Goal: Task Accomplishment & Management: Manage account settings

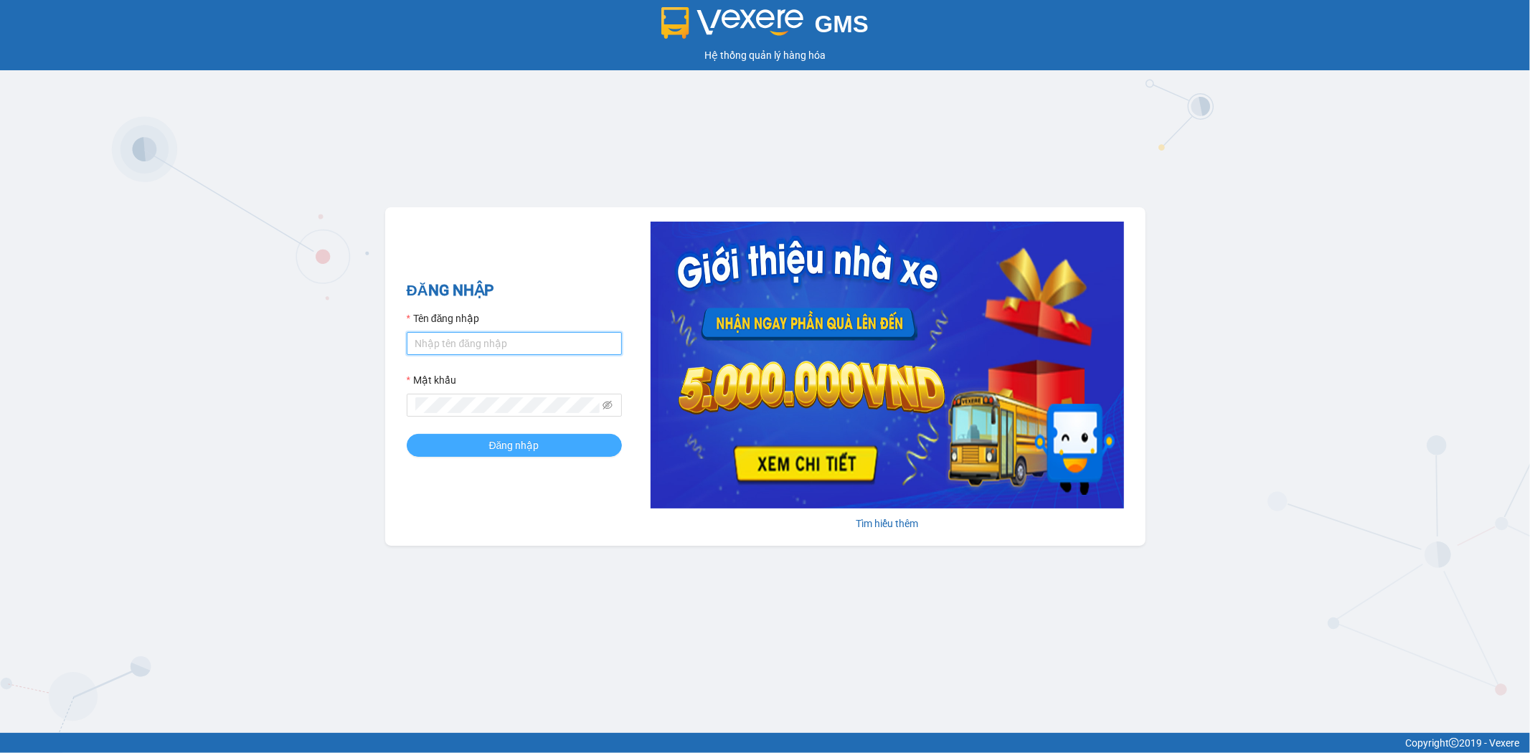
type input "tuanhung.vtp"
click at [527, 440] on span "Đăng nhập" at bounding box center [514, 446] width 50 height 16
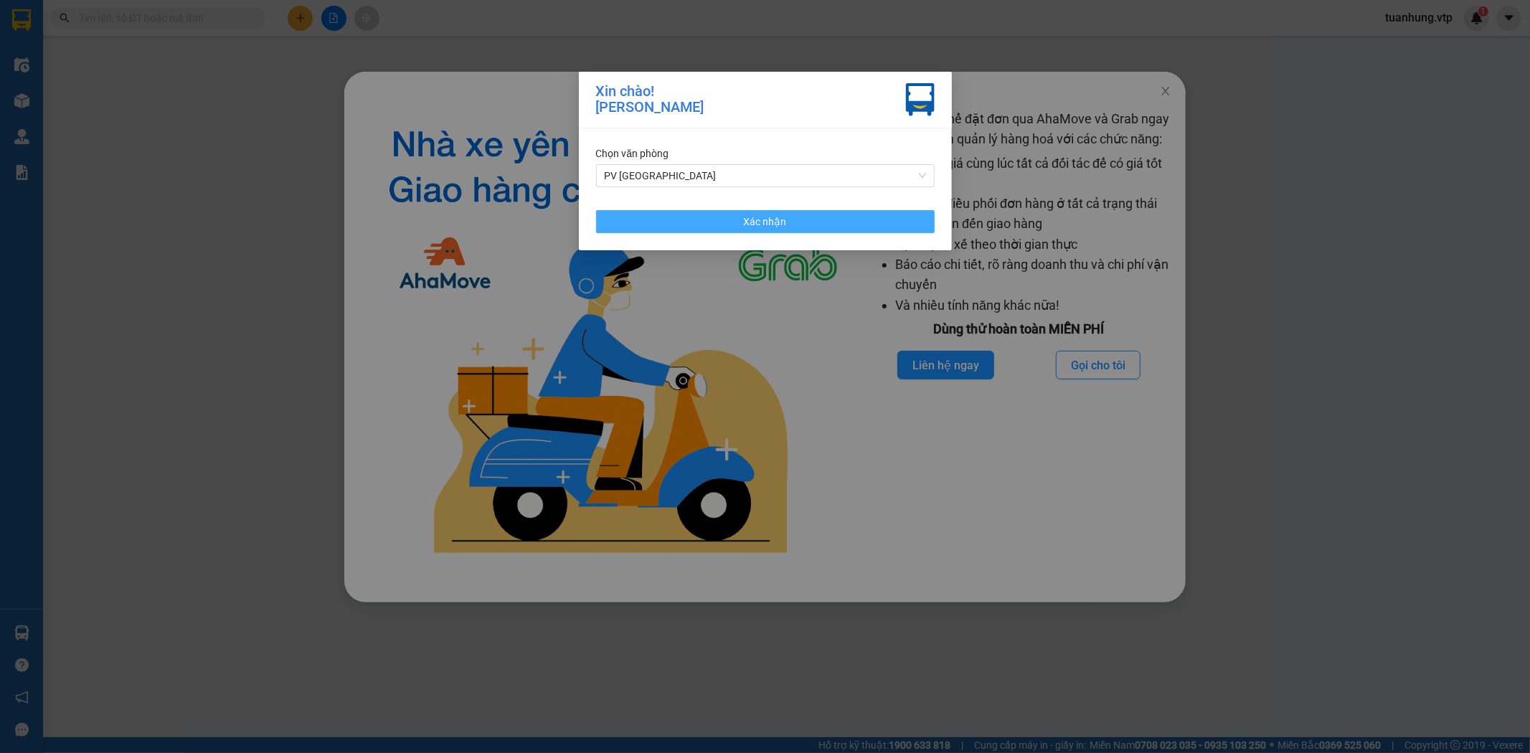
click at [847, 232] on button "Xác nhận" at bounding box center [765, 221] width 339 height 23
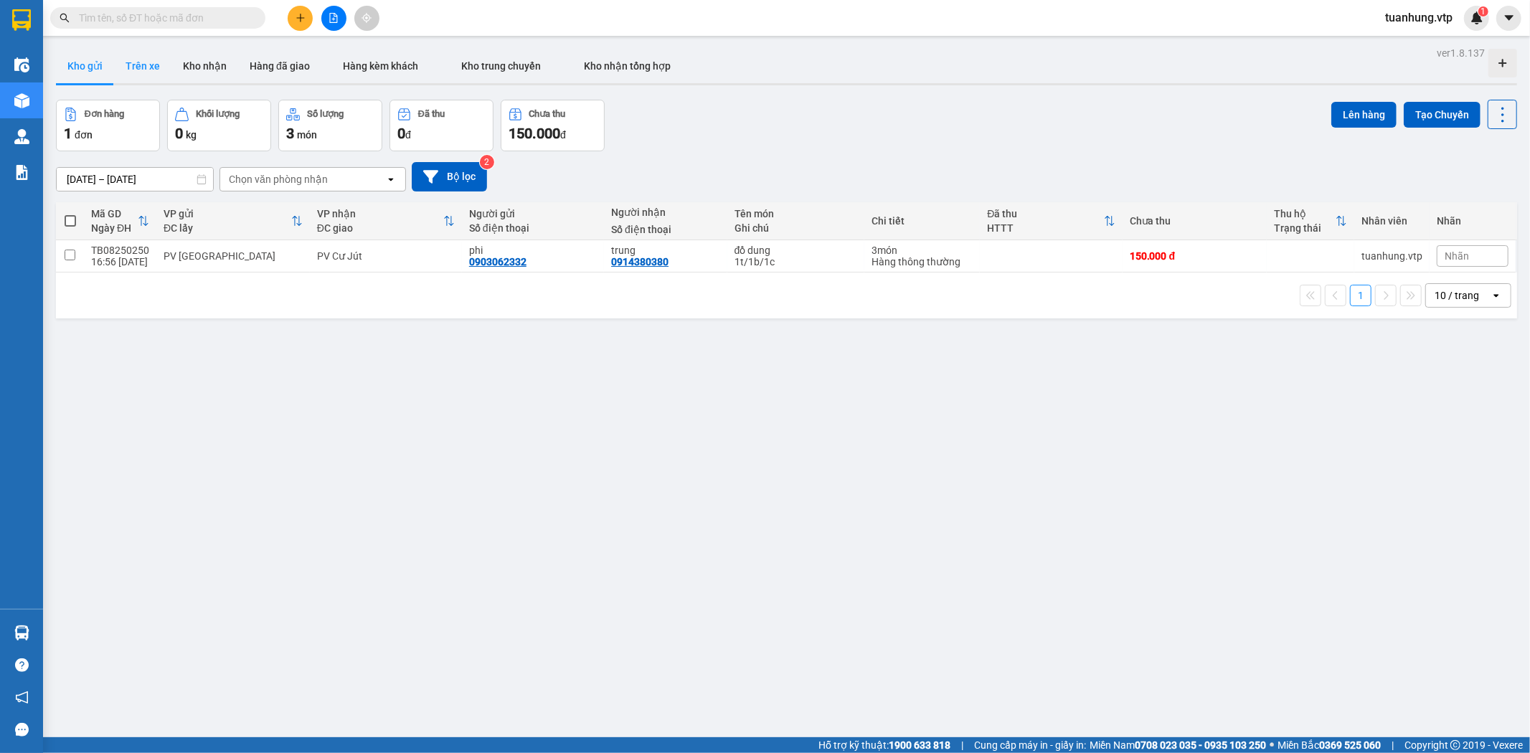
click at [134, 60] on button "Trên xe" at bounding box center [142, 66] width 57 height 34
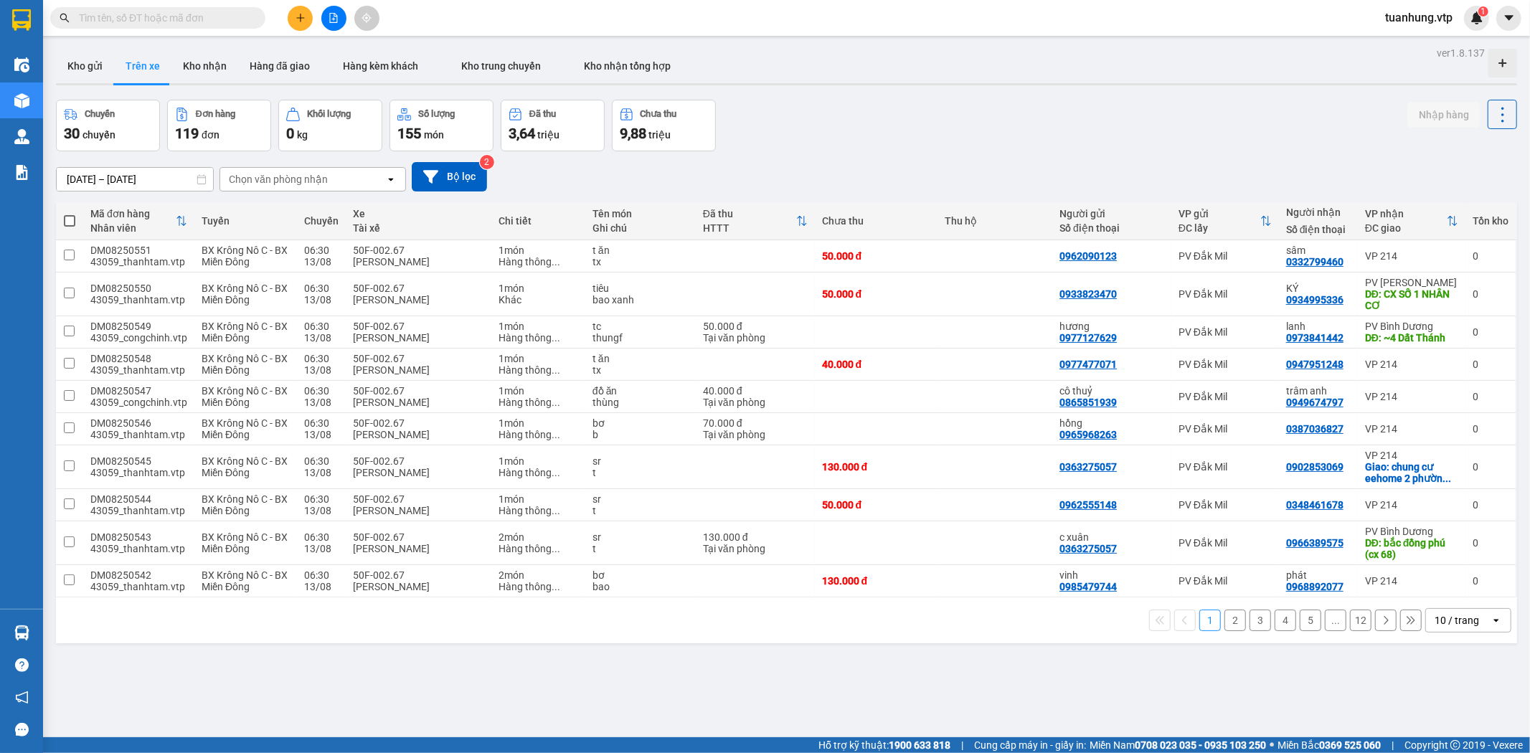
click at [337, 183] on div "Chọn văn phòng nhận" at bounding box center [302, 179] width 165 height 23
type input "tb"
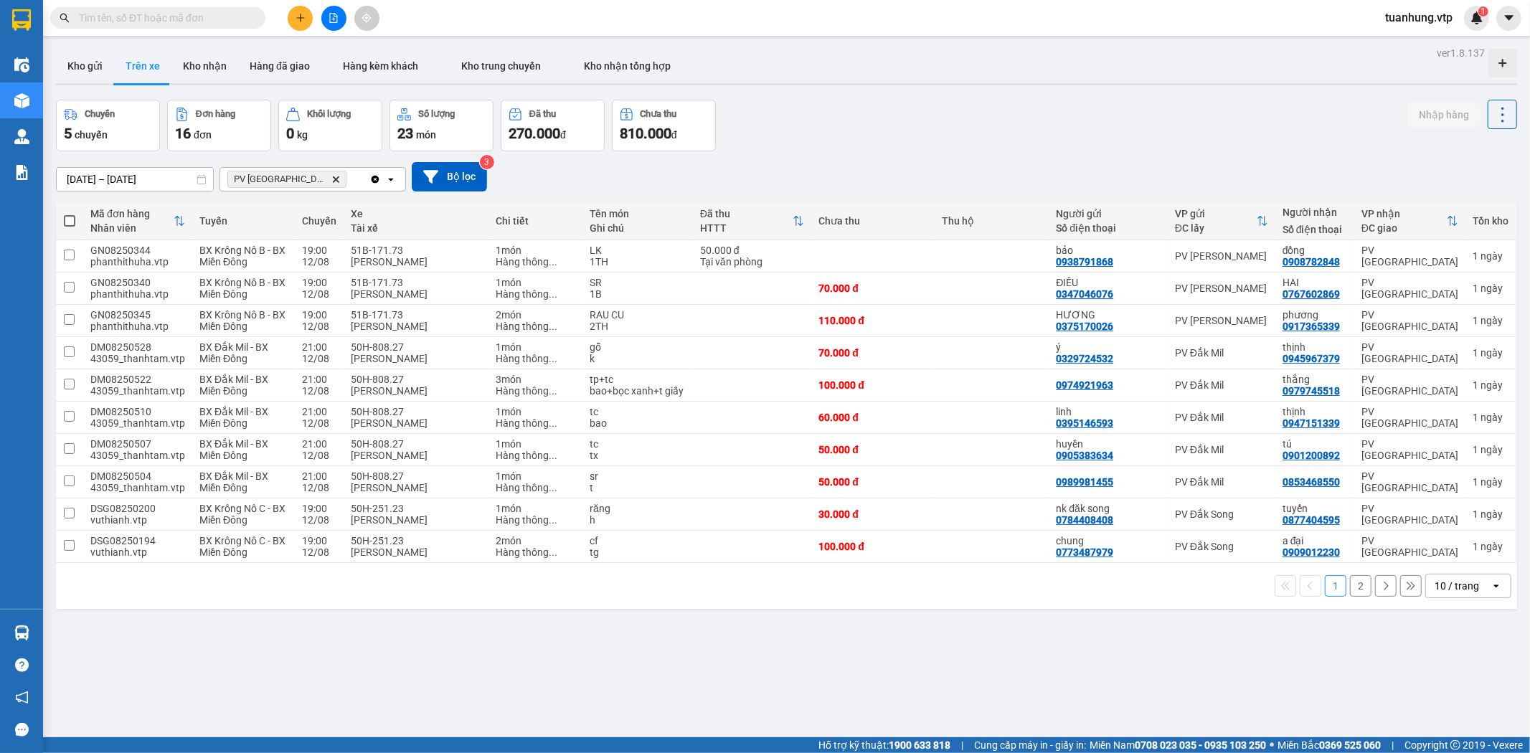
click at [1491, 592] on icon "open" at bounding box center [1496, 585] width 11 height 11
click at [1471, 574] on span "100 / trang" at bounding box center [1451, 567] width 52 height 14
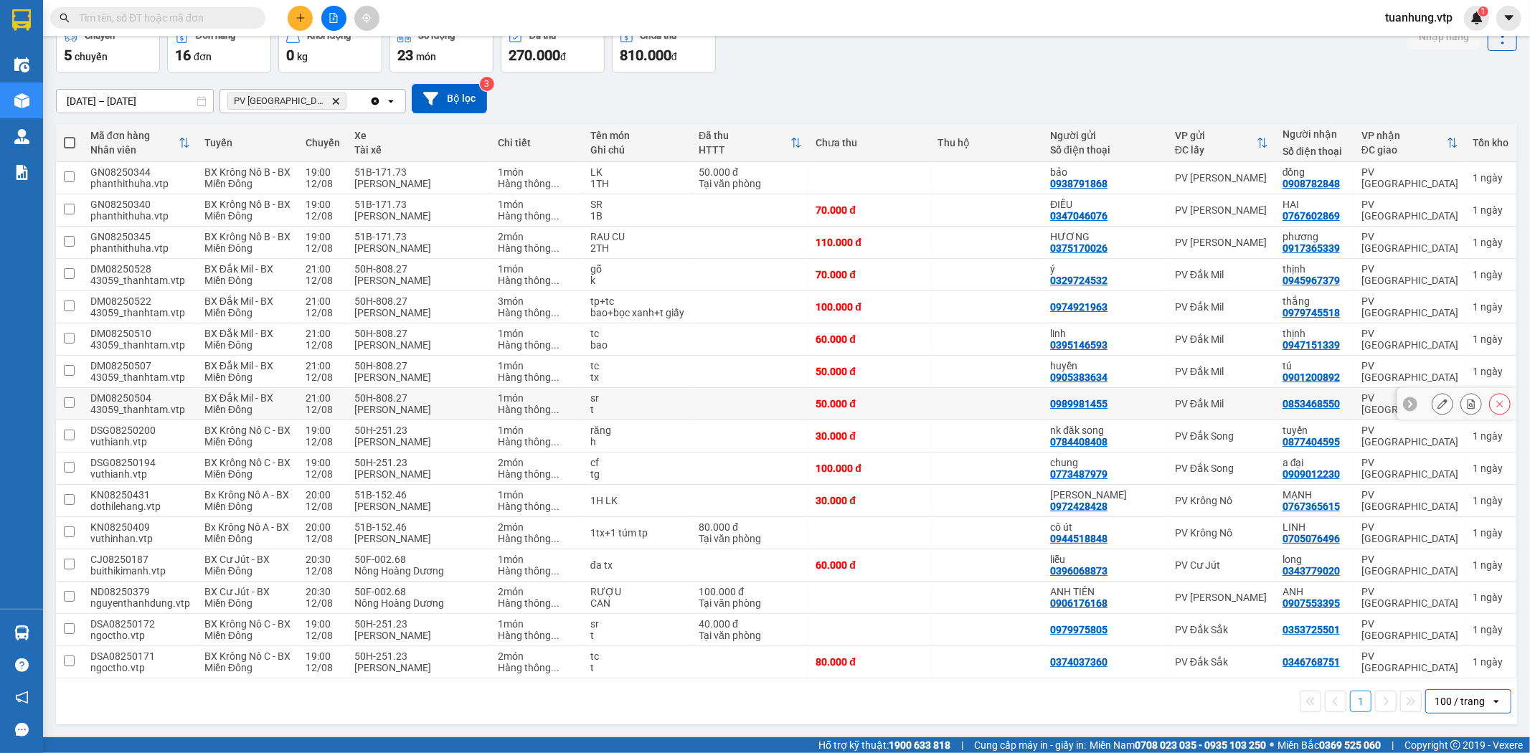
scroll to position [91, 0]
click at [461, 644] on td "50H-251.23 Lê Văn Tuấn" at bounding box center [418, 630] width 143 height 32
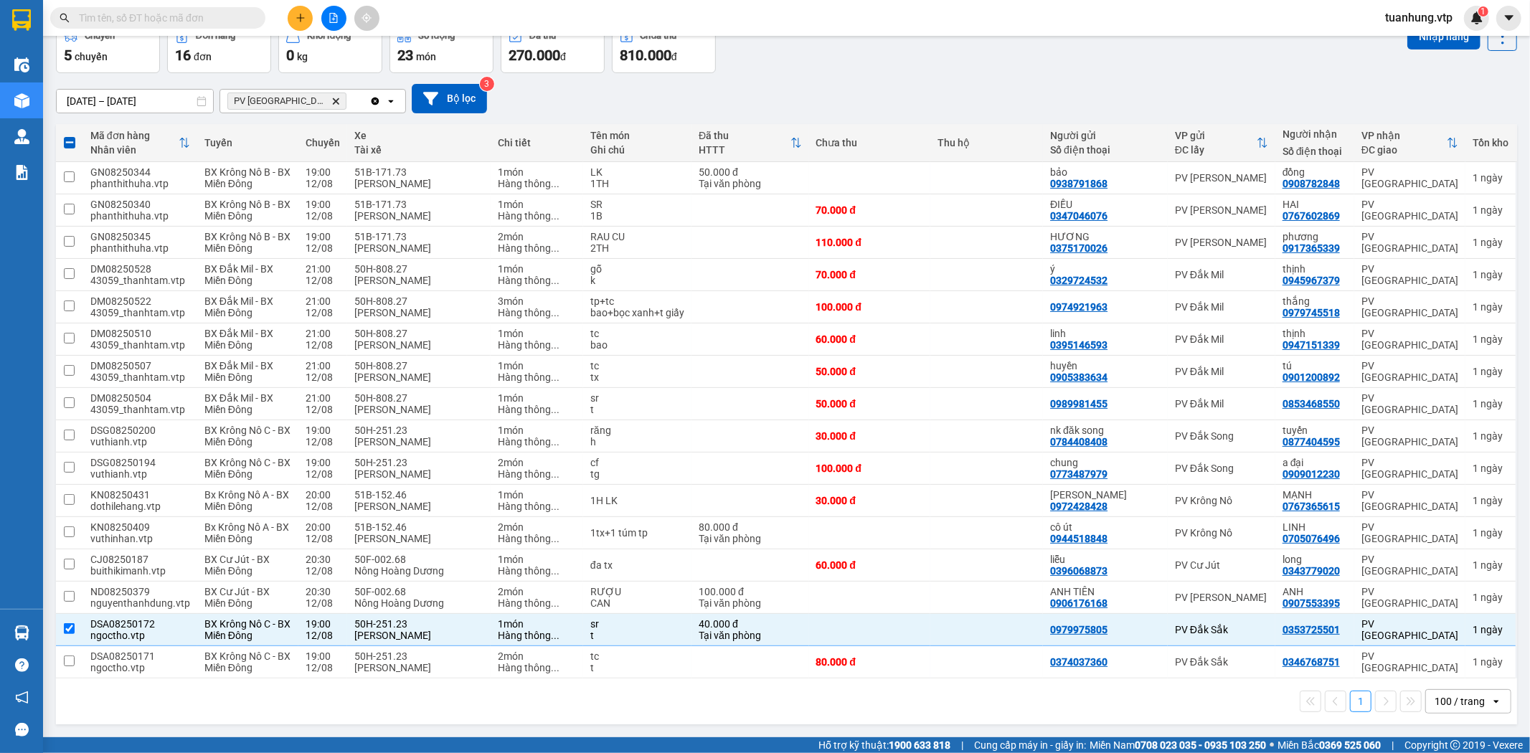
click at [875, 719] on div "1 100 / trang open" at bounding box center [786, 702] width 1461 height 46
click at [880, 707] on div "1 100 / trang open" at bounding box center [787, 701] width 1450 height 24
click at [483, 635] on td "50H-251.23 Lê Văn Tuấn" at bounding box center [418, 630] width 143 height 32
checkbox input "false"
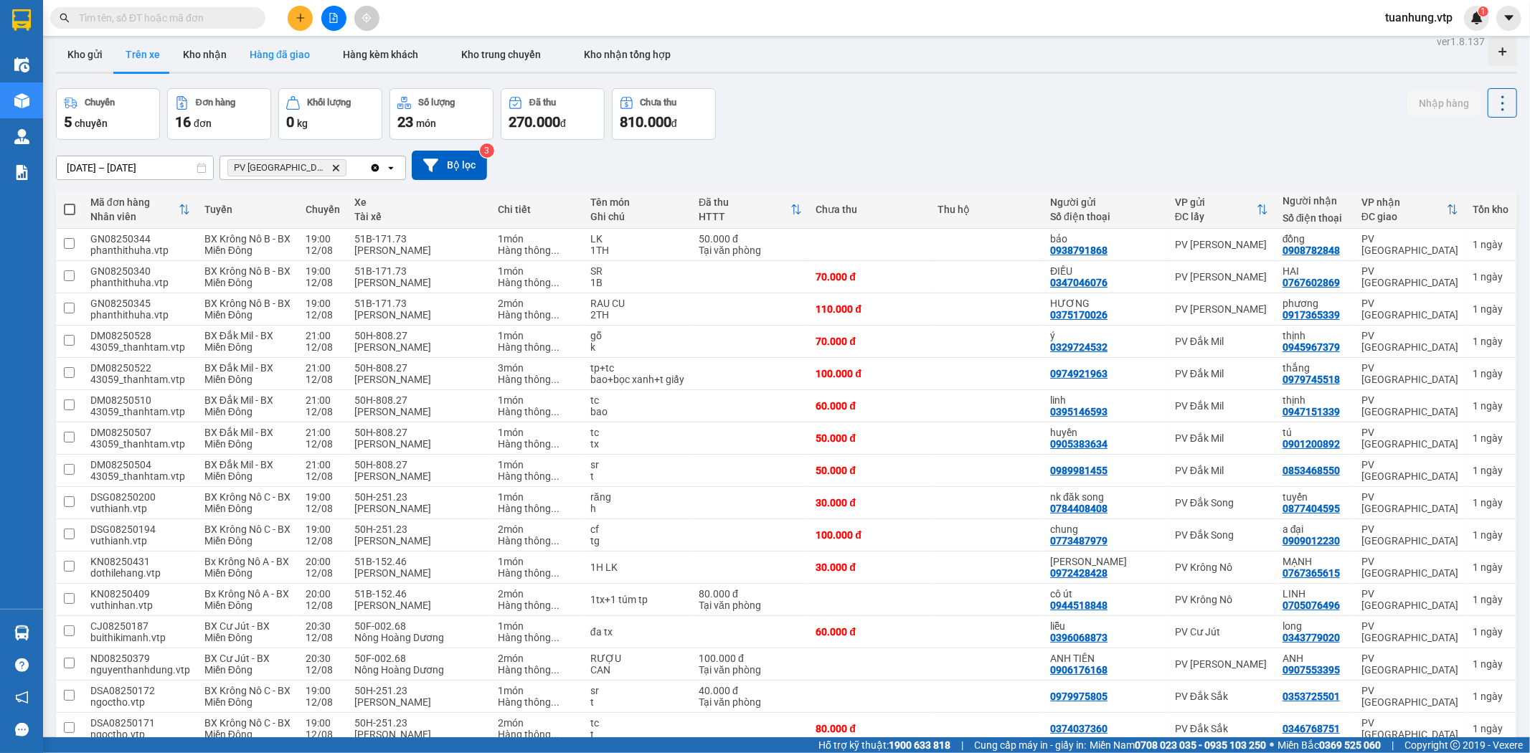
scroll to position [0, 0]
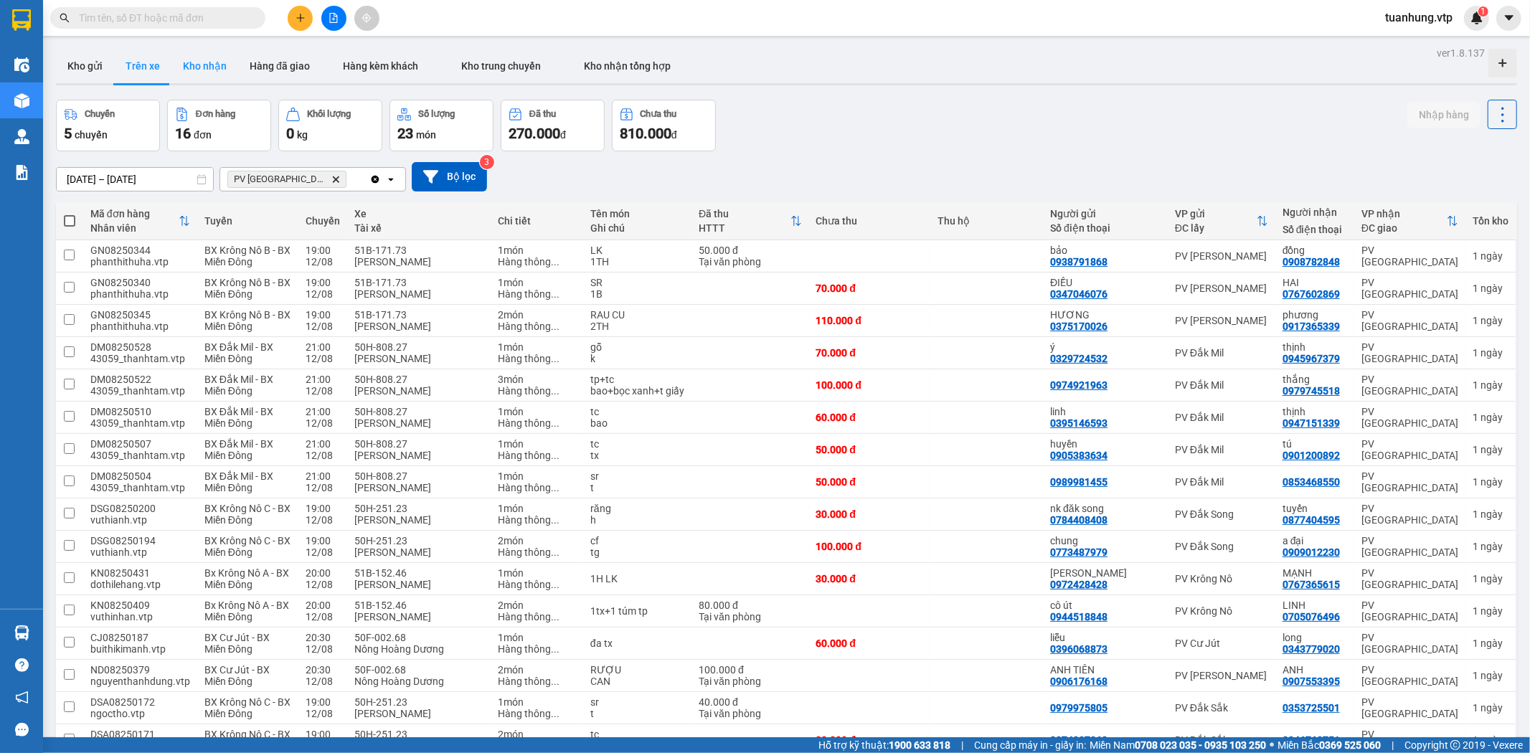
click at [209, 65] on button "Kho nhận" at bounding box center [204, 66] width 67 height 34
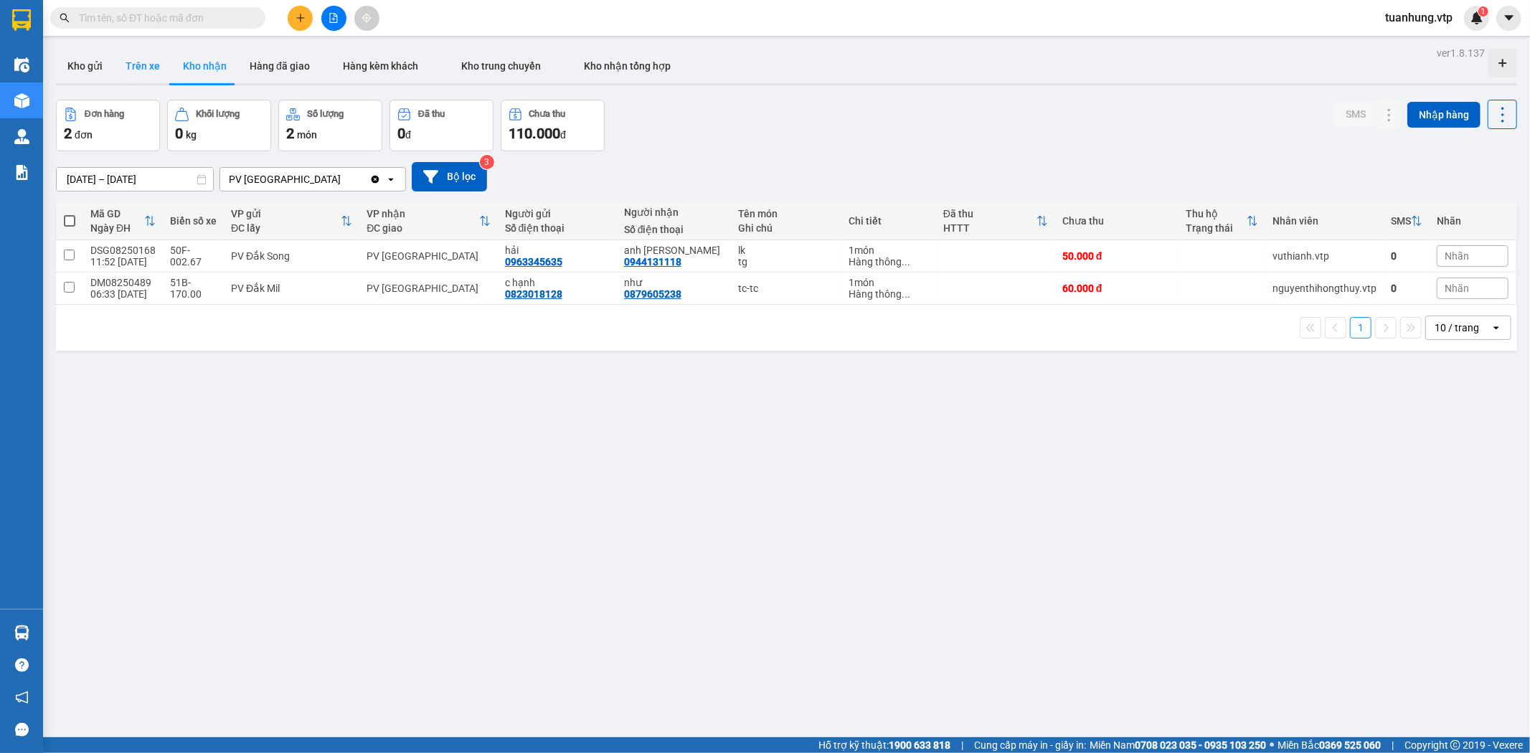
click at [133, 66] on button "Trên xe" at bounding box center [142, 66] width 57 height 34
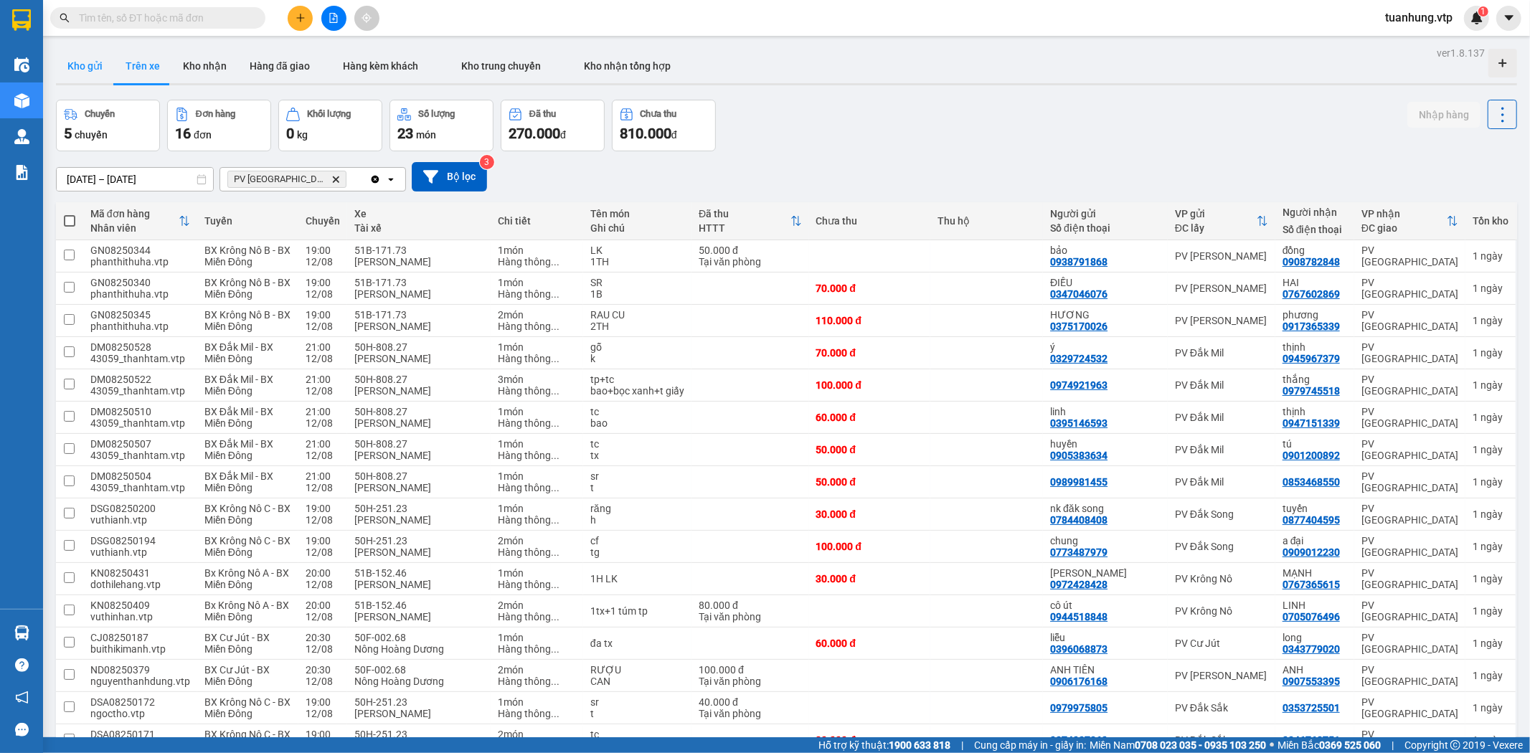
click at [81, 59] on button "Kho gửi" at bounding box center [85, 66] width 58 height 34
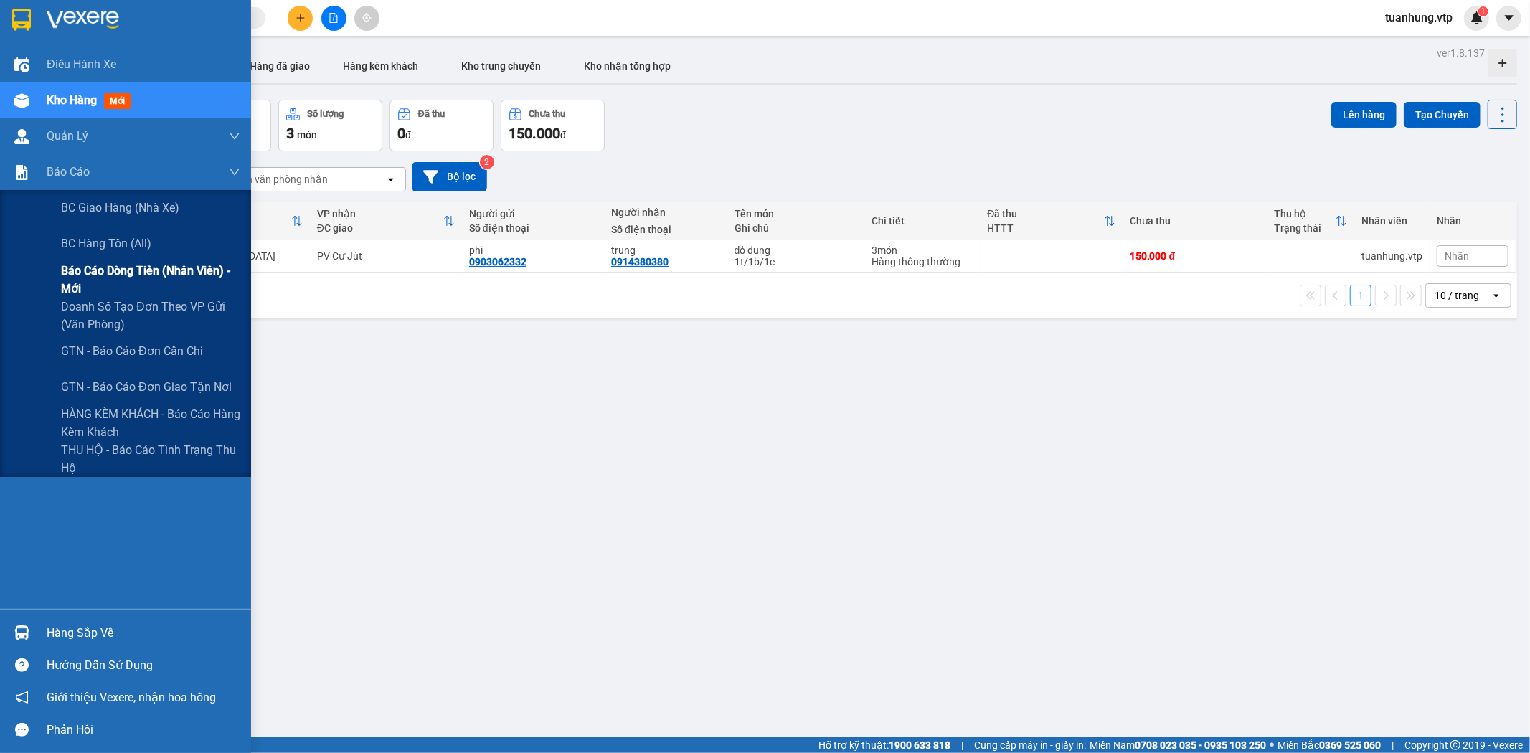
click at [131, 275] on span "Báo cáo dòng tiền (nhân viên) - mới" at bounding box center [150, 280] width 179 height 36
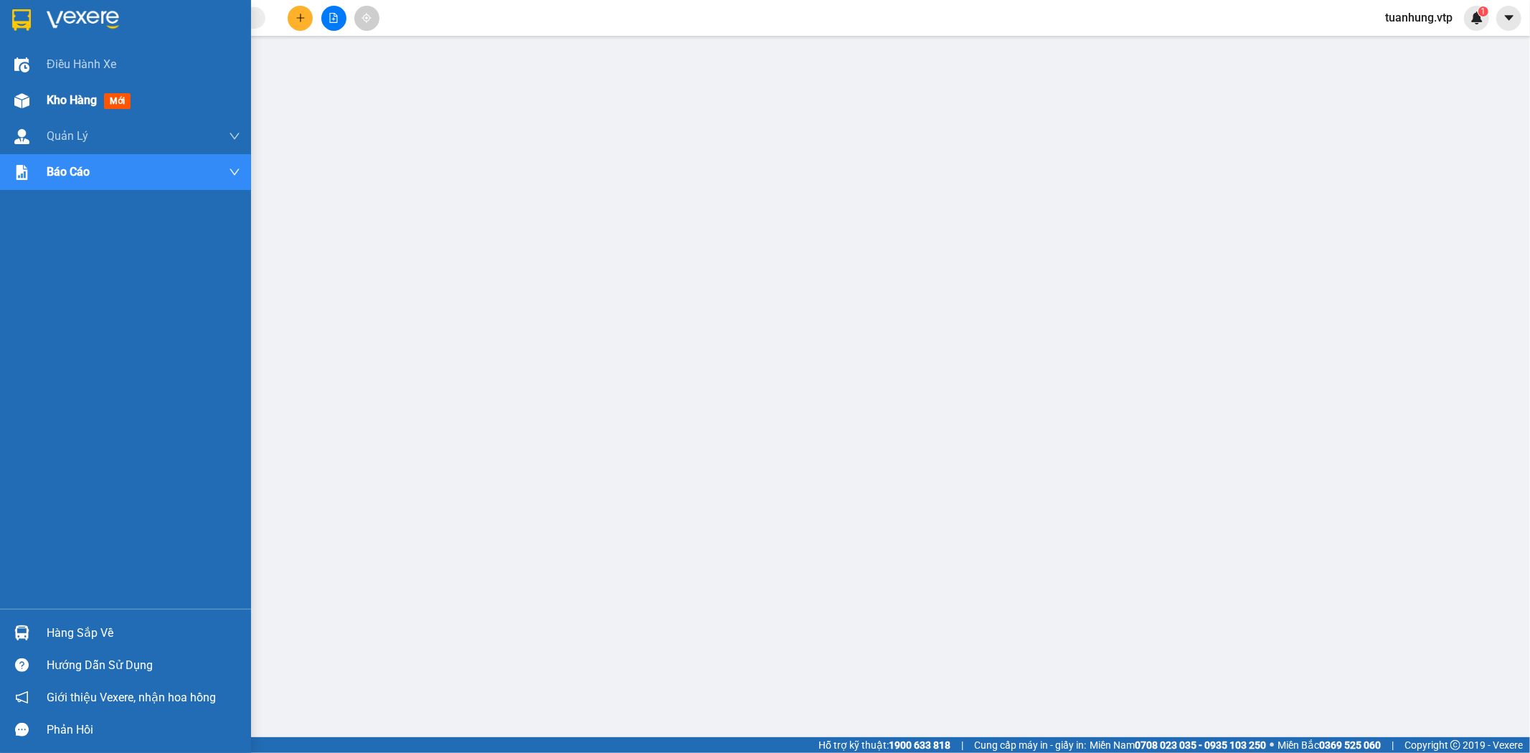
click at [73, 101] on span "Kho hàng" at bounding box center [72, 100] width 50 height 14
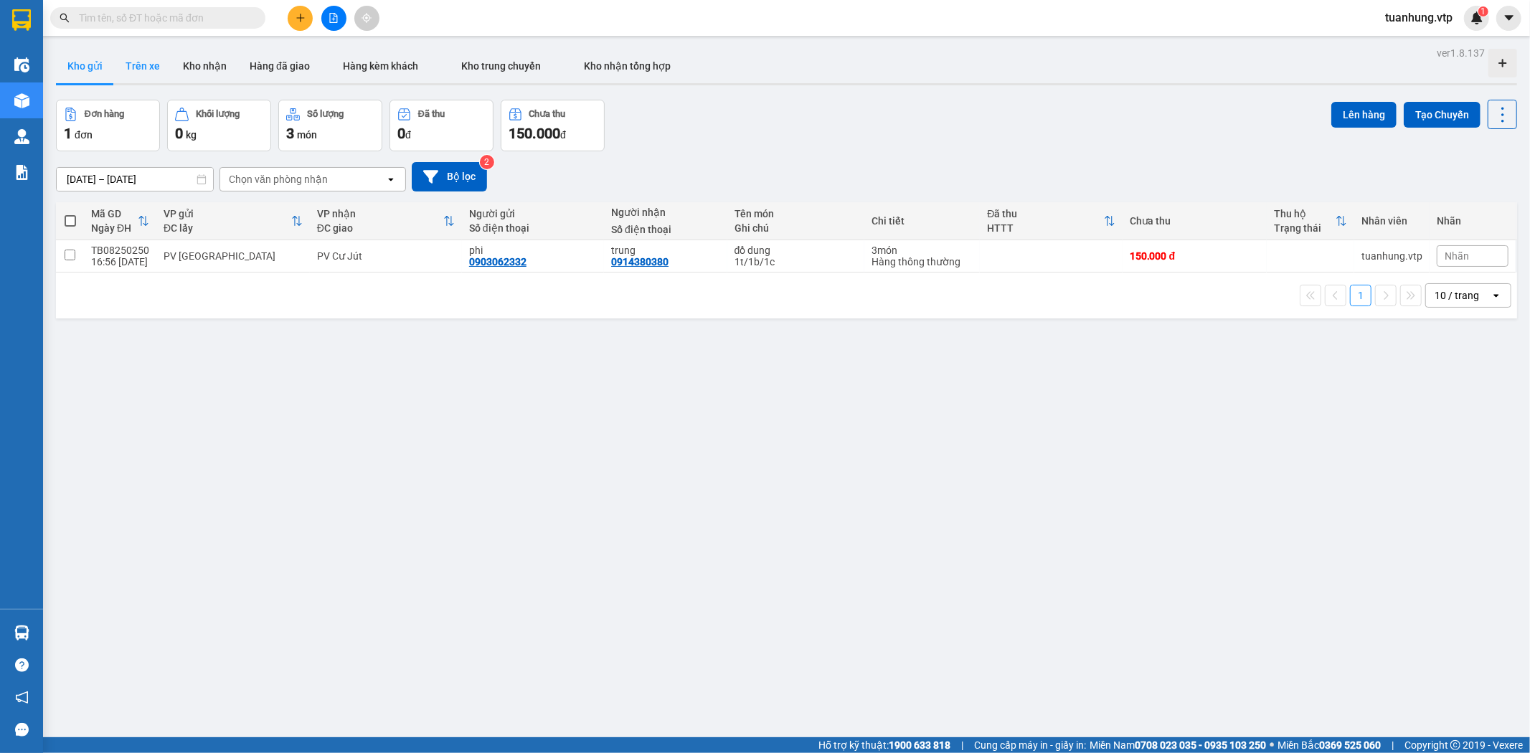
click at [148, 68] on button "Trên xe" at bounding box center [142, 66] width 57 height 34
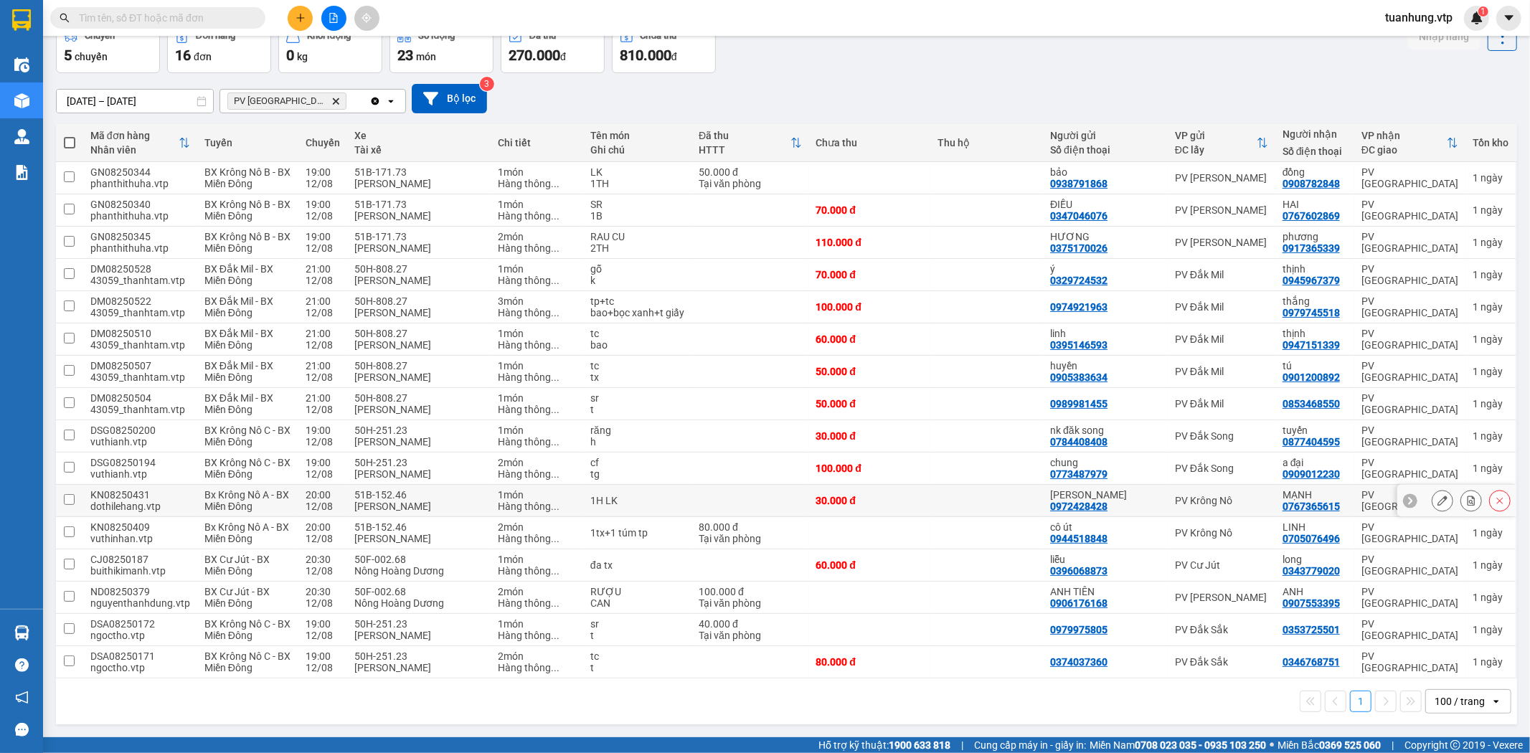
scroll to position [91, 0]
click at [627, 433] on div "răng" at bounding box center [637, 430] width 94 height 11
checkbox input "true"
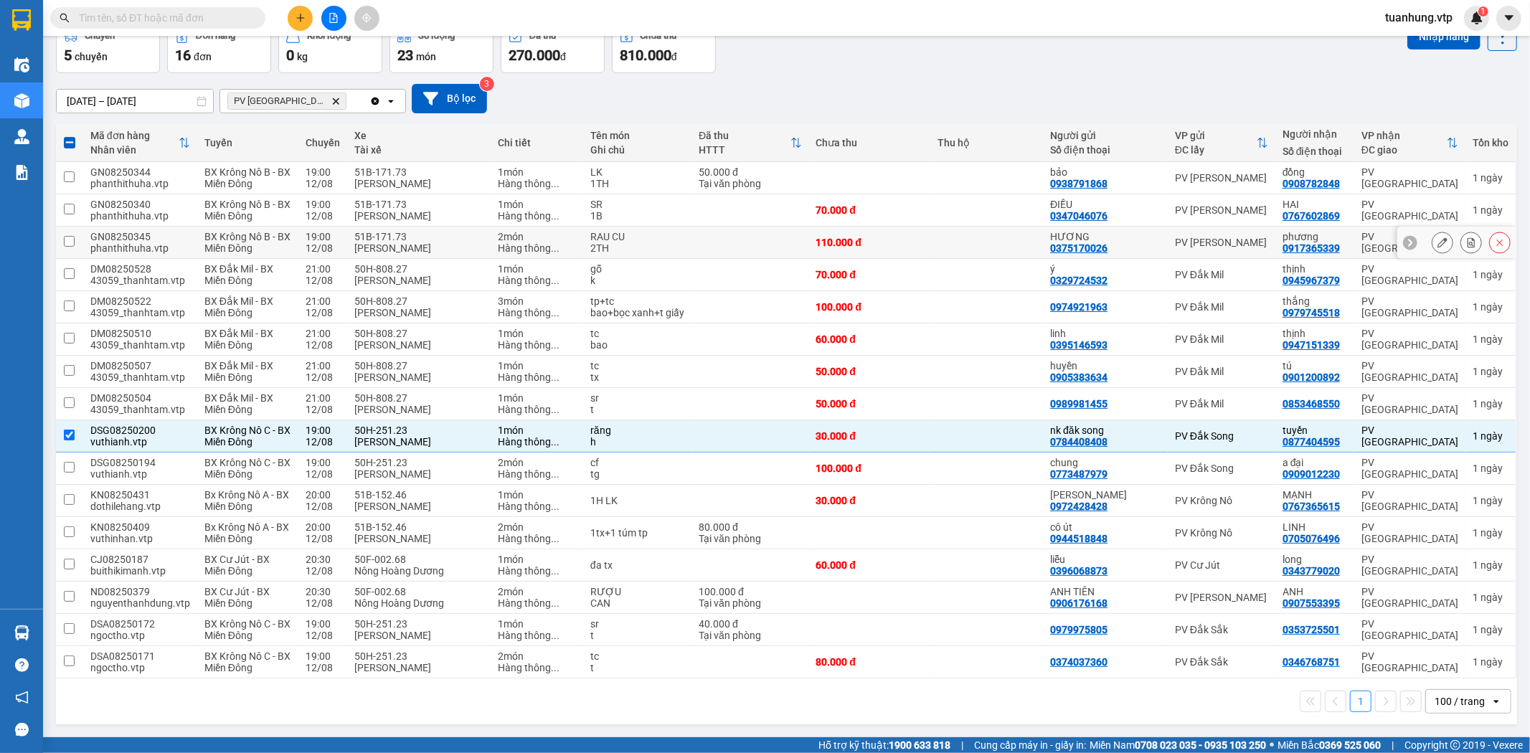
click at [1076, 231] on div "HƯƠNG" at bounding box center [1105, 236] width 110 height 11
checkbox input "true"
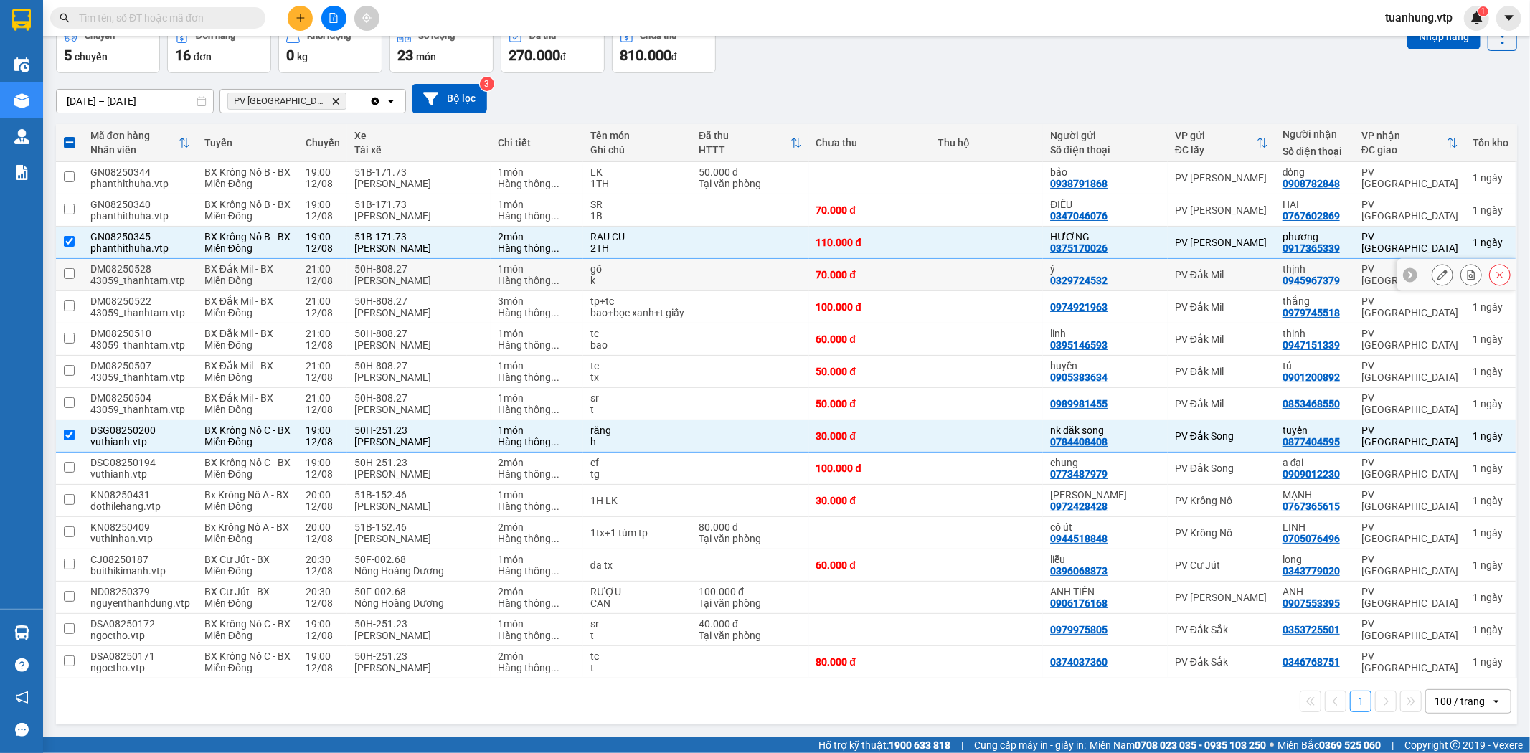
click at [1108, 263] on div "ý" at bounding box center [1105, 268] width 110 height 11
checkbox input "true"
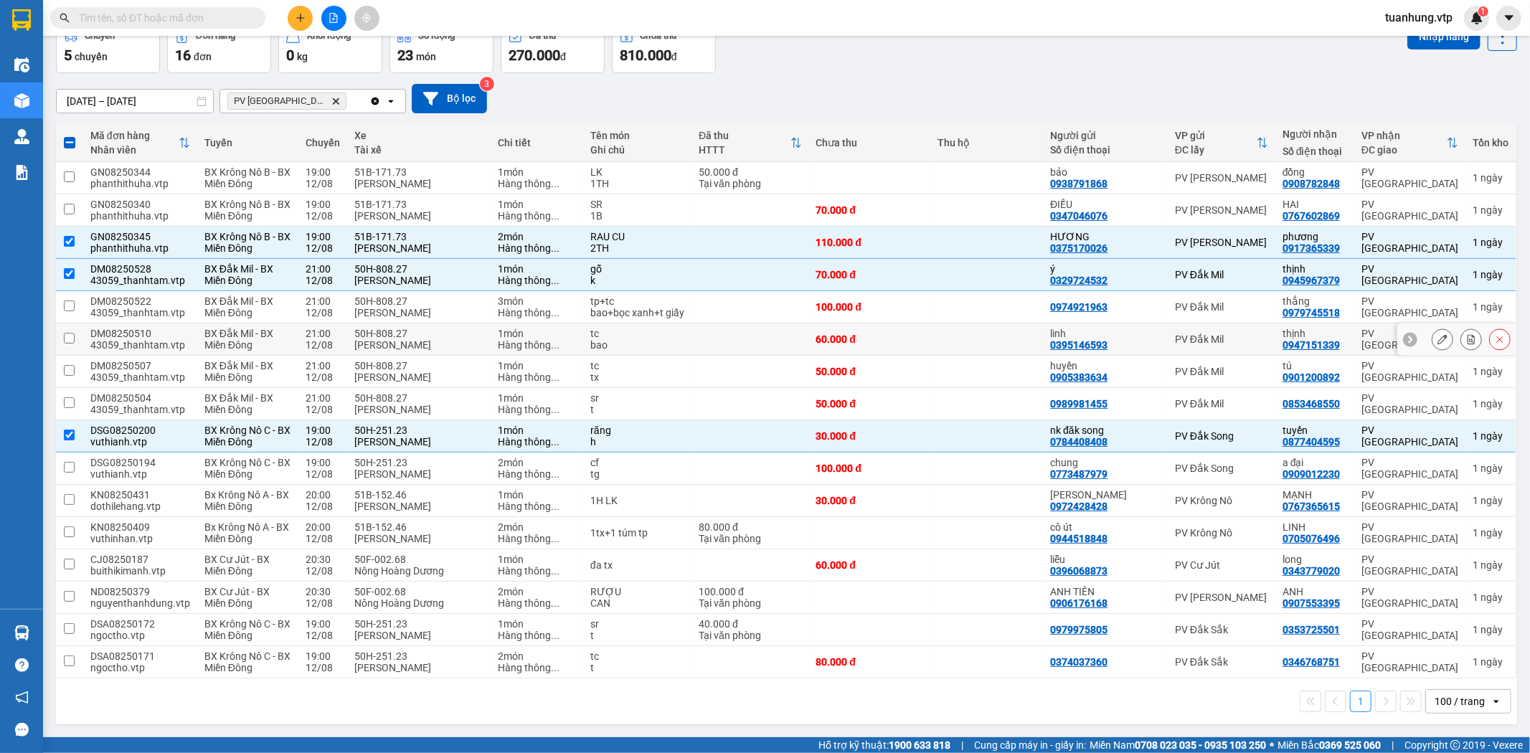
click at [1168, 341] on td "PV Đắk Mil" at bounding box center [1222, 340] width 108 height 32
checkbox input "true"
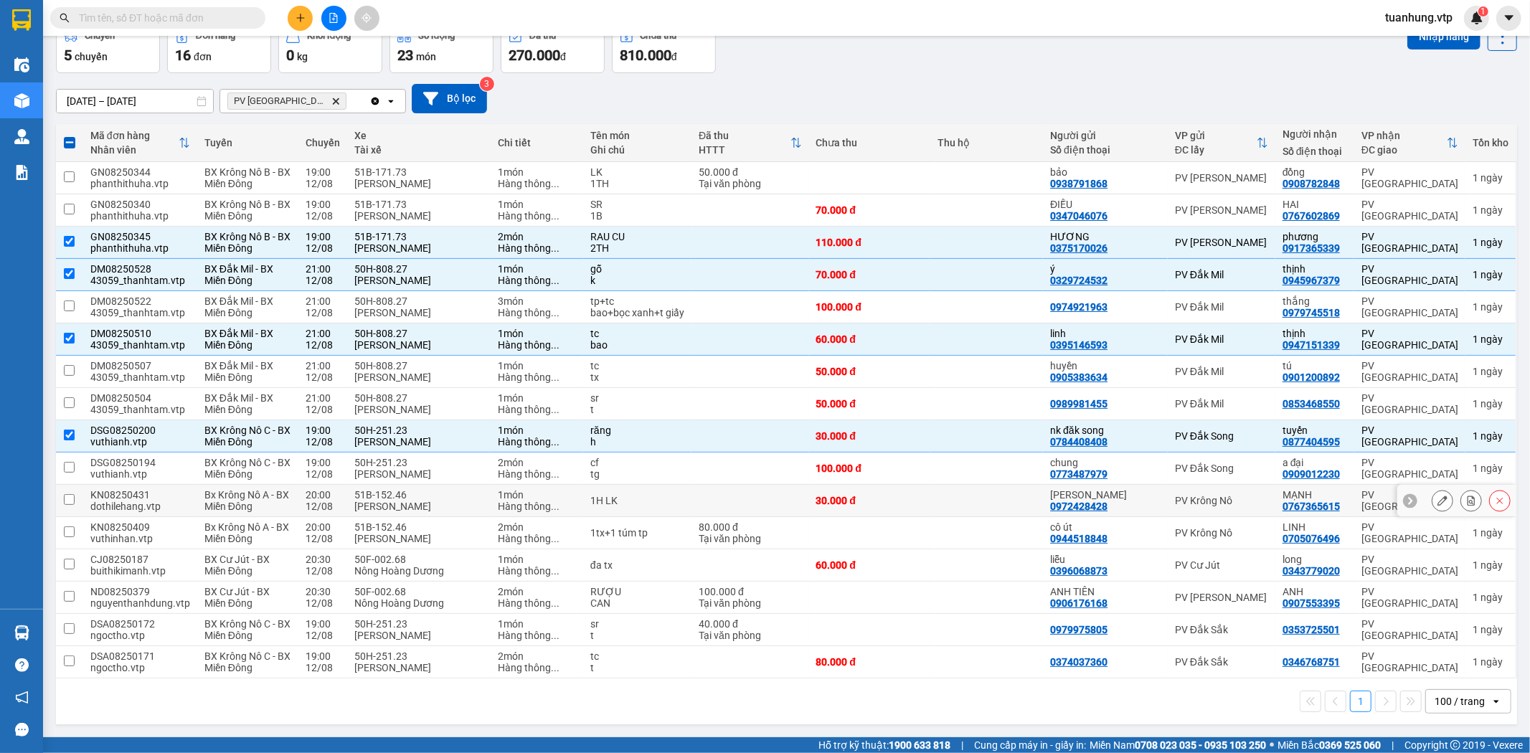
click at [1050, 506] on div "0972428428" at bounding box center [1078, 506] width 57 height 11
click at [441, 493] on div "51B-152.46" at bounding box center [418, 494] width 129 height 11
checkbox input "true"
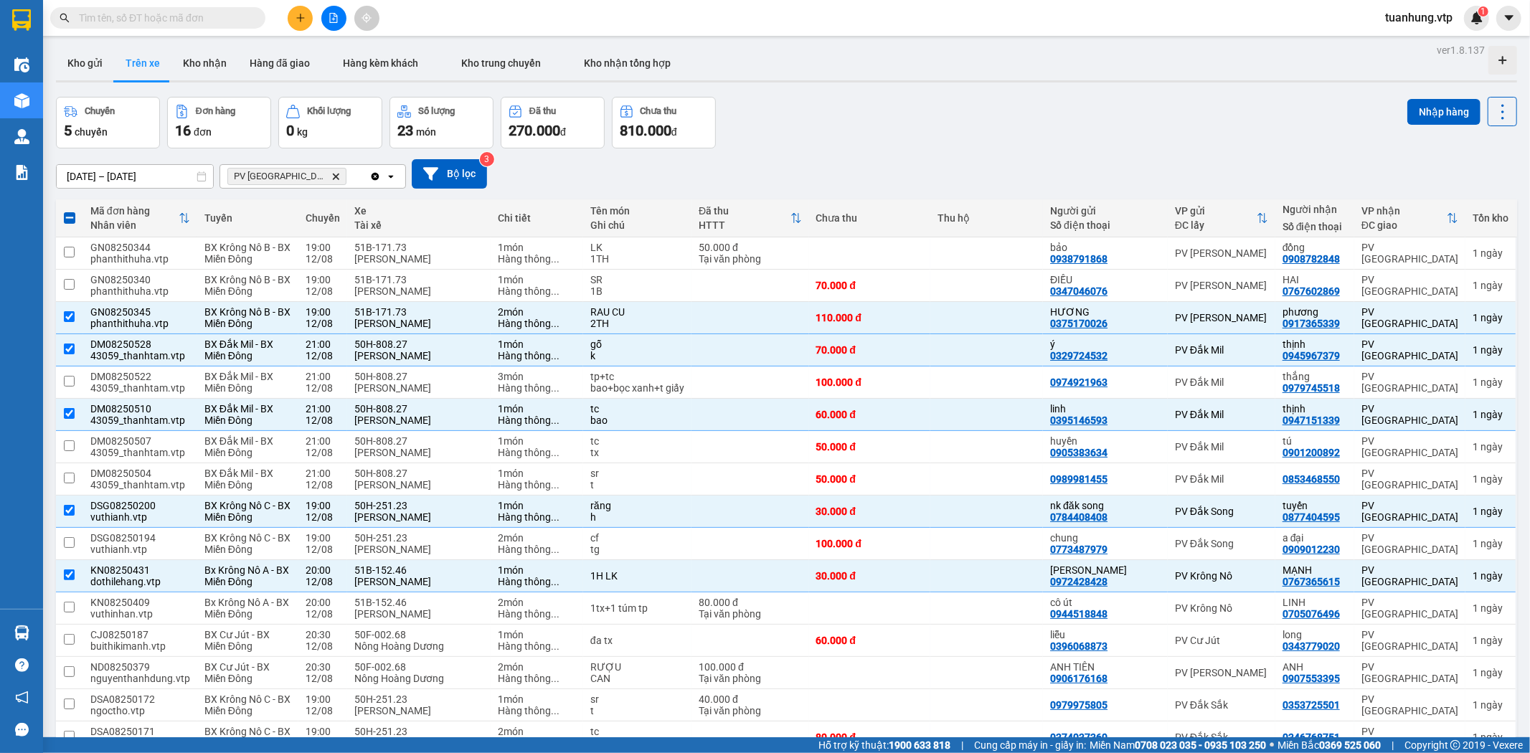
scroll to position [0, 0]
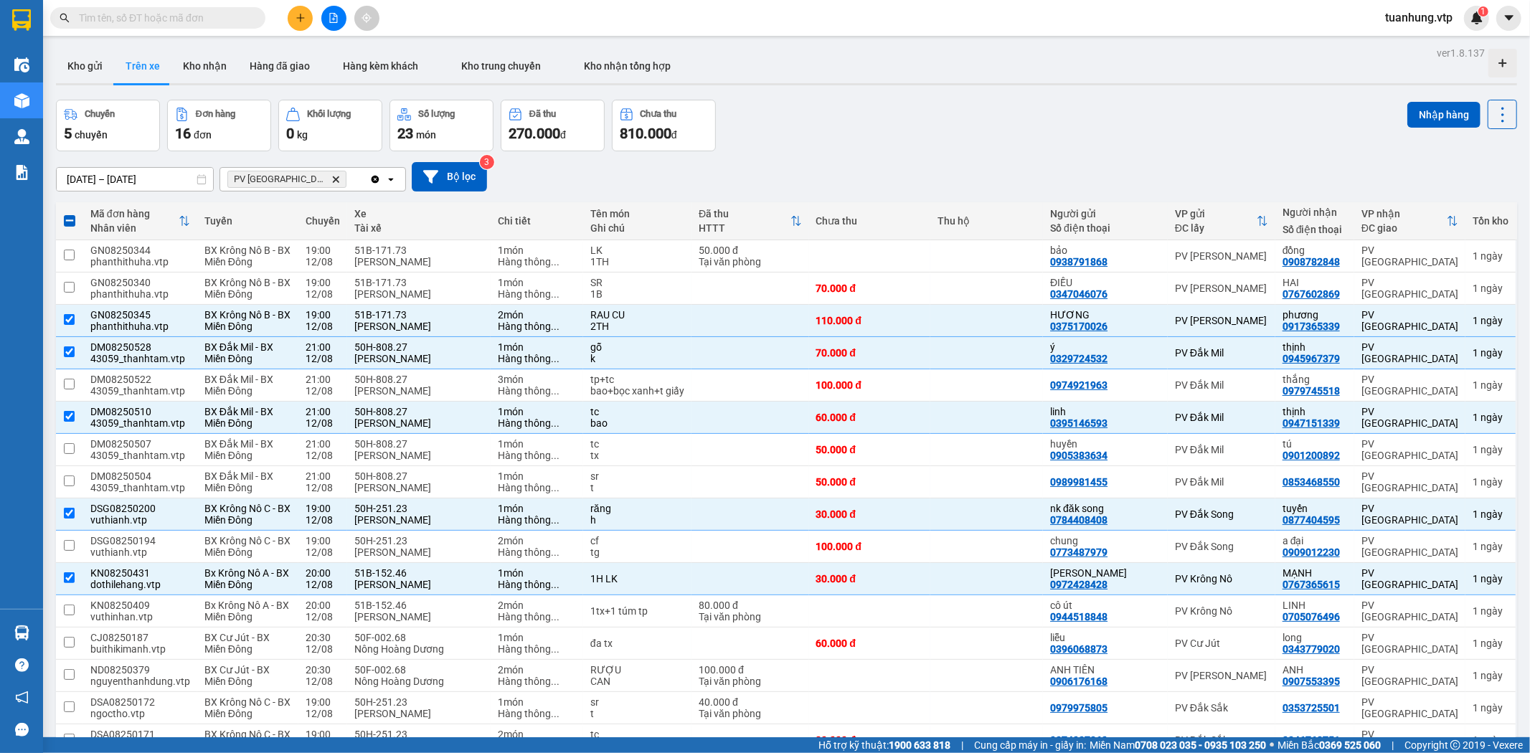
click at [194, 20] on input "text" at bounding box center [163, 18] width 169 height 16
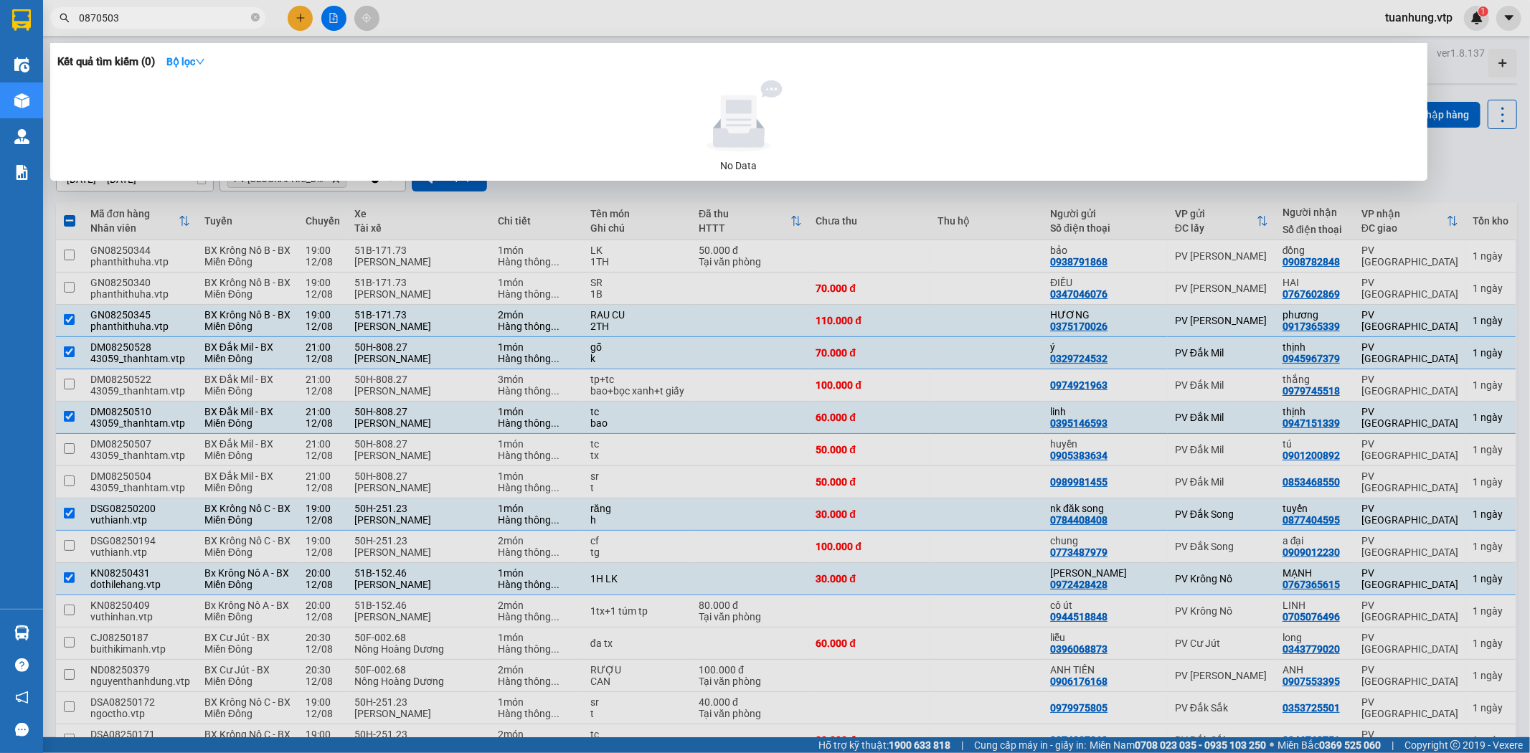
click at [130, 15] on input "0870503" at bounding box center [163, 18] width 169 height 16
drag, startPoint x: 130, startPoint y: 15, endPoint x: 66, endPoint y: 38, distance: 67.9
click at [66, 31] on div "Kết quả tìm kiếm ( 0 ) Bộ lọc No Data 0870503" at bounding box center [140, 18] width 280 height 25
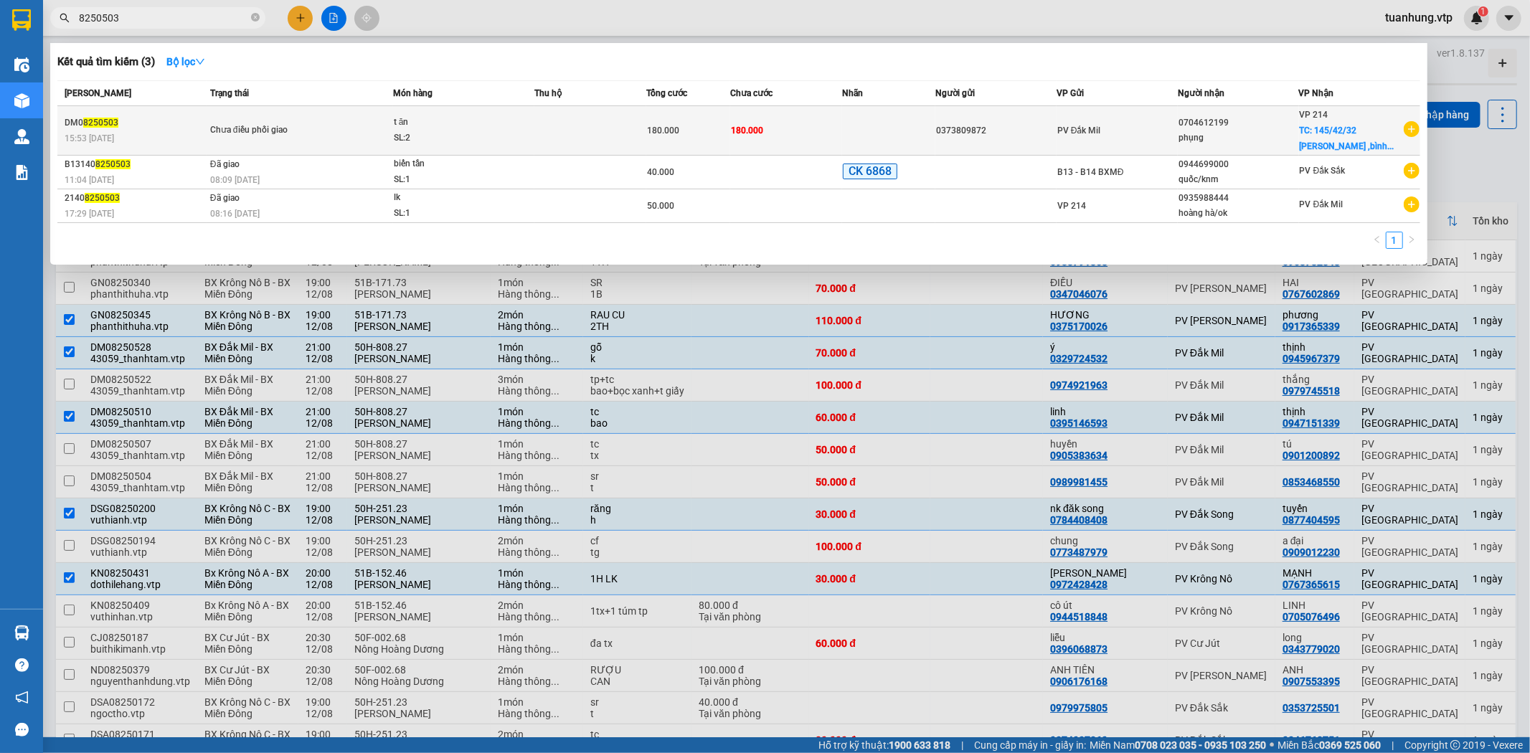
type input "8250503"
click at [1200, 129] on div "0704612199" at bounding box center [1239, 123] width 120 height 15
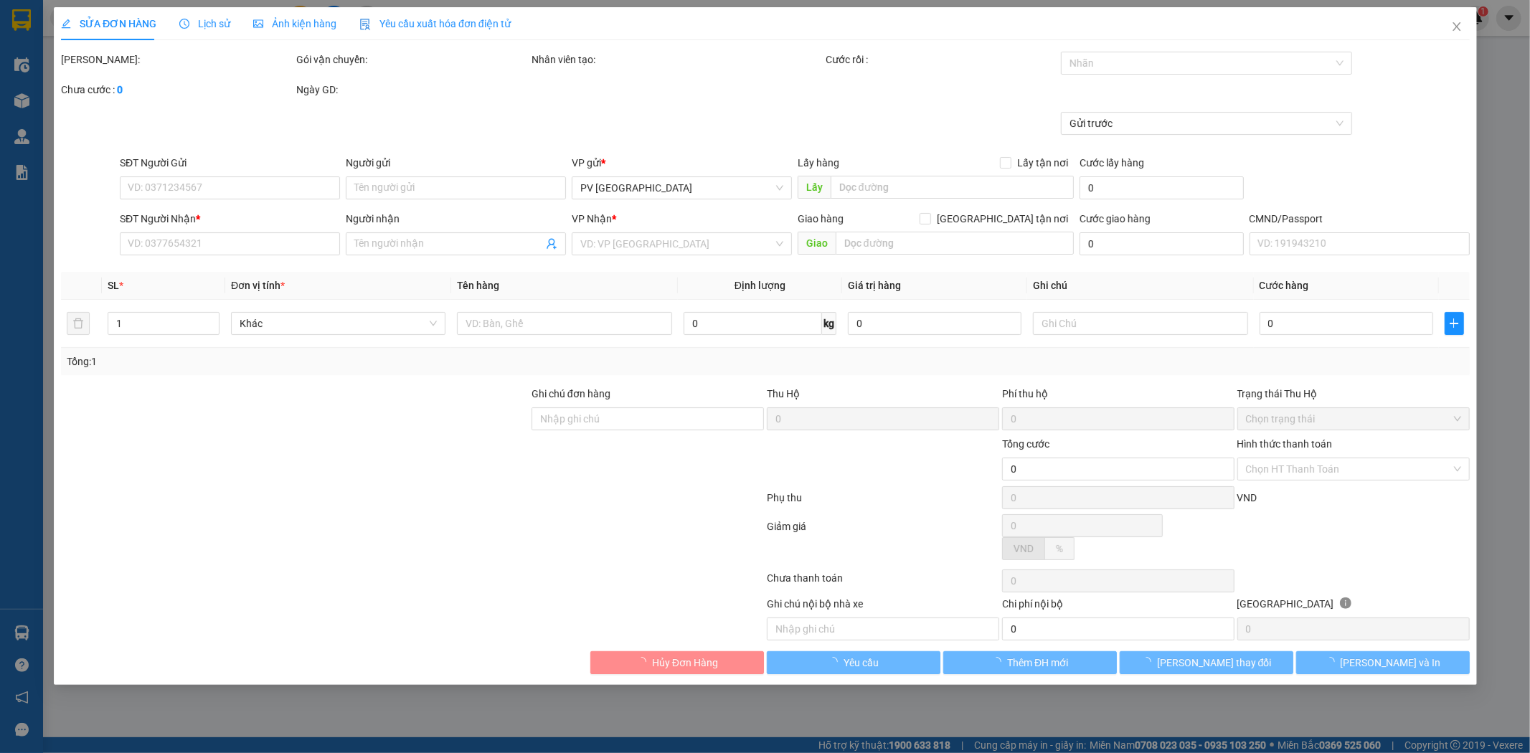
type input "4.000"
type input "0373809872"
type input "0704612199"
type input "phụng"
checkbox input "true"
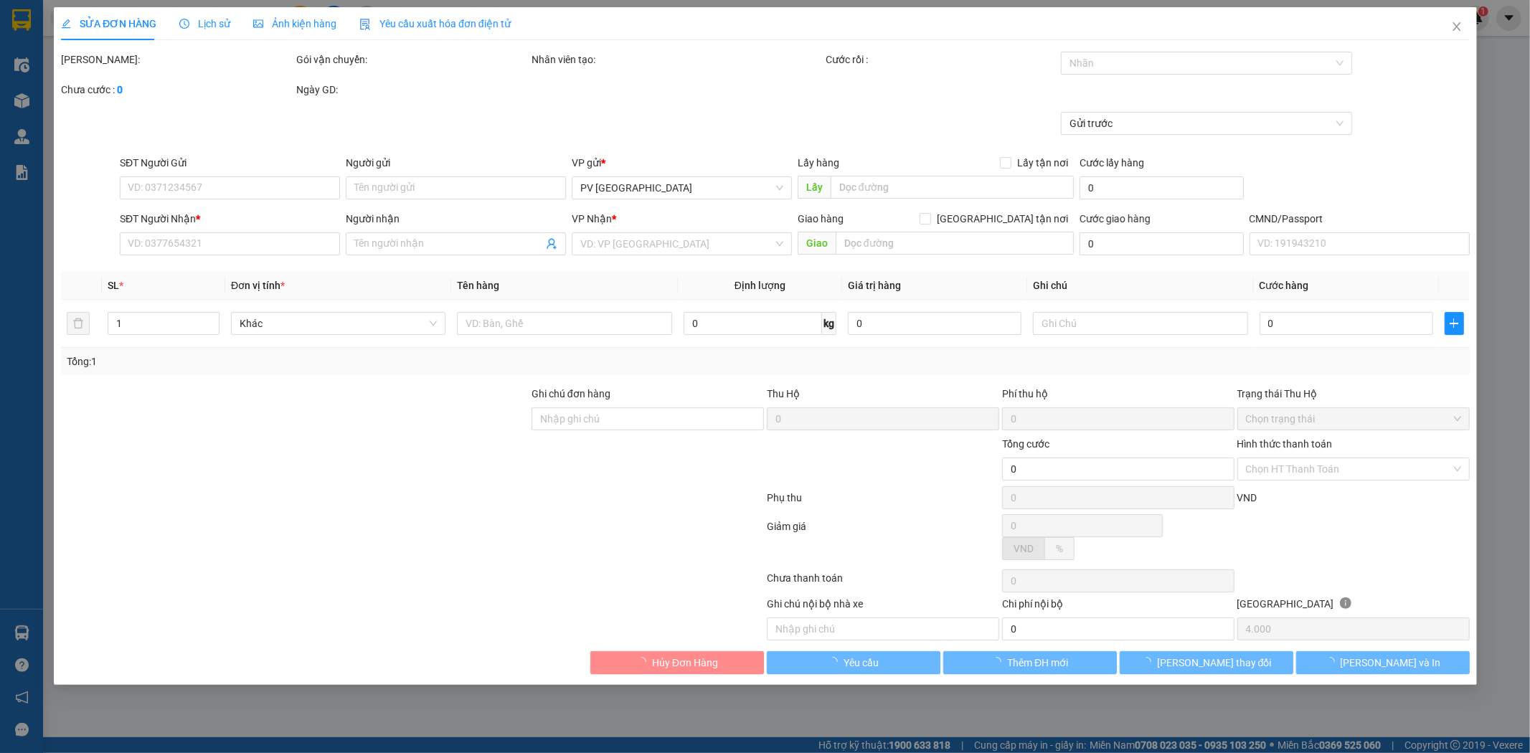
type input "145/42/32 lê văn quớ ,bình trị đông"
type input "180.000"
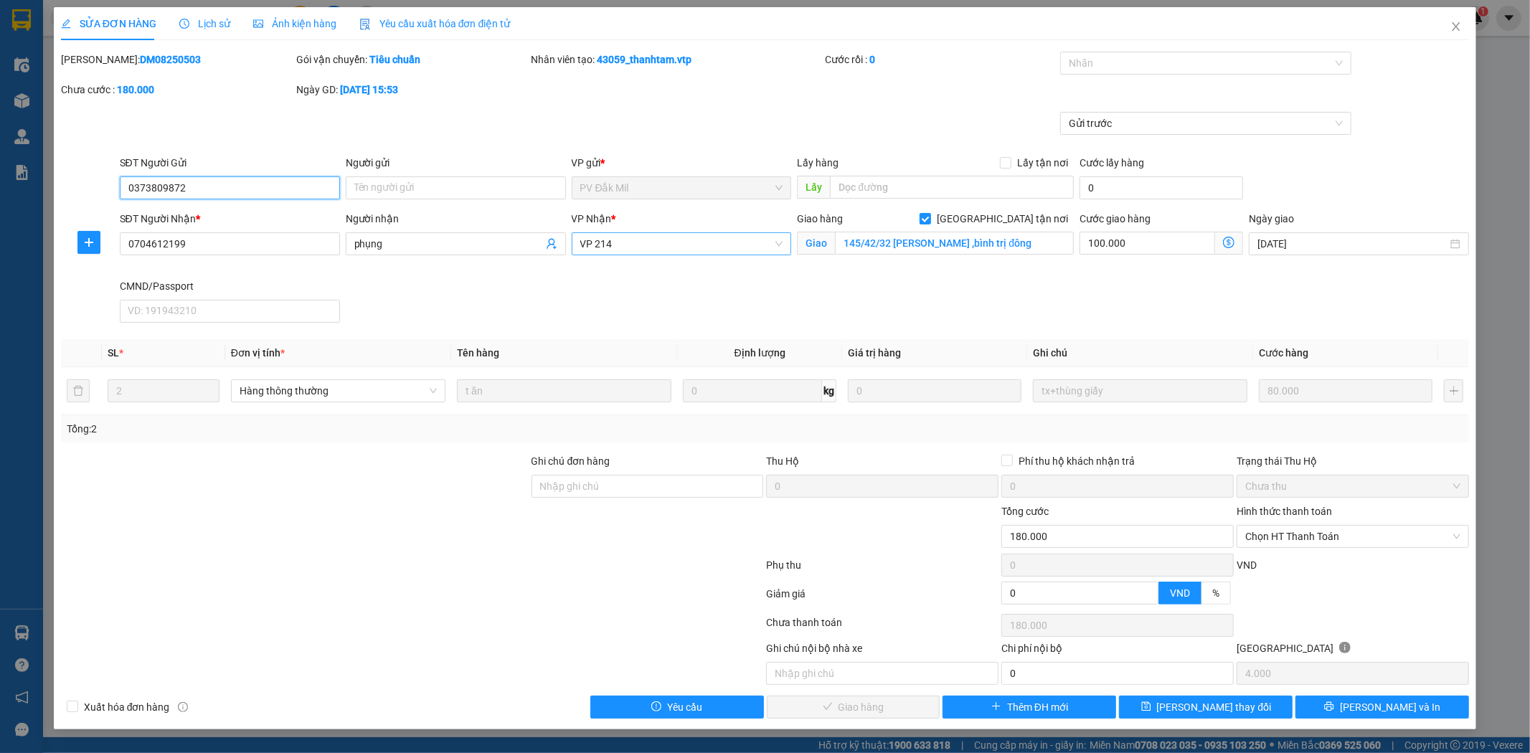
click at [776, 241] on span "VP 214" at bounding box center [681, 244] width 203 height 22
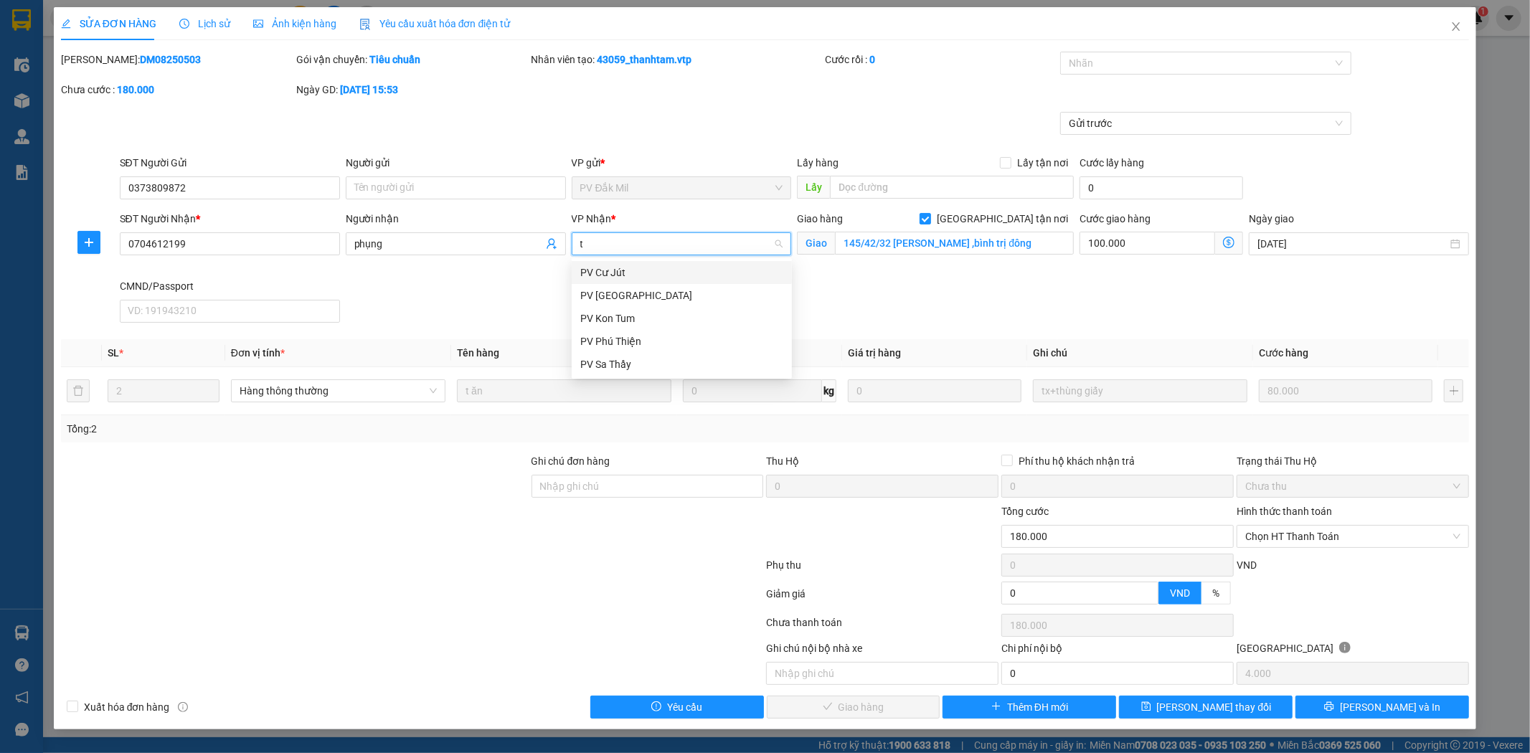
type input "tb"
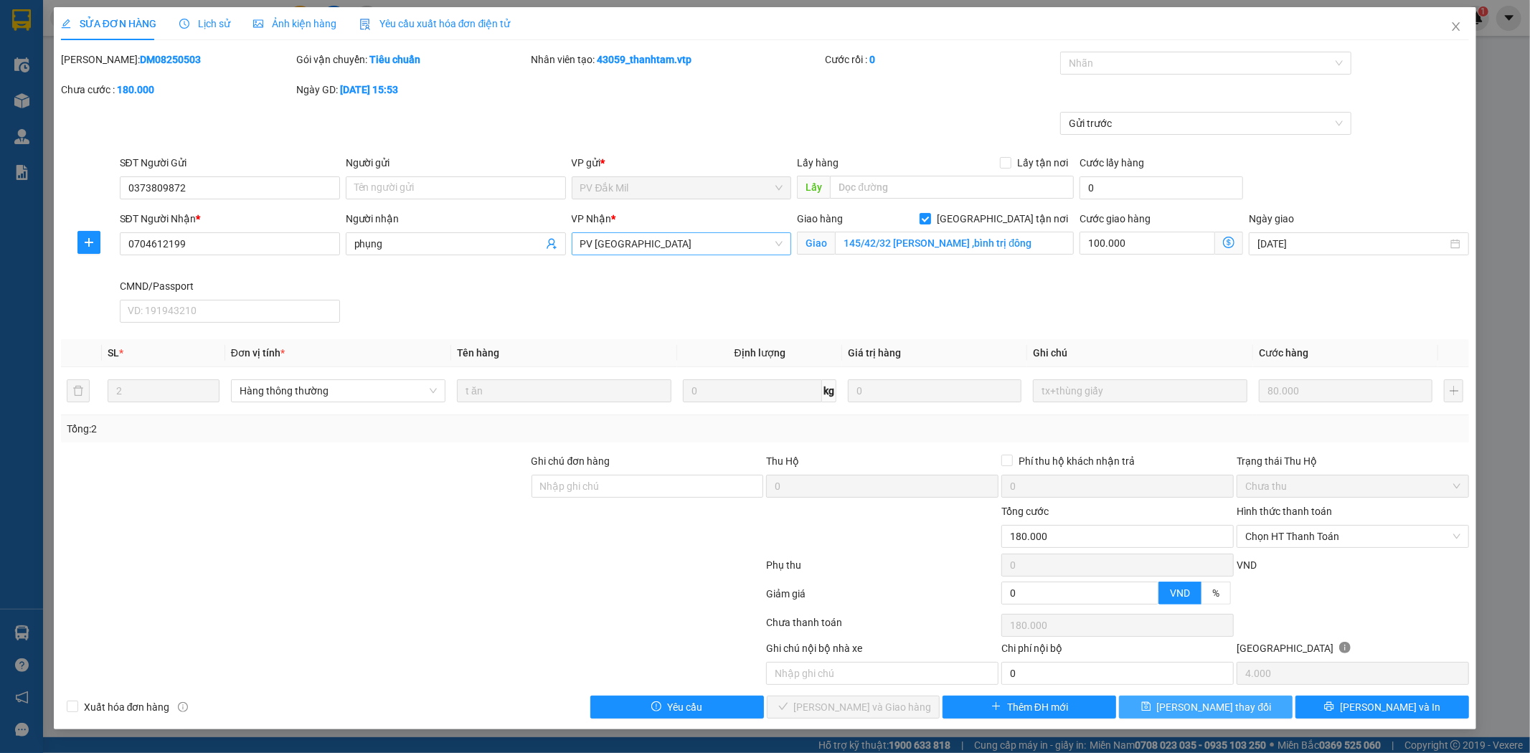
click at [1207, 713] on span "Lưu thay đổi" at bounding box center [1214, 707] width 115 height 16
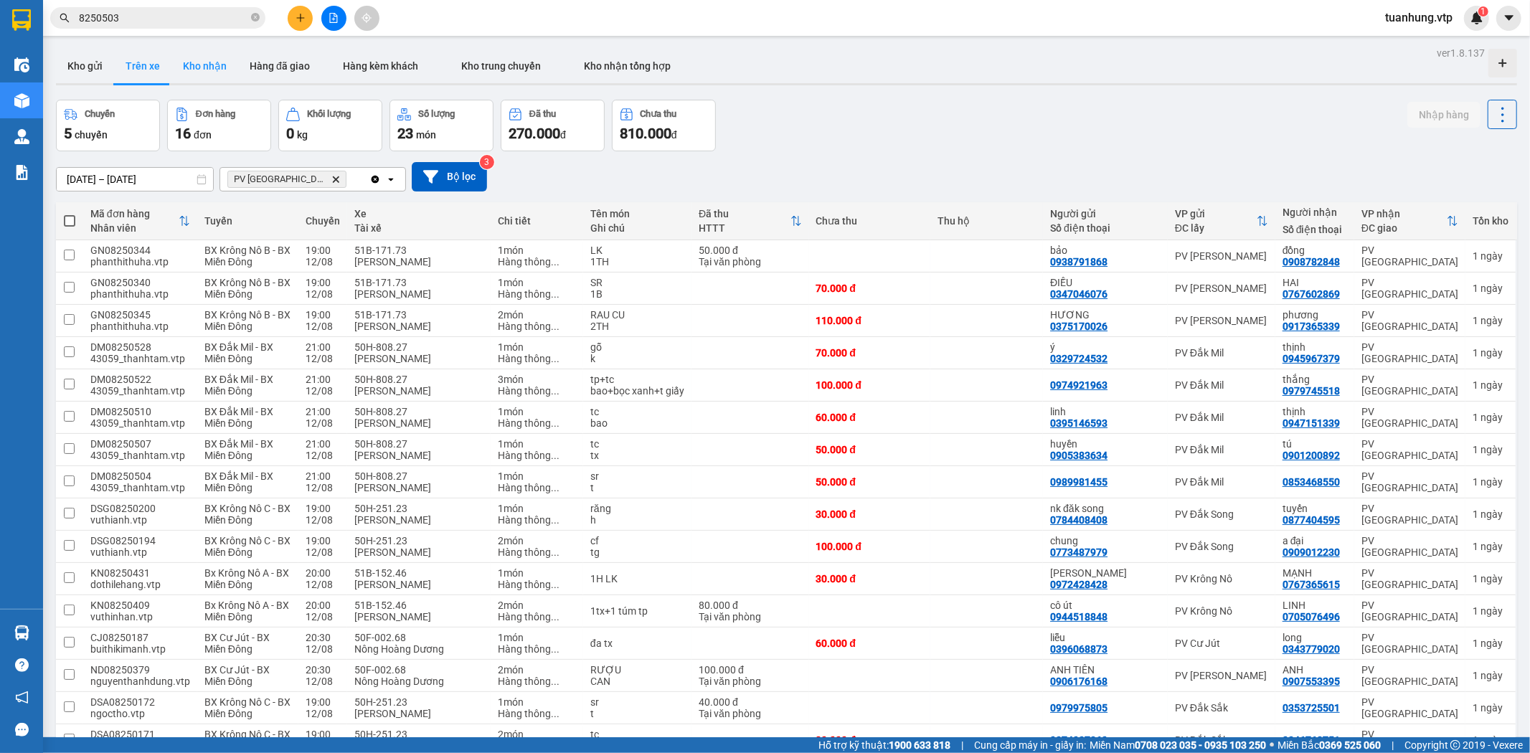
click at [213, 68] on button "Kho nhận" at bounding box center [204, 66] width 67 height 34
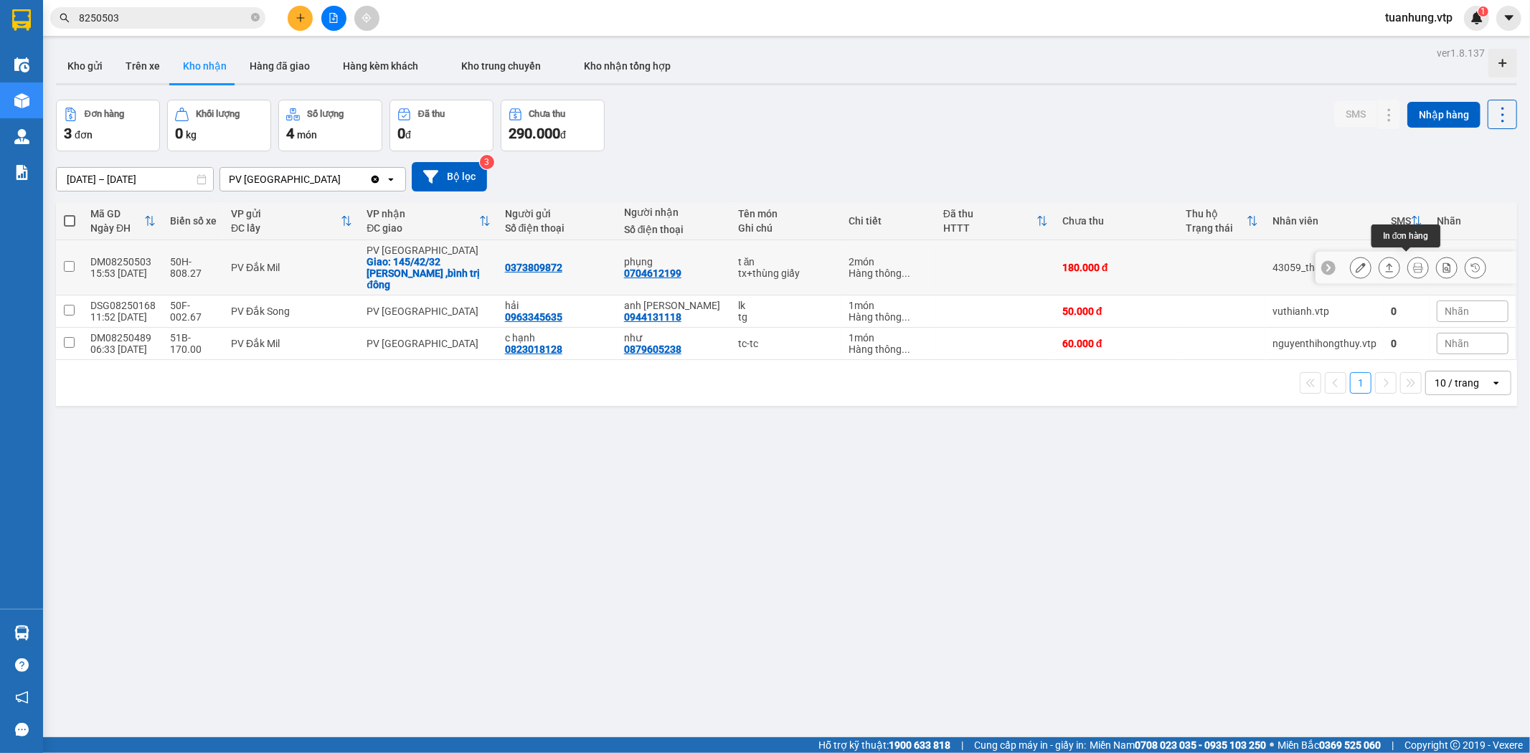
click at [1408, 263] on button at bounding box center [1418, 267] width 20 height 25
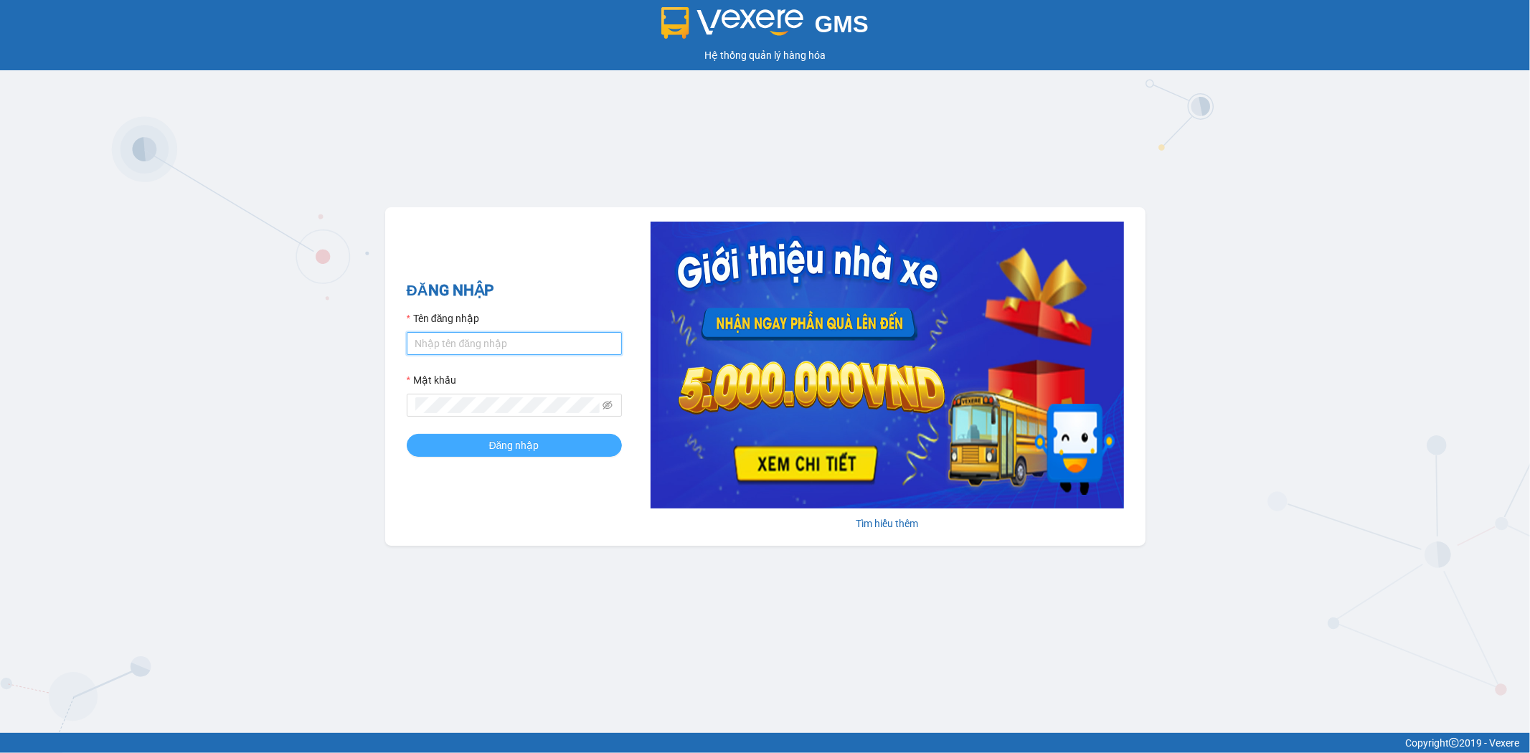
type input "tuanhung.vtp"
click at [540, 456] on button "Đăng nhập" at bounding box center [514, 445] width 215 height 23
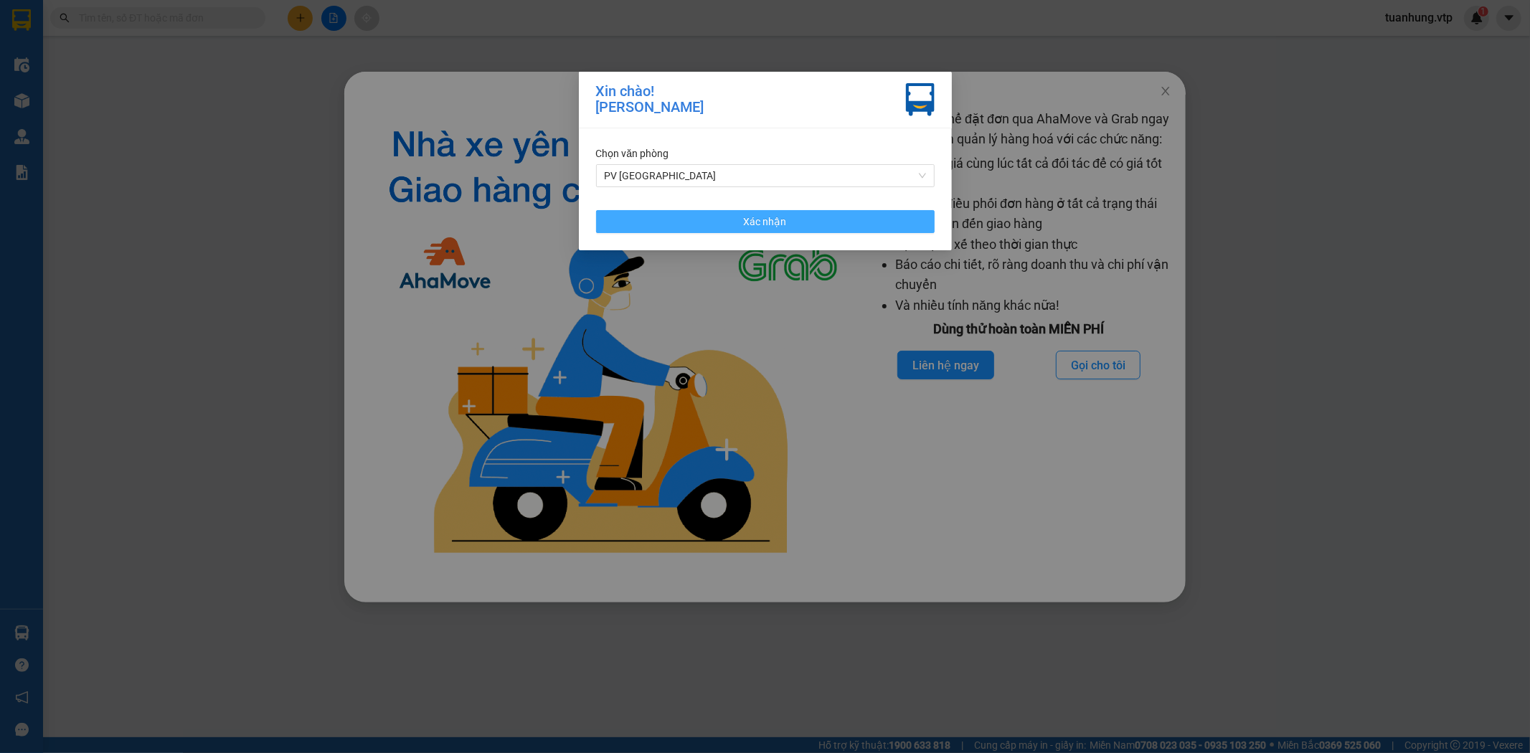
drag, startPoint x: 815, startPoint y: 220, endPoint x: 1113, endPoint y: 95, distance: 322.8
click at [819, 218] on button "Xác nhận" at bounding box center [765, 221] width 339 height 23
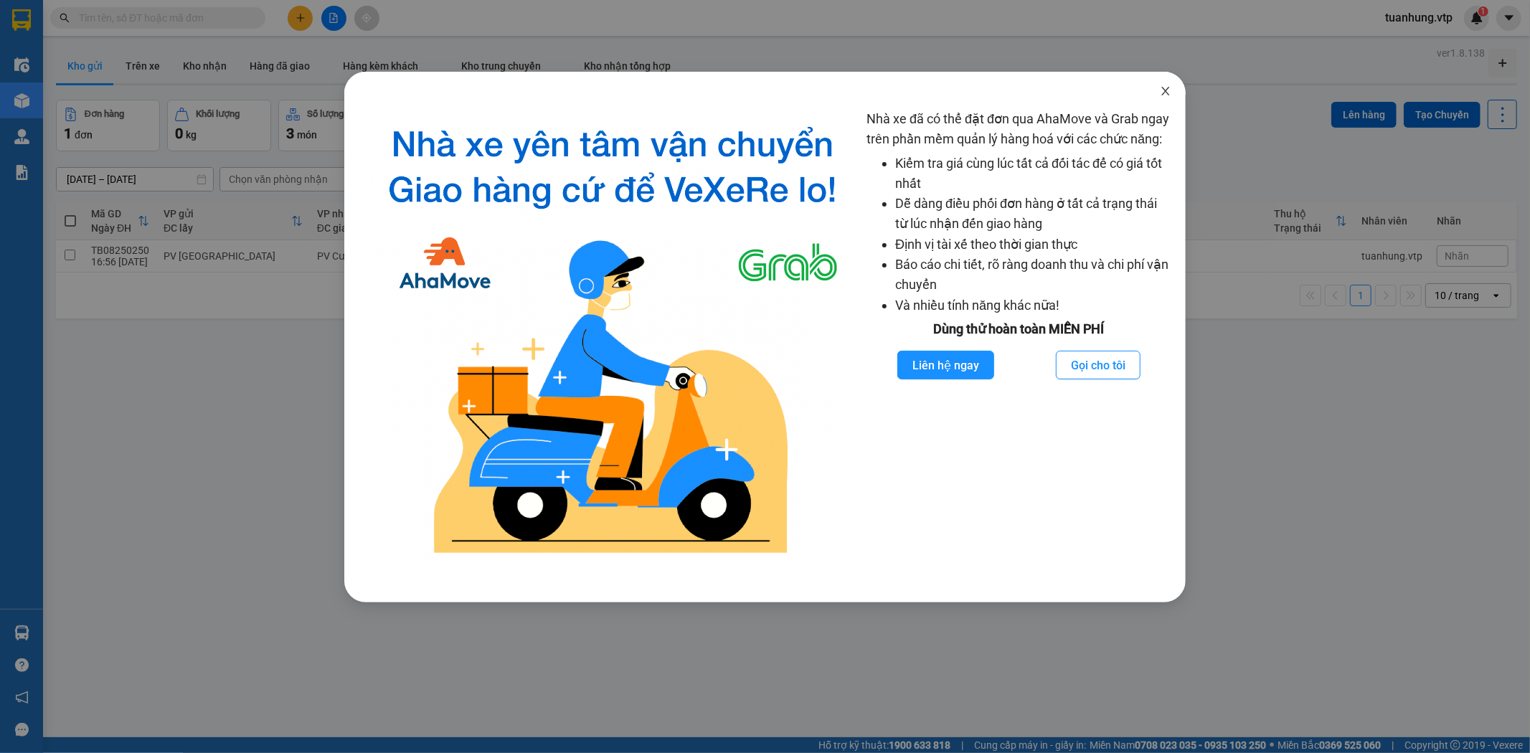
click at [1160, 86] on icon "close" at bounding box center [1165, 90] width 11 height 11
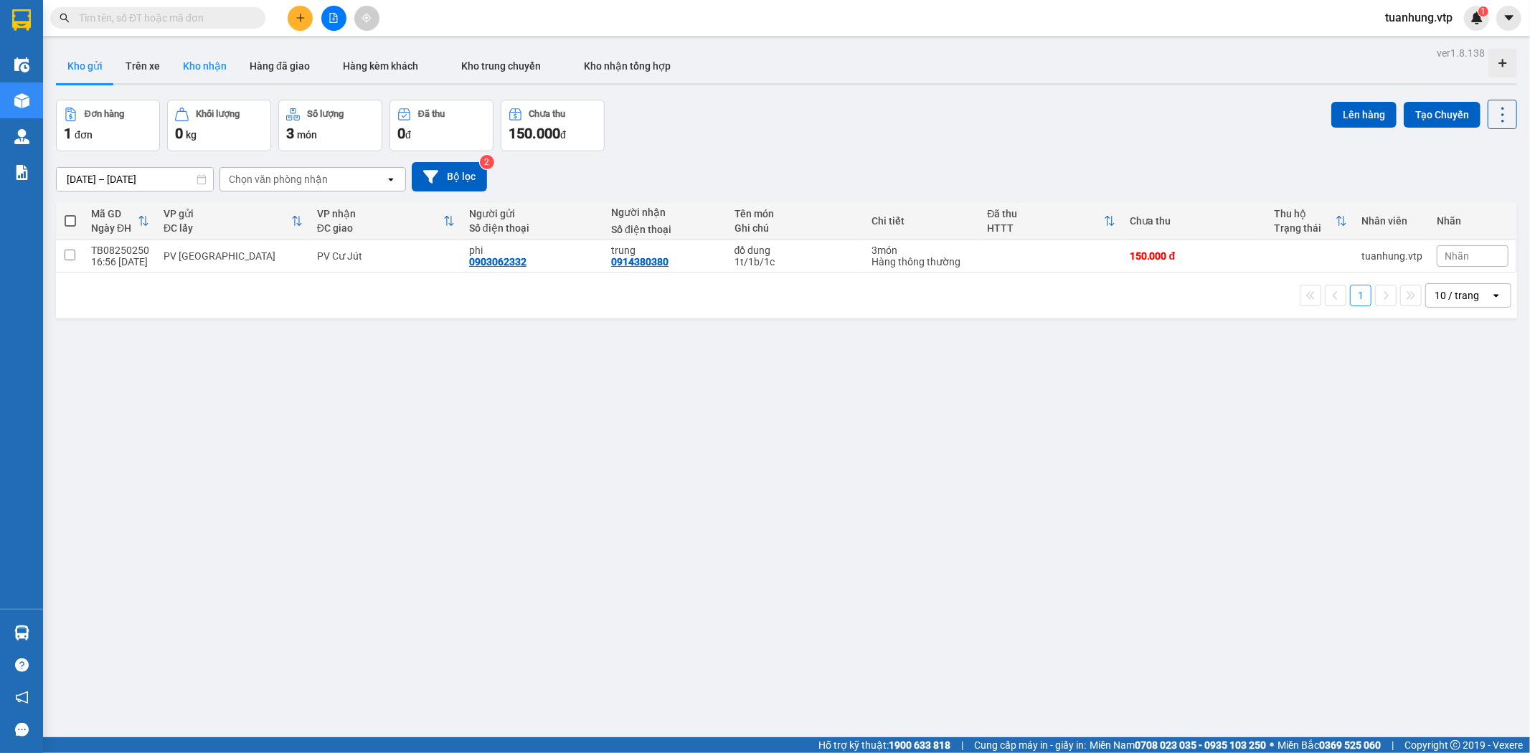
click at [216, 65] on button "Kho nhận" at bounding box center [204, 66] width 67 height 34
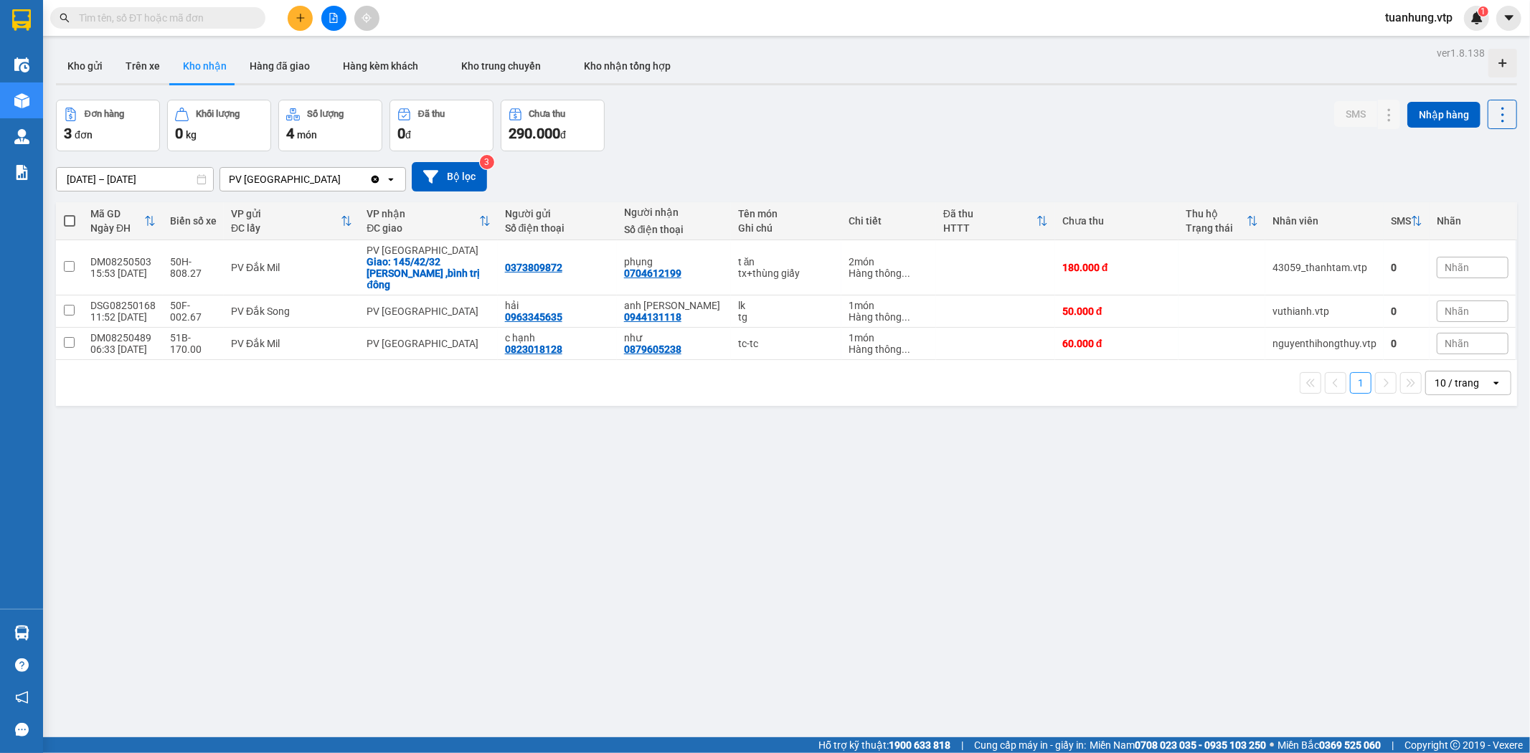
click at [230, 539] on div "ver 1.8.138 Kho gửi Trên xe Kho nhận Hàng đã giao Hàng kèm khách Kho trung chuy…" at bounding box center [786, 419] width 1473 height 753
click at [299, 26] on button at bounding box center [300, 18] width 25 height 25
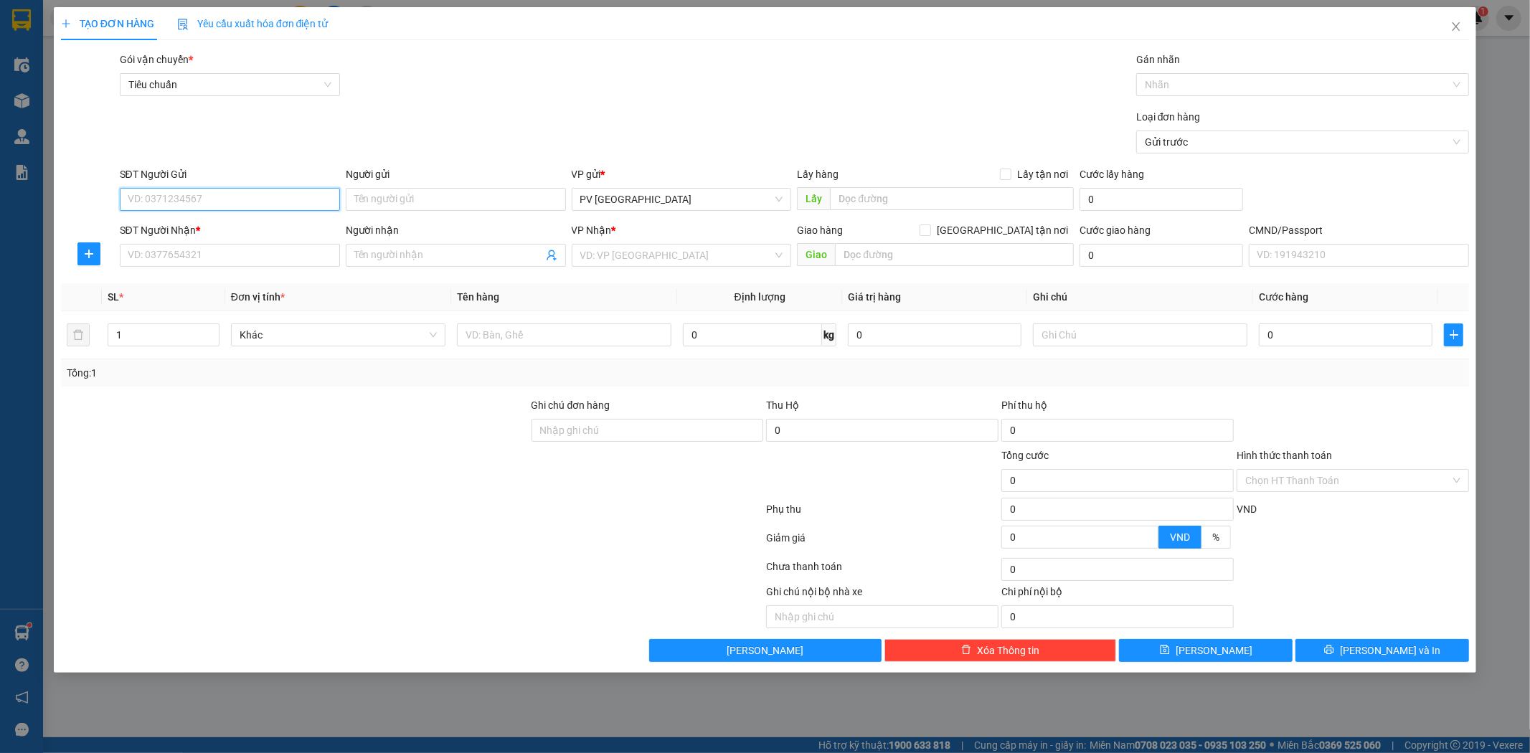
click at [292, 202] on input "SĐT Người Gửi" at bounding box center [230, 199] width 220 height 23
click at [251, 222] on div "0909589712 - miso" at bounding box center [229, 228] width 203 height 16
type input "0909589712"
type input "miso"
type input "0913929917"
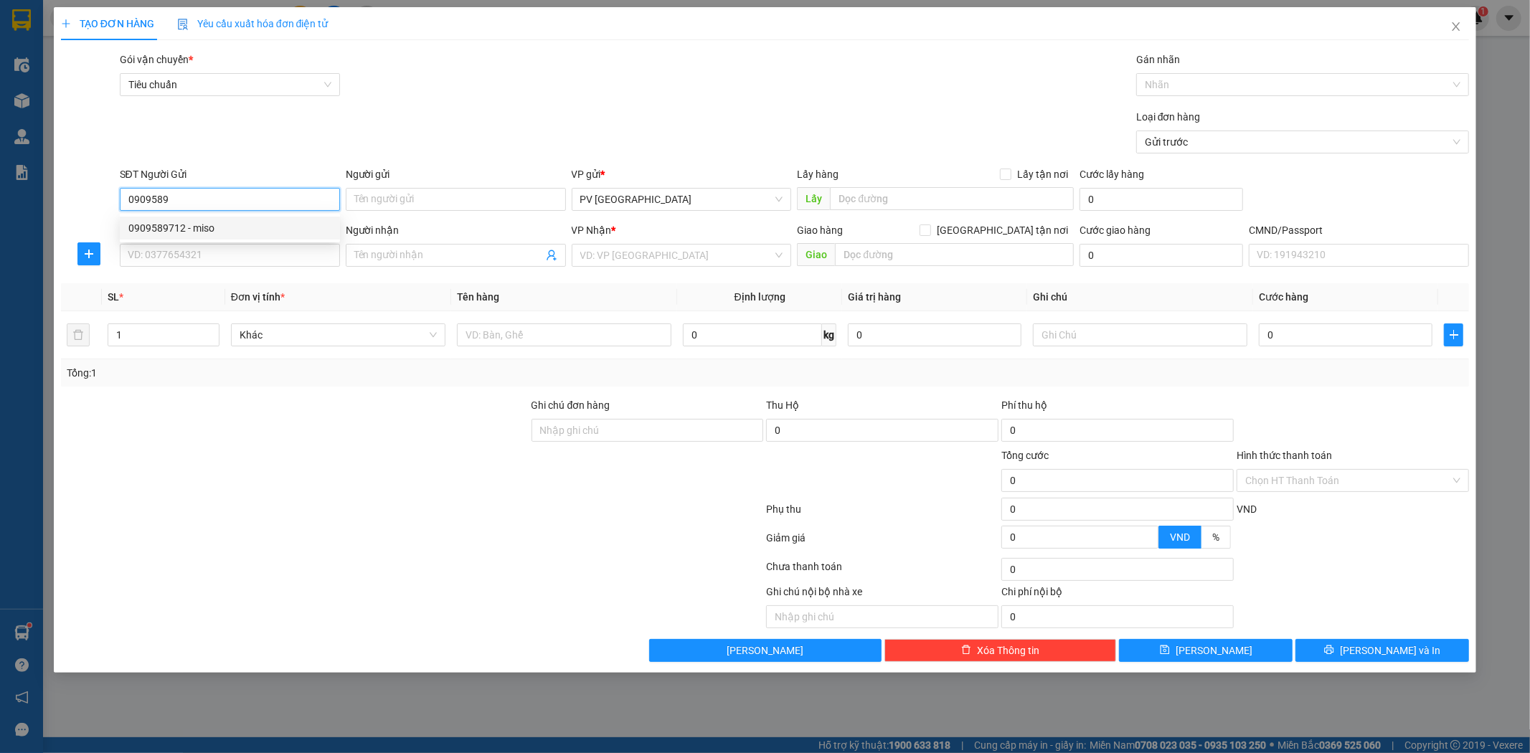
type input "quý"
type input "Nhẹ tay hư ko đền"
type input "0909589712"
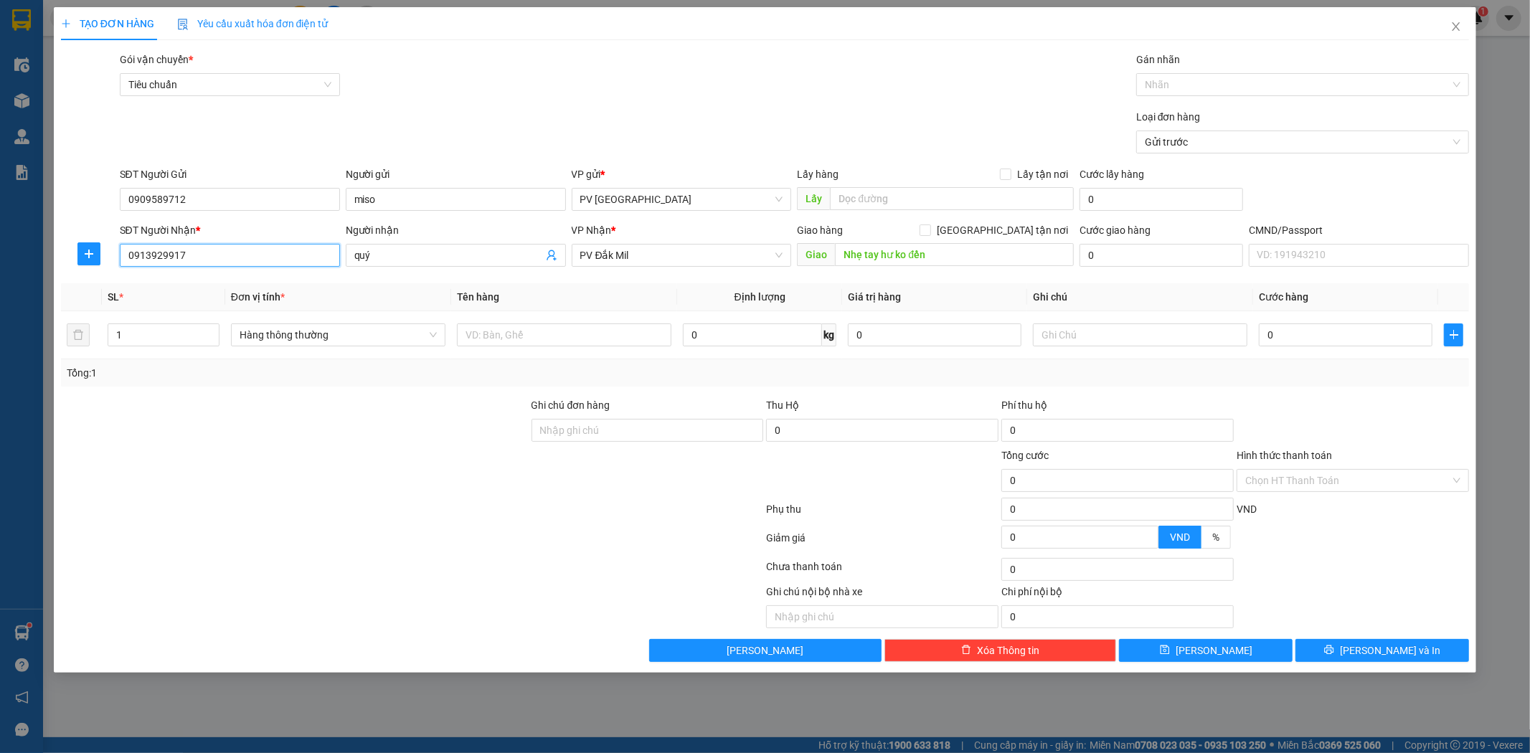
click at [314, 259] on input "0913929917" at bounding box center [230, 255] width 220 height 23
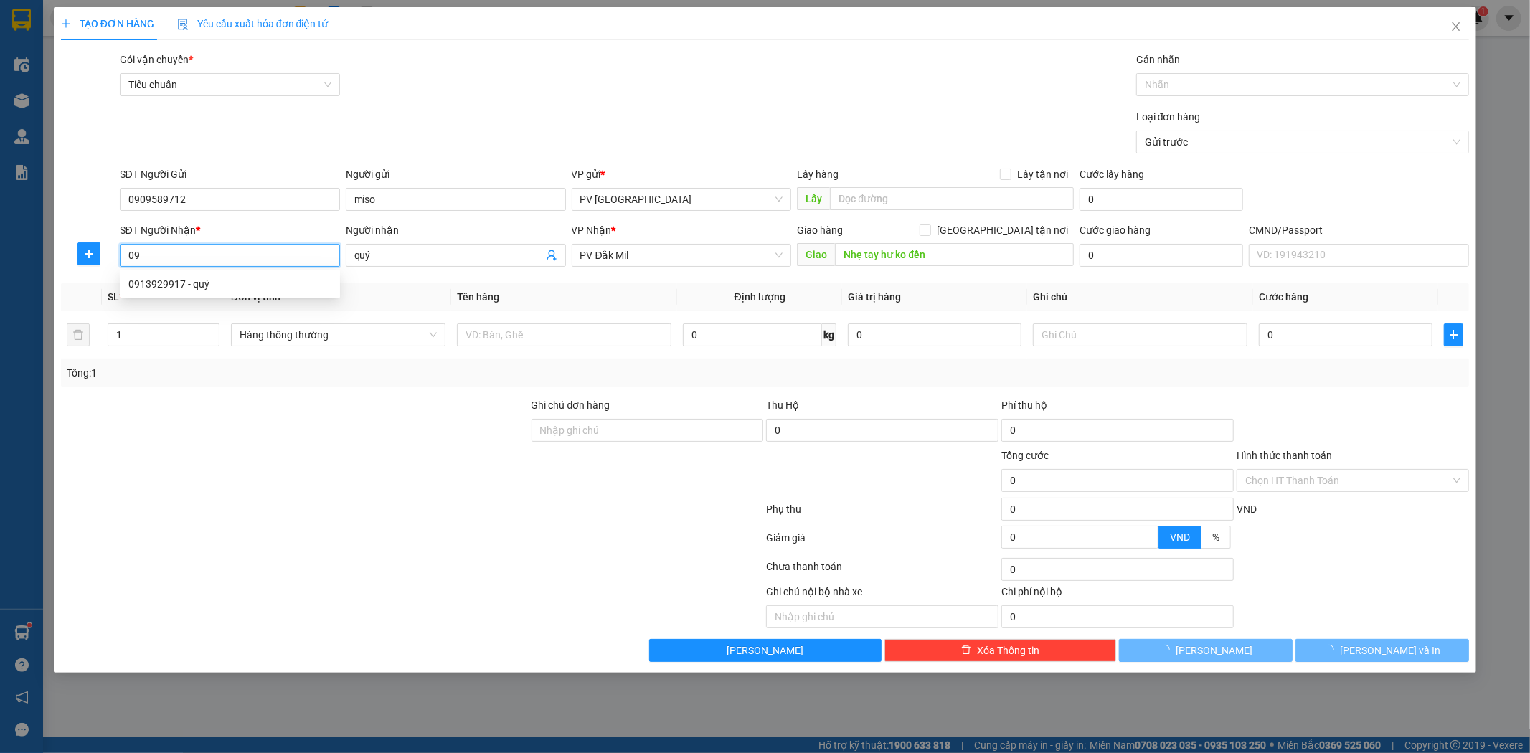
type input "0"
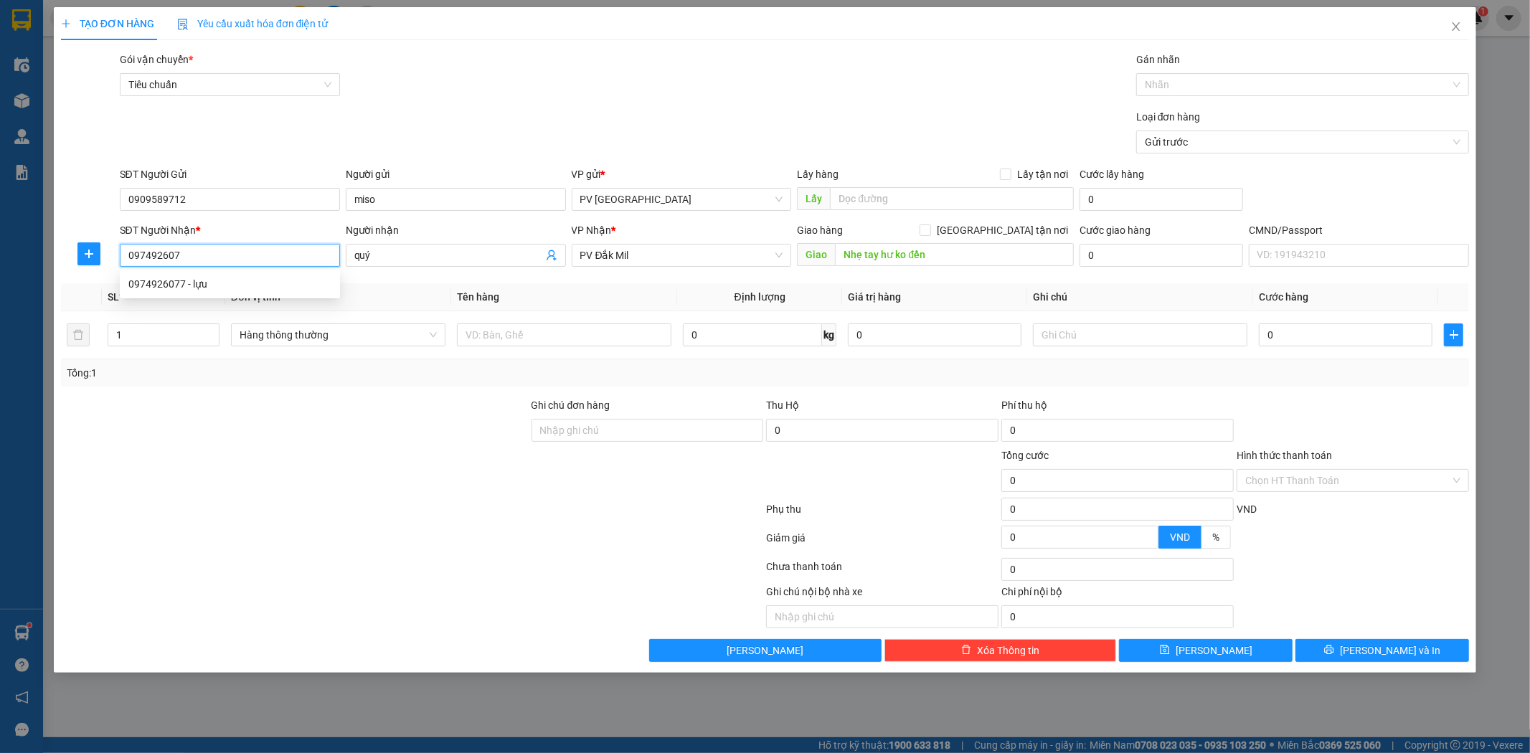
type input "0974926077"
click at [296, 277] on div "0974926077 - lựu" at bounding box center [229, 284] width 203 height 16
type input "lựu"
type input "0974926077"
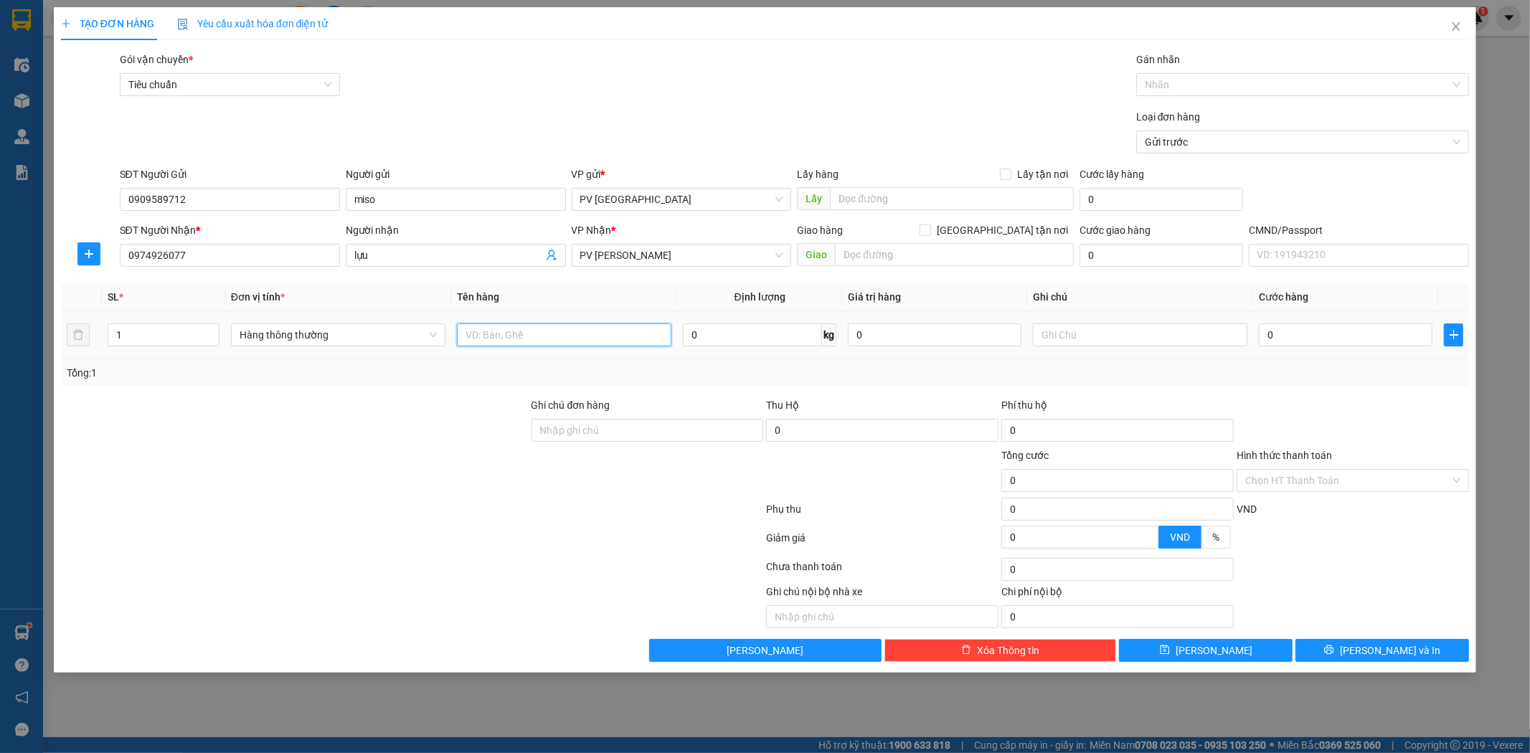
click at [578, 344] on input "text" at bounding box center [564, 335] width 215 height 23
type input "hủ"
click at [880, 250] on input "text" at bounding box center [954, 254] width 239 height 23
drag, startPoint x: 944, startPoint y: 254, endPoint x: 822, endPoint y: 296, distance: 128.9
click at [822, 296] on div "Transit Pickup Surcharge Ids Transit Deliver Surcharge Ids Transit Deliver Surc…" at bounding box center [765, 357] width 1409 height 611
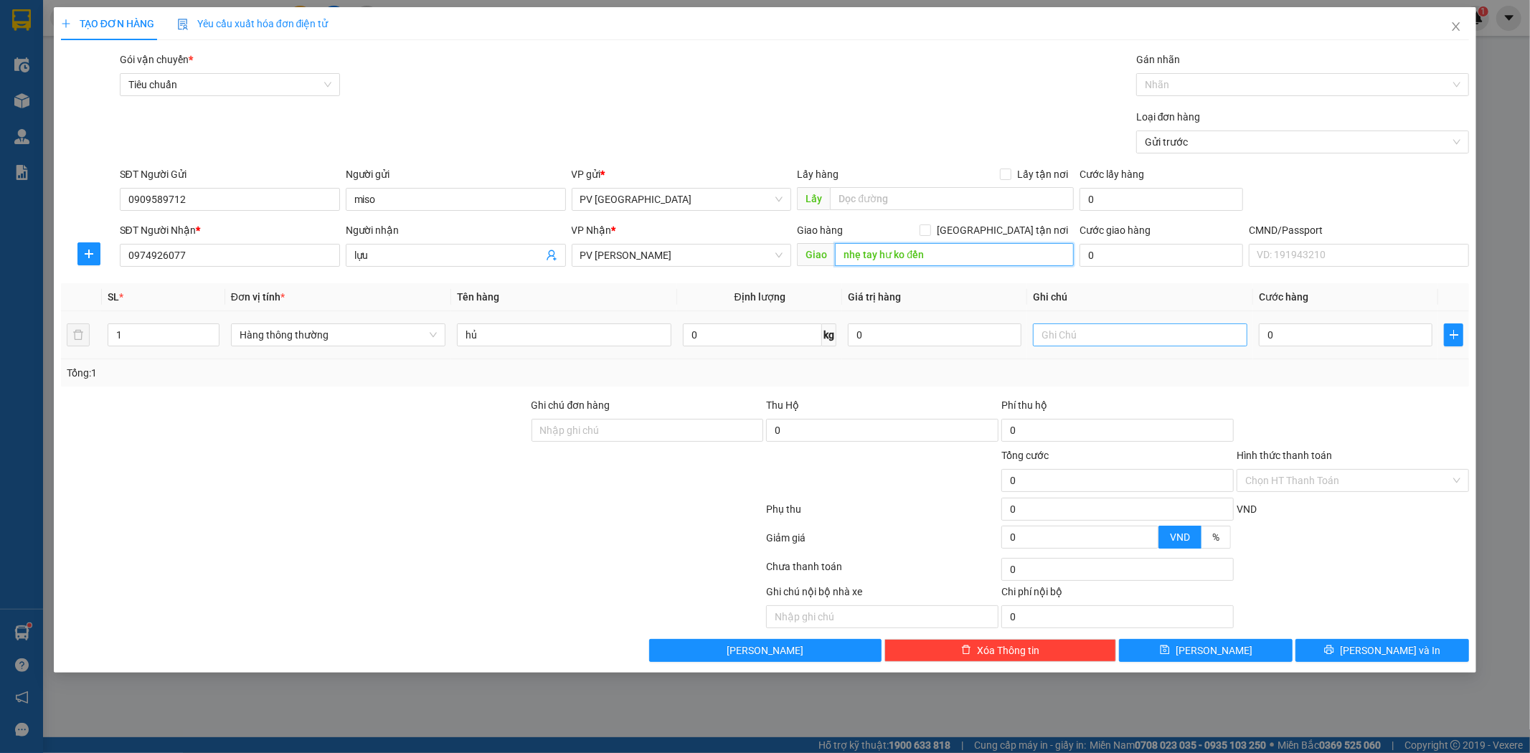
type input "nhẹ tay hư ko đền"
click at [1106, 340] on input "text" at bounding box center [1140, 335] width 215 height 23
type input "t"
type input "5"
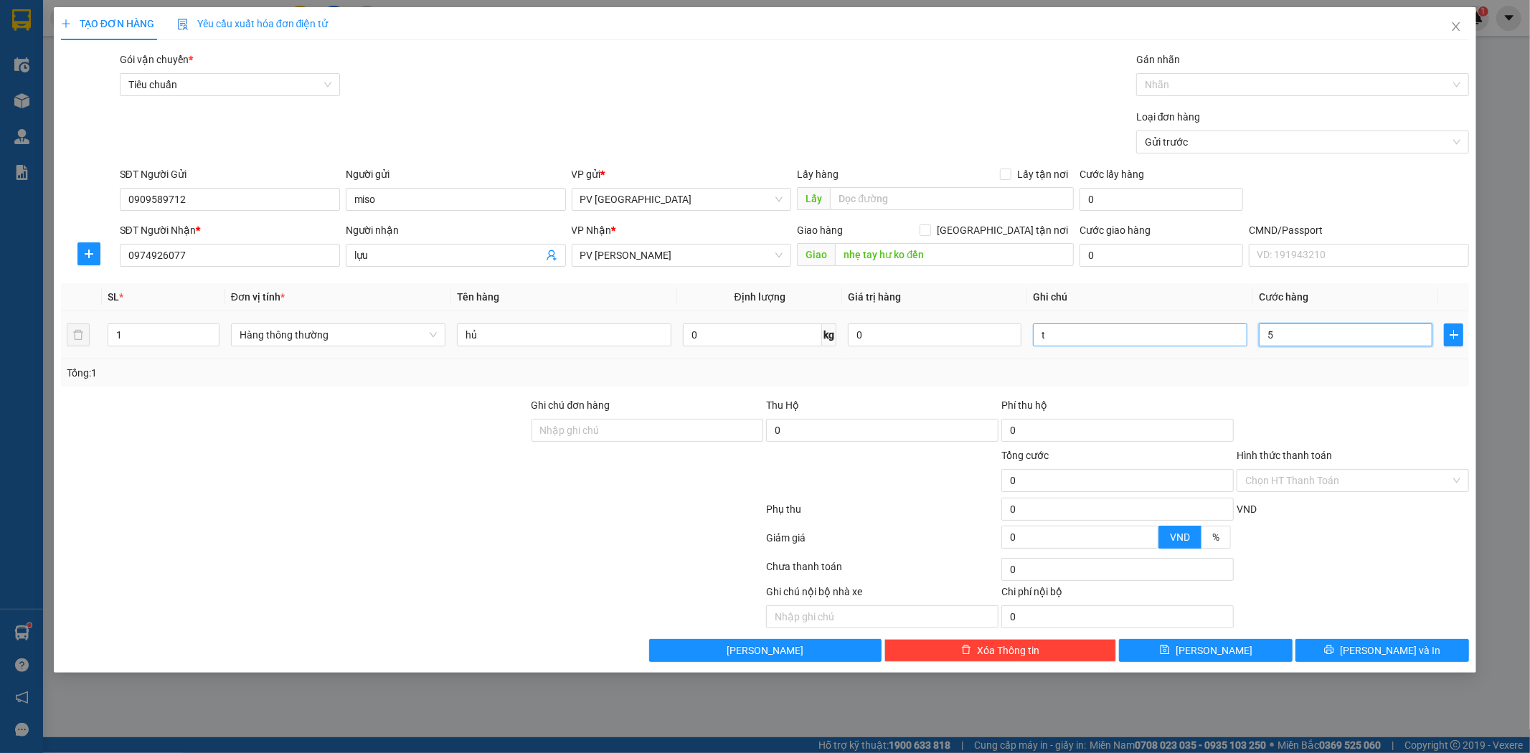
type input "5"
type input "50"
type input "500"
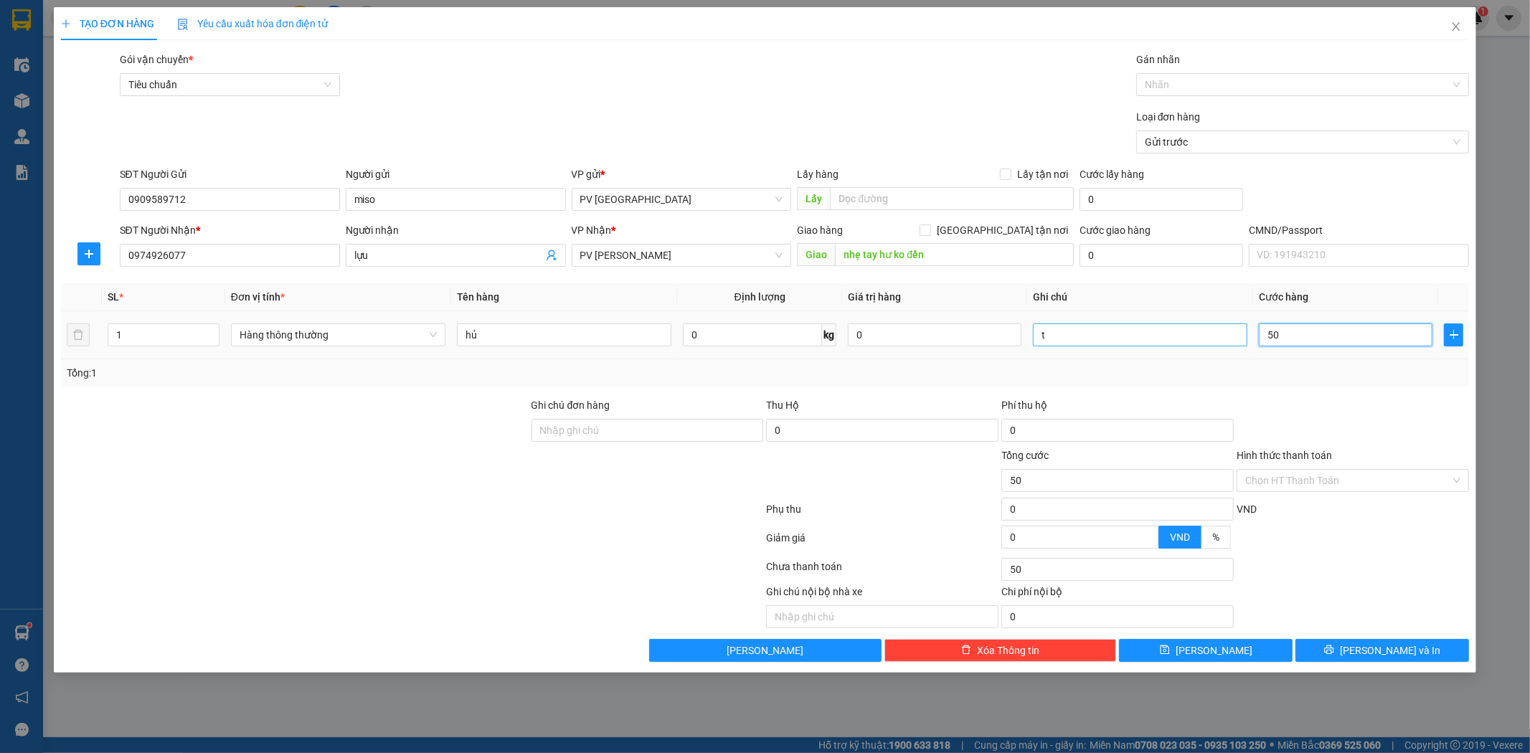
type input "500"
type input "5.000"
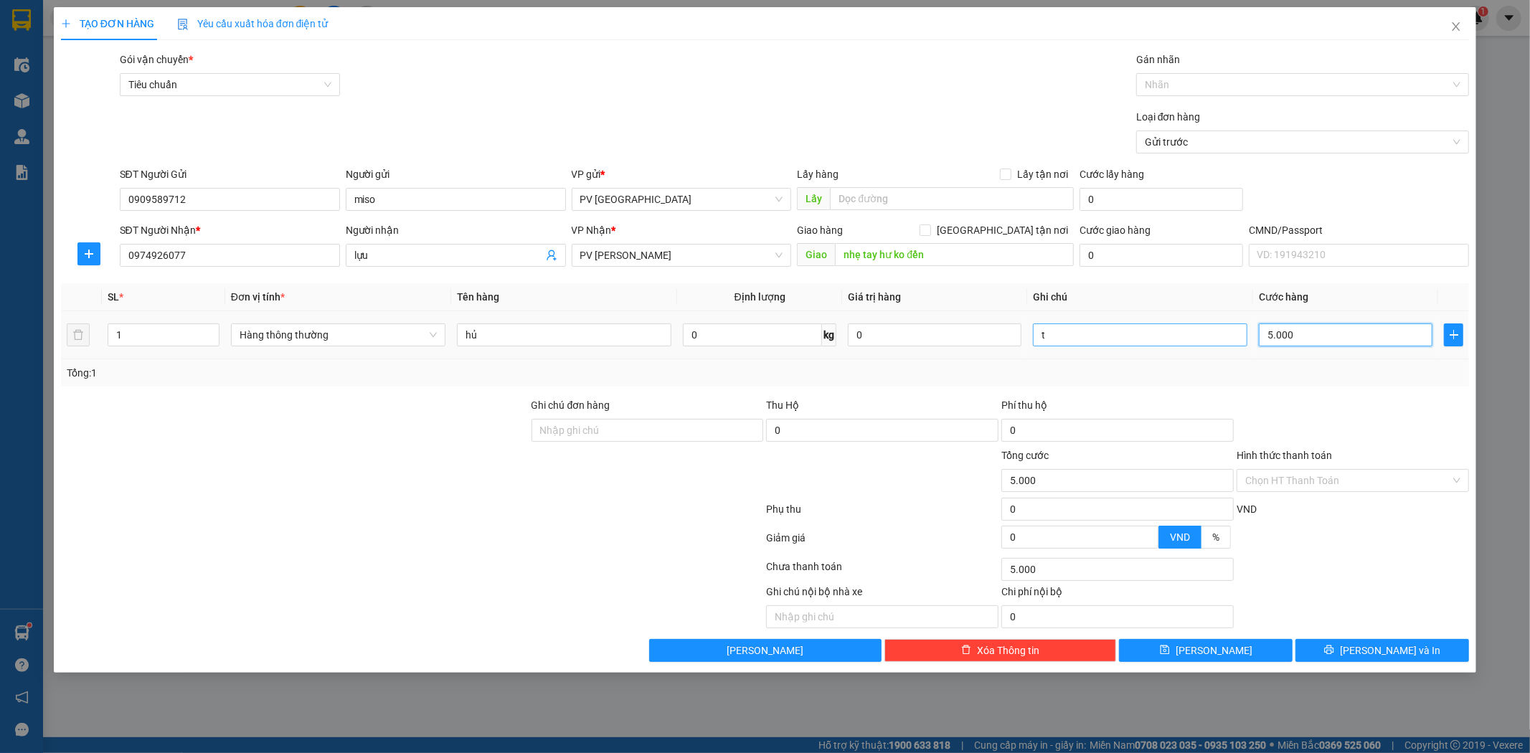
type input "50.000"
click at [1398, 646] on span "Lưu và In" at bounding box center [1390, 651] width 100 height 16
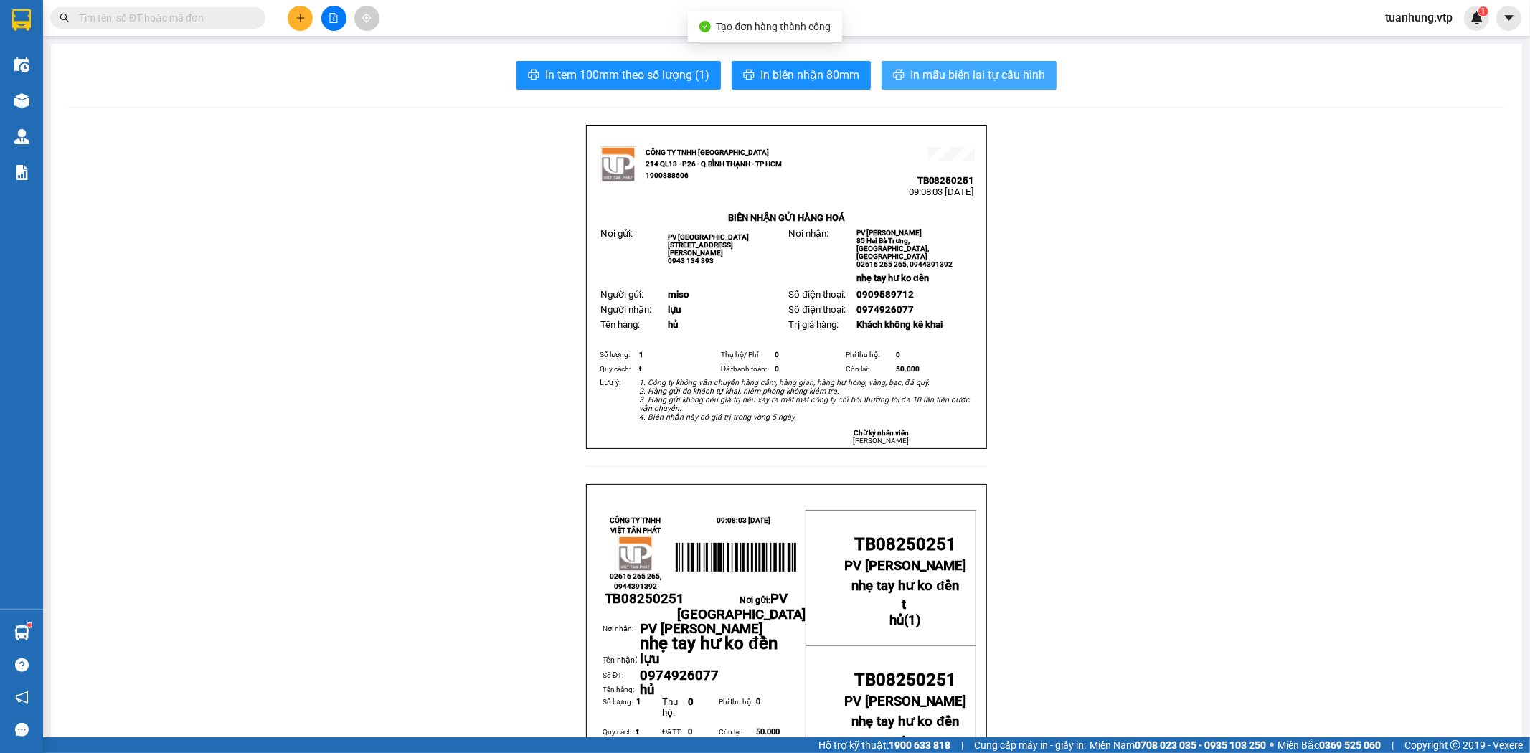
click at [980, 81] on span "In mẫu biên lai tự cấu hình" at bounding box center [977, 75] width 135 height 18
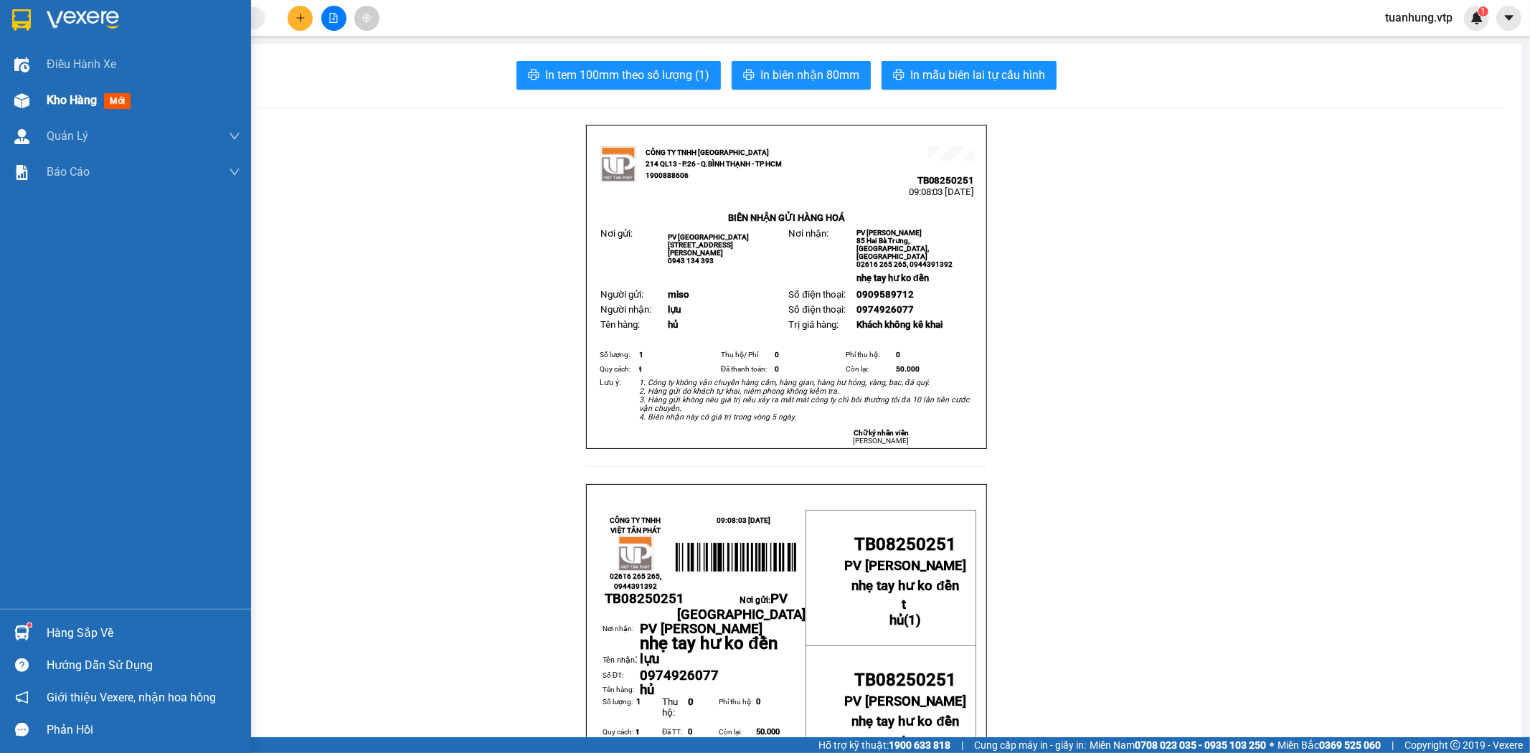
click at [16, 97] on img at bounding box center [21, 100] width 15 height 15
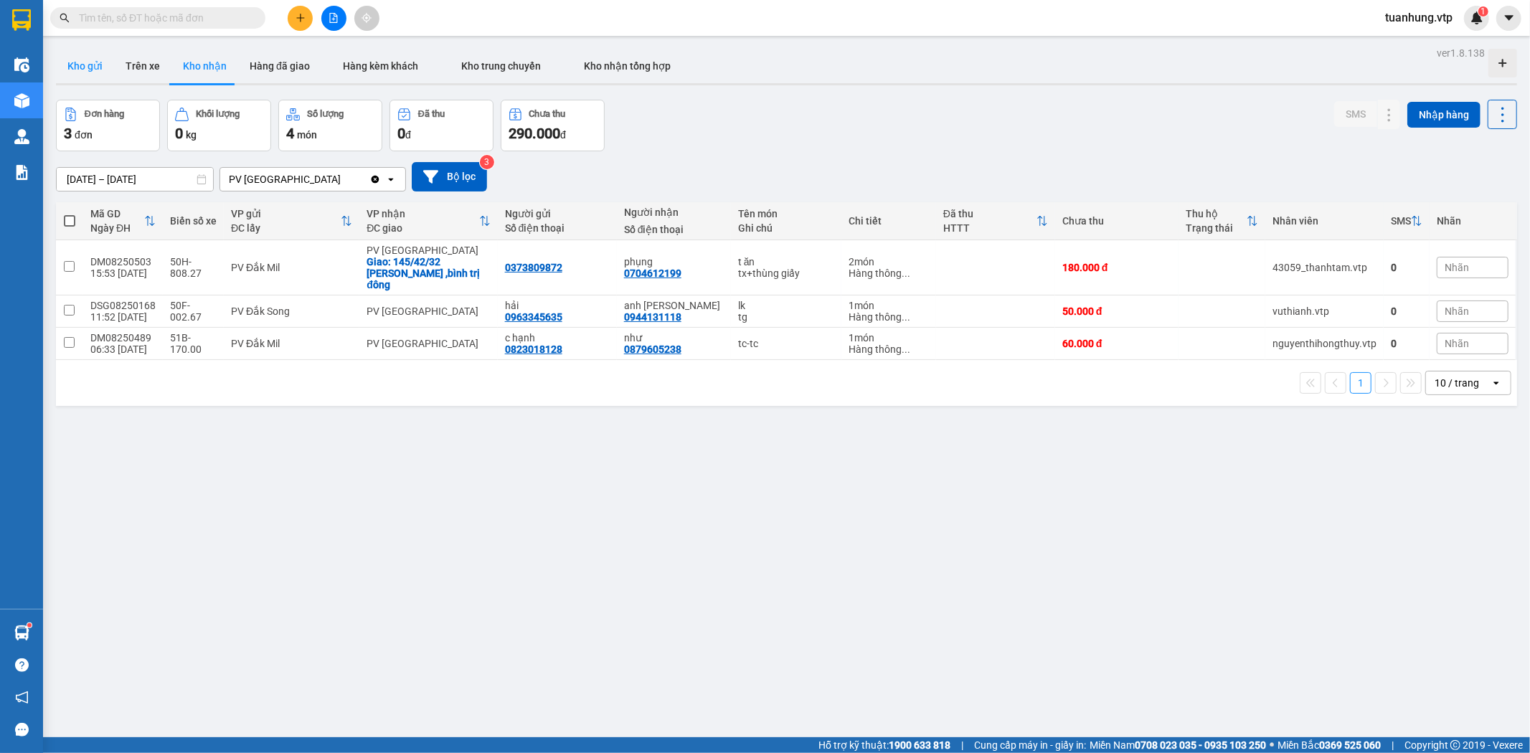
click at [81, 74] on button "Kho gửi" at bounding box center [85, 66] width 58 height 34
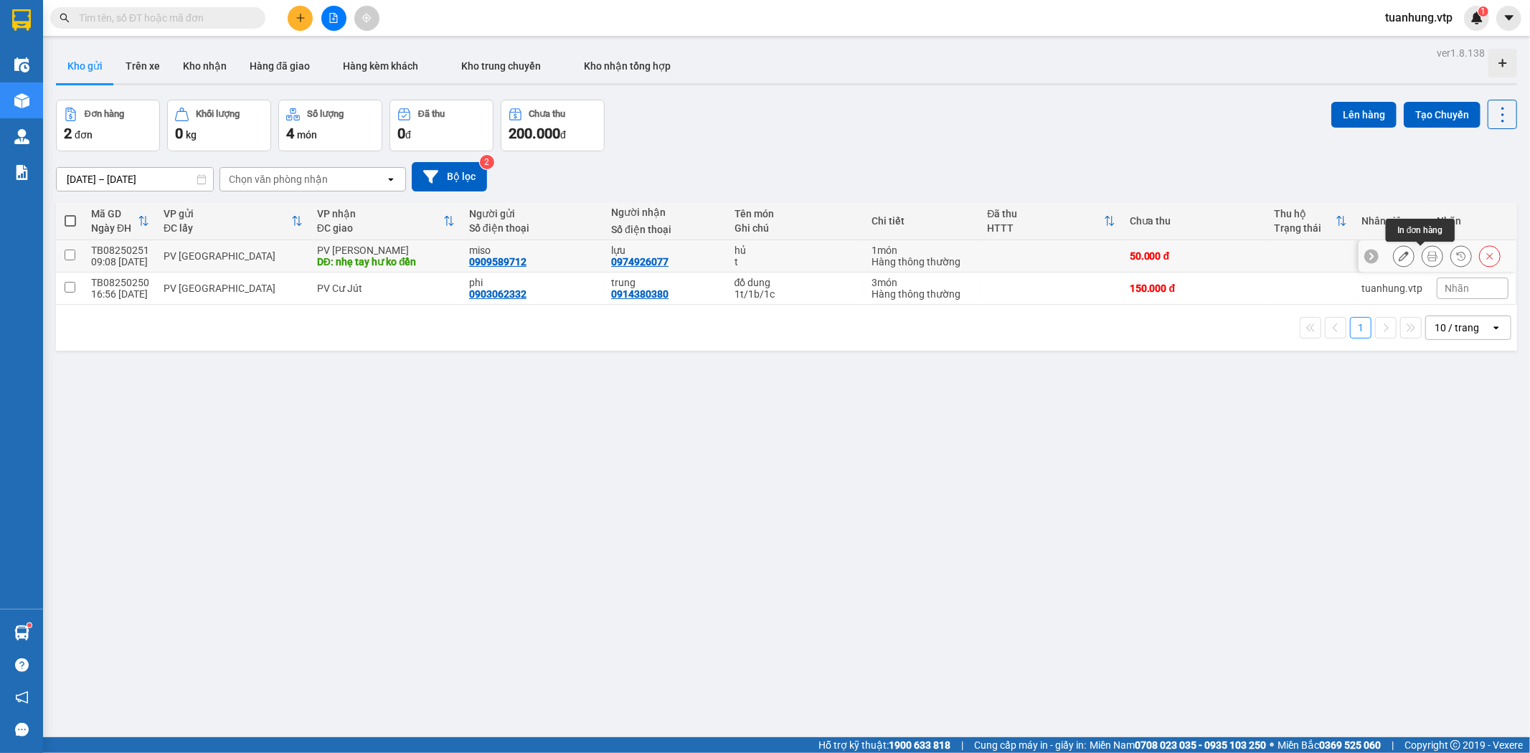
click at [1428, 255] on icon at bounding box center [1433, 256] width 10 height 10
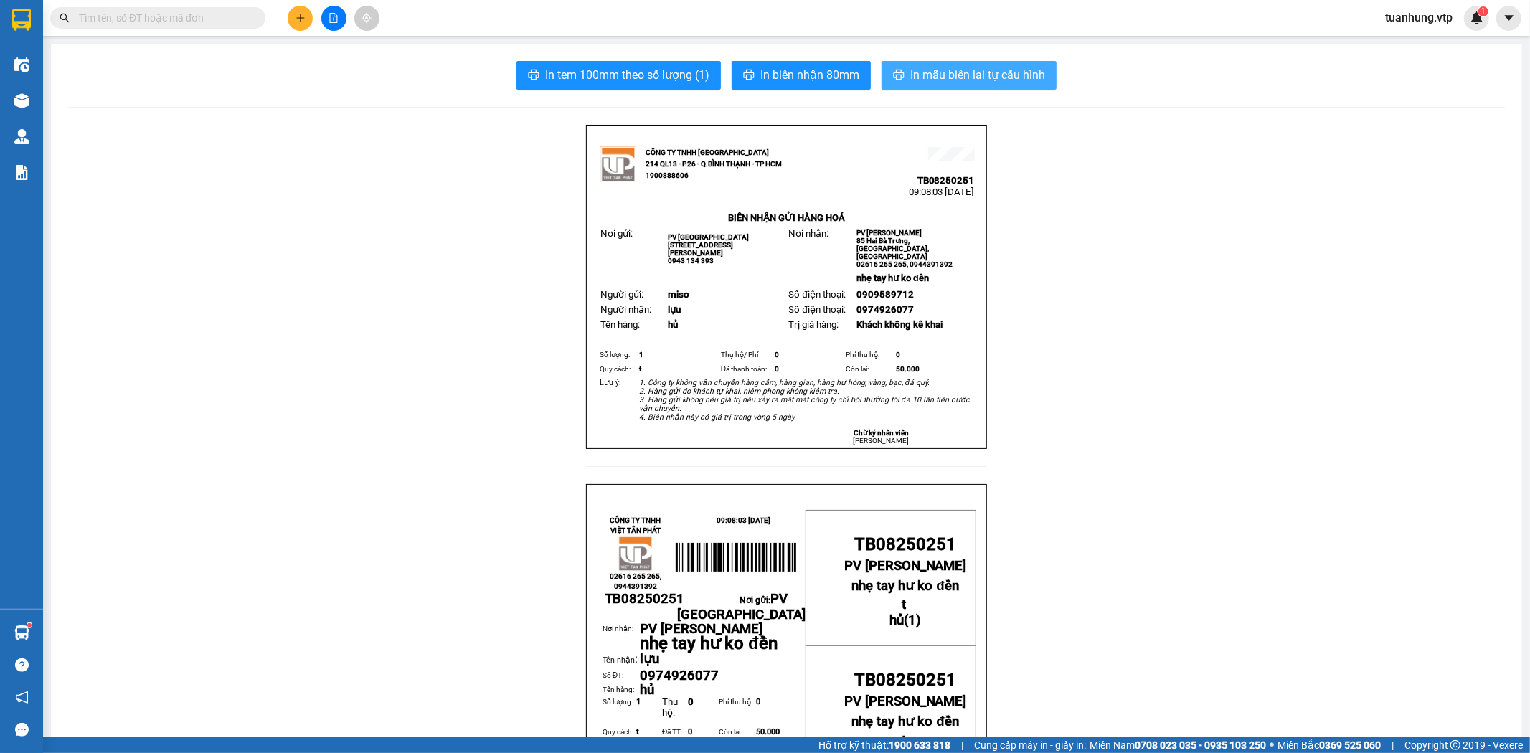
click at [943, 69] on span "In mẫu biên lai tự cấu hình" at bounding box center [977, 75] width 135 height 18
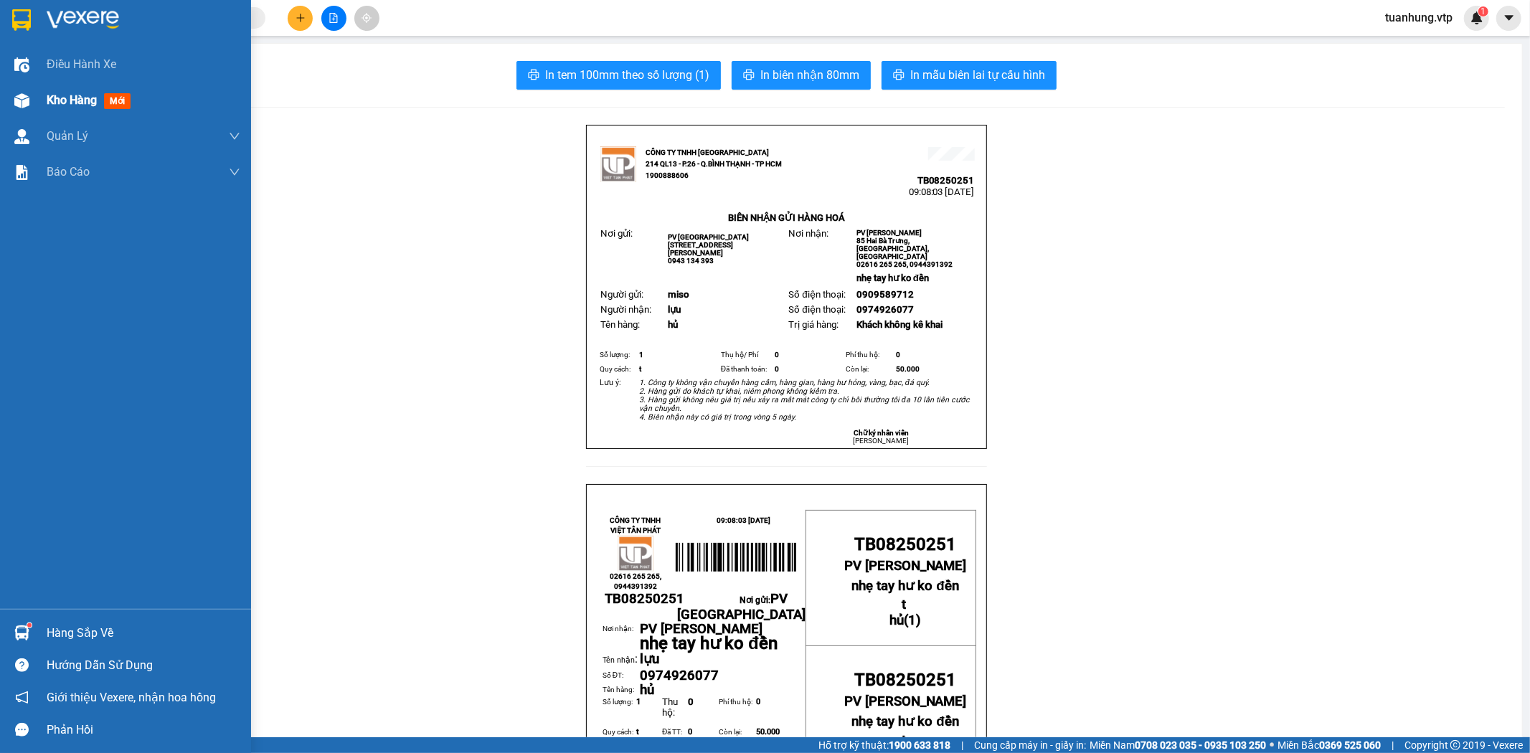
click at [37, 93] on div "Kho hàng mới" at bounding box center [125, 101] width 251 height 36
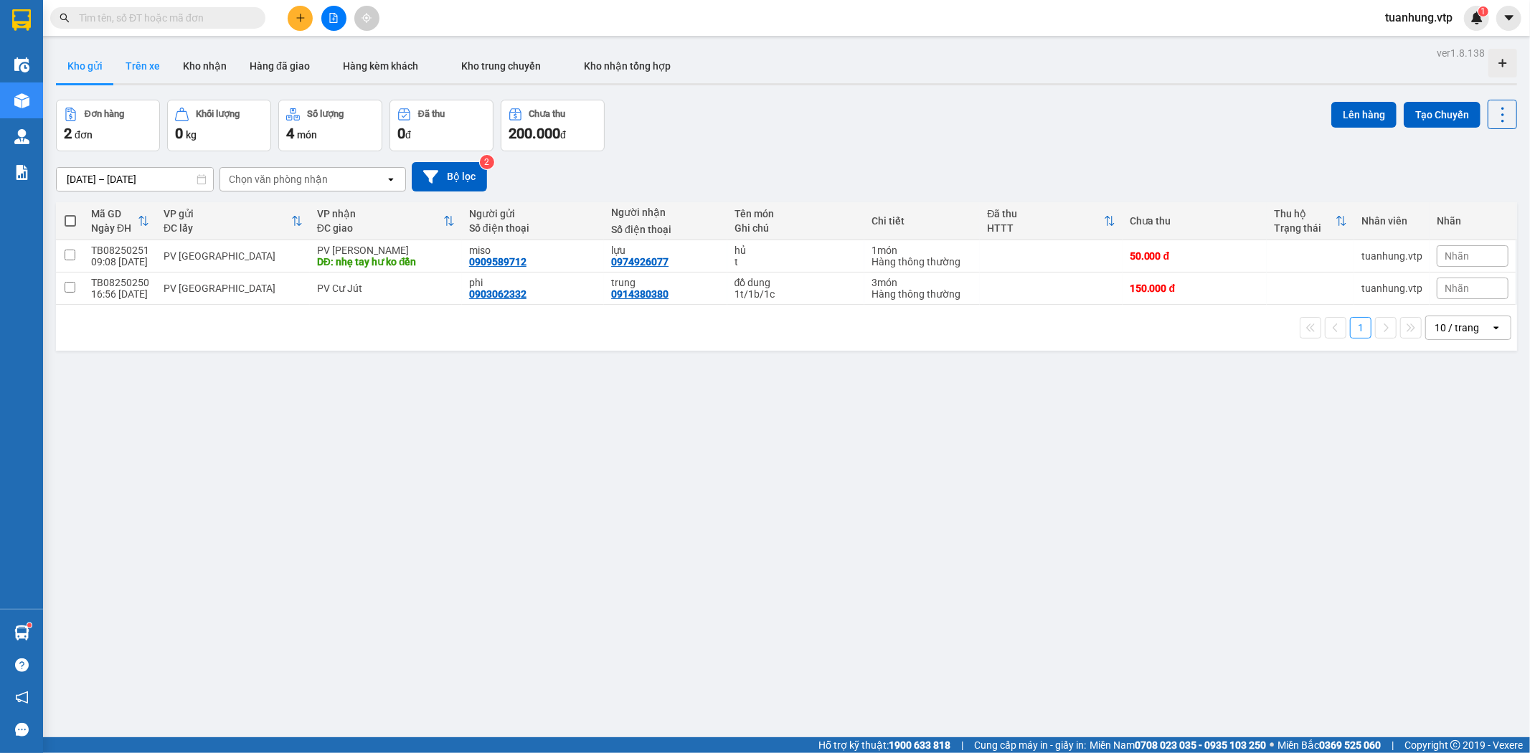
click at [149, 66] on button "Trên xe" at bounding box center [142, 66] width 57 height 34
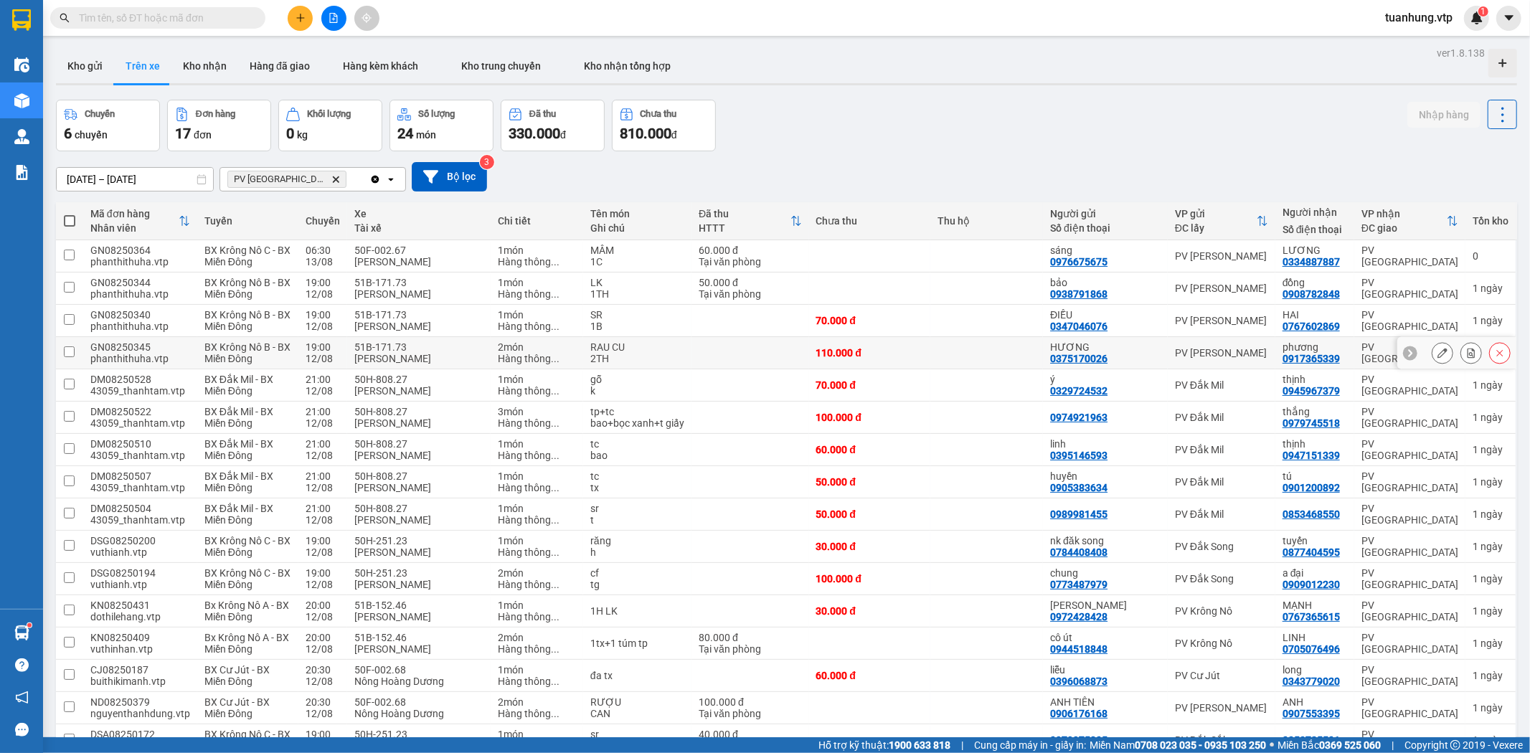
click at [1242, 354] on div "PV Gia Nghĩa" at bounding box center [1221, 352] width 93 height 11
checkbox input "true"
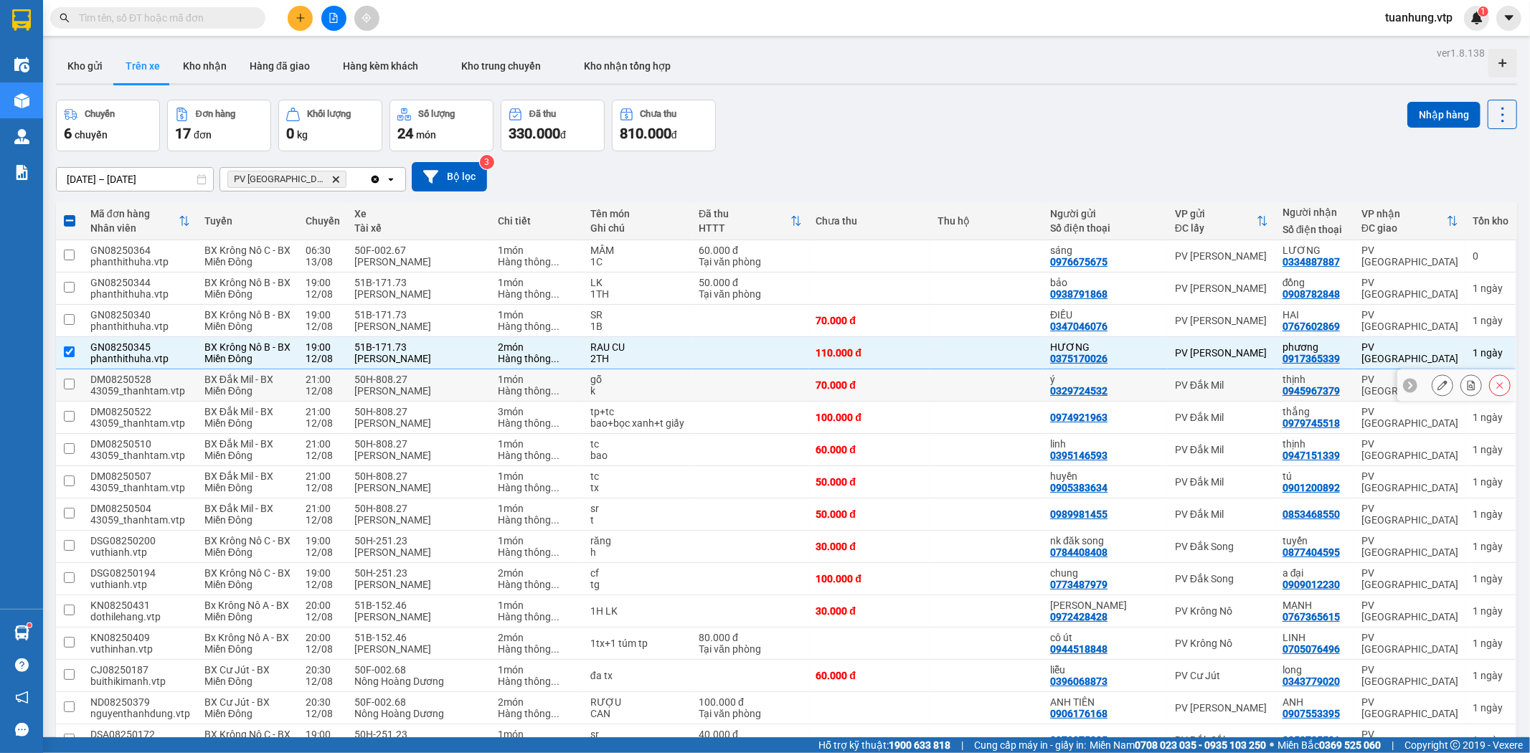
click at [1106, 388] on div "ý 0329724532" at bounding box center [1105, 385] width 110 height 23
checkbox input "true"
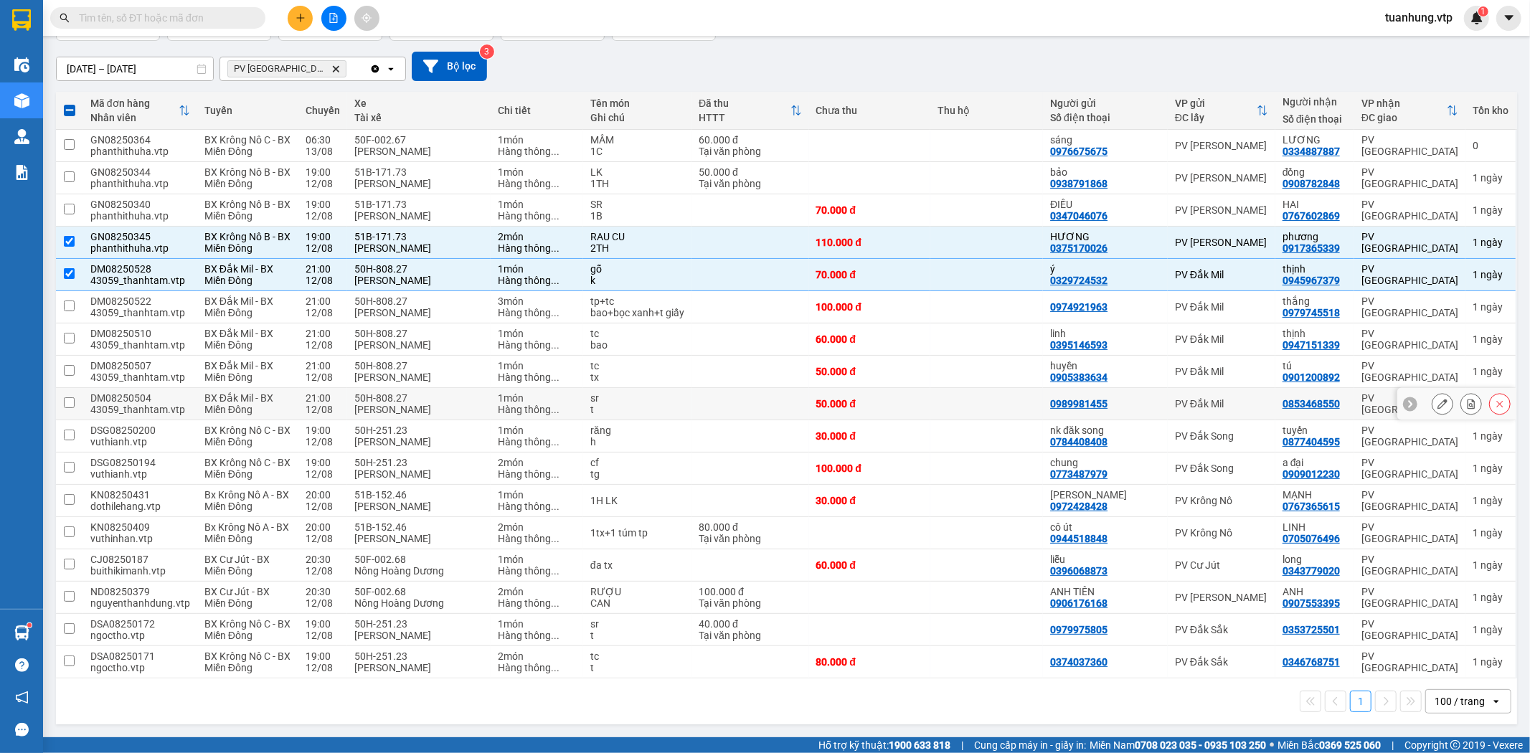
scroll to position [124, 0]
click at [1144, 438] on div "nk đăk song 0784408408" at bounding box center [1105, 436] width 110 height 23
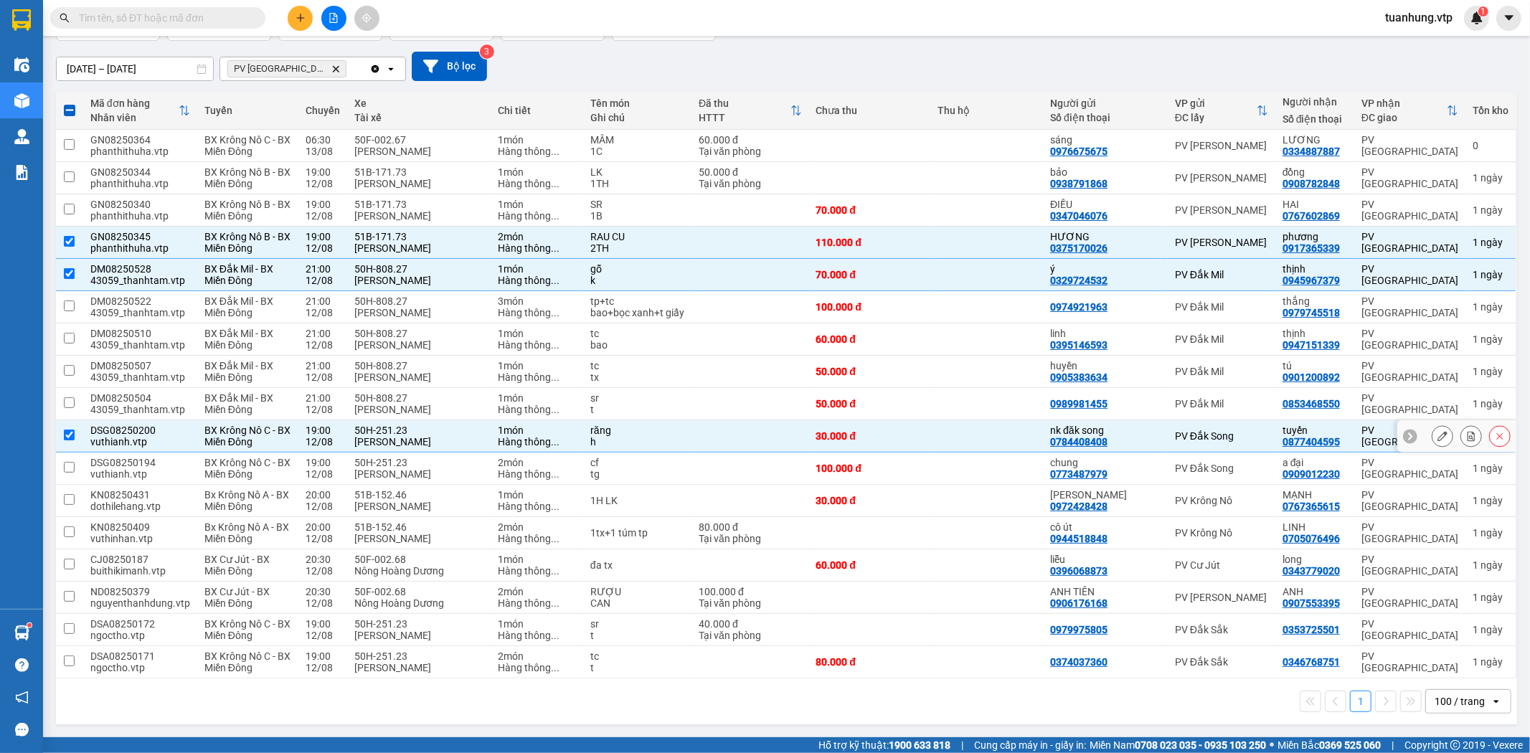
checkbox input "true"
click at [1019, 334] on td at bounding box center [986, 340] width 113 height 32
checkbox input "true"
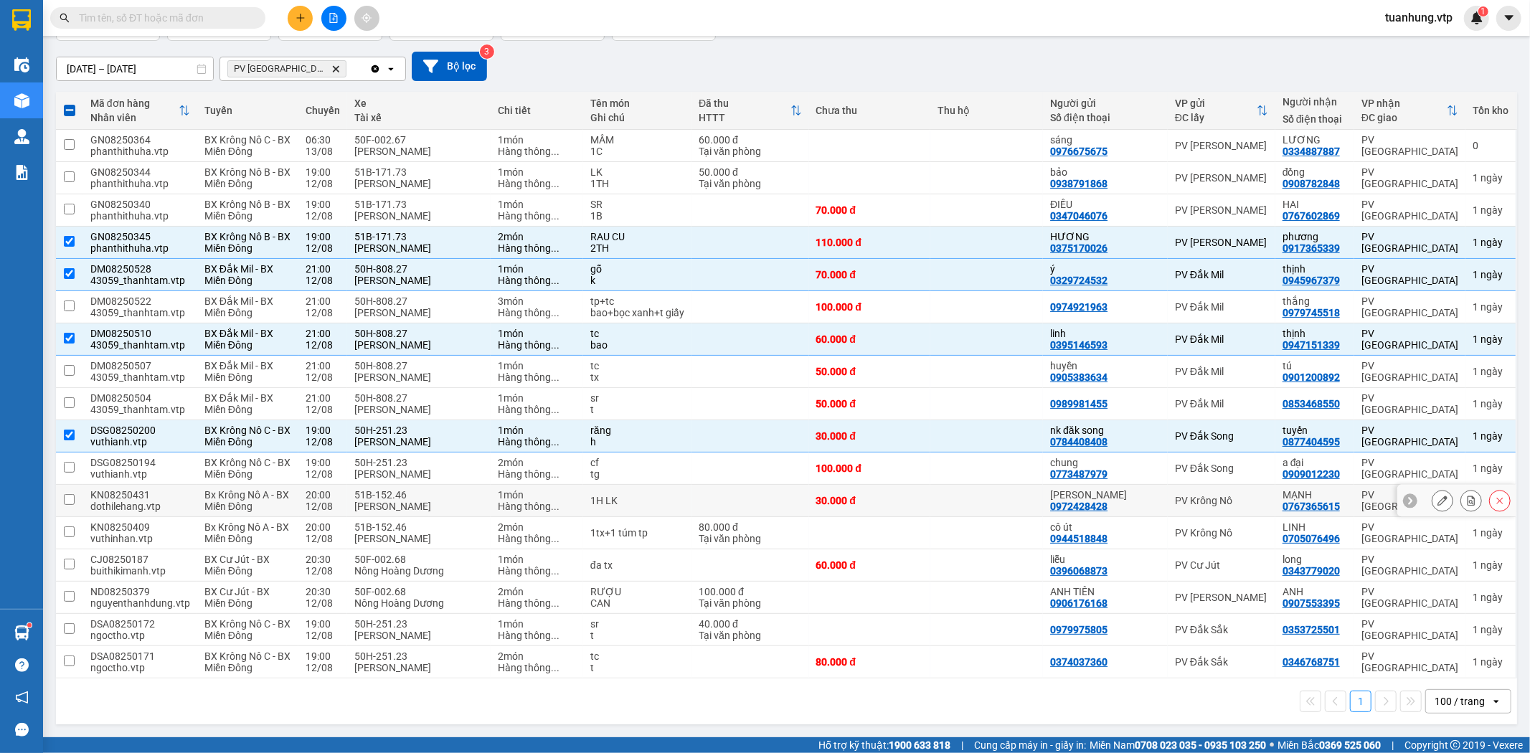
click at [1179, 506] on td "PV Krông Nô" at bounding box center [1222, 501] width 108 height 32
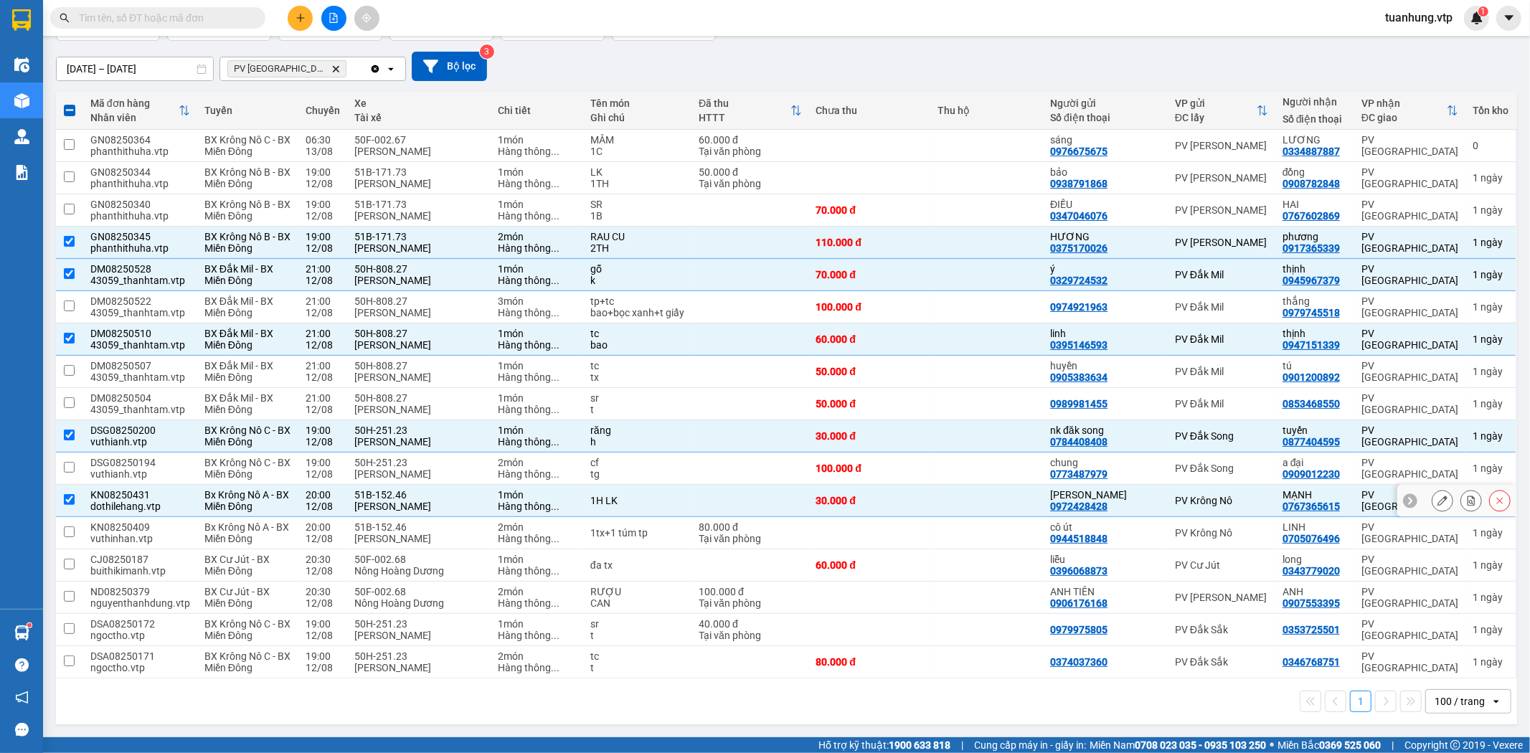
checkbox input "true"
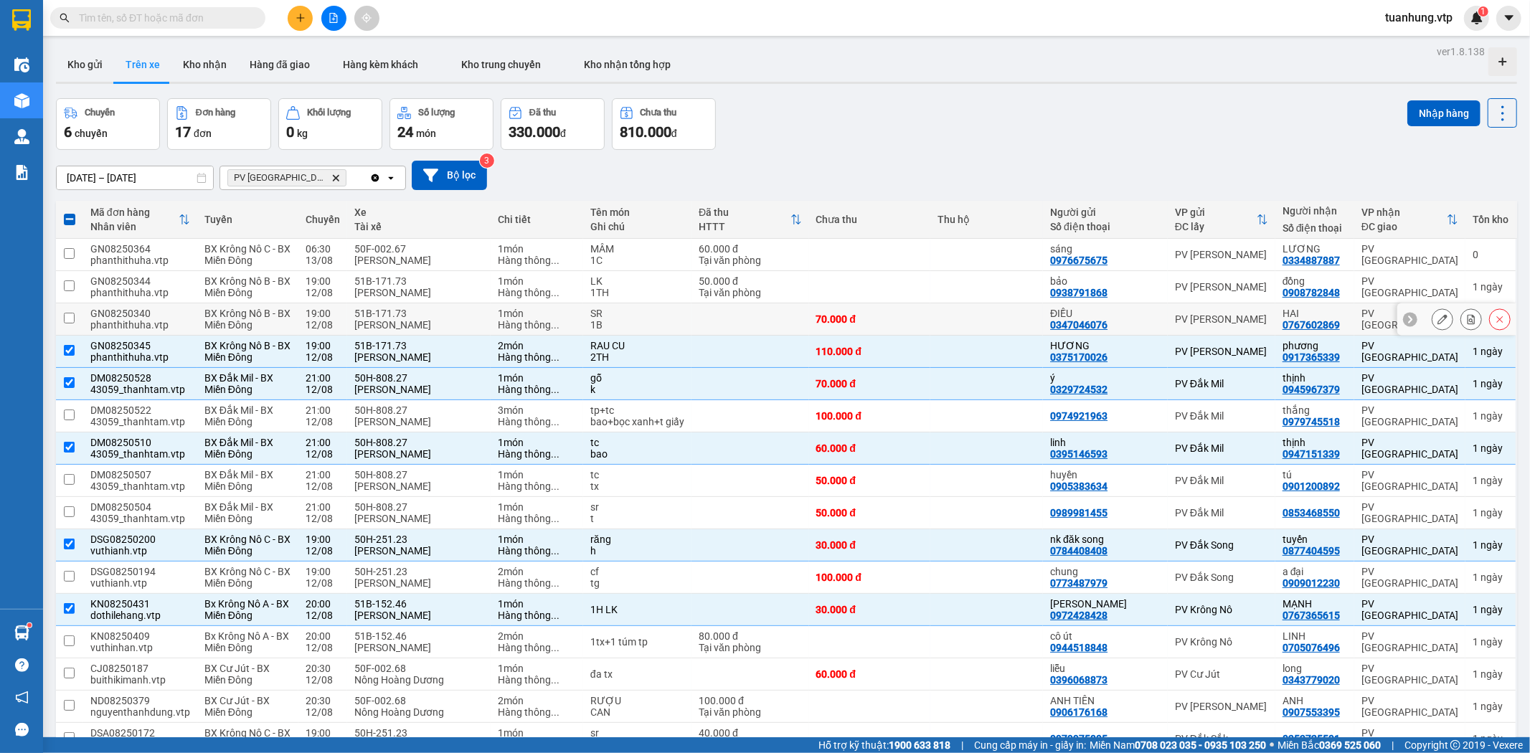
scroll to position [0, 0]
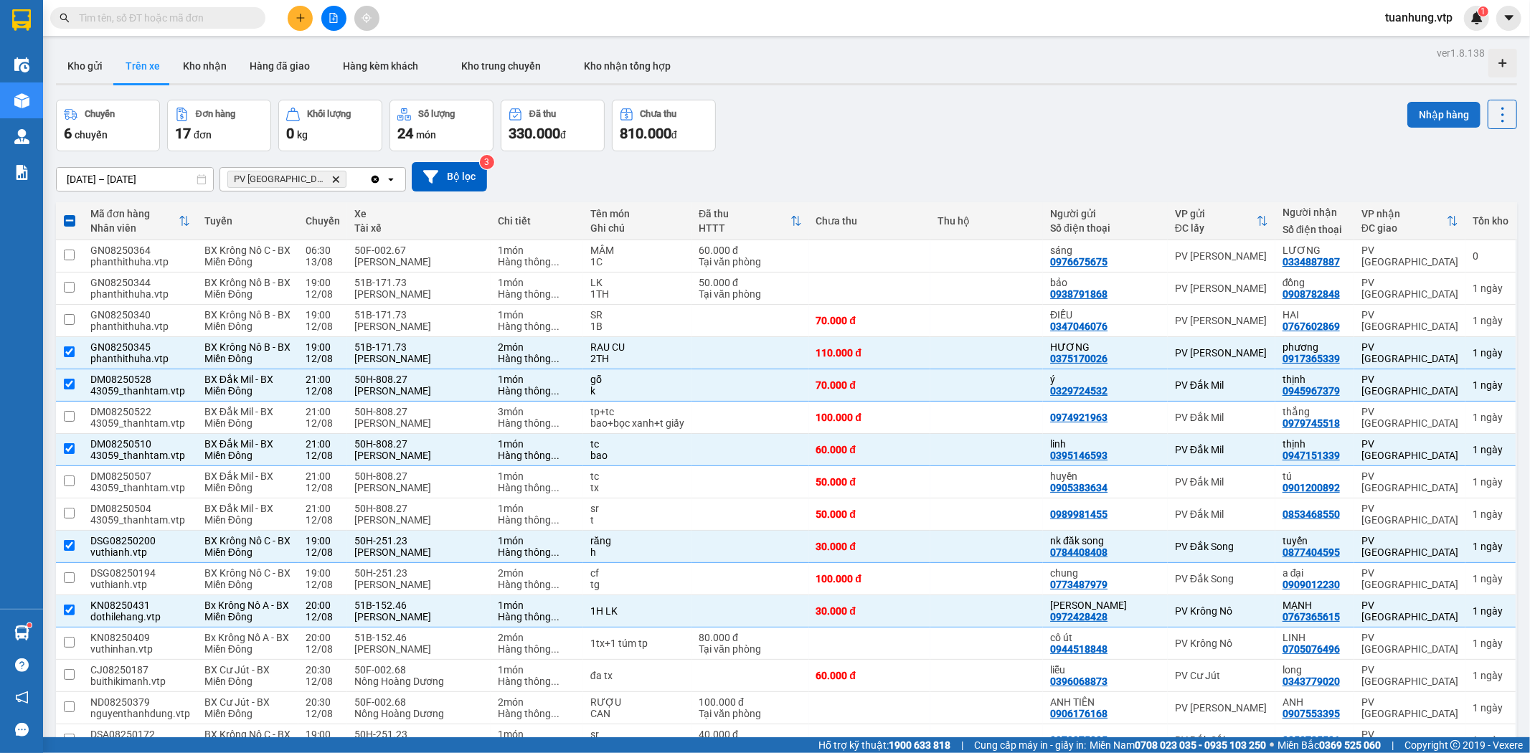
click at [1441, 111] on button "Nhập hàng" at bounding box center [1444, 115] width 73 height 26
checkbox input "false"
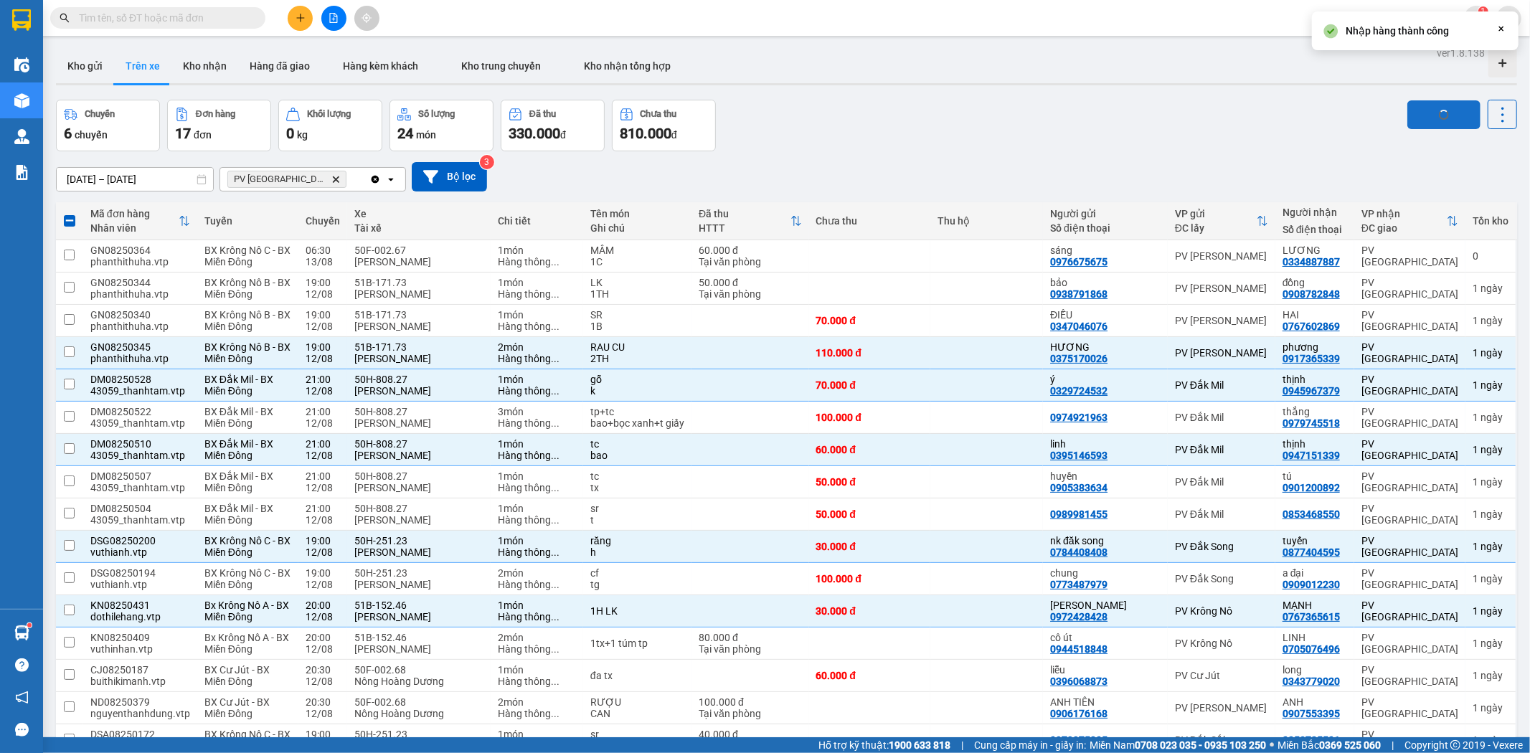
checkbox input "false"
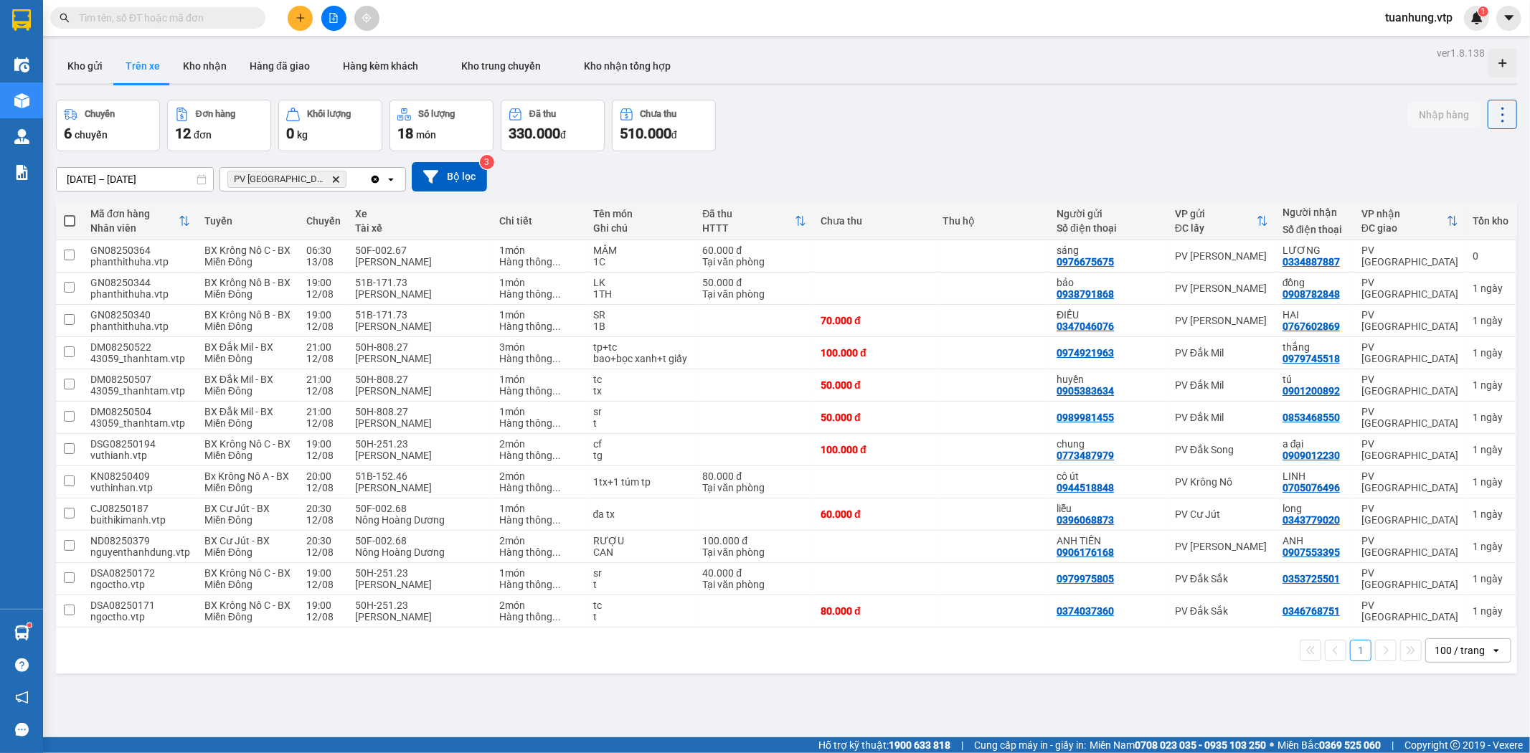
click at [630, 694] on div "ver 1.8.138 Kho gửi Trên xe Kho nhận Hàng đã giao Hàng kèm khách Kho trung chuy…" at bounding box center [786, 419] width 1473 height 753
click at [184, 62] on button "Kho nhận" at bounding box center [204, 66] width 67 height 34
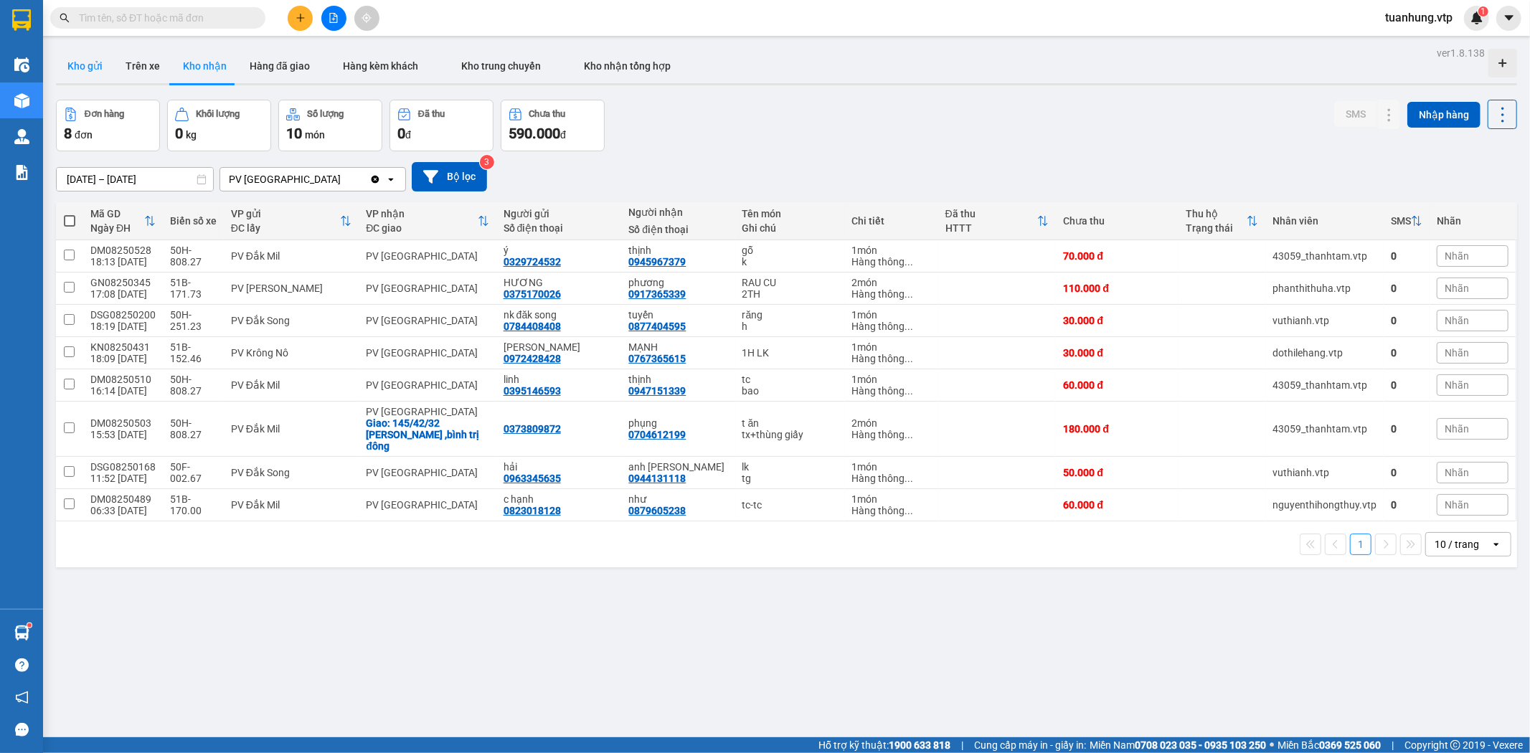
click at [88, 67] on button "Kho gửi" at bounding box center [85, 66] width 58 height 34
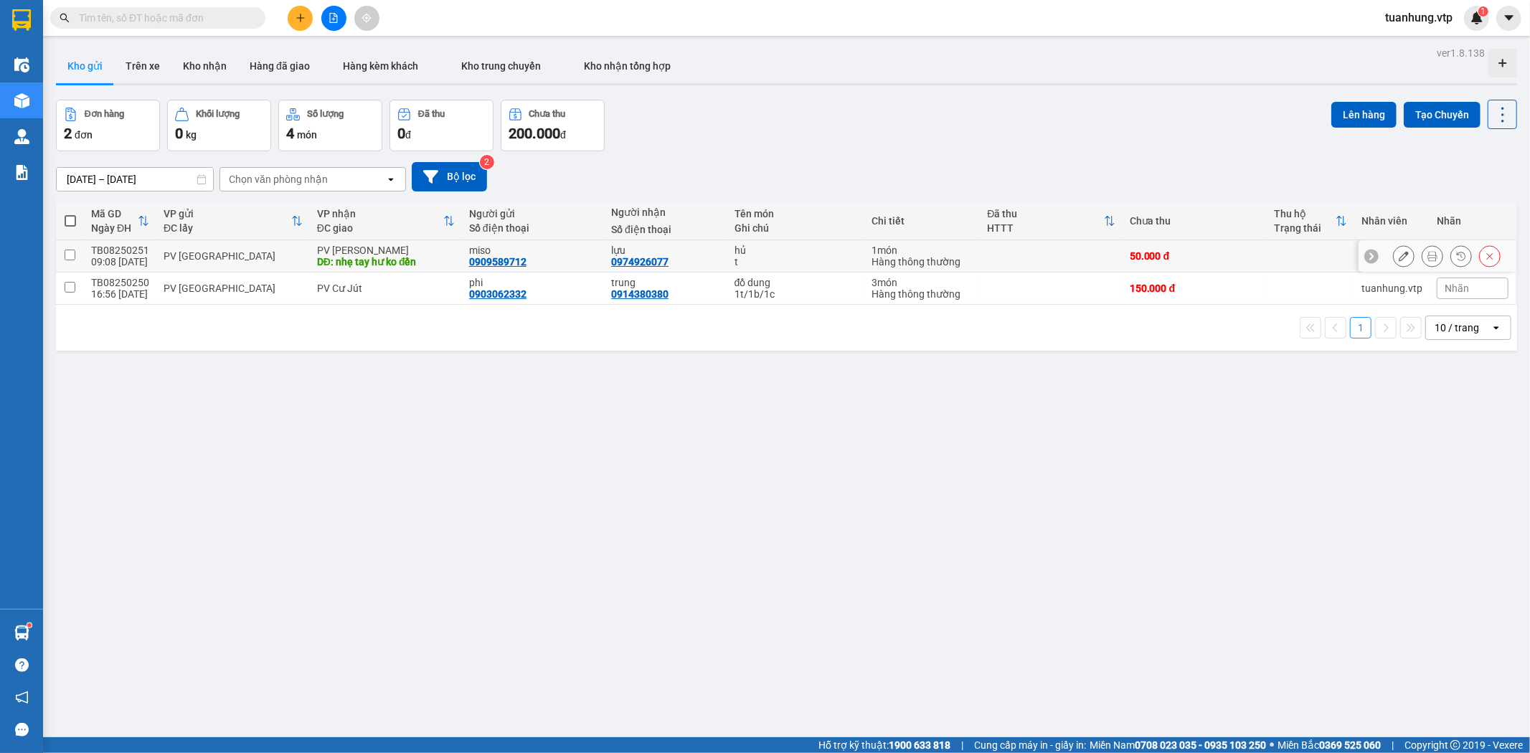
click at [70, 257] on input "checkbox" at bounding box center [70, 255] width 11 height 11
checkbox input "true"
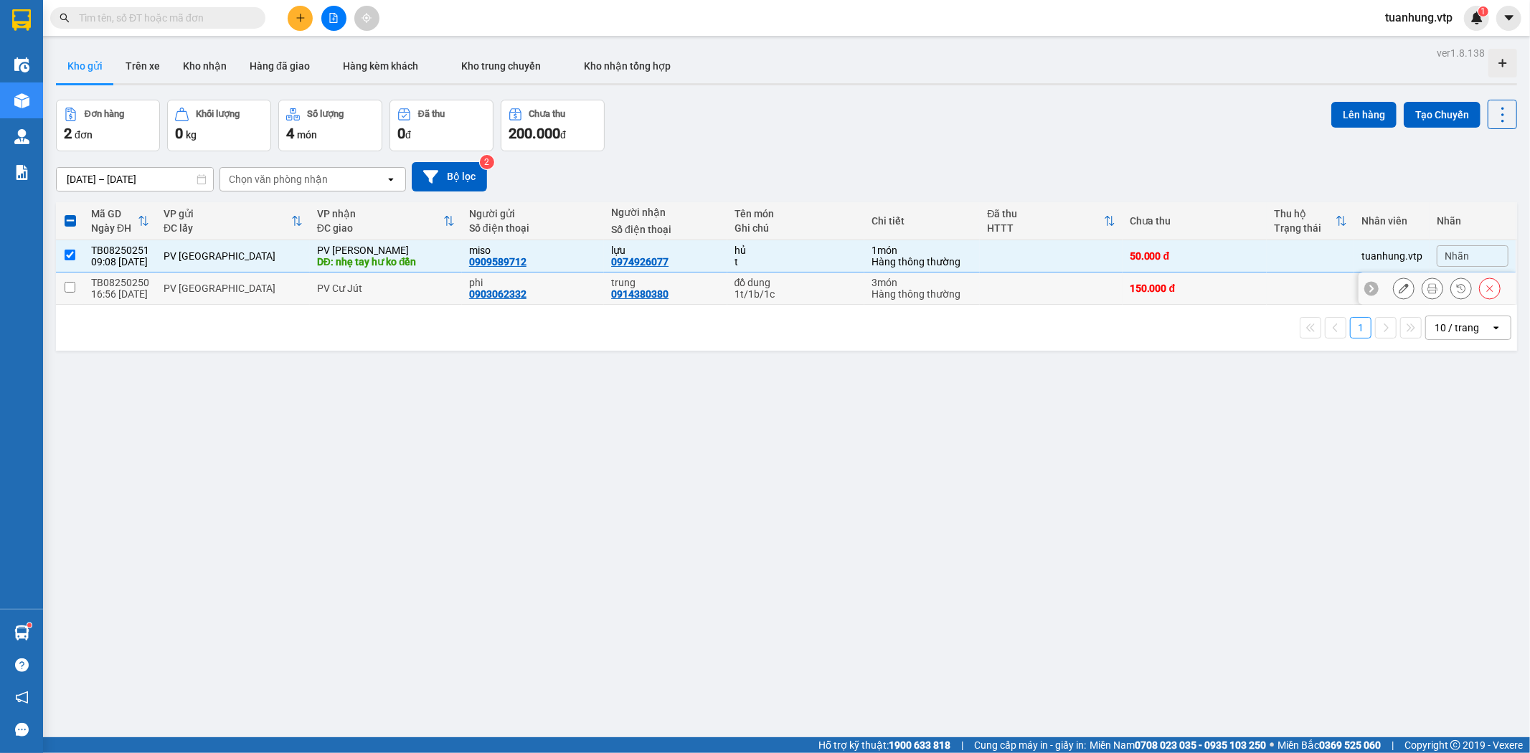
click at [72, 287] on input "checkbox" at bounding box center [70, 287] width 11 height 11
checkbox input "true"
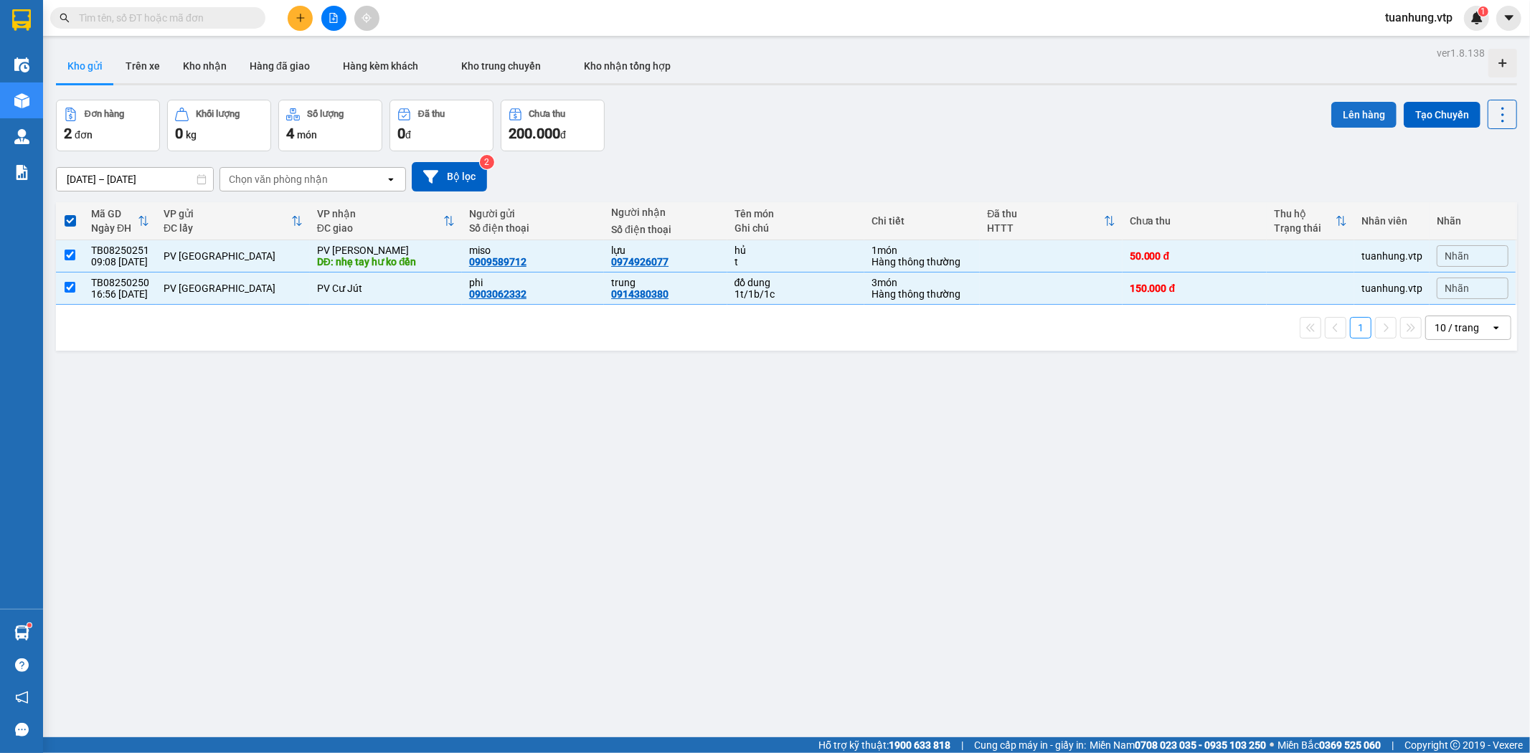
click at [1332, 110] on button "Lên hàng" at bounding box center [1364, 115] width 65 height 26
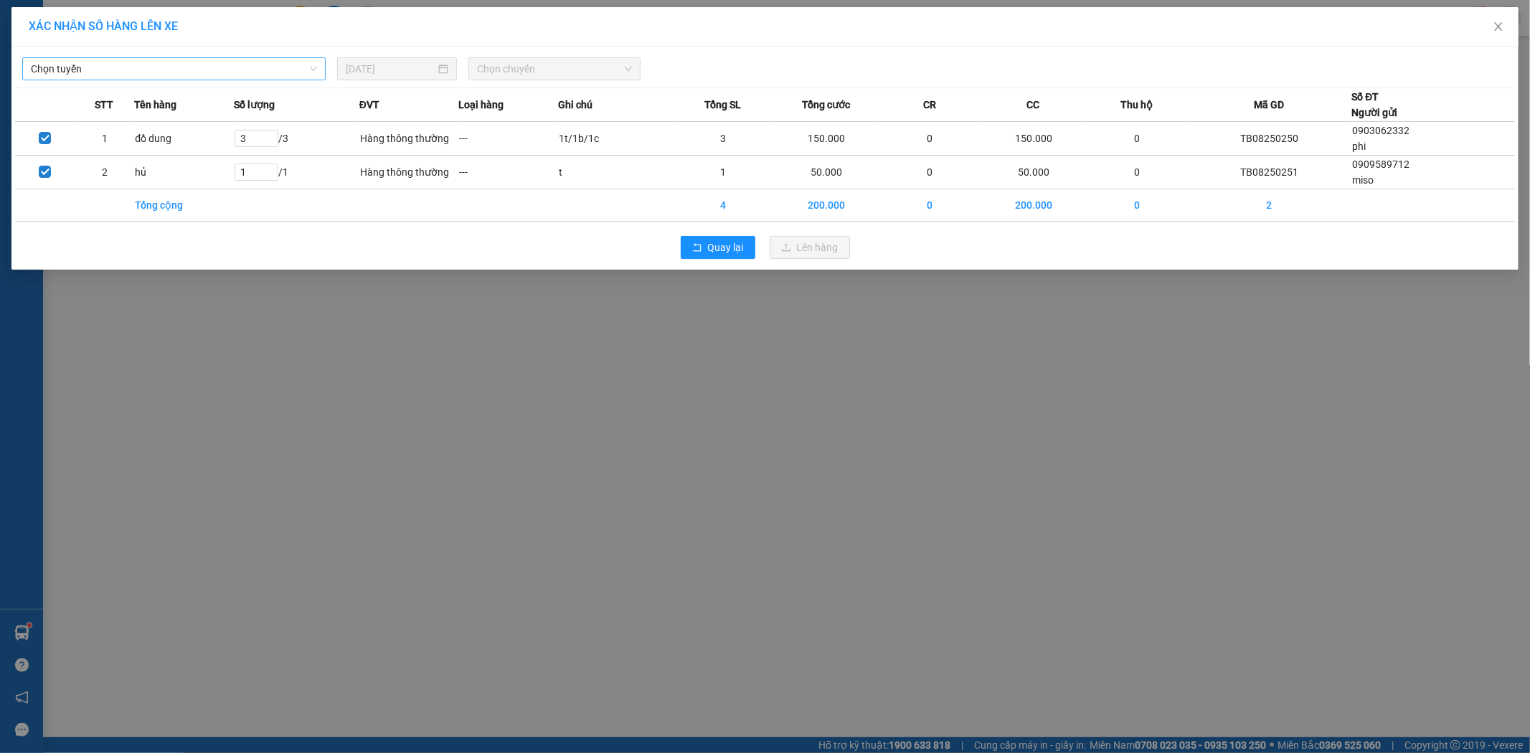
click at [311, 72] on span "Chọn tuyến" at bounding box center [174, 69] width 286 height 22
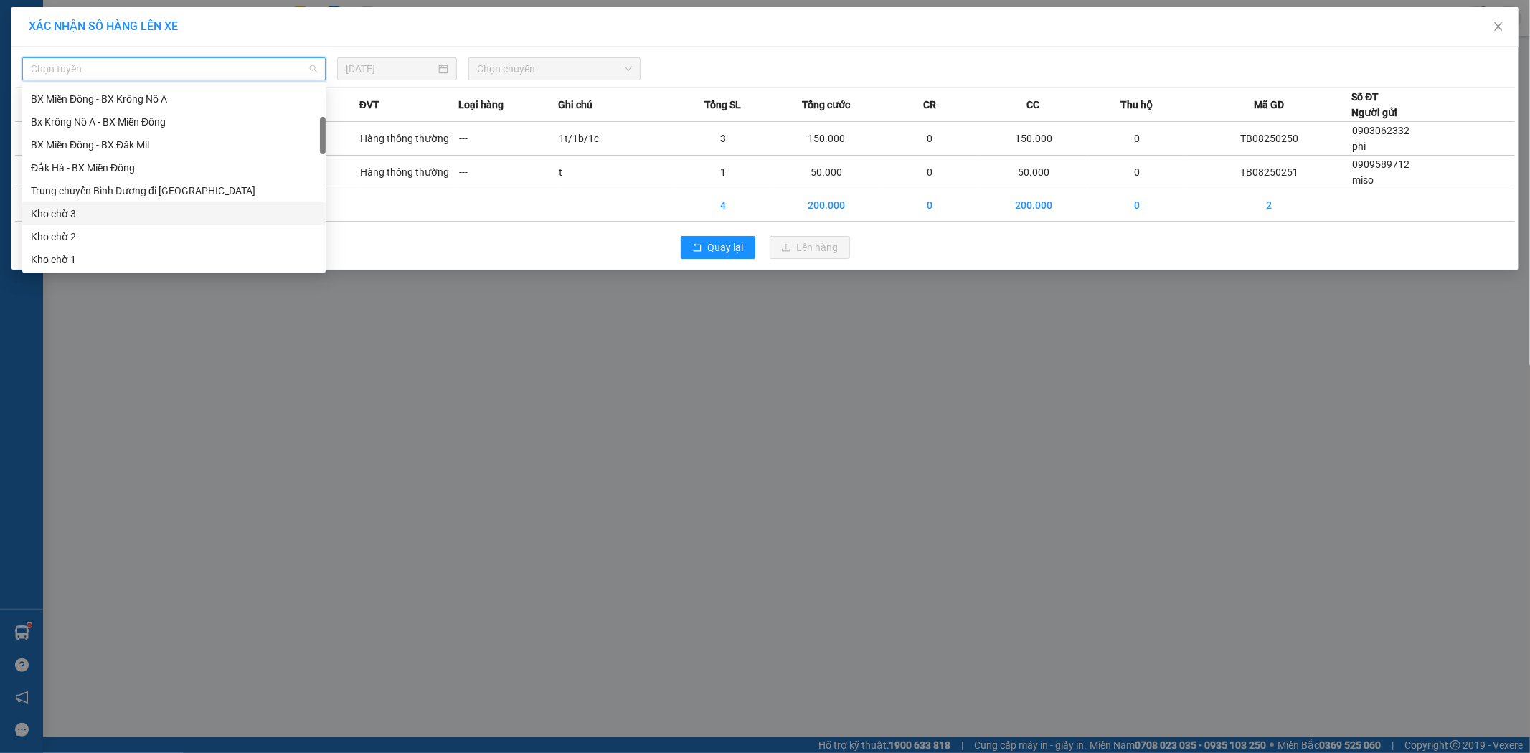
scroll to position [239, 0]
click at [238, 207] on div "Trung chuyển Tân Bình đi BXMĐ" at bounding box center [174, 203] width 286 height 16
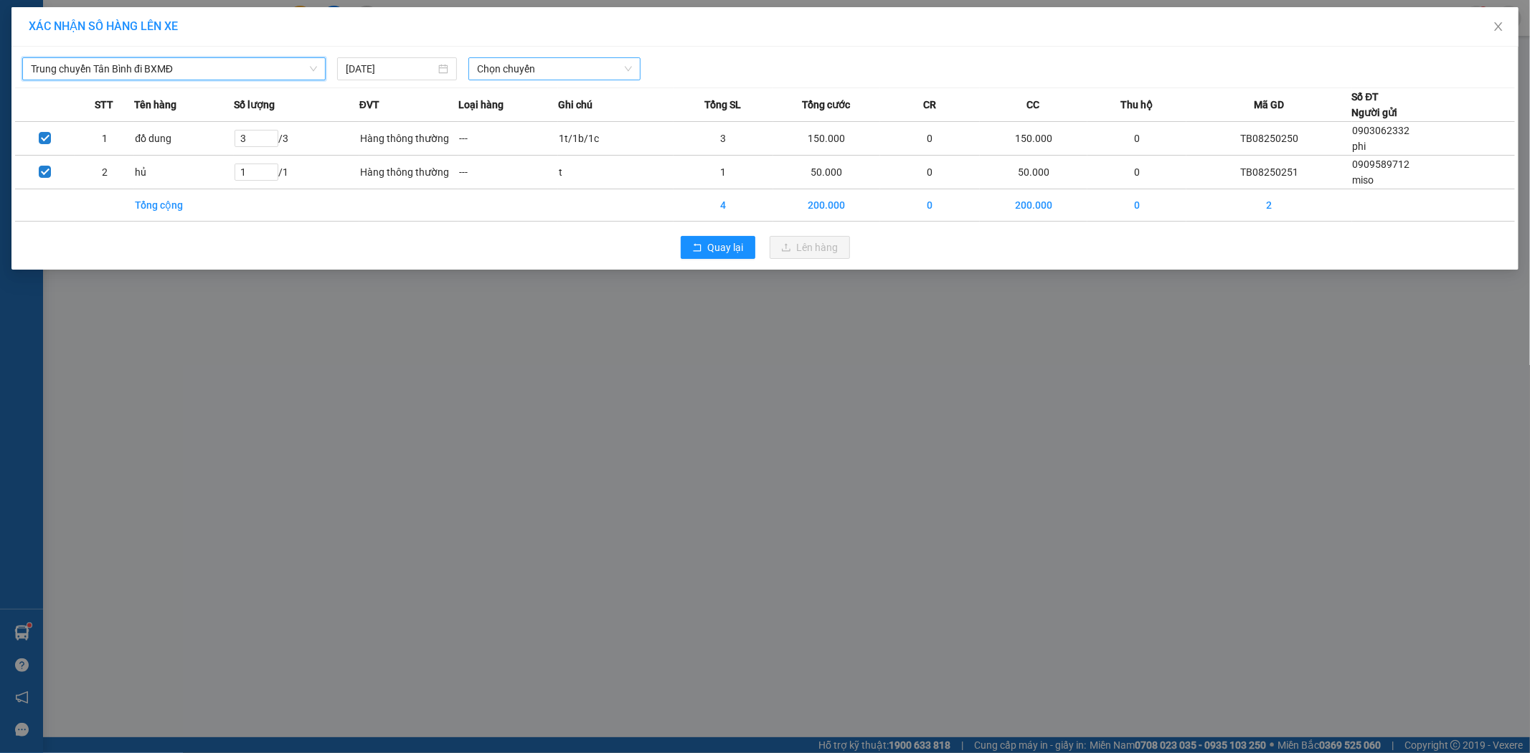
click at [628, 69] on span "Chọn chuyến" at bounding box center [554, 69] width 155 height 22
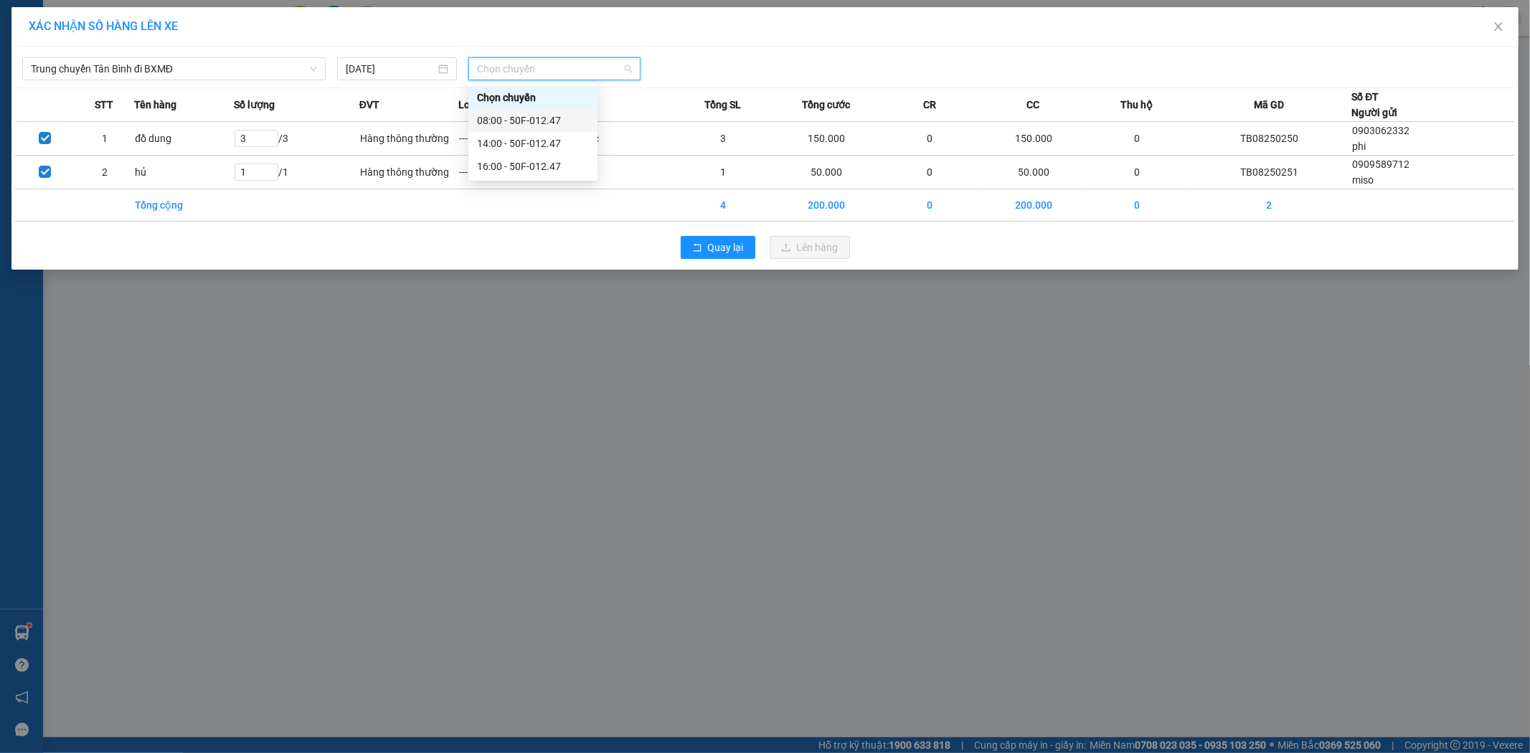
click at [517, 116] on div "08:00 - 50F-012.47" at bounding box center [533, 121] width 112 height 16
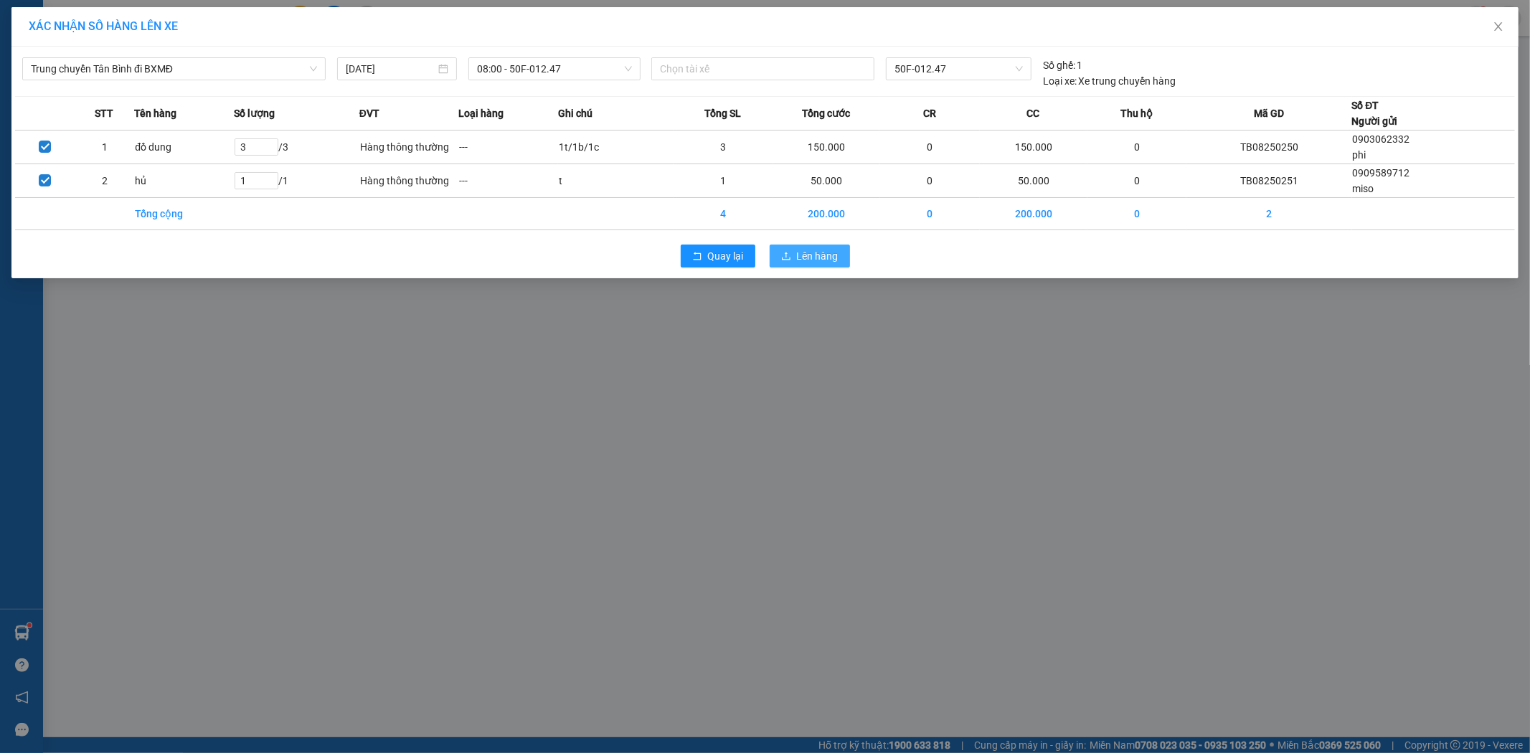
click at [818, 256] on span "Lên hàng" at bounding box center [818, 256] width 42 height 16
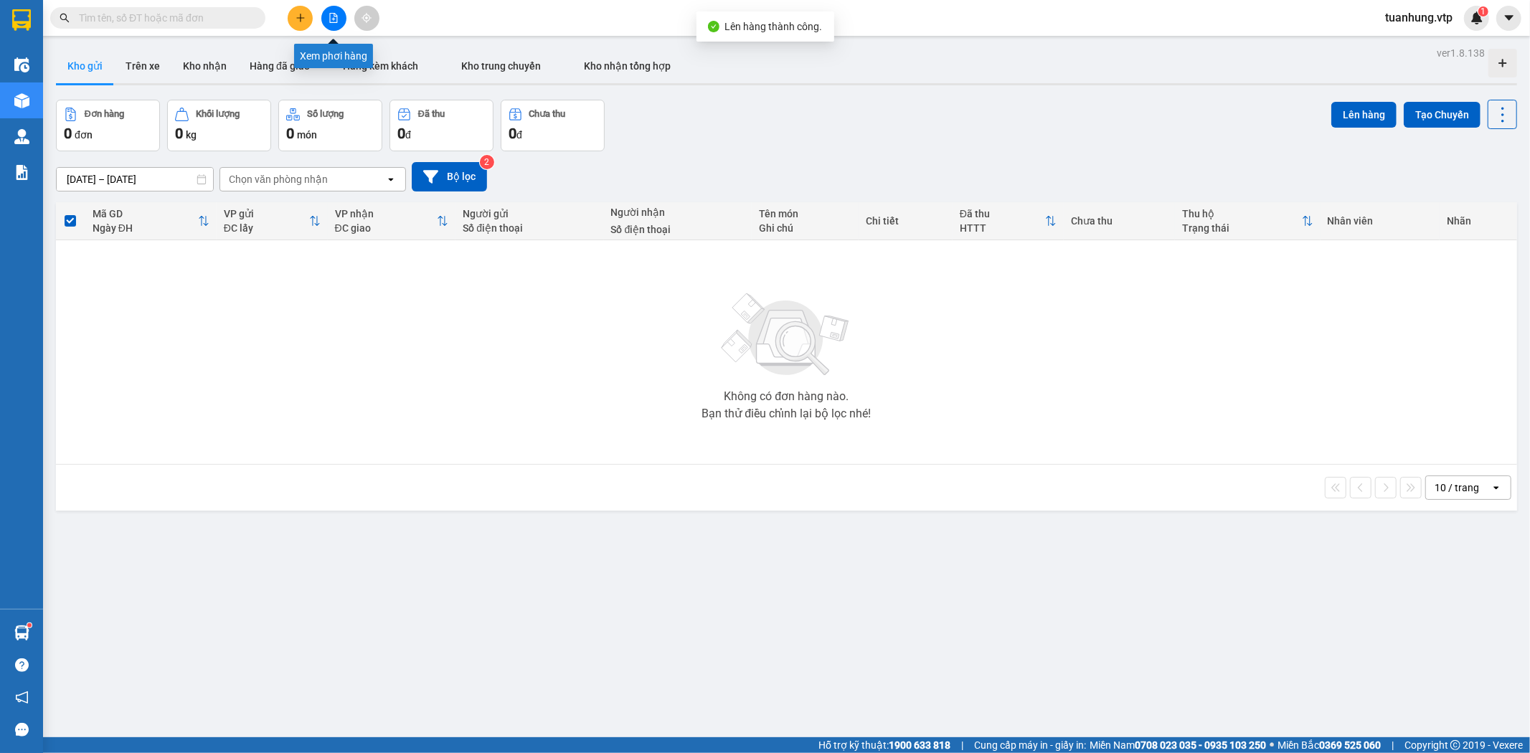
click at [333, 18] on icon "file-add" at bounding box center [334, 18] width 10 height 10
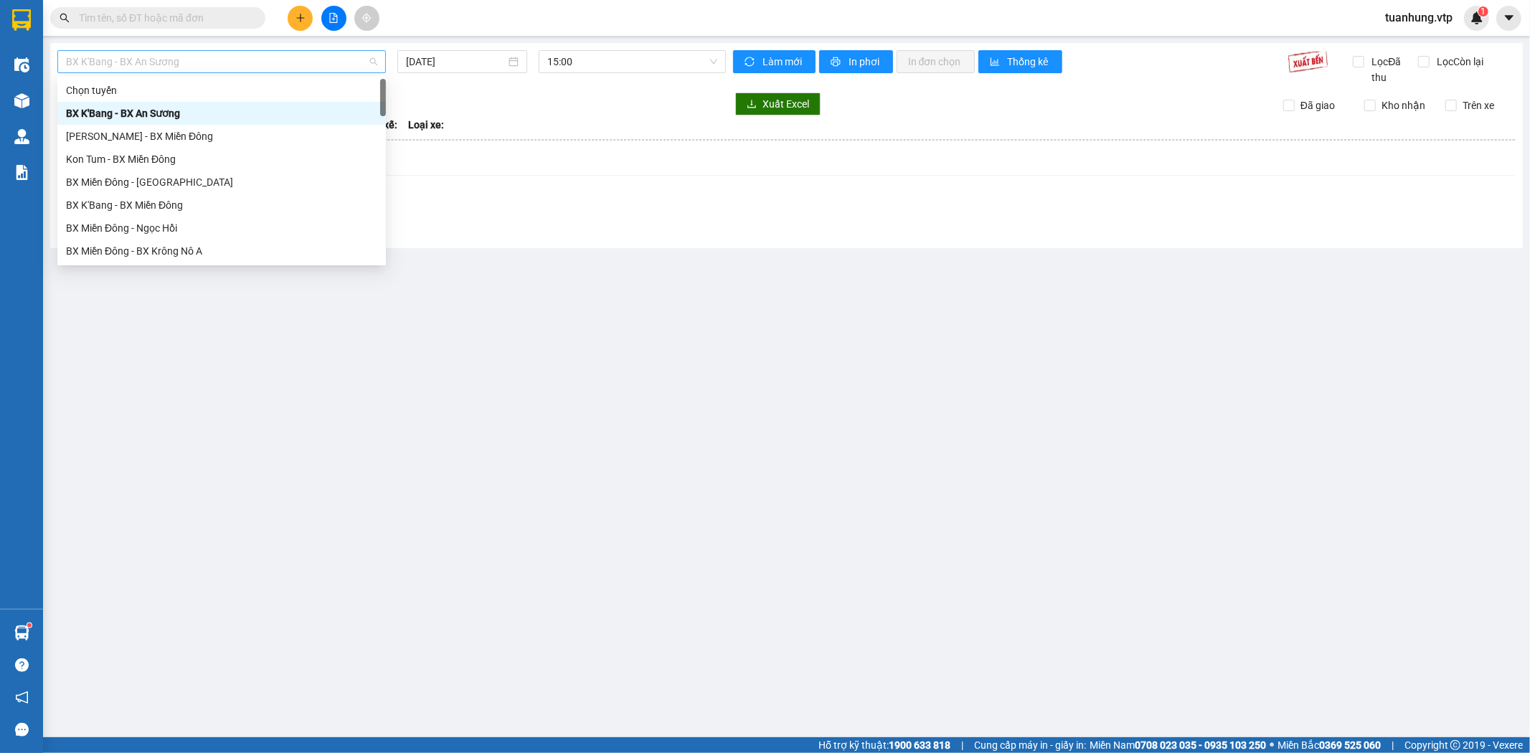
click at [373, 62] on span "BX K'Bang - BX An Sương" at bounding box center [221, 62] width 311 height 22
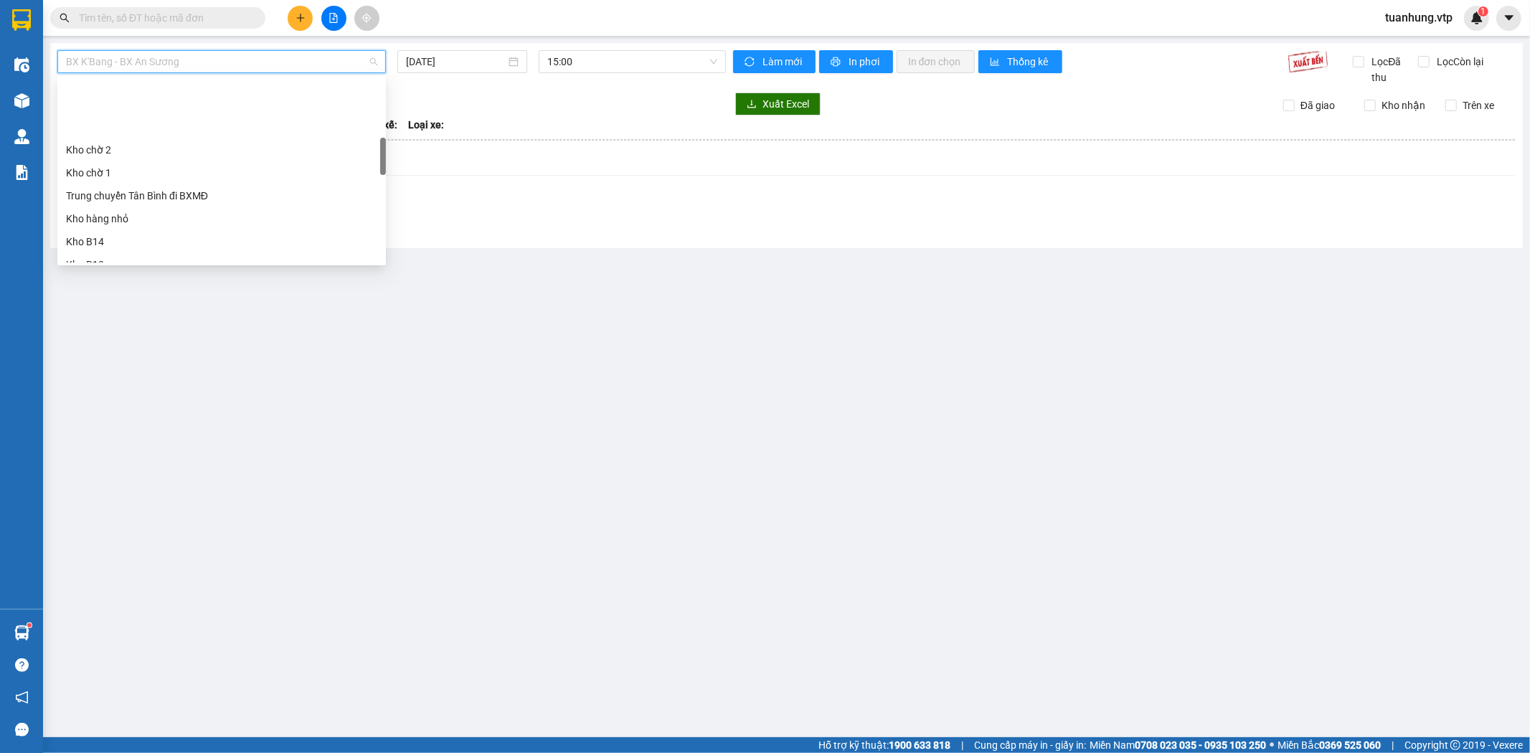
scroll to position [319, 0]
click at [251, 116] on div "Trung chuyển Tân Bình đi BXMĐ" at bounding box center [221, 116] width 311 height 16
type input "13/08/2025"
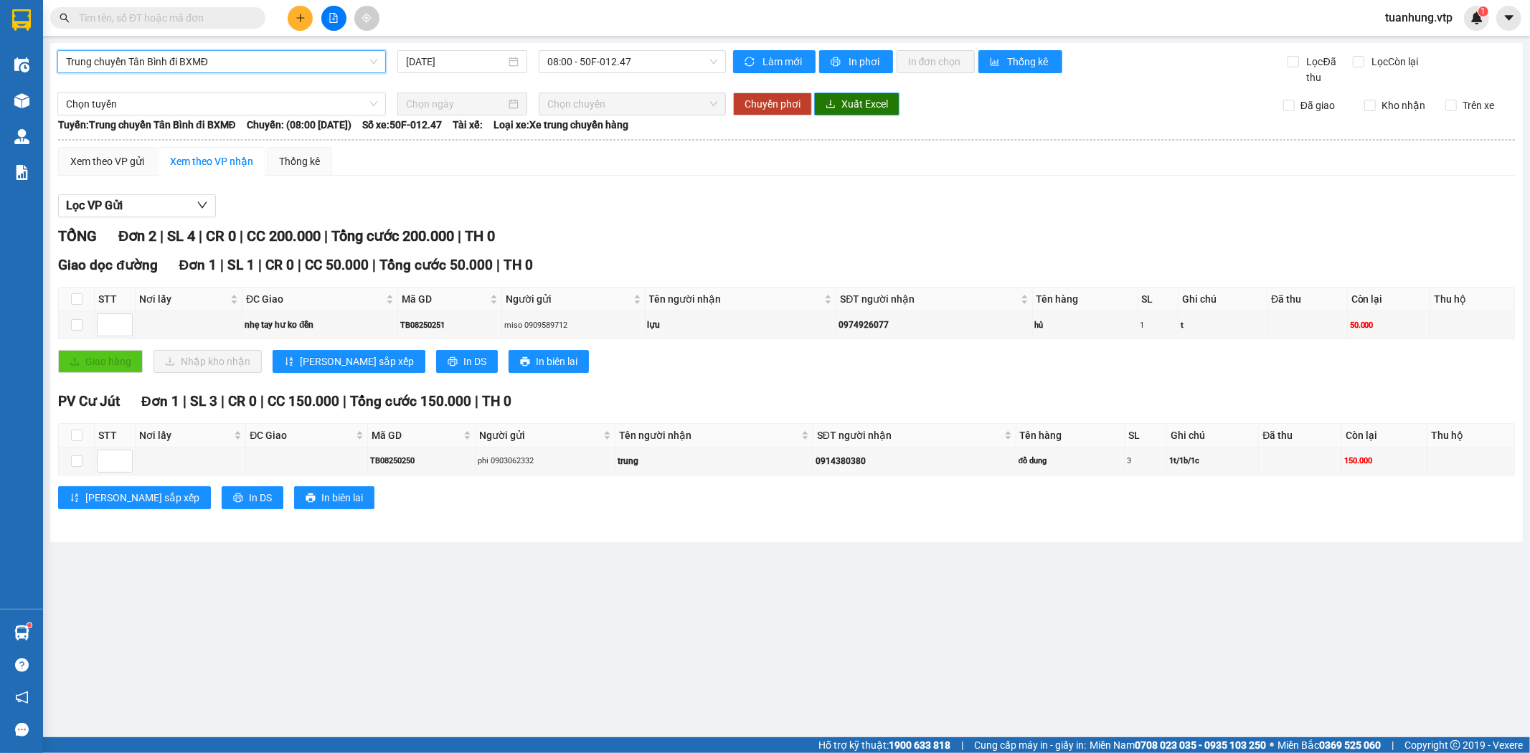
click at [874, 97] on span "Xuất Excel" at bounding box center [865, 104] width 47 height 16
click at [1388, 204] on div "Lọc VP Gửi" at bounding box center [786, 206] width 1457 height 24
drag, startPoint x: 866, startPoint y: 707, endPoint x: 1131, endPoint y: 280, distance: 502.3
click at [870, 702] on main "Trung chuyển Tân Bình đi BXMĐ 13/08/2025 08:00 - 50F-012.47 Làm mới In phơi In …" at bounding box center [765, 368] width 1530 height 737
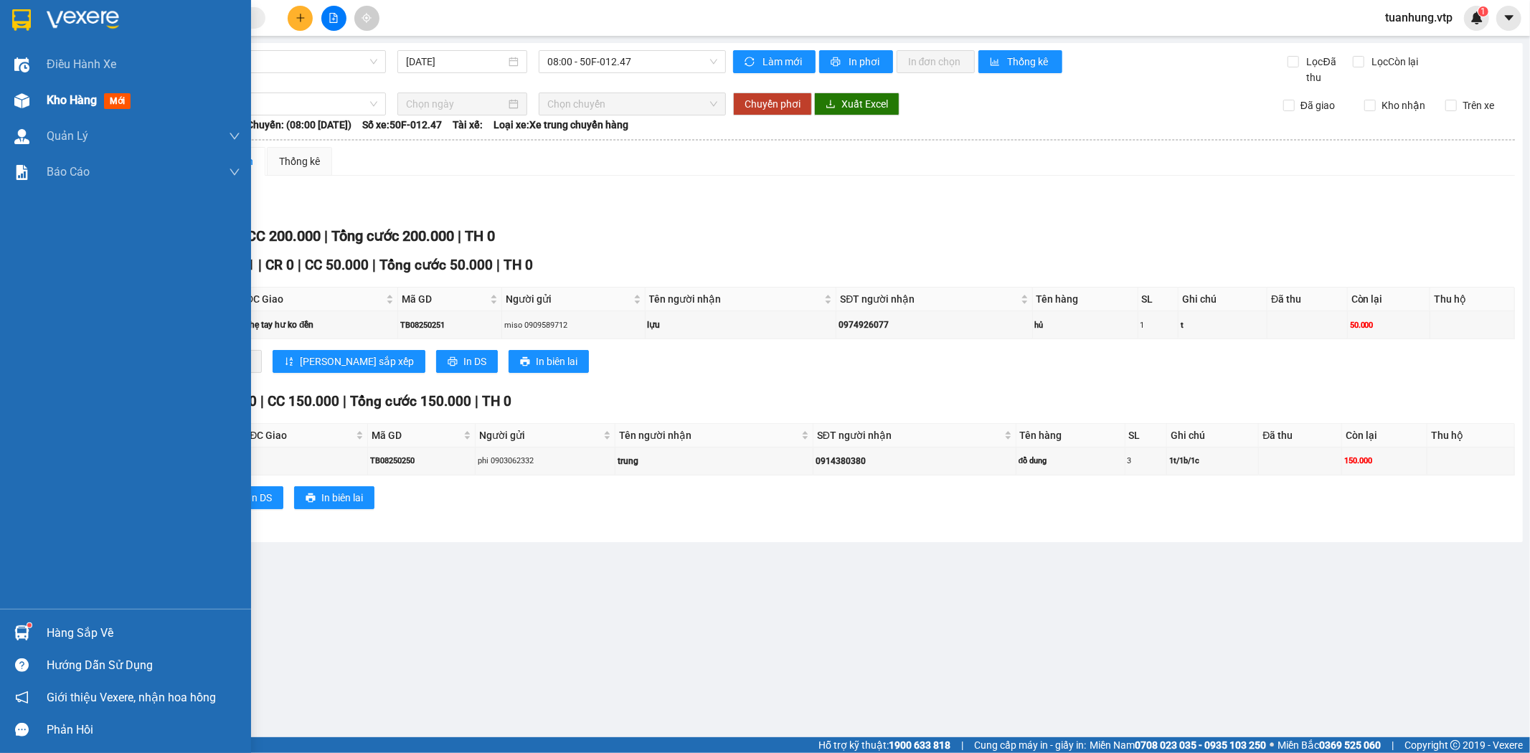
click at [39, 99] on div "Kho hàng mới" at bounding box center [125, 101] width 251 height 36
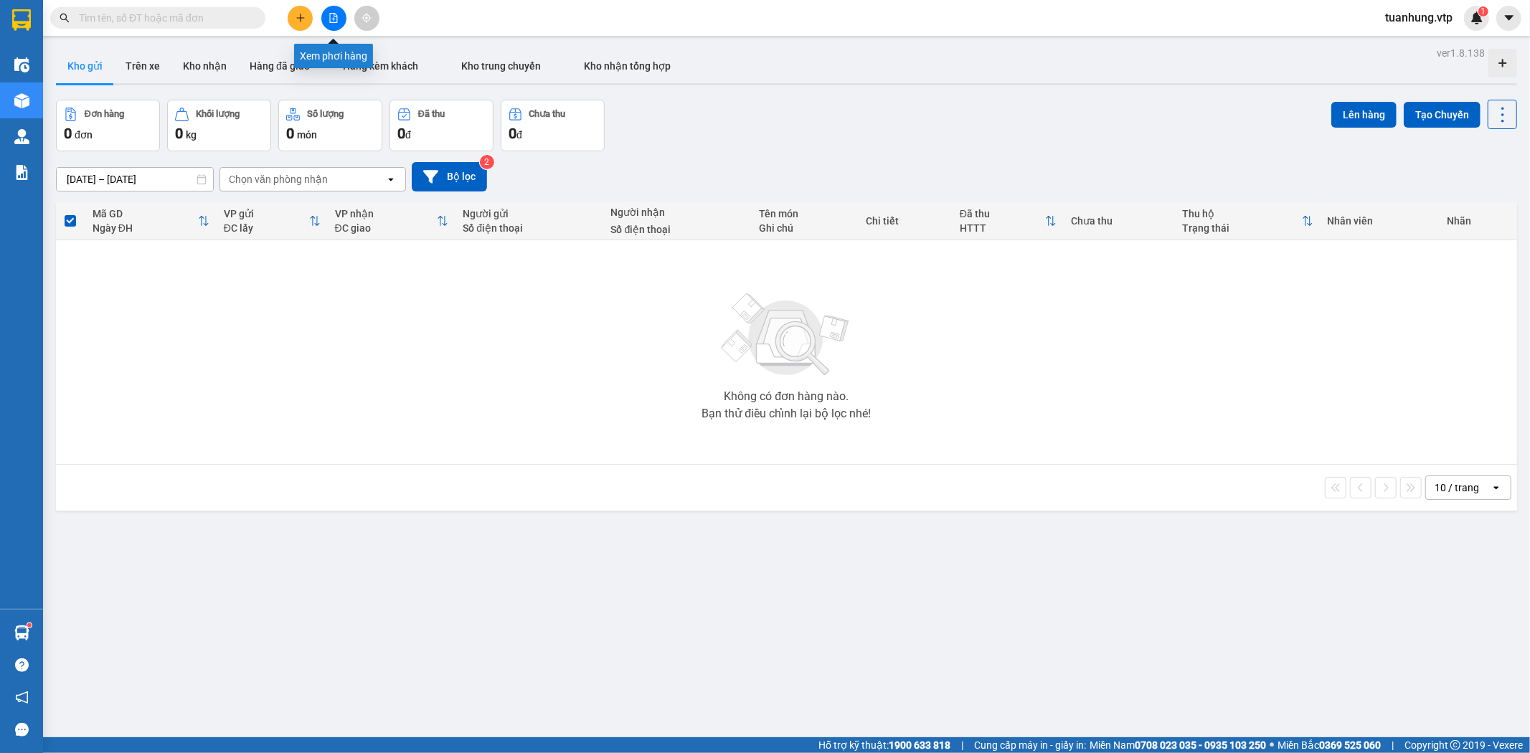
click at [333, 17] on icon "file-add" at bounding box center [334, 18] width 10 height 10
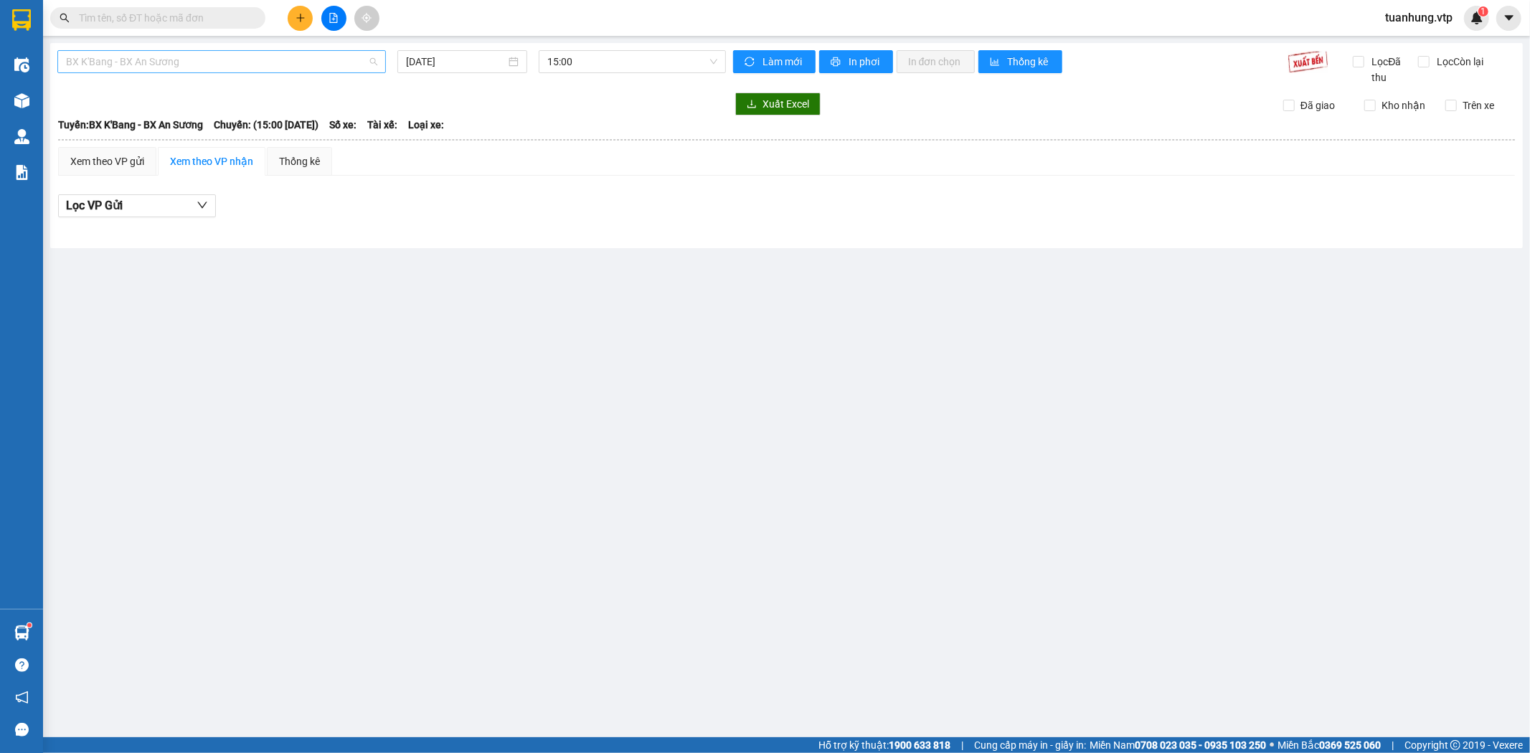
click at [374, 55] on span "BX K'Bang - BX An Sương" at bounding box center [221, 62] width 311 height 22
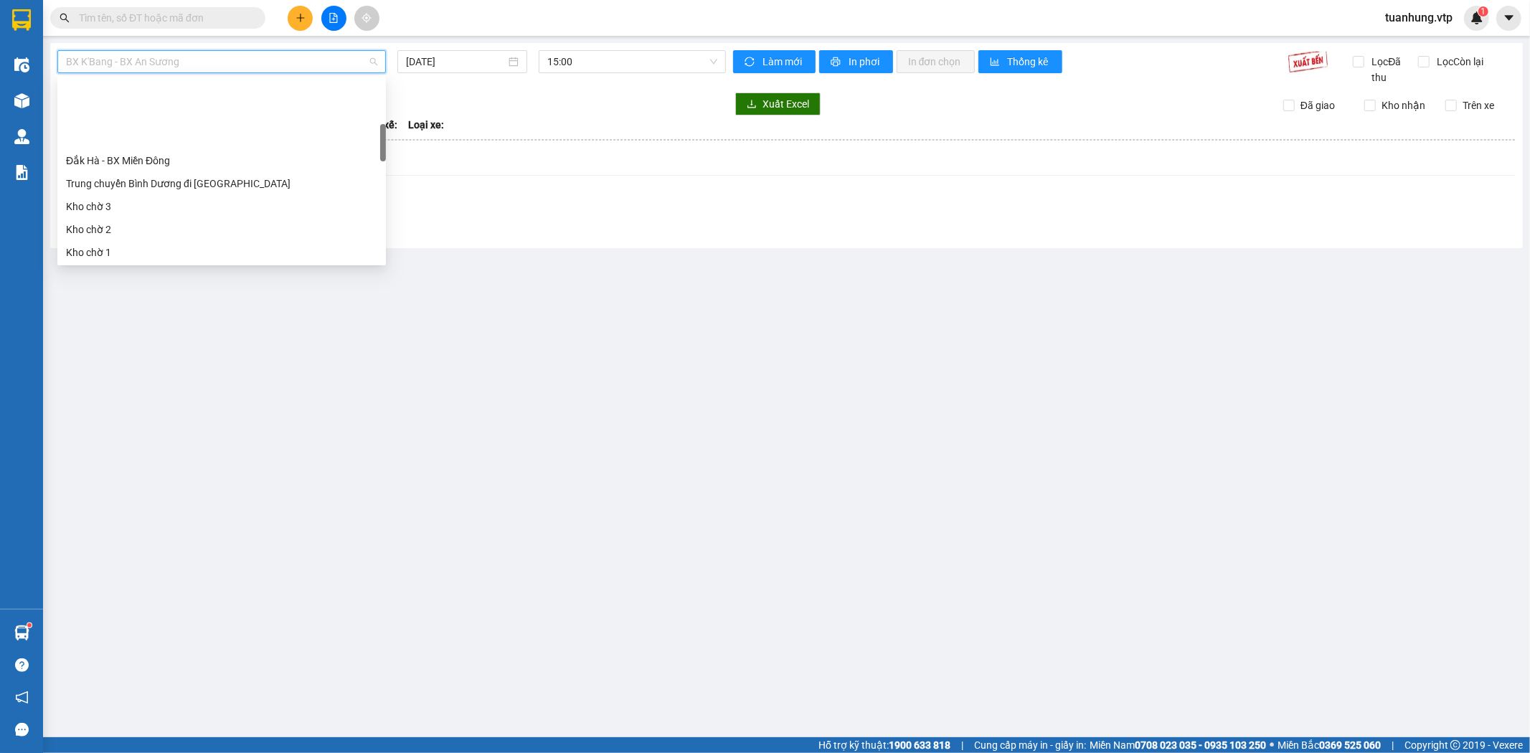
scroll to position [239, 0]
click at [258, 196] on div "Trung chuyển Tân Bình đi BXMĐ" at bounding box center [221, 196] width 311 height 16
type input "13/08/2025"
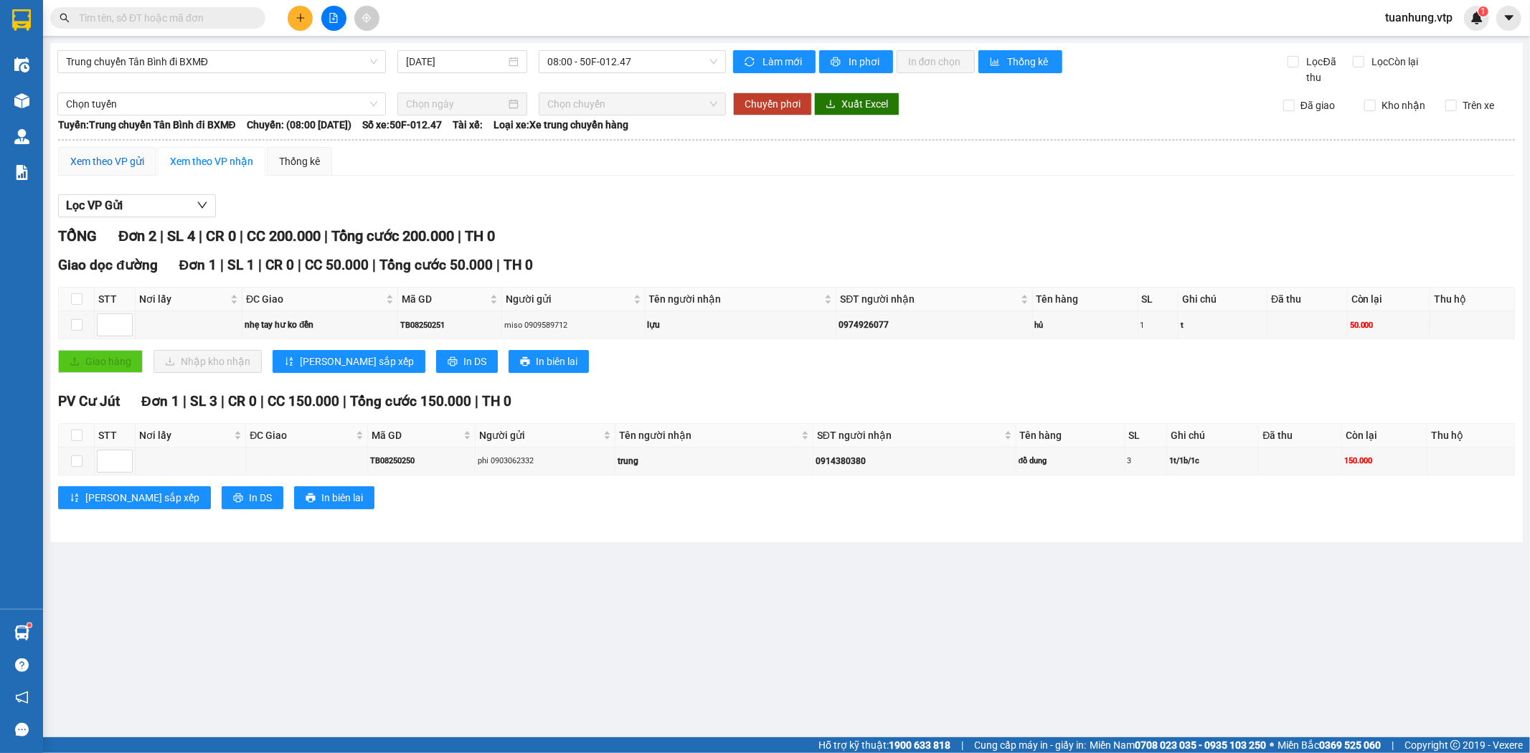
click at [81, 154] on div "Xem theo VP gửi" at bounding box center [107, 162] width 74 height 16
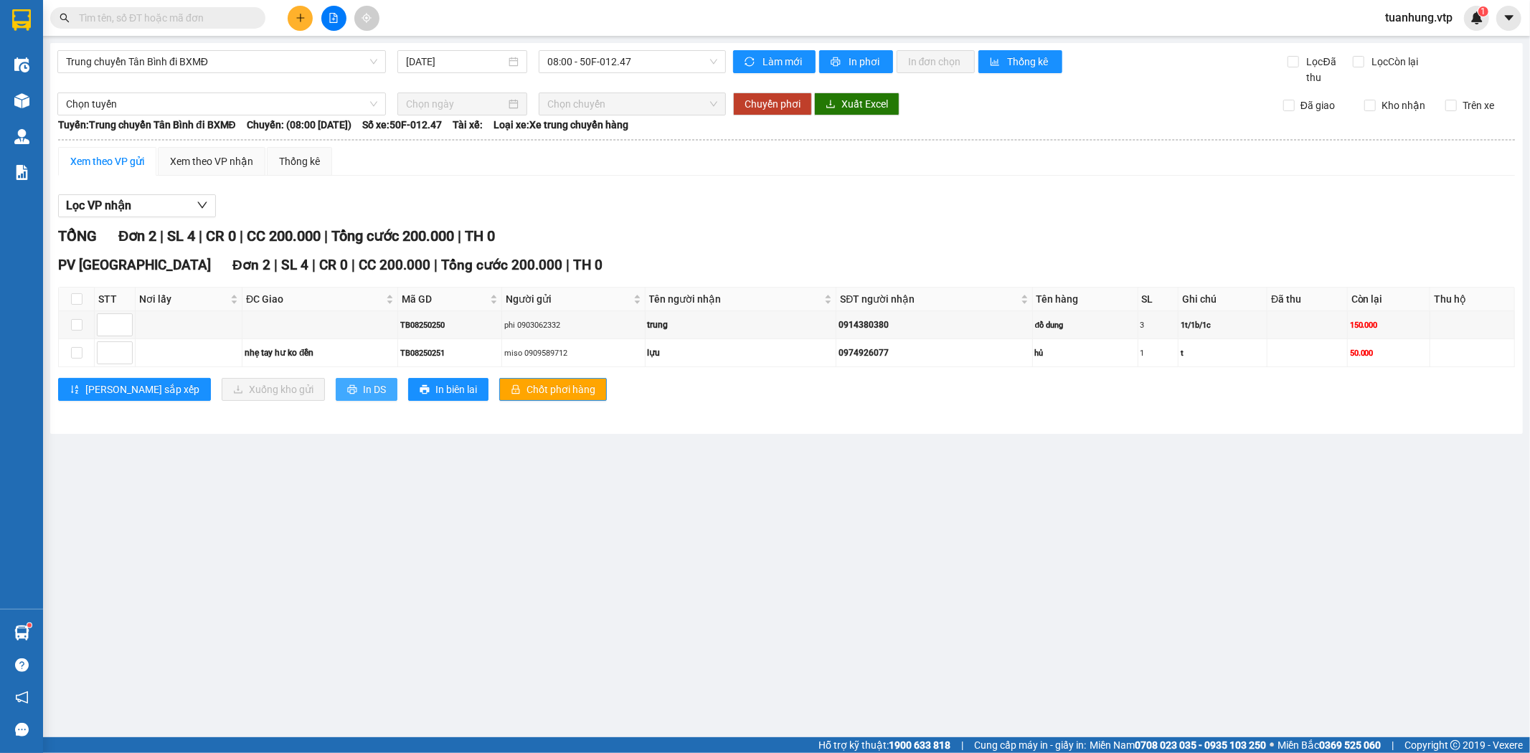
click at [363, 384] on span "In DS" at bounding box center [374, 390] width 23 height 16
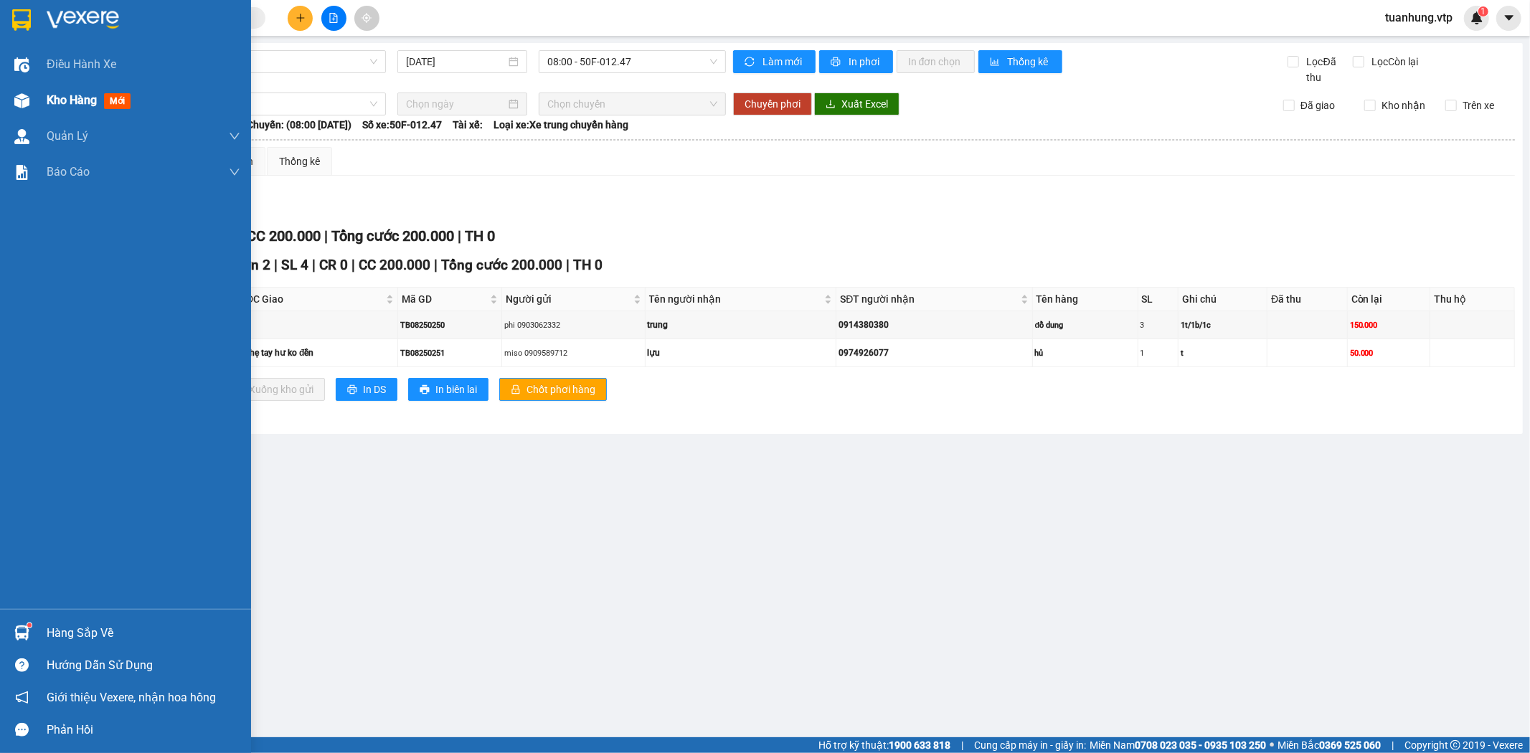
click at [75, 103] on span "Kho hàng" at bounding box center [72, 100] width 50 height 14
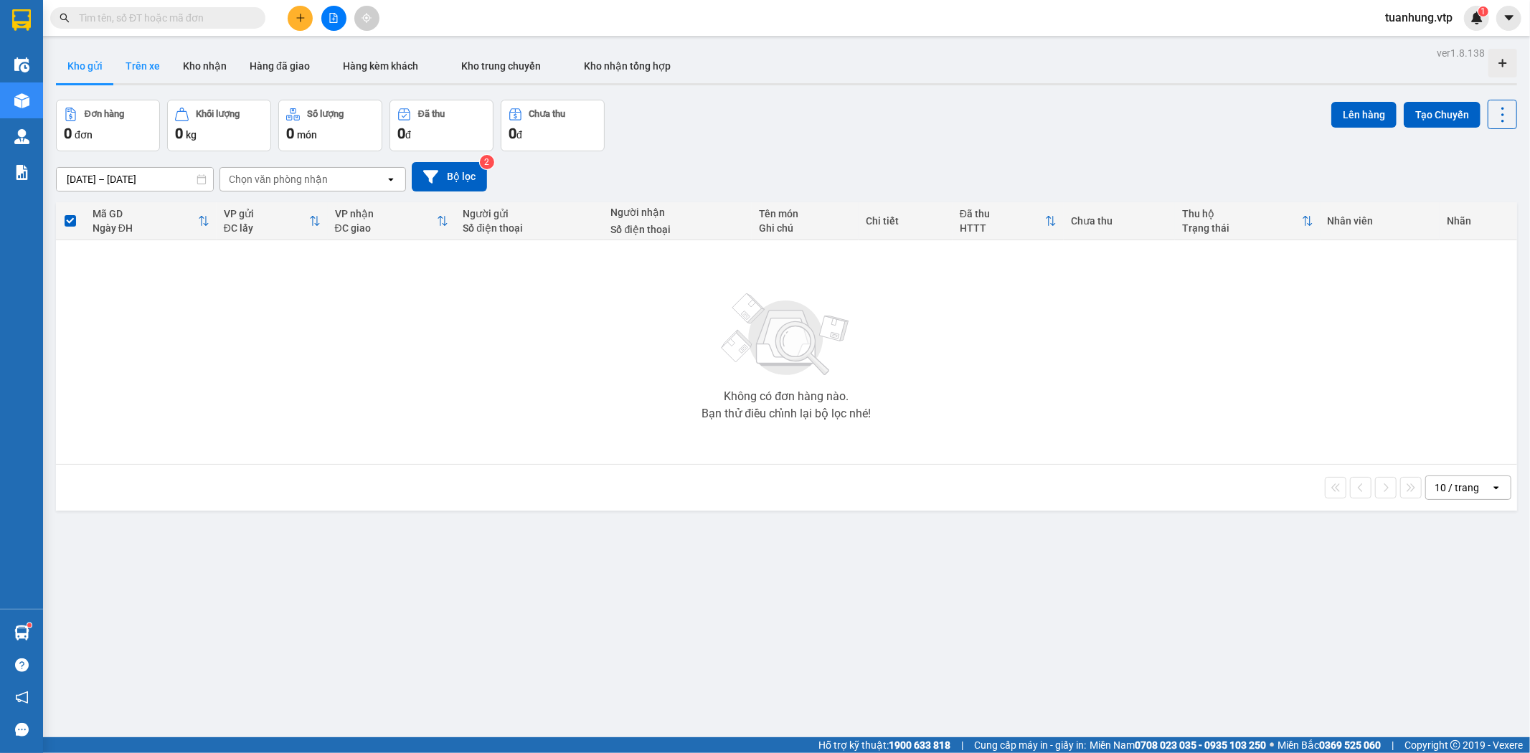
click at [152, 67] on button "Trên xe" at bounding box center [142, 66] width 57 height 34
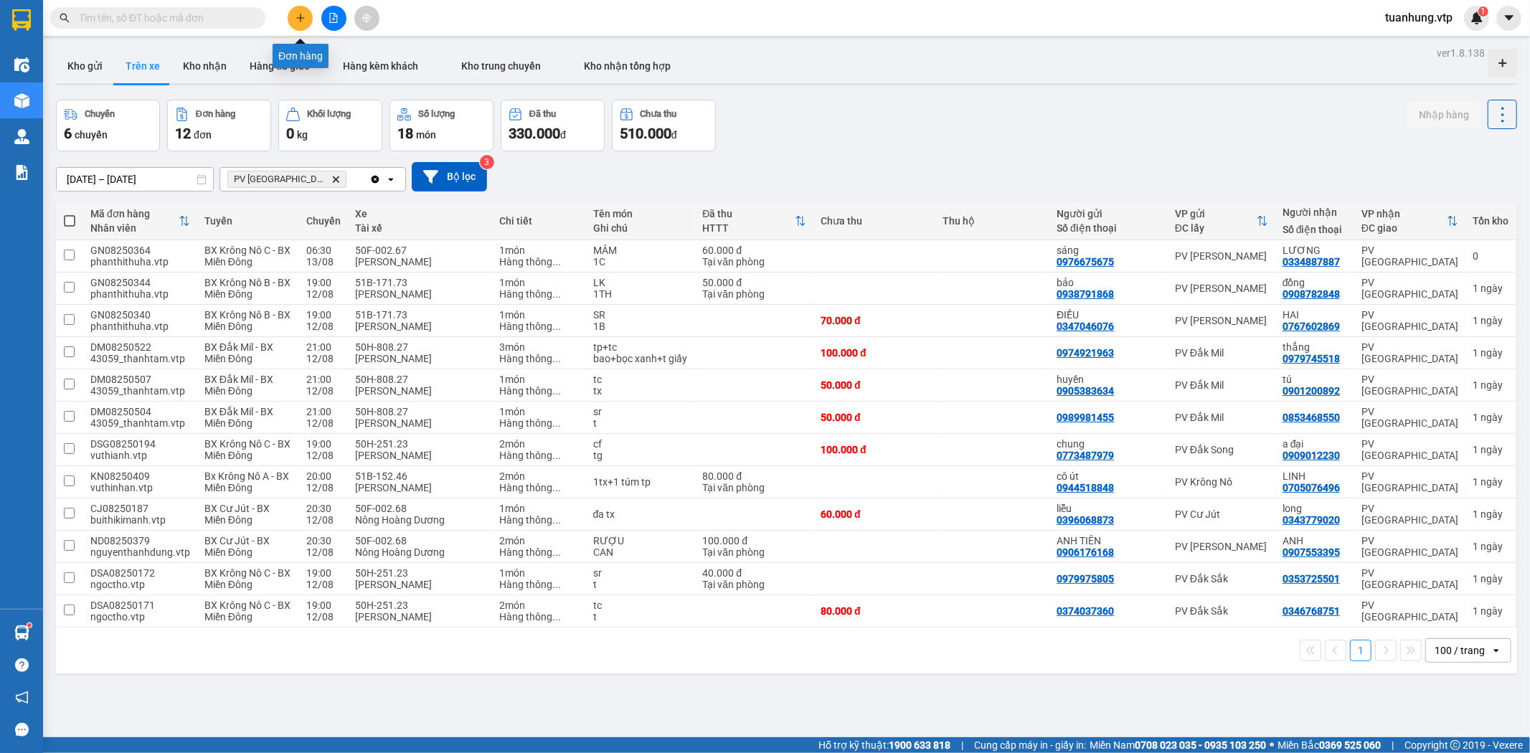
click at [294, 20] on button at bounding box center [300, 18] width 25 height 25
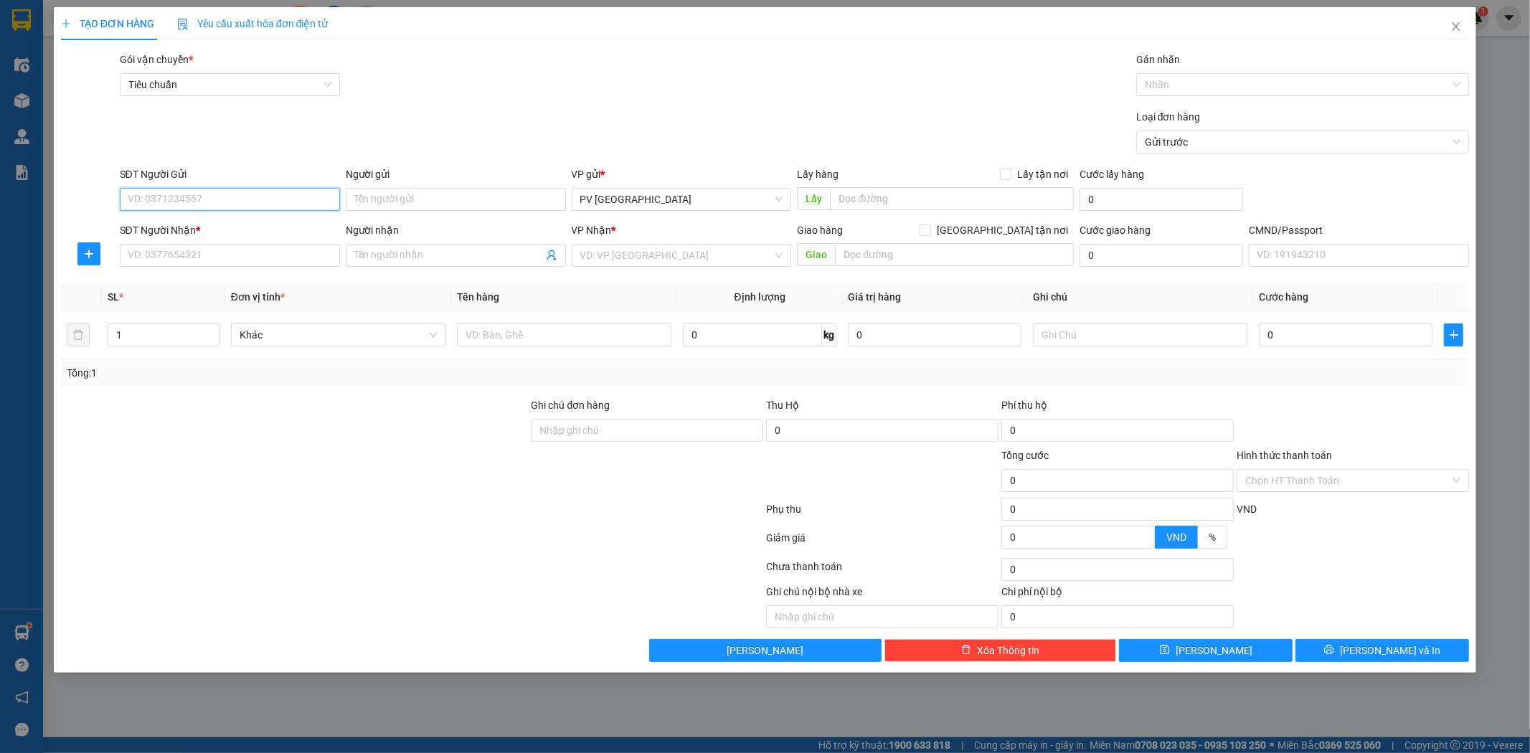
click at [281, 204] on input "SĐT Người Gửi" at bounding box center [230, 199] width 220 height 23
type input "0906794968"
click at [267, 227] on div "0906794968 - bảo" at bounding box center [229, 228] width 203 height 16
type input "bảo"
type input "0907898268"
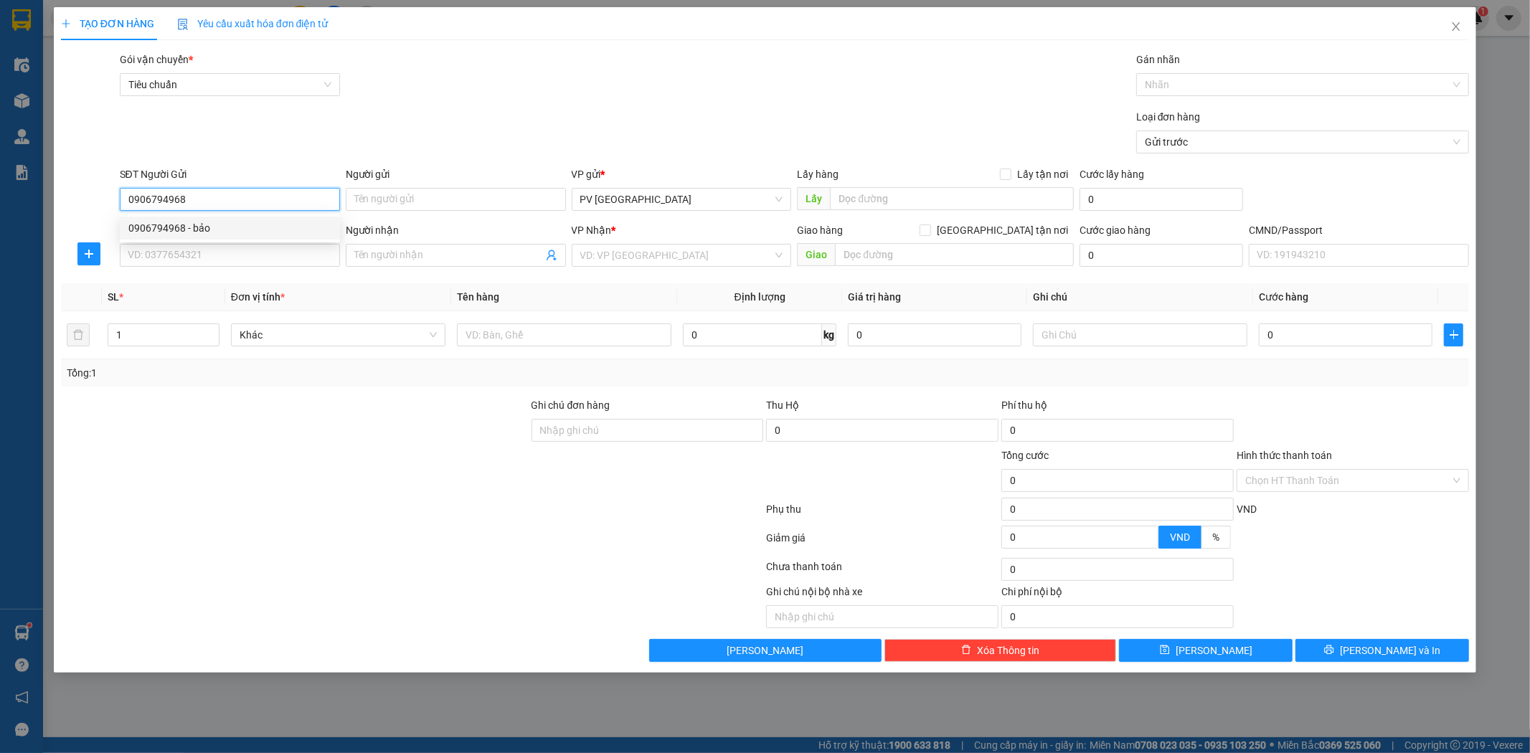
type input "uyên"
type input "gấp"
type input "0906794968"
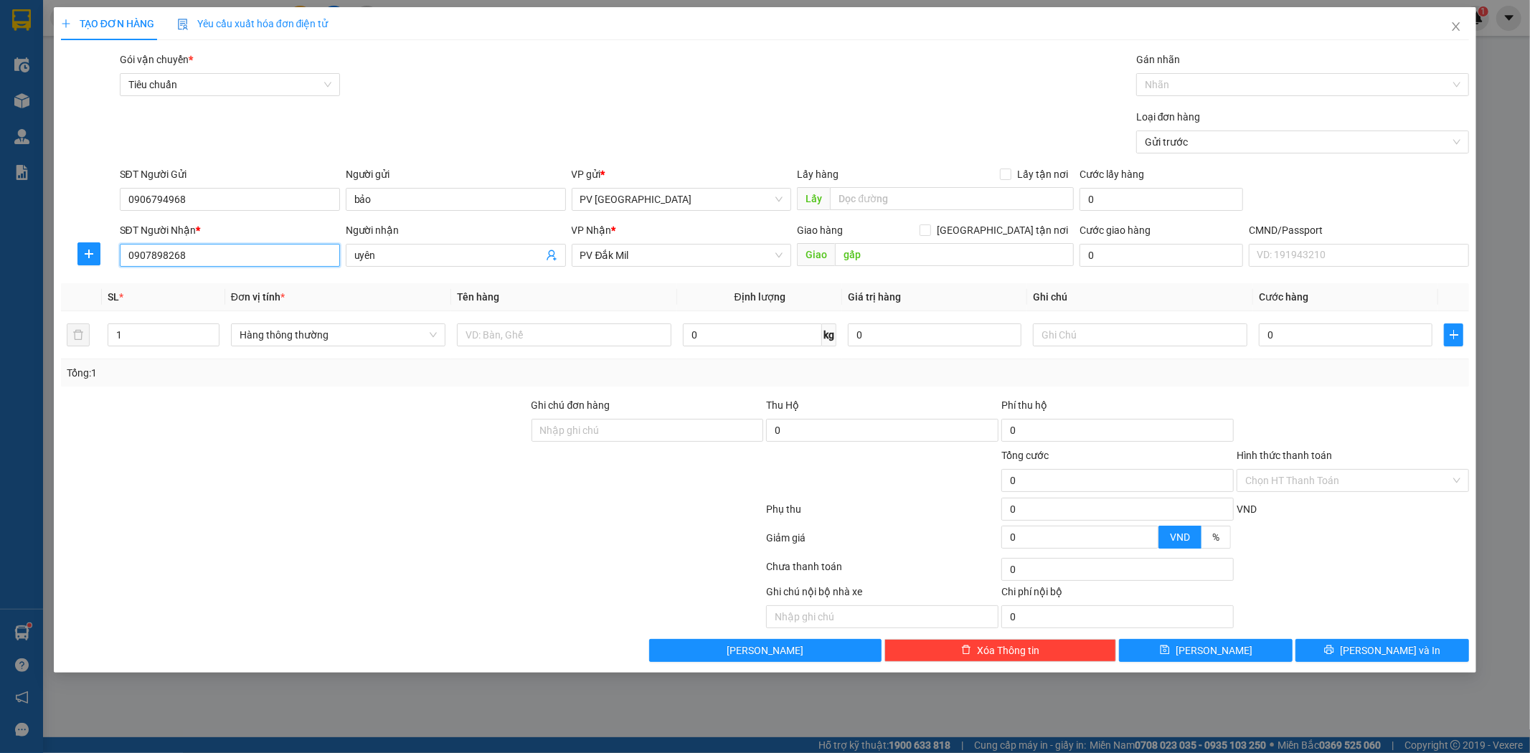
click at [305, 264] on input "0907898268" at bounding box center [230, 255] width 220 height 23
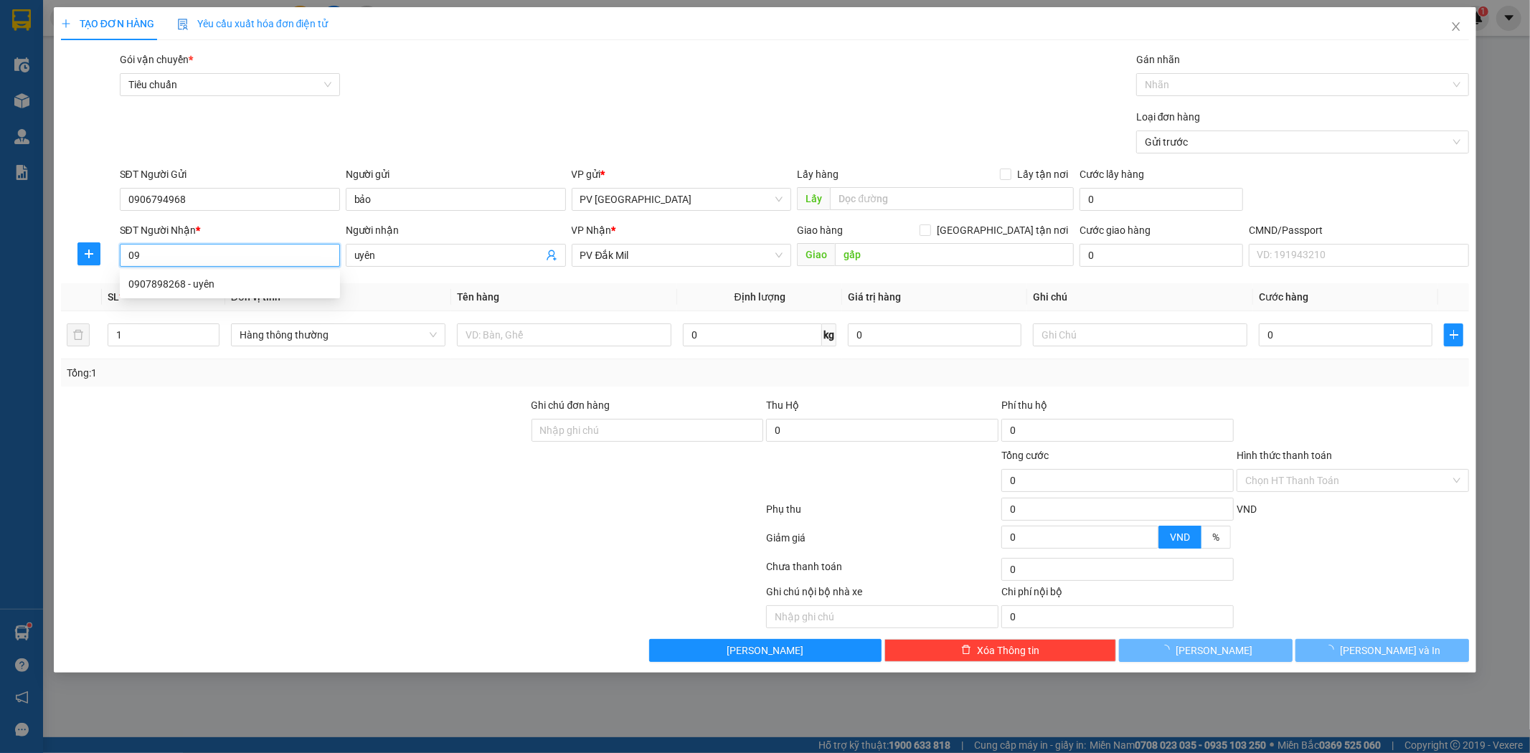
type input "0"
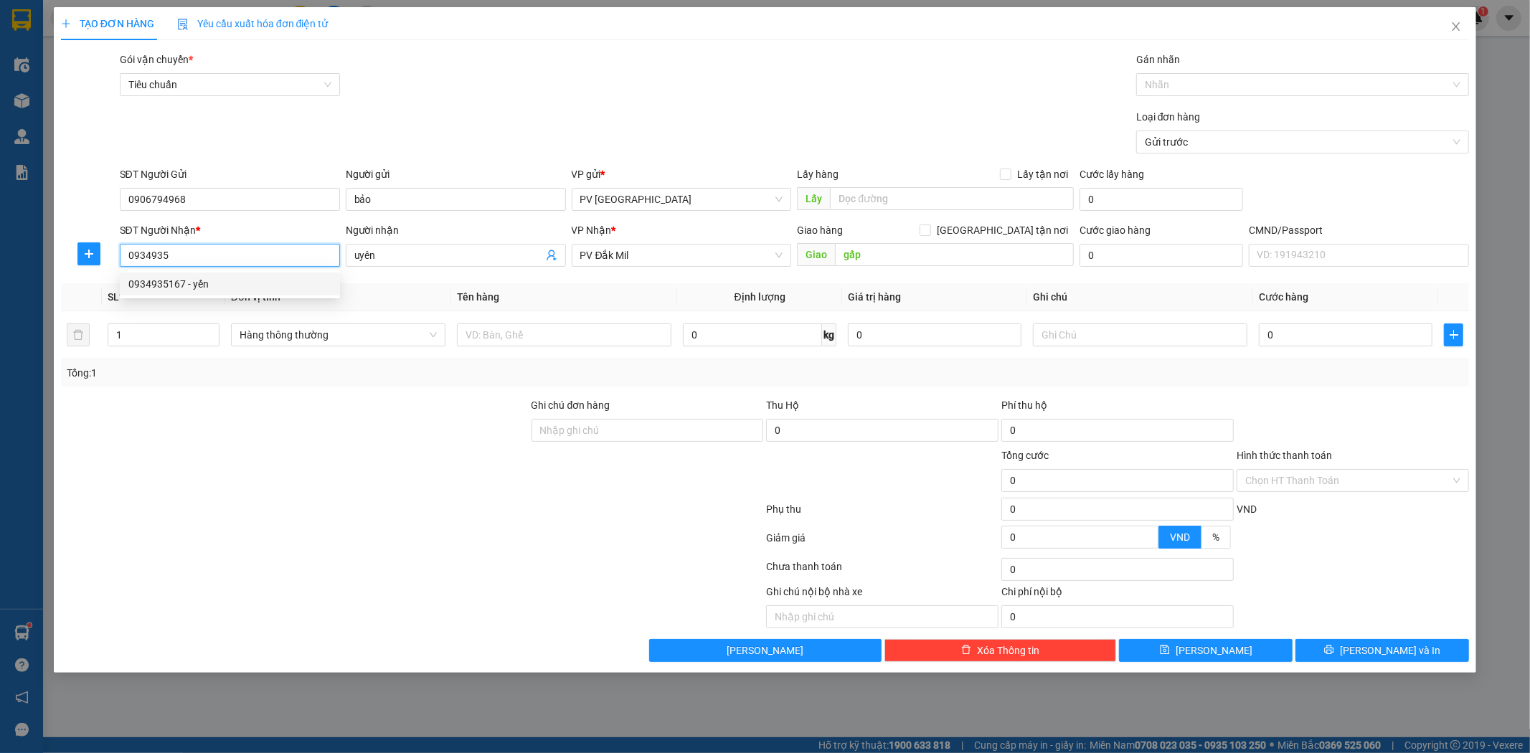
click at [244, 280] on div "0934935167 - yến" at bounding box center [229, 284] width 203 height 16
type input "0934935167"
type input "yến"
type input "0934935167"
click at [567, 337] on input "text" at bounding box center [564, 335] width 215 height 23
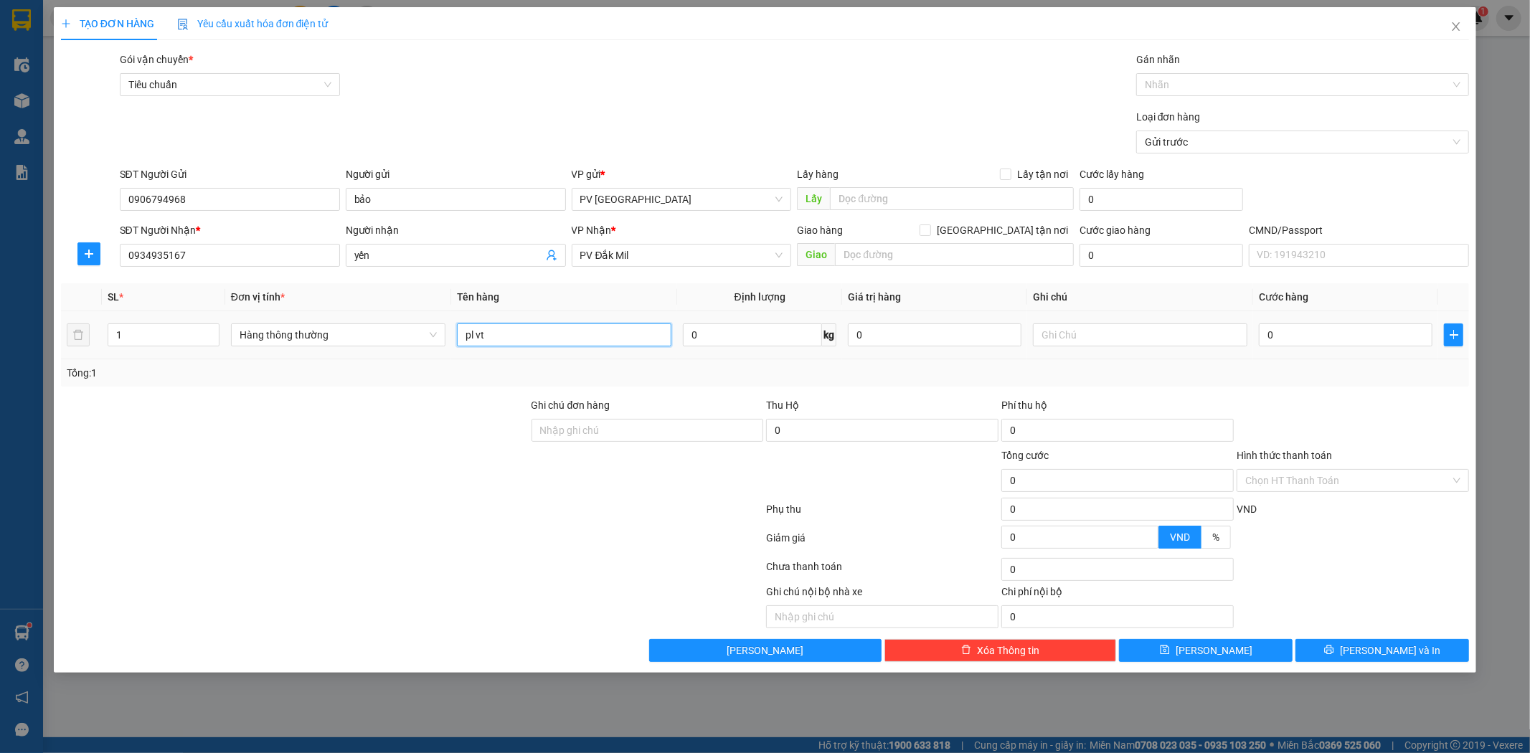
type input "pl vt"
type input "0"
type input "t"
type input "5"
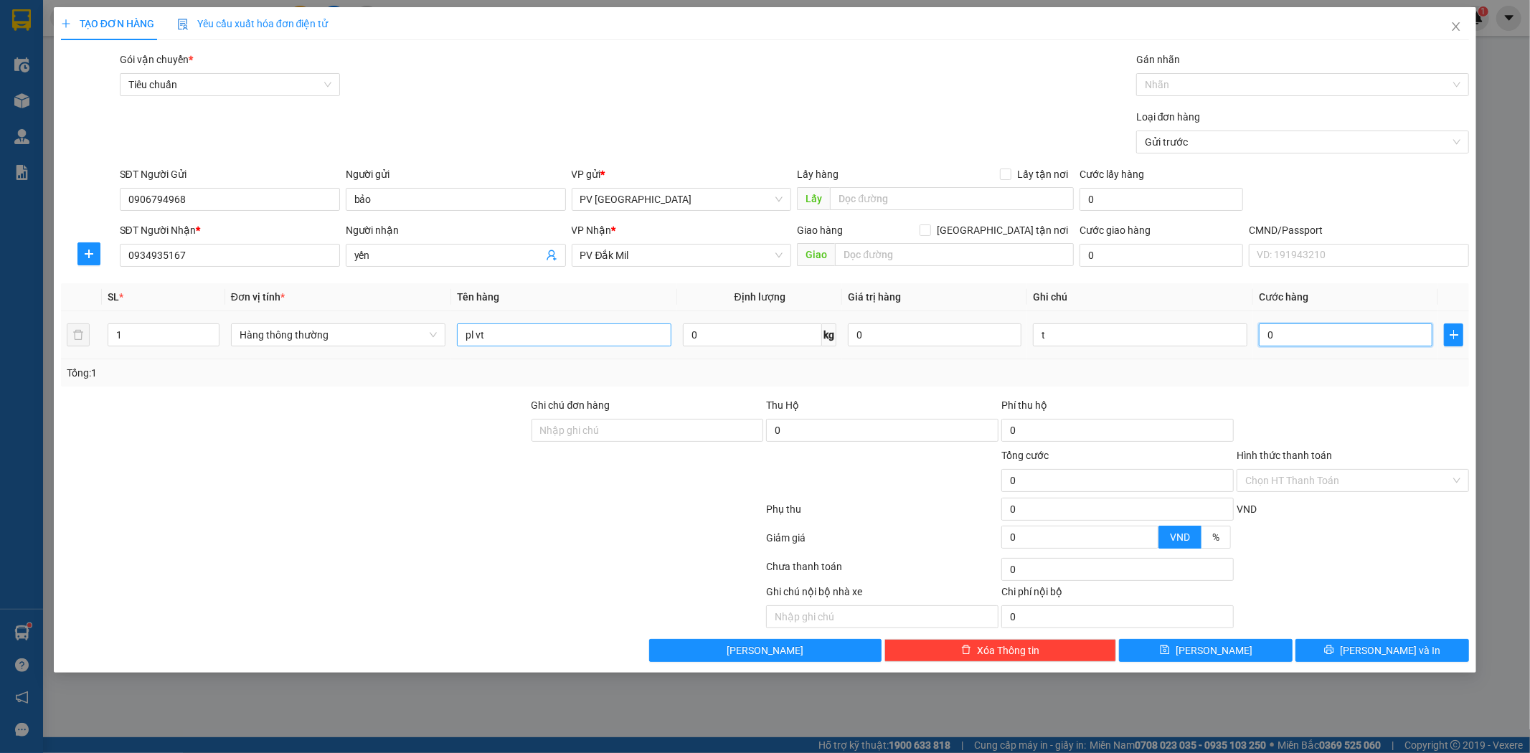
type input "5"
type input "50"
type input "500"
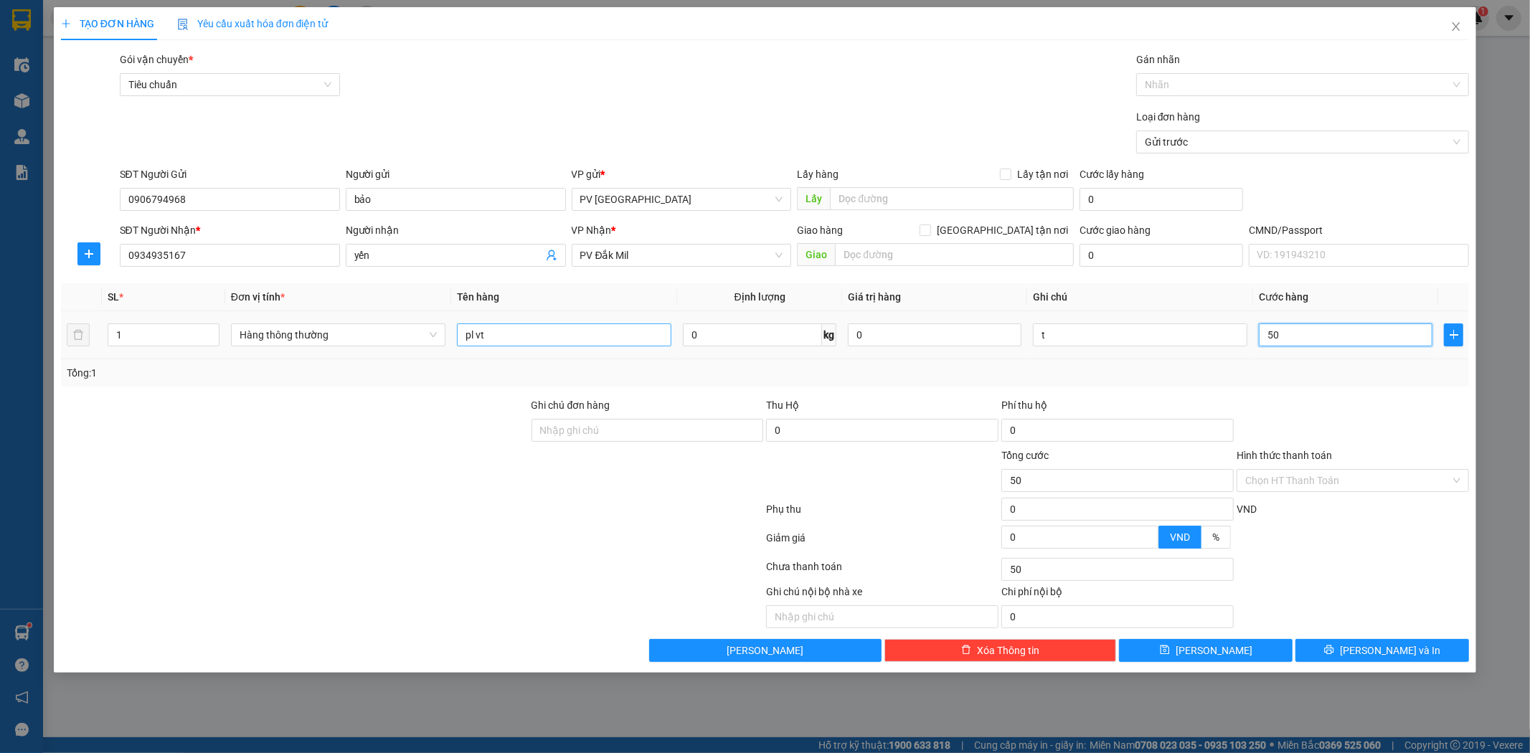
type input "500"
type input "5.000"
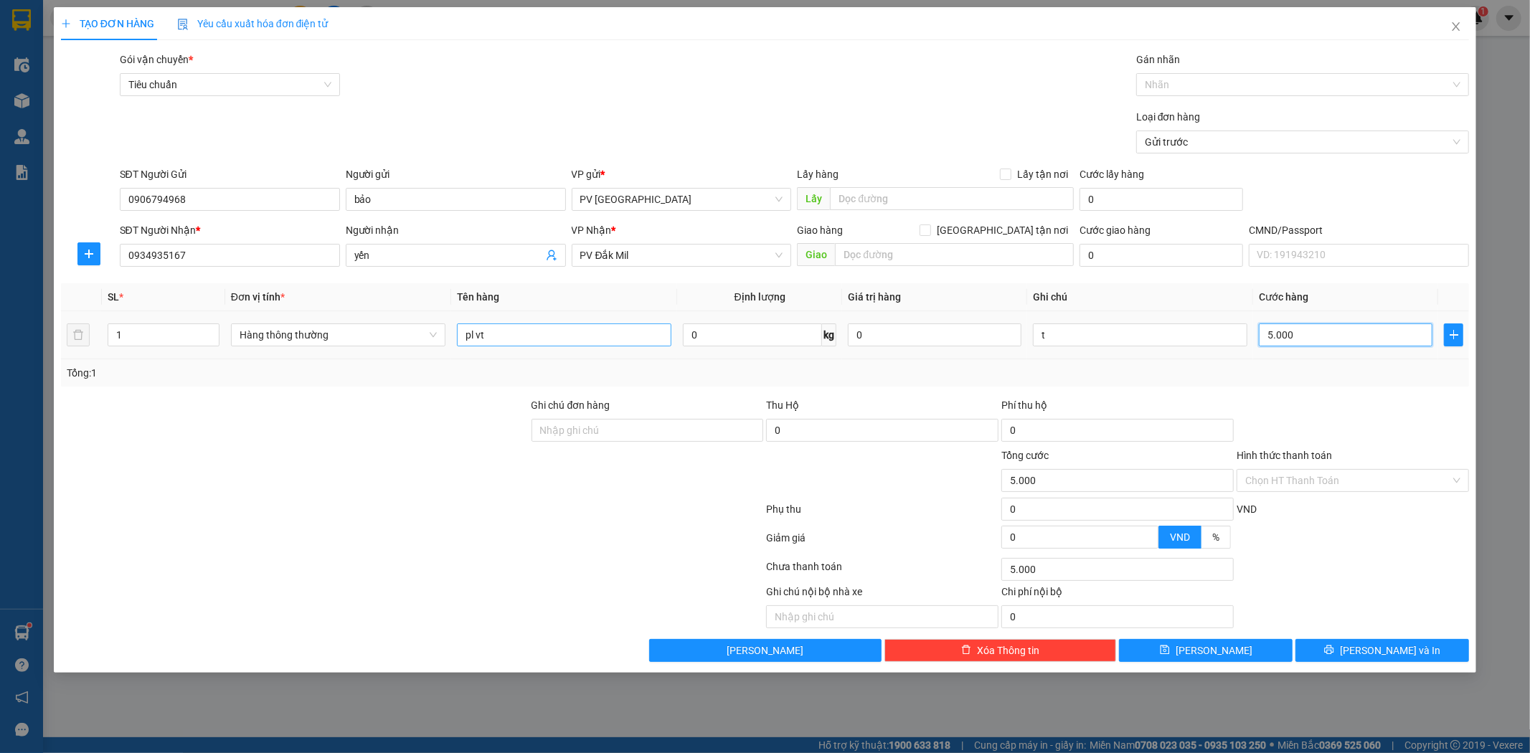
type input "50.000"
click at [1403, 653] on span "Lưu và In" at bounding box center [1390, 651] width 100 height 16
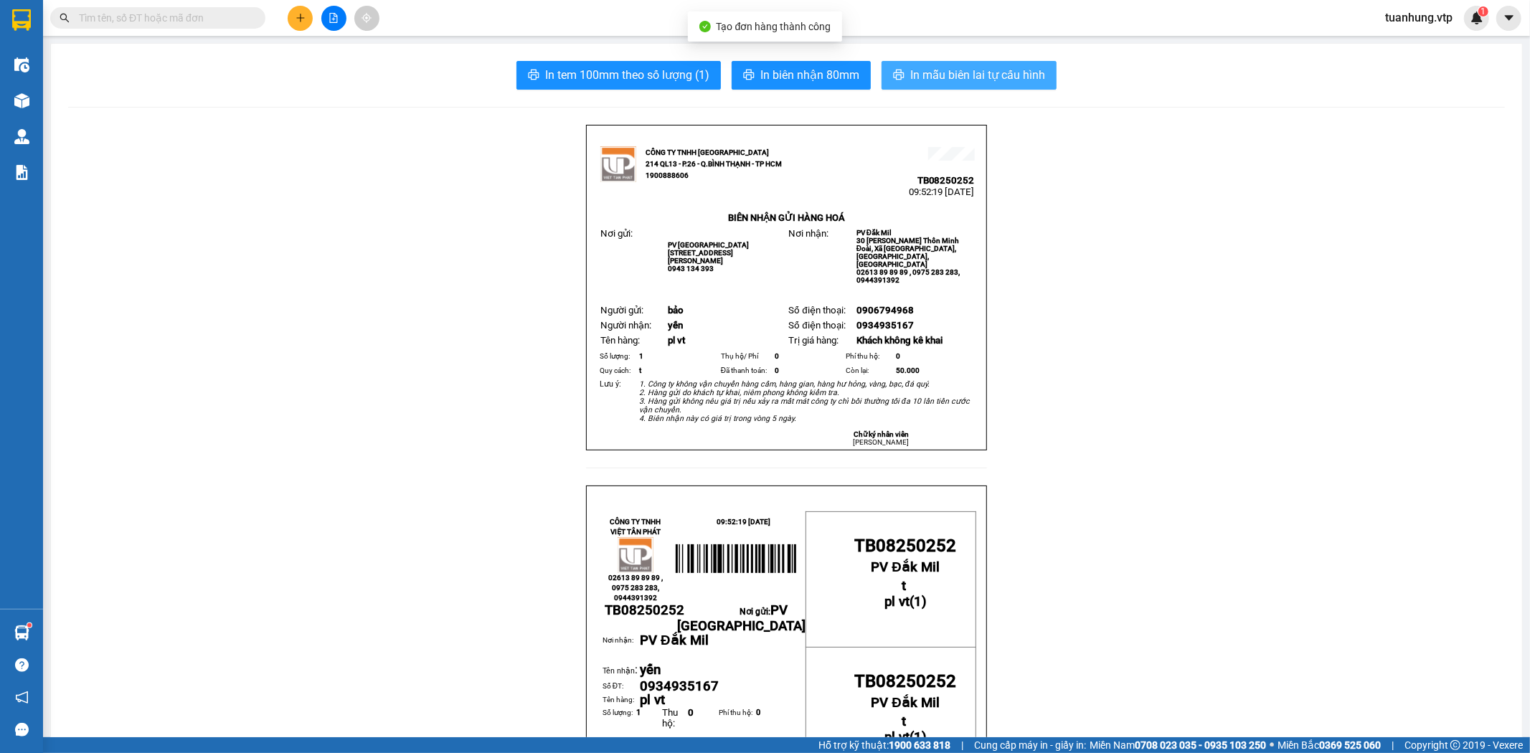
click at [943, 70] on span "In mẫu biên lai tự cấu hình" at bounding box center [977, 75] width 135 height 18
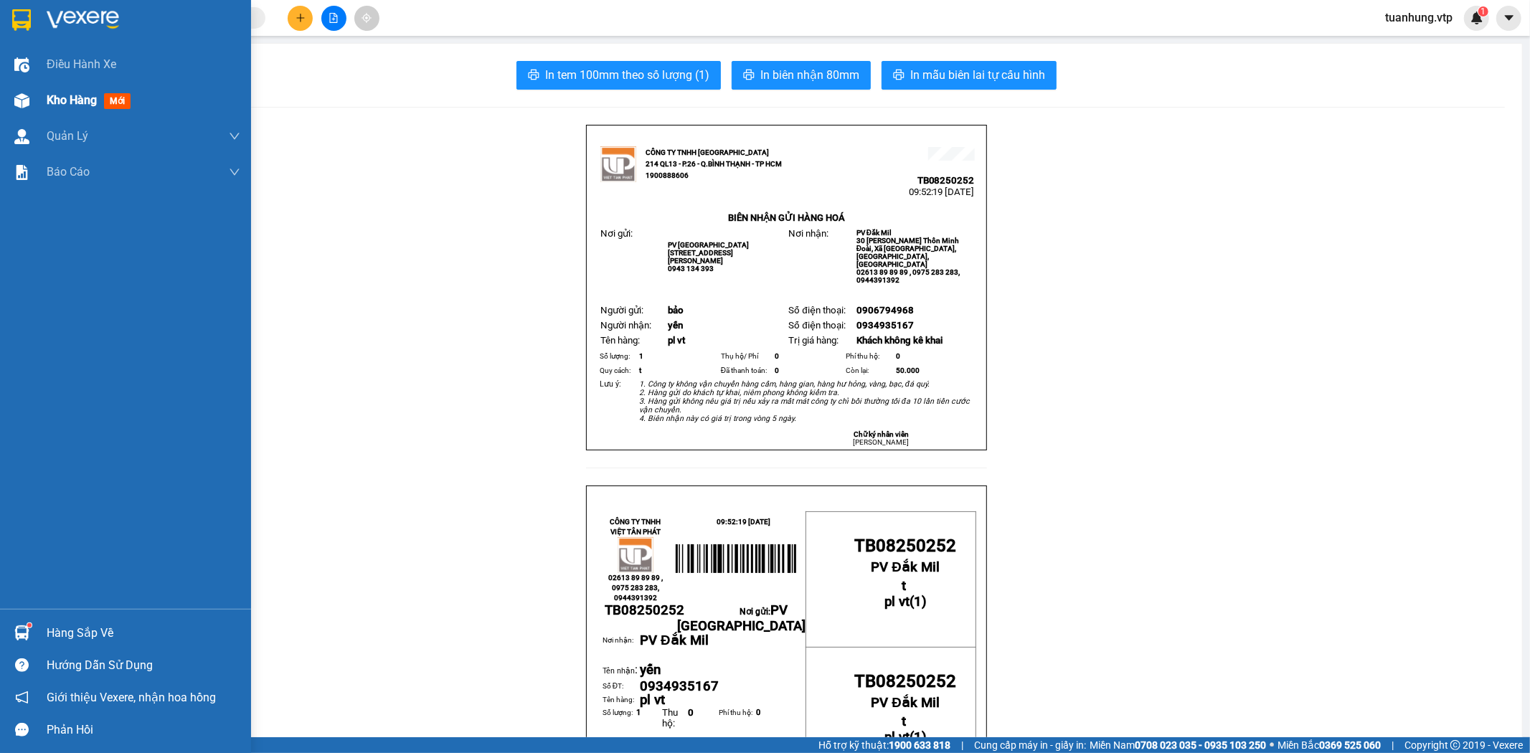
click at [61, 97] on span "Kho hàng" at bounding box center [72, 100] width 50 height 14
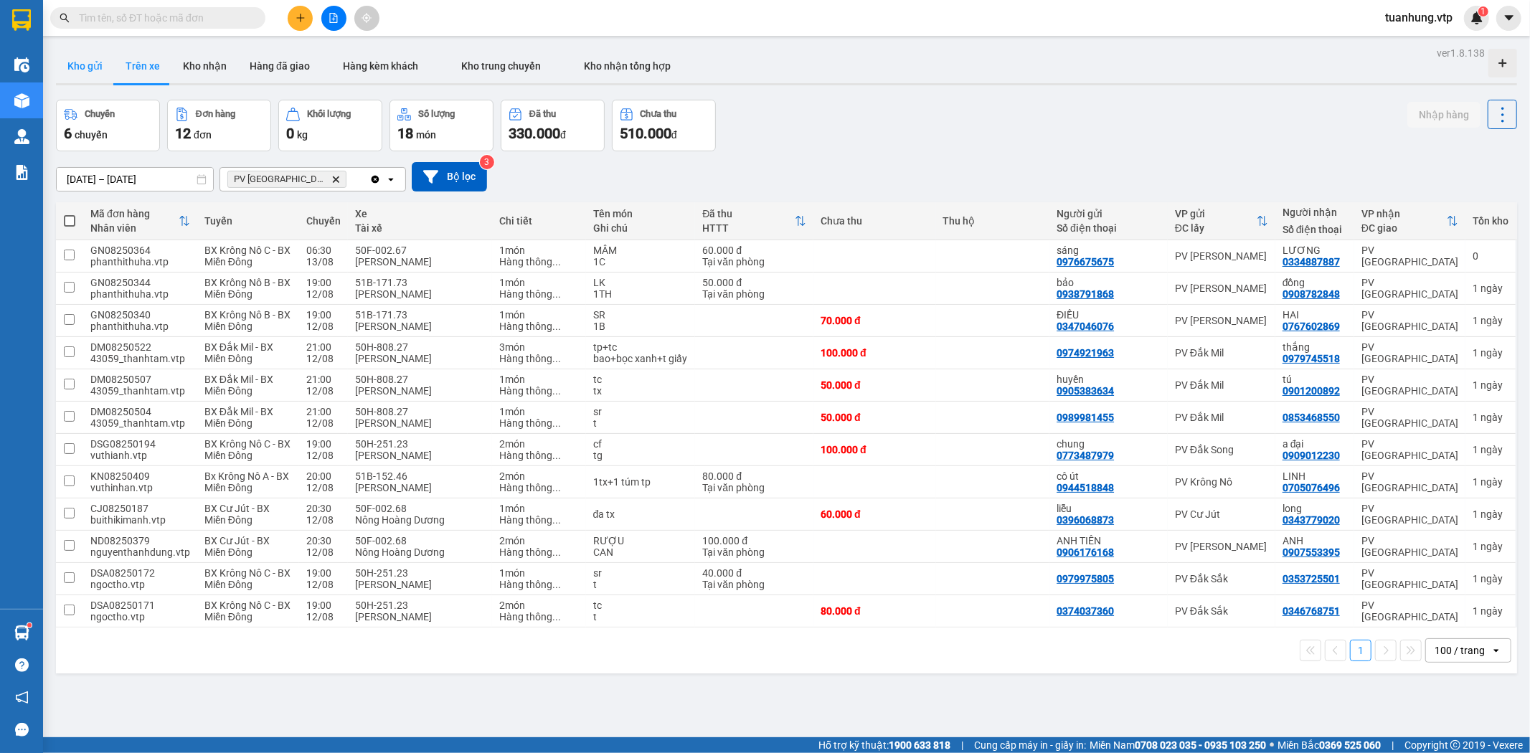
click at [73, 69] on button "Kho gửi" at bounding box center [85, 66] width 58 height 34
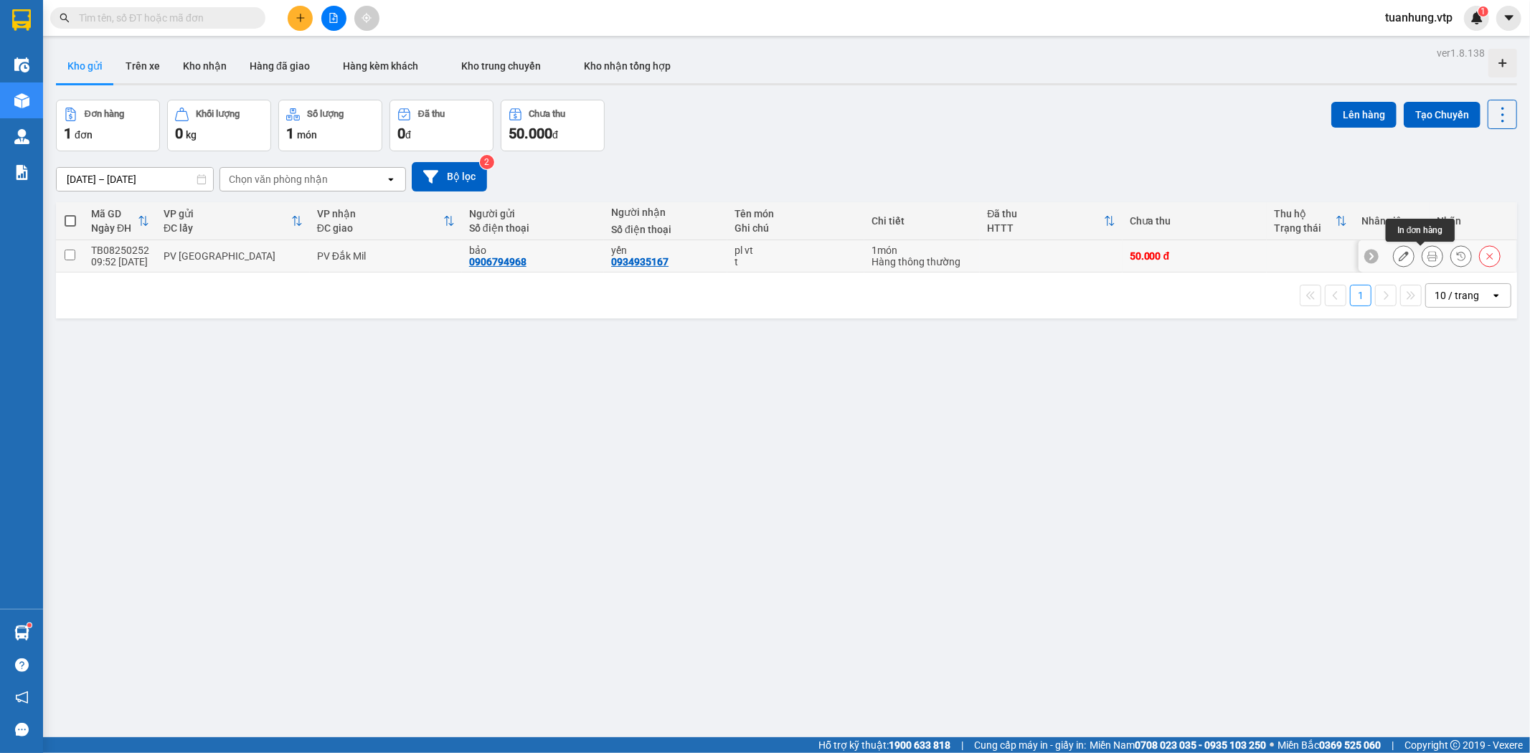
click at [1428, 257] on icon at bounding box center [1433, 256] width 10 height 10
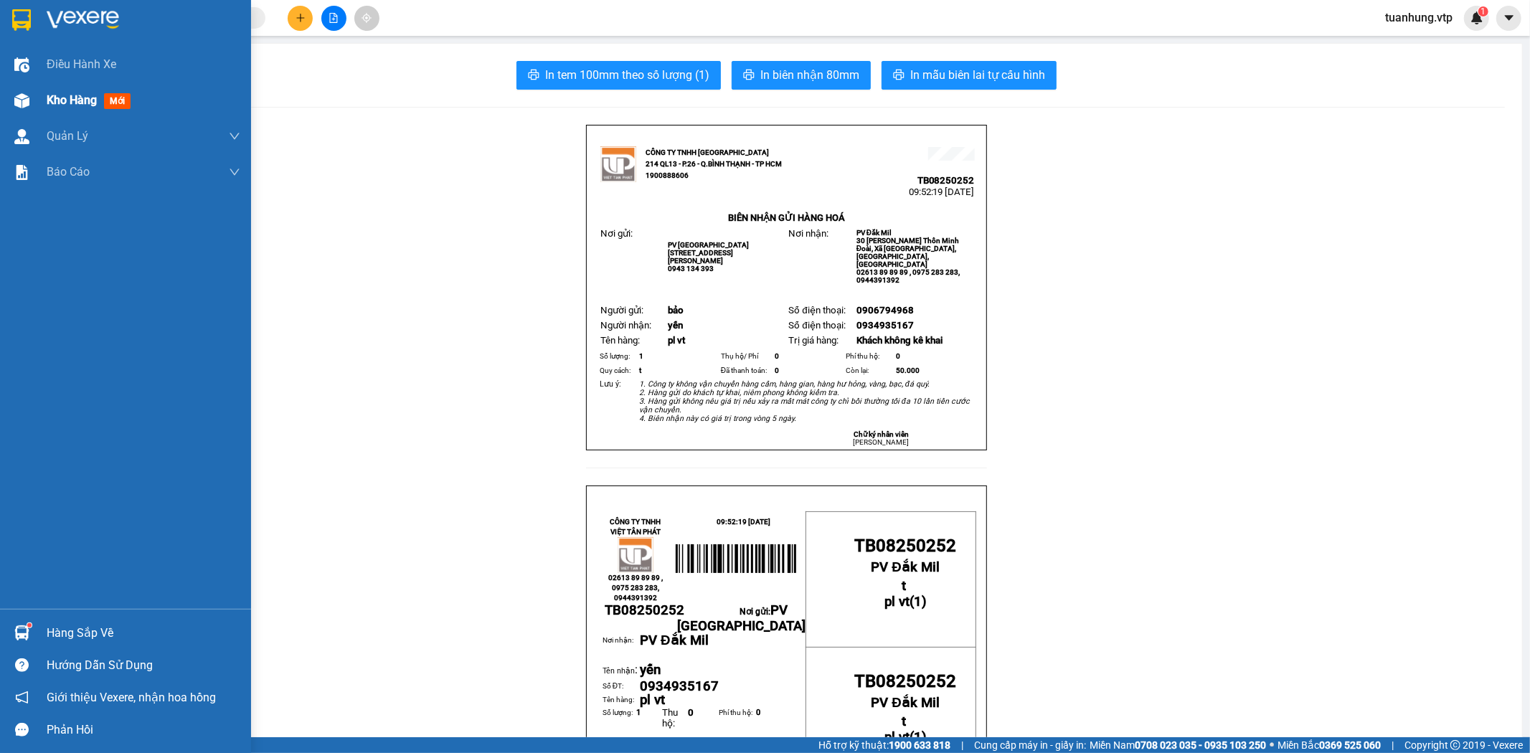
click at [60, 96] on span "Kho hàng" at bounding box center [72, 100] width 50 height 14
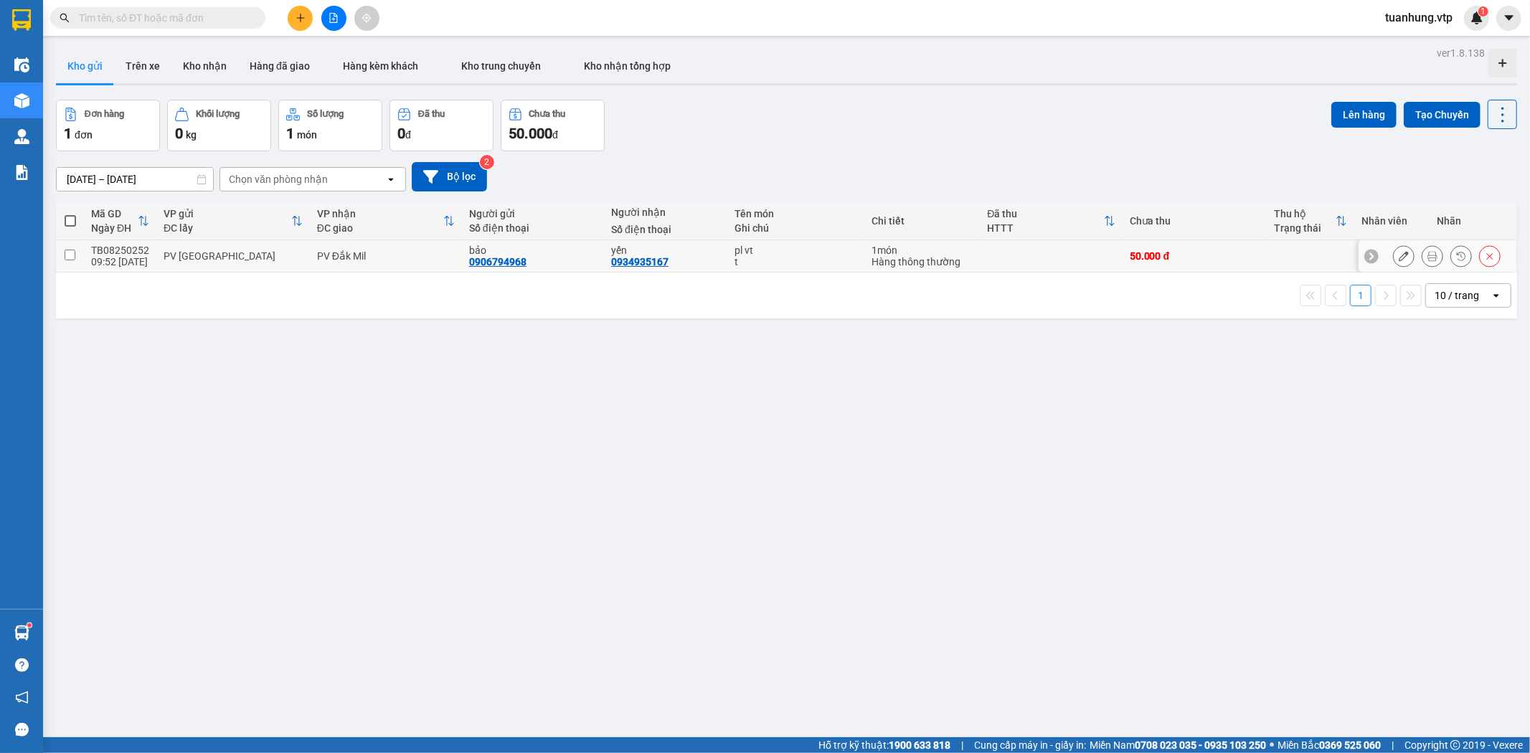
click at [1399, 259] on icon at bounding box center [1404, 256] width 10 height 10
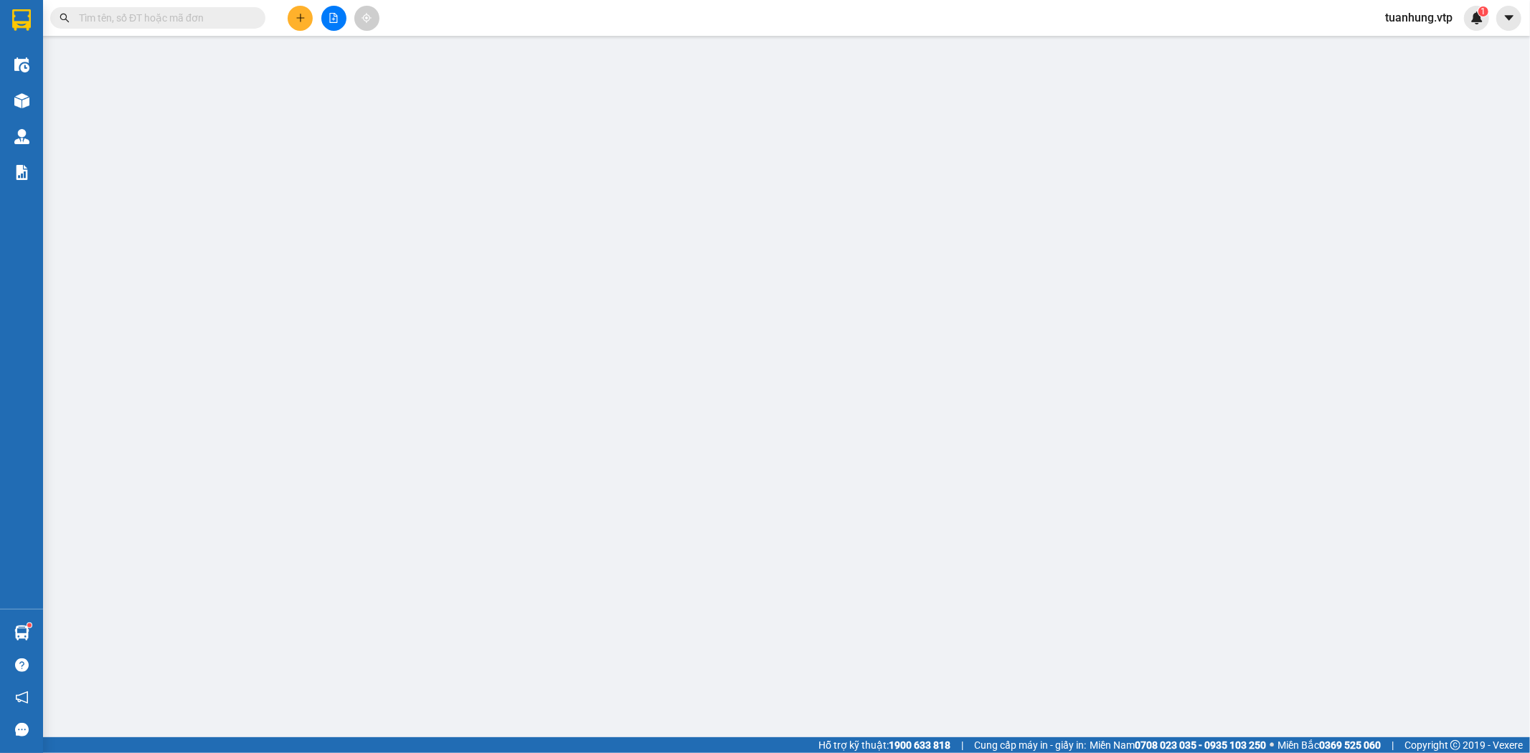
type input "0906794968"
type input "bảo"
type input "0934935167"
type input "yến"
type input "50.000"
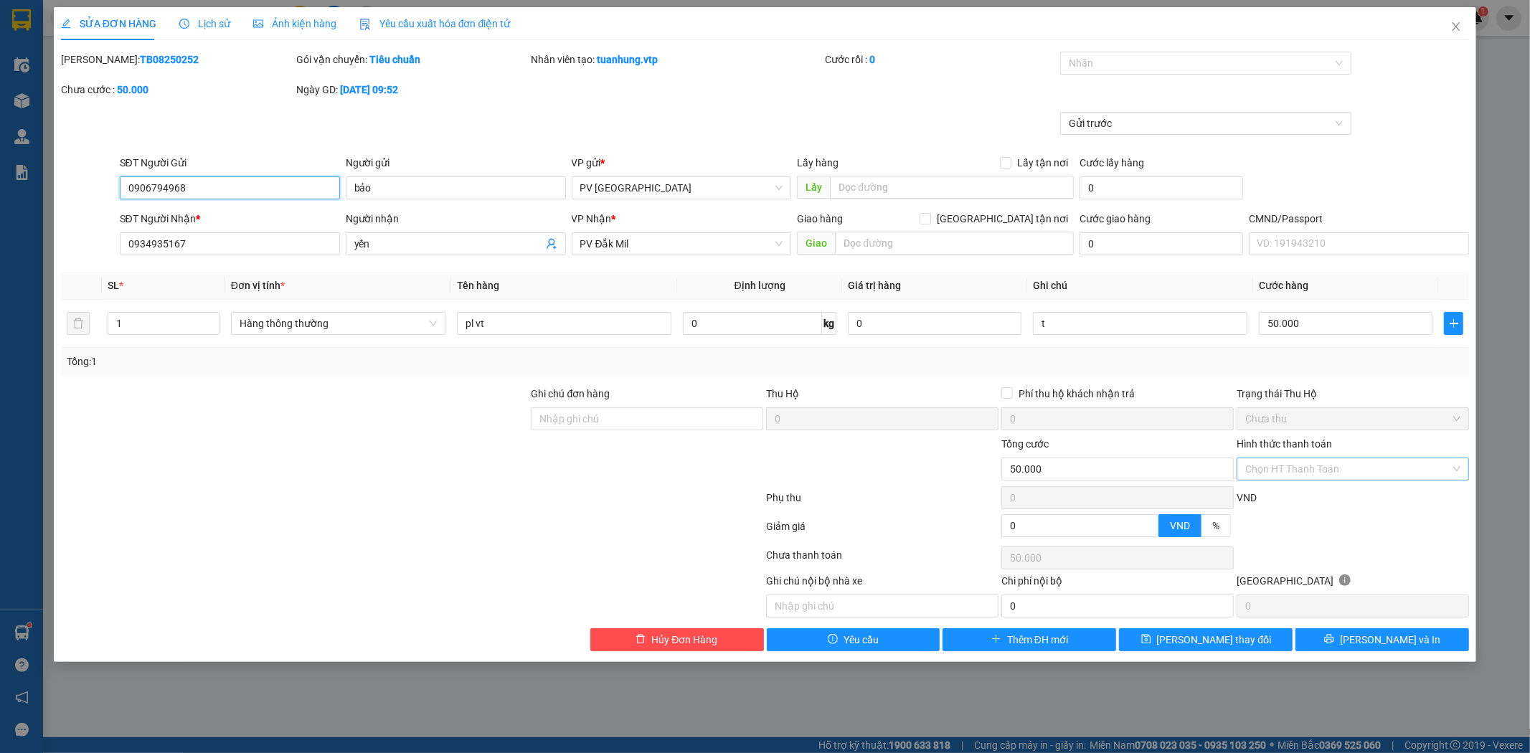
click at [1461, 474] on div "Chọn HT Thanh Toán" at bounding box center [1353, 469] width 232 height 23
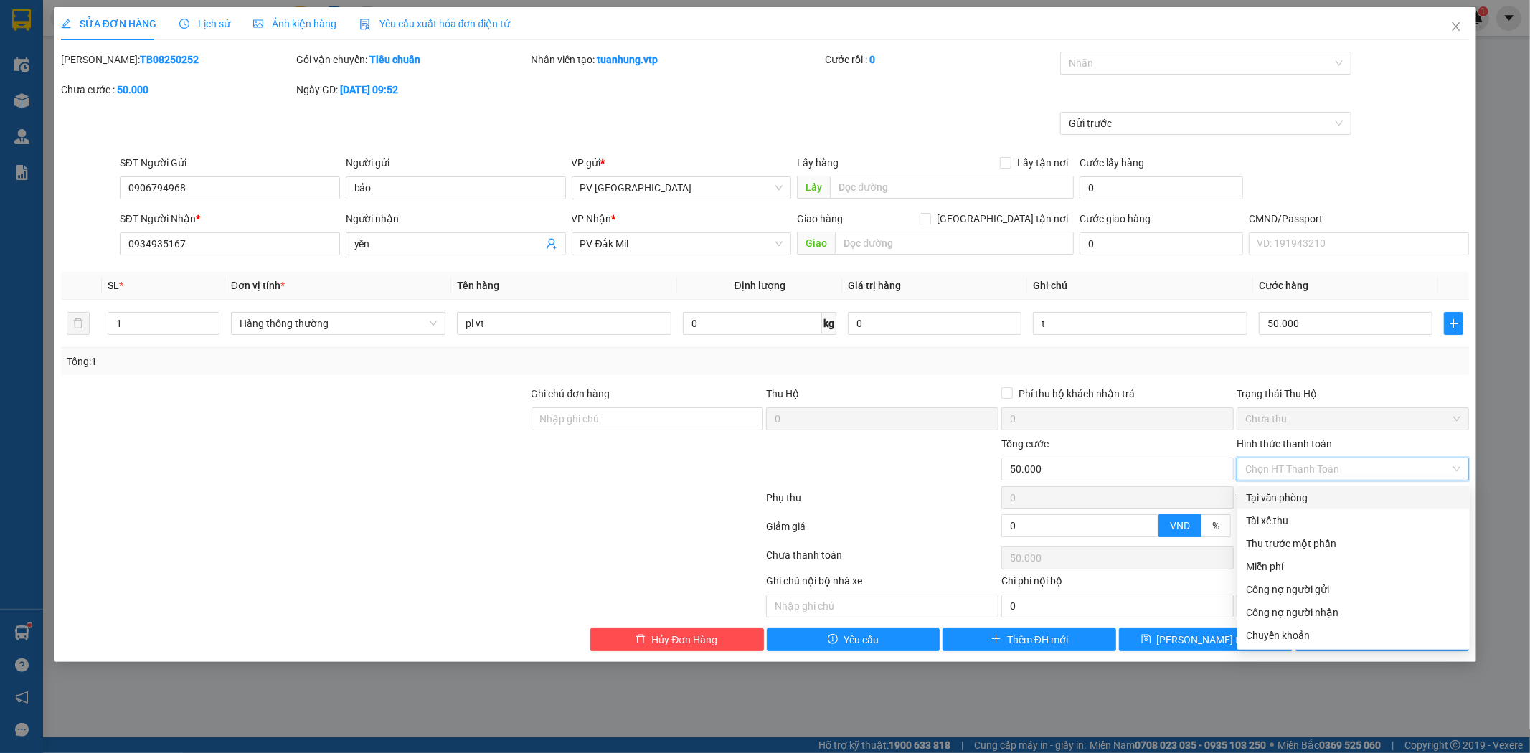
click at [1382, 498] on div "Tại văn phòng" at bounding box center [1353, 498] width 215 height 16
type input "0"
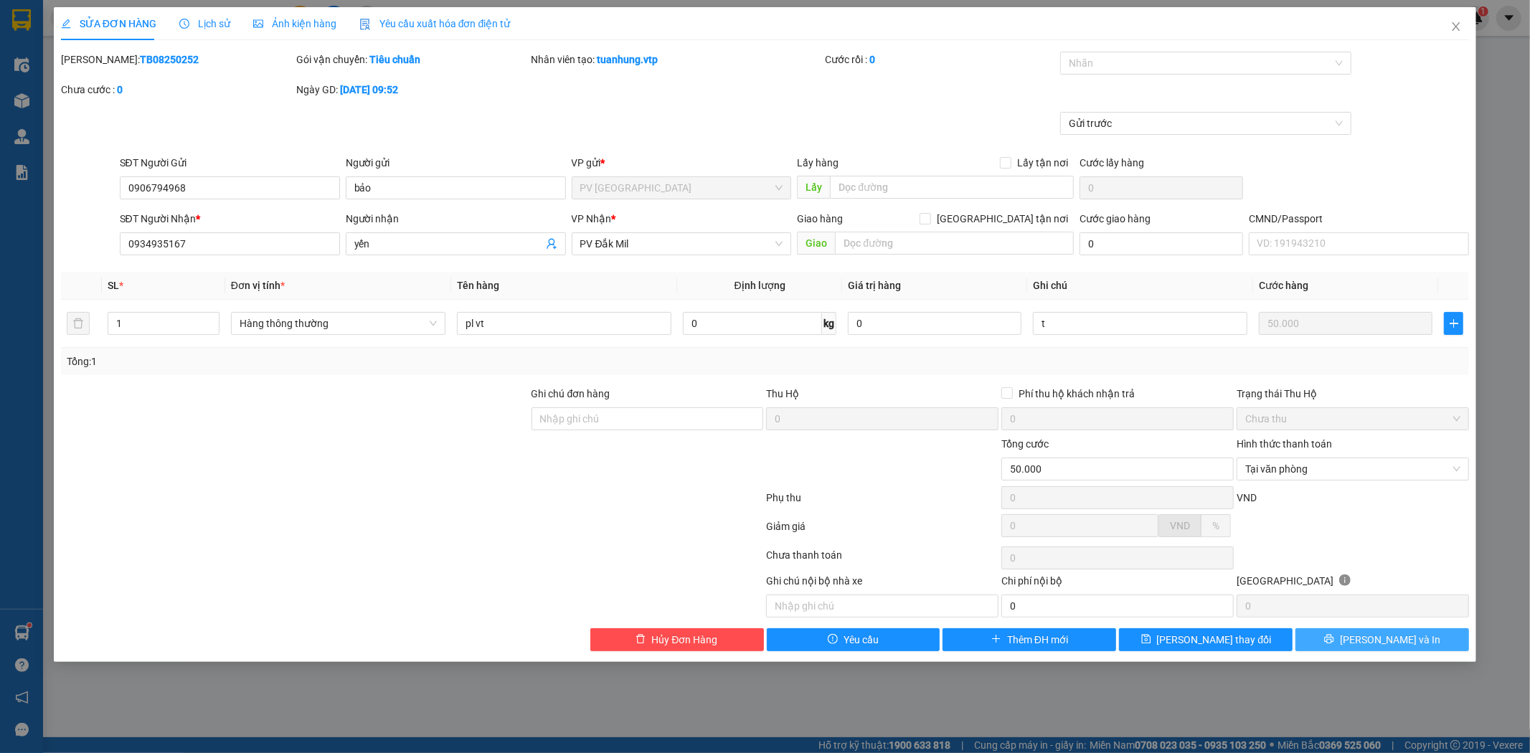
click at [1367, 640] on button "Lưu và In" at bounding box center [1383, 639] width 174 height 23
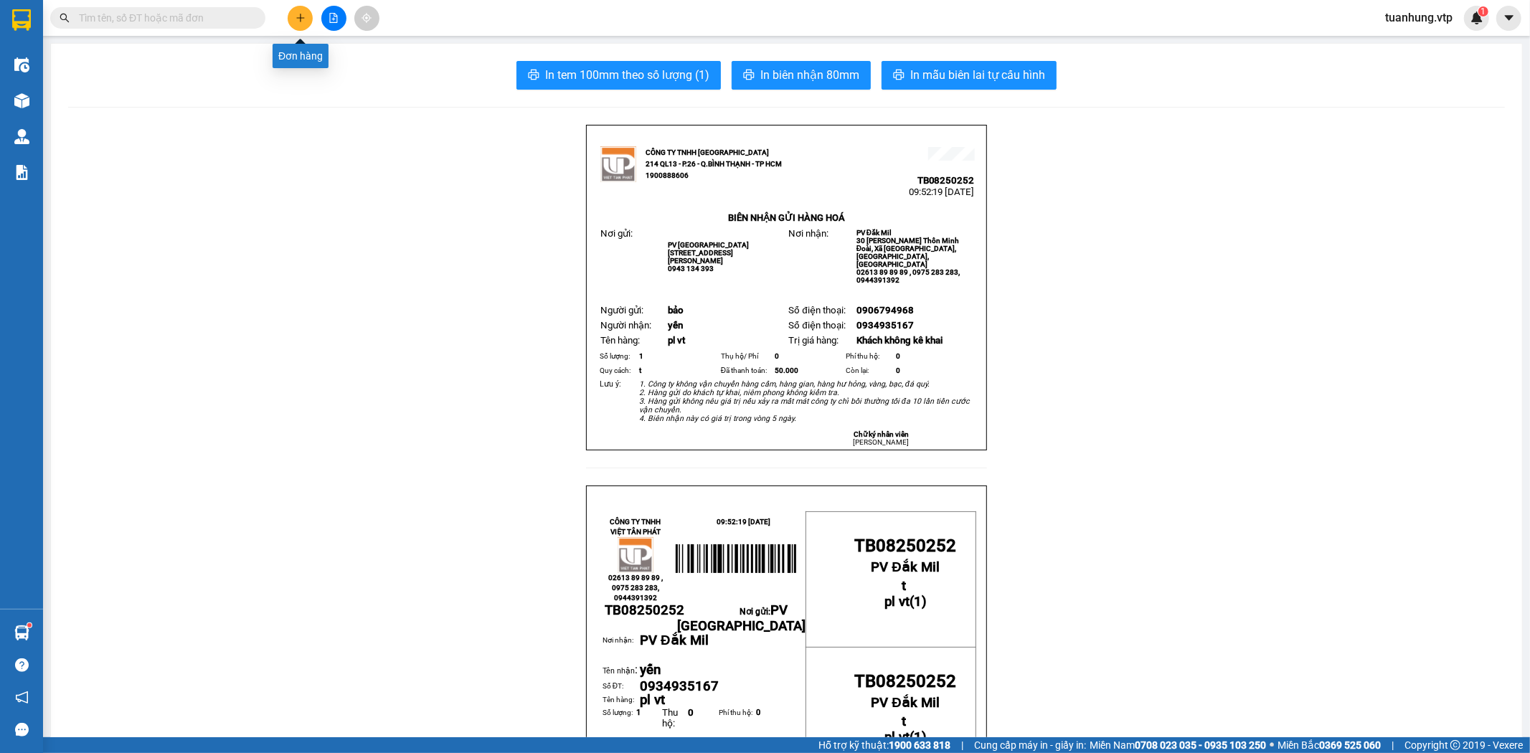
click at [296, 11] on button at bounding box center [300, 18] width 25 height 25
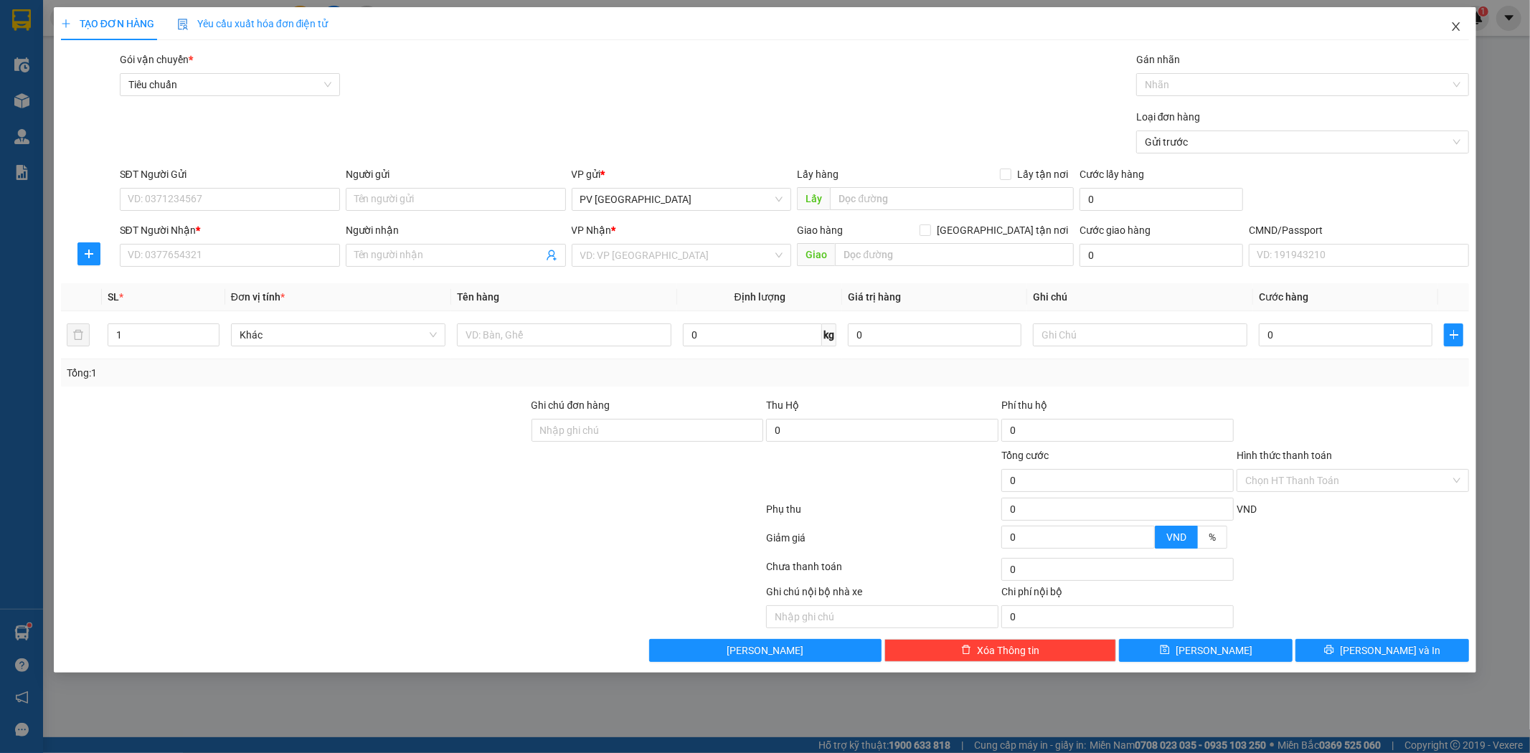
click at [1457, 27] on icon "close" at bounding box center [1457, 26] width 8 height 9
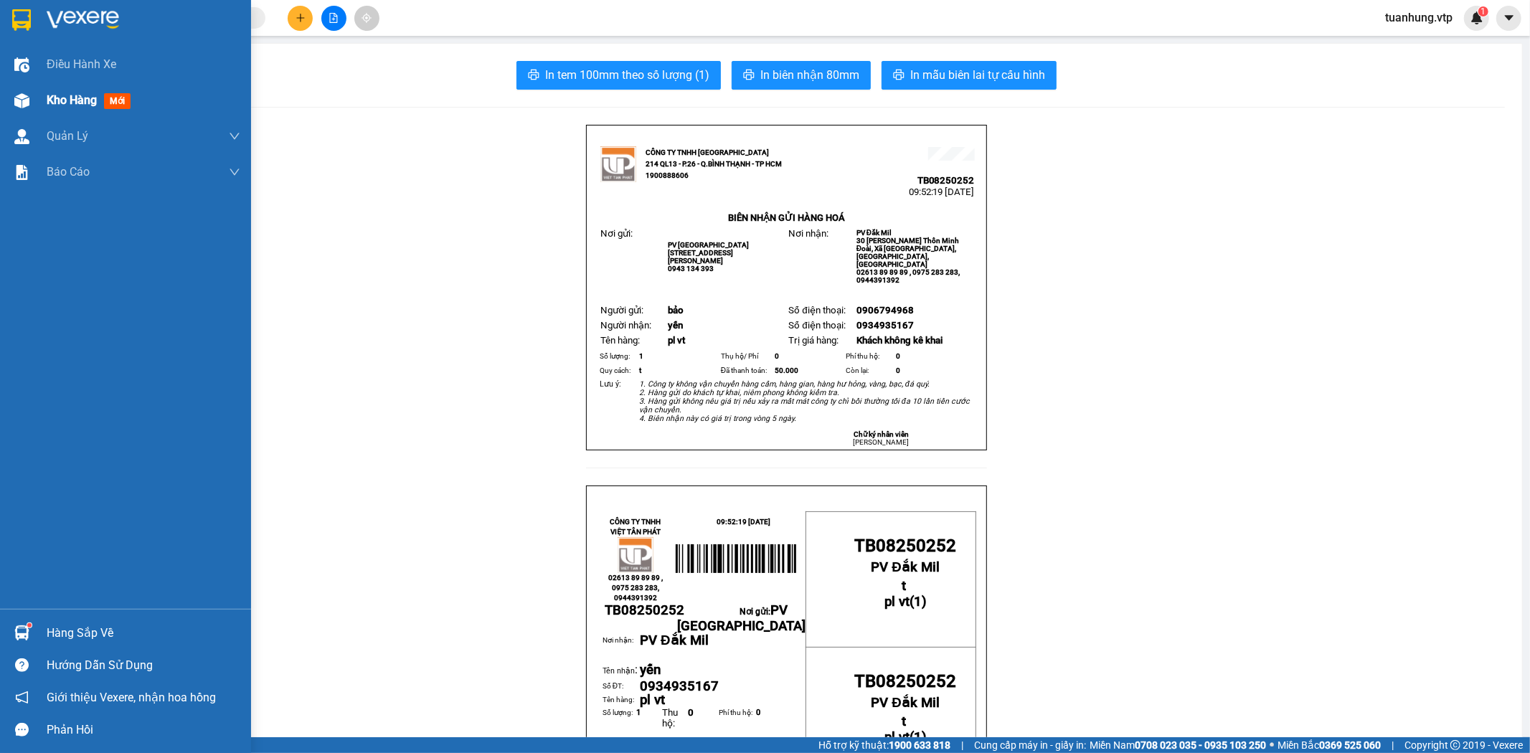
click at [52, 103] on span "Kho hàng" at bounding box center [72, 100] width 50 height 14
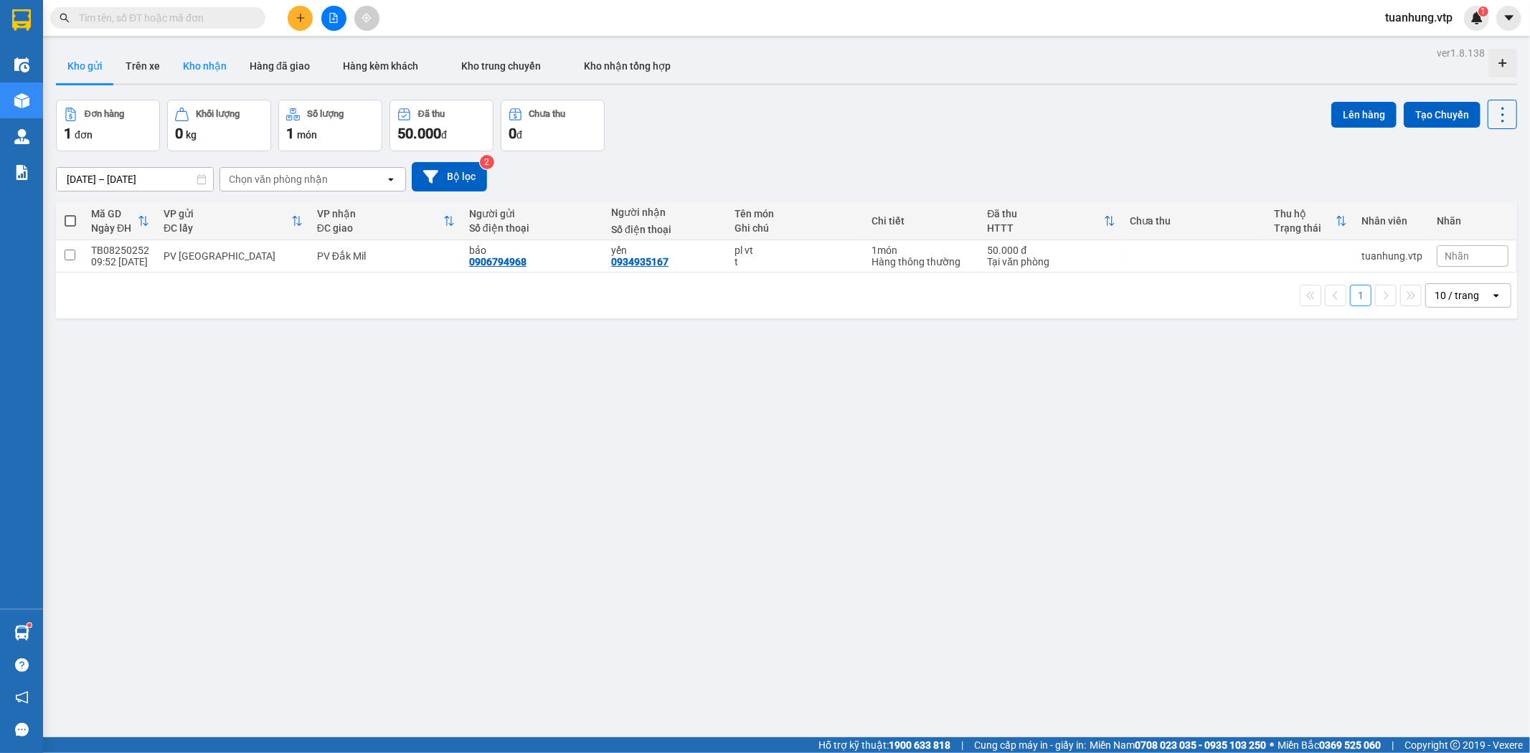
click at [208, 67] on button "Kho nhận" at bounding box center [204, 66] width 67 height 34
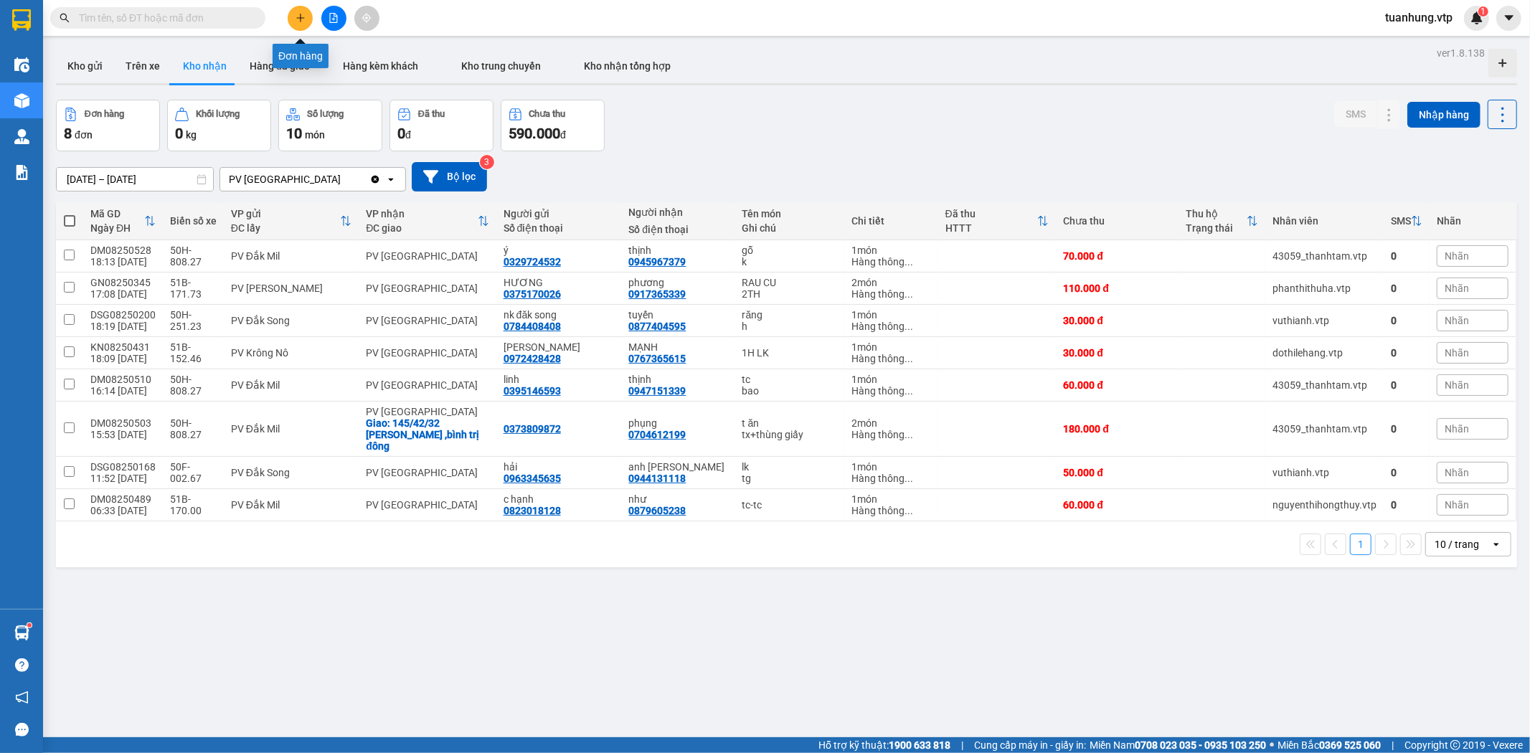
click at [296, 20] on icon "plus" at bounding box center [301, 18] width 10 height 10
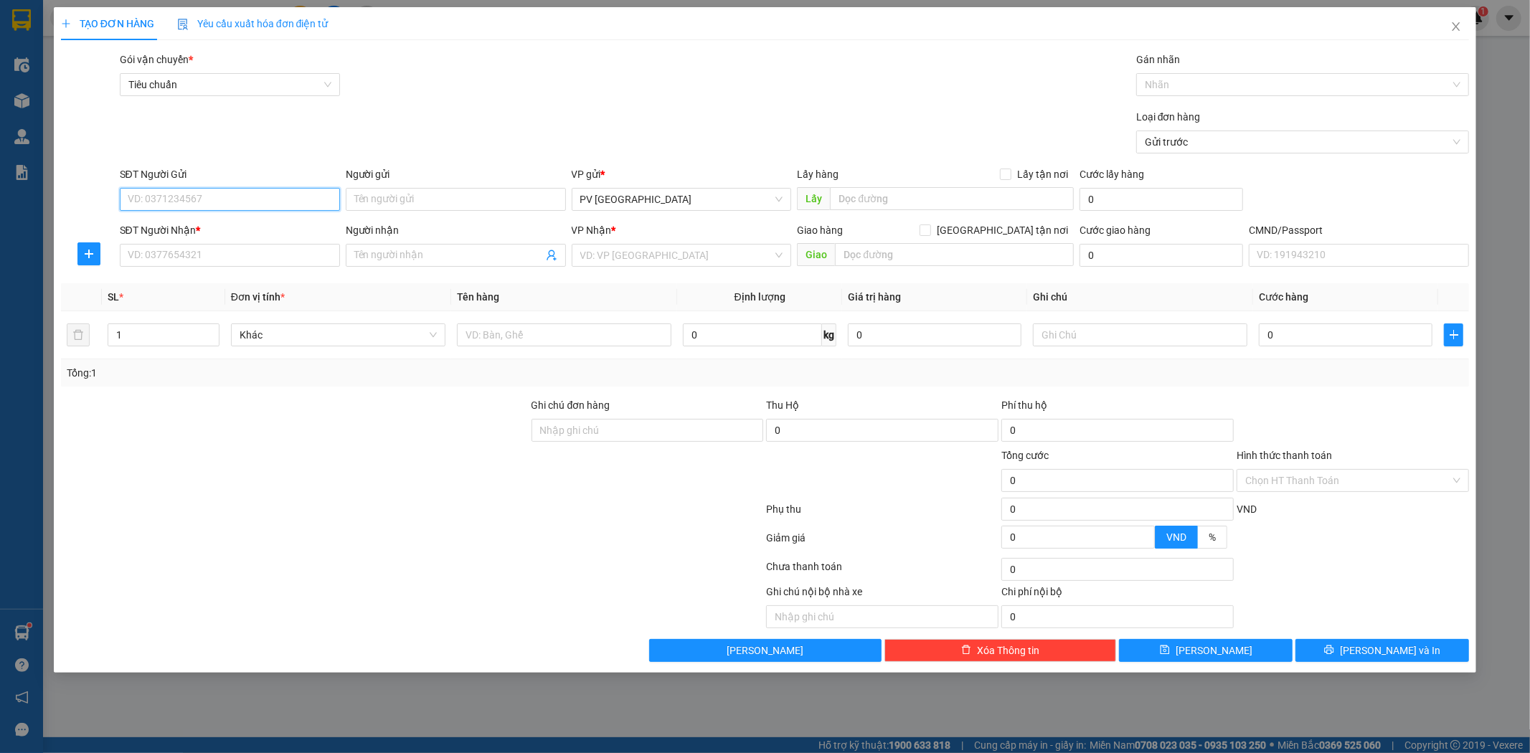
drag, startPoint x: 303, startPoint y: 198, endPoint x: 419, endPoint y: 176, distance: 117.6
click at [308, 198] on input "SĐT Người Gửi" at bounding box center [230, 199] width 220 height 23
click at [304, 232] on div "0938655684 - huệ" at bounding box center [229, 228] width 203 height 16
type input "0938655684"
type input "huệ"
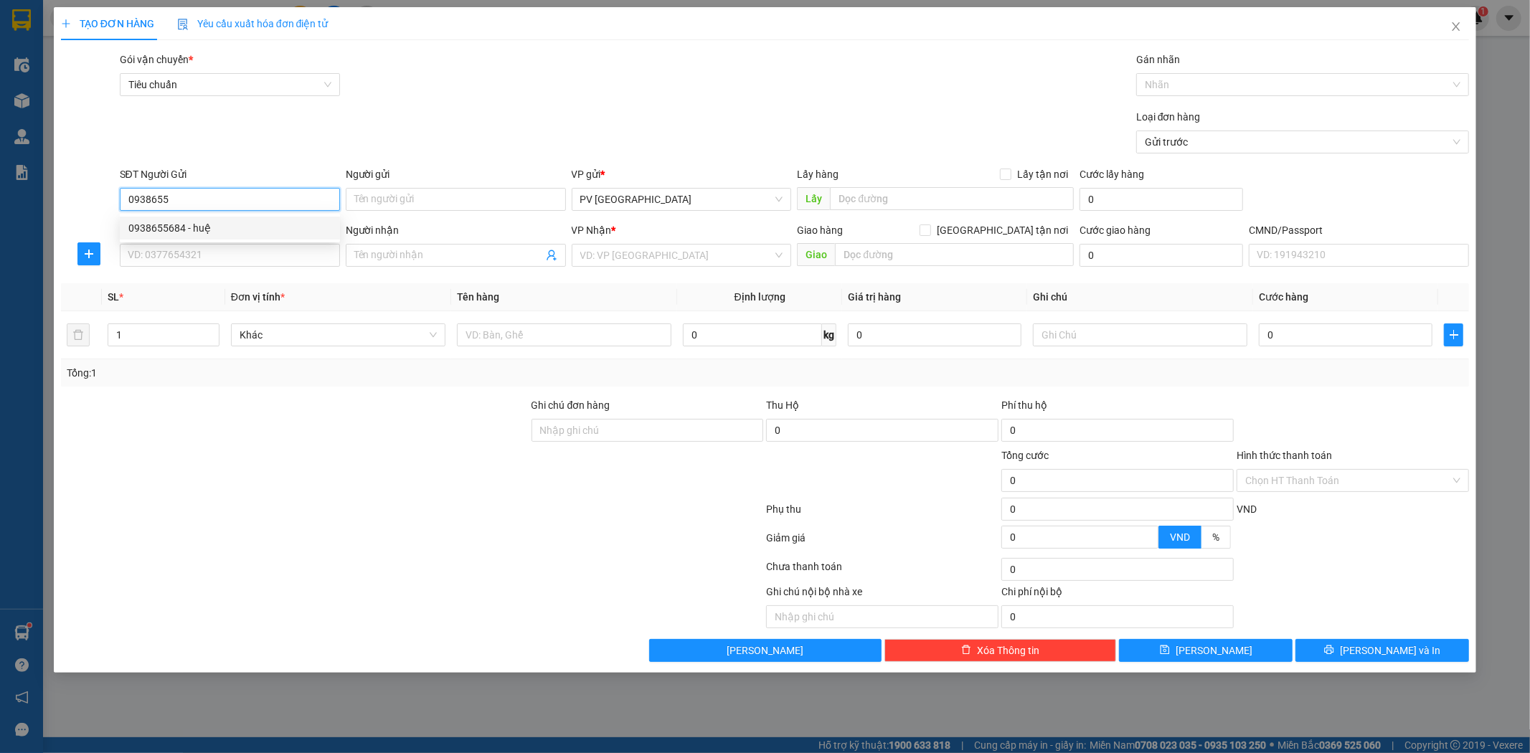
type input "0938655684"
type input "huệ"
type input "0938655684"
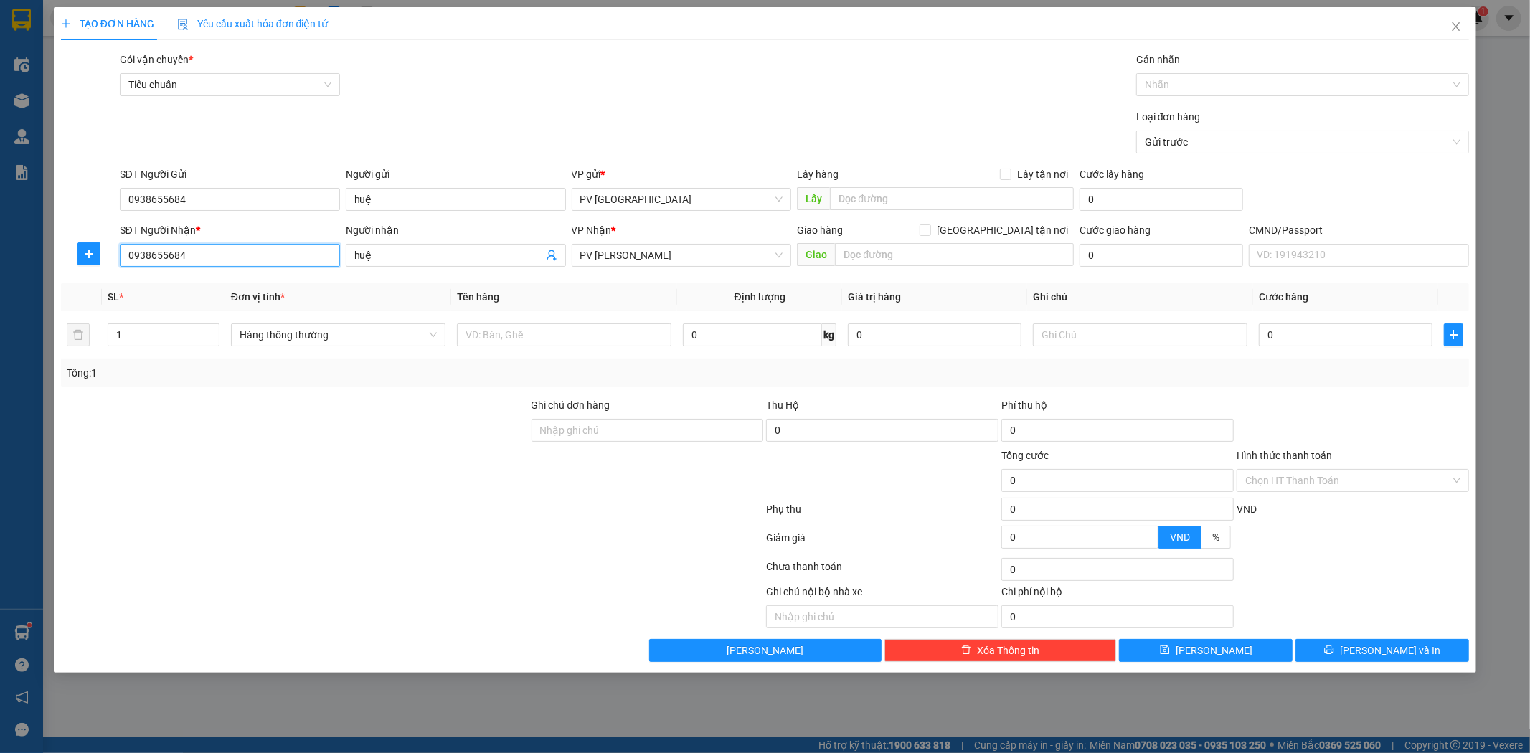
click at [289, 258] on input "0938655684" at bounding box center [230, 255] width 220 height 23
type input "0"
click at [260, 284] on div "0968861357 - nam" at bounding box center [229, 284] width 203 height 16
type input "0968861357"
type input "nam"
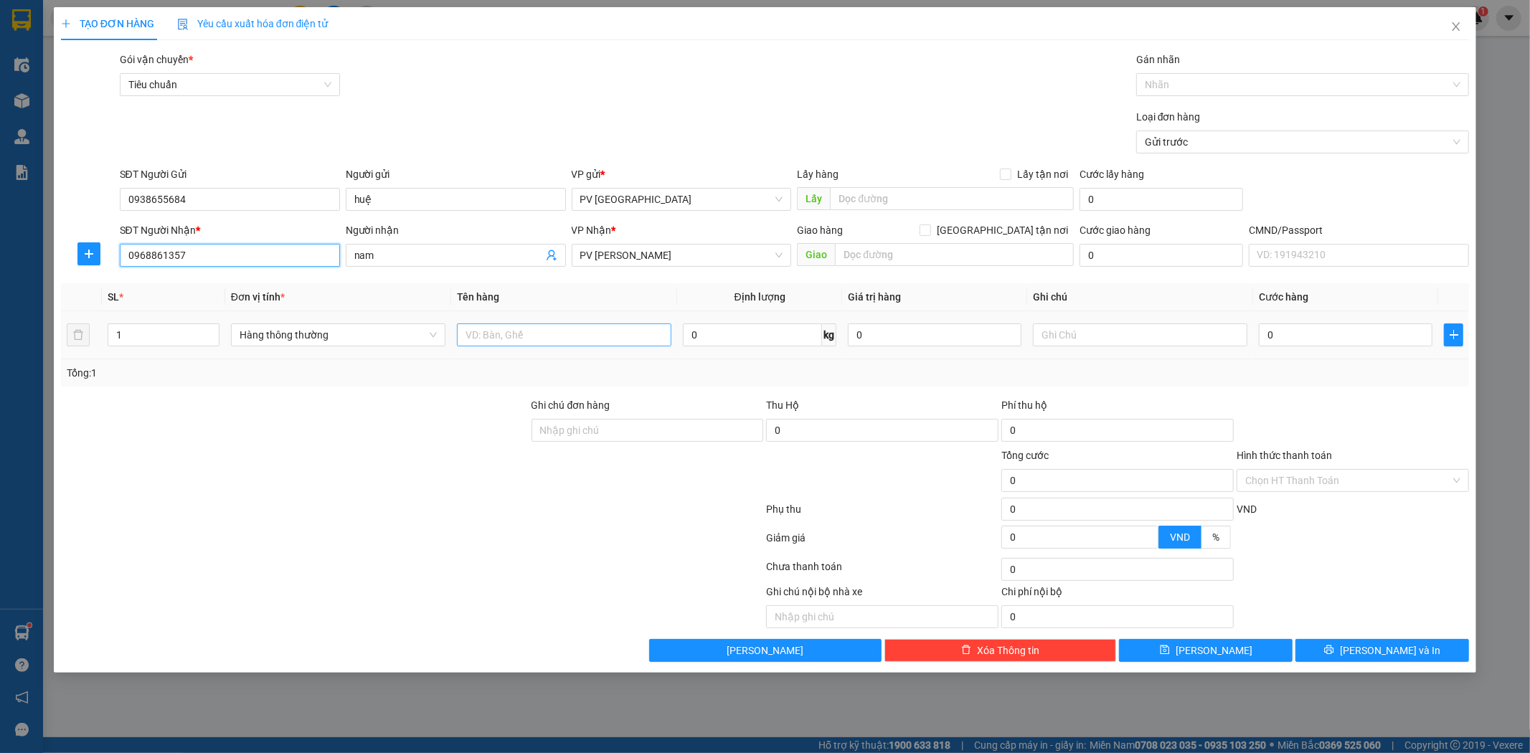
type input "0968861357"
click at [519, 333] on input "text" at bounding box center [564, 335] width 215 height 23
type input "giấy in"
type input "t"
type input "5"
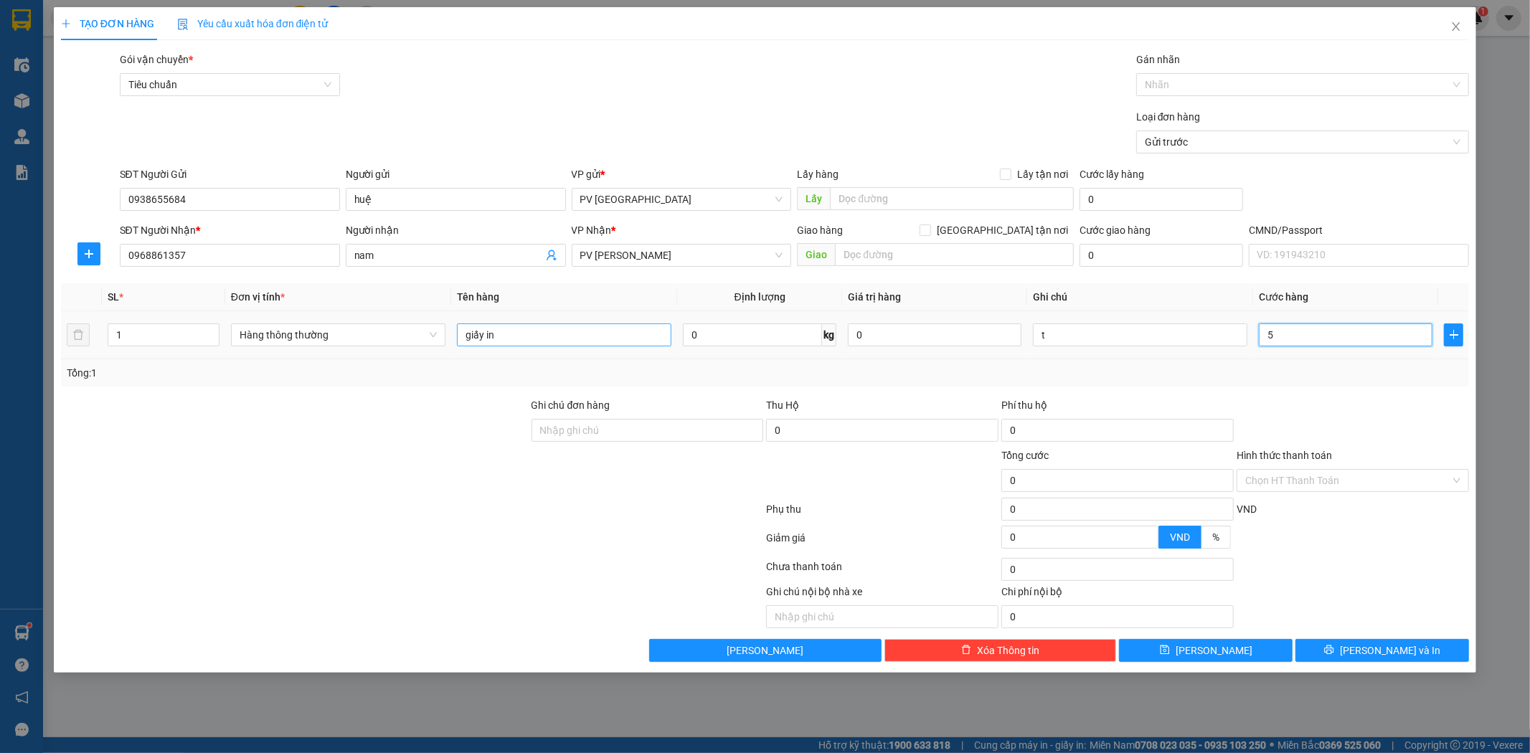
type input "5"
type input "50"
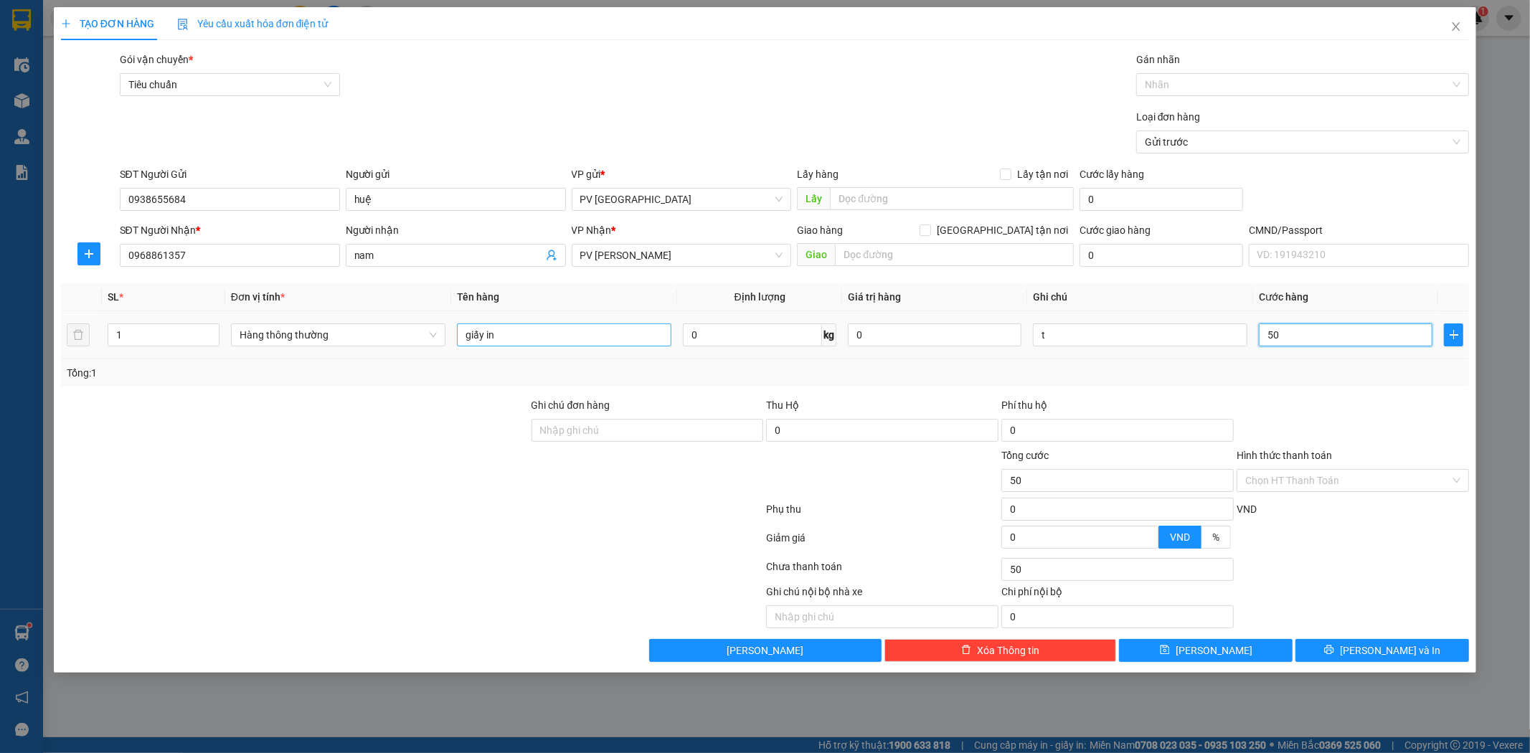
type input "500"
type input "5.000"
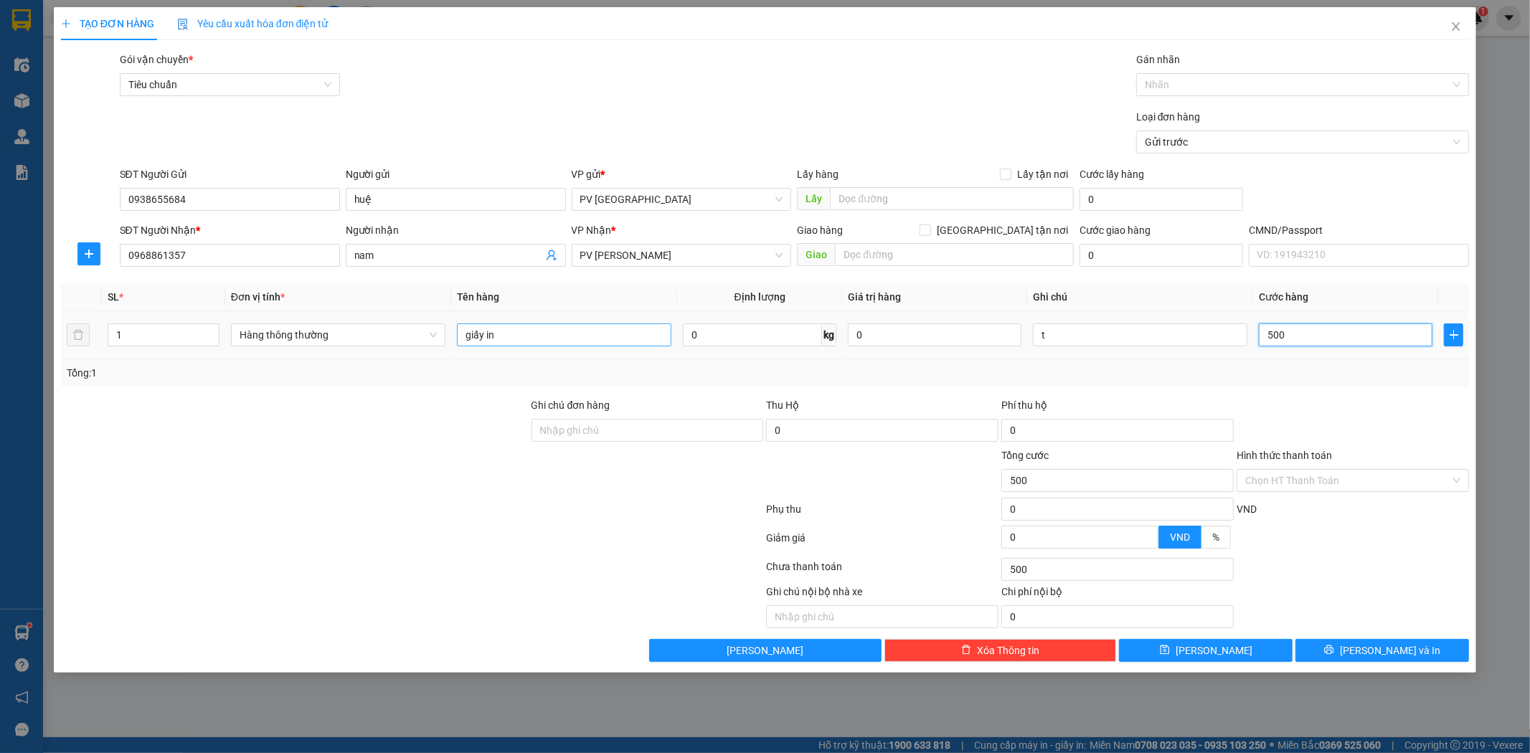
type input "5.000"
type input "50.000"
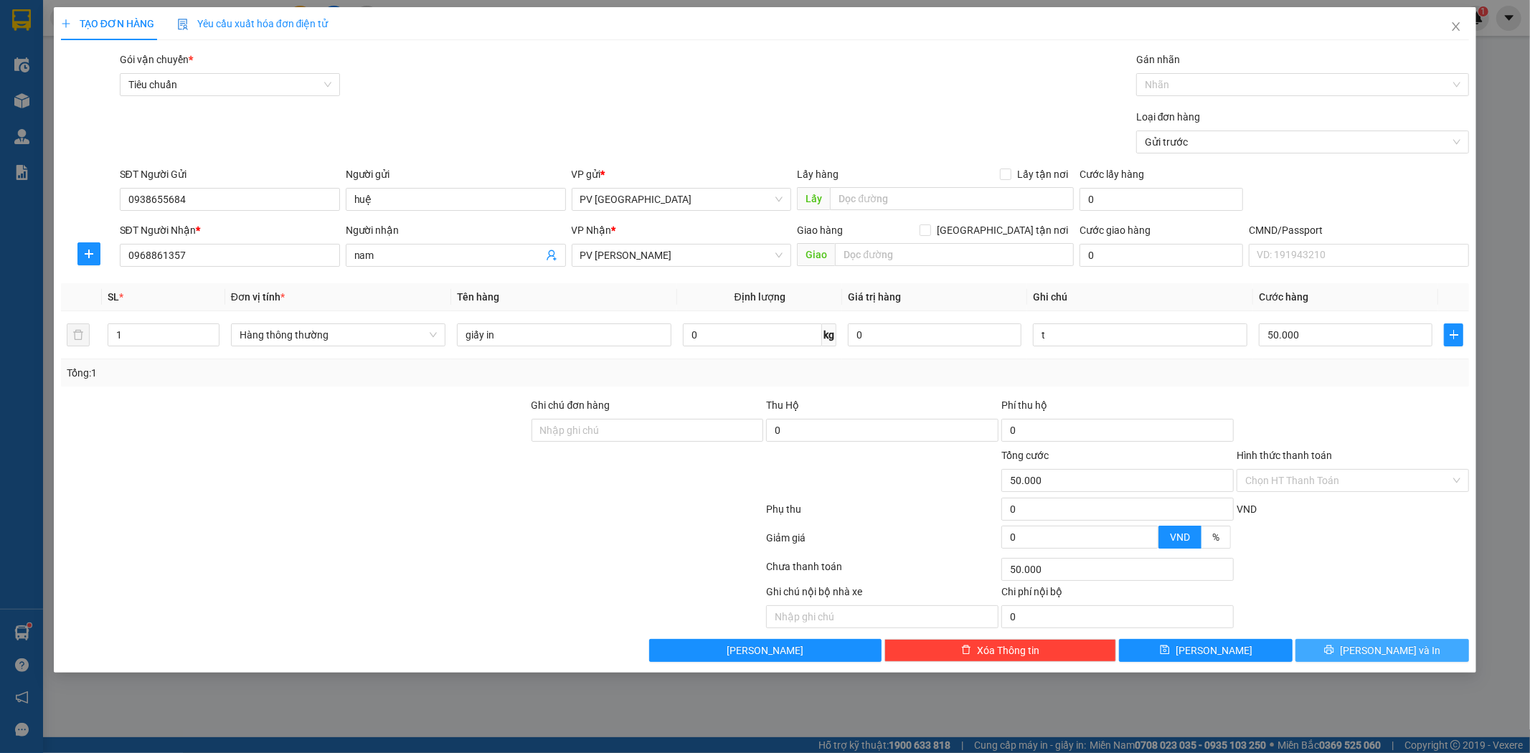
click at [1419, 653] on button "Lưu và In" at bounding box center [1383, 650] width 174 height 23
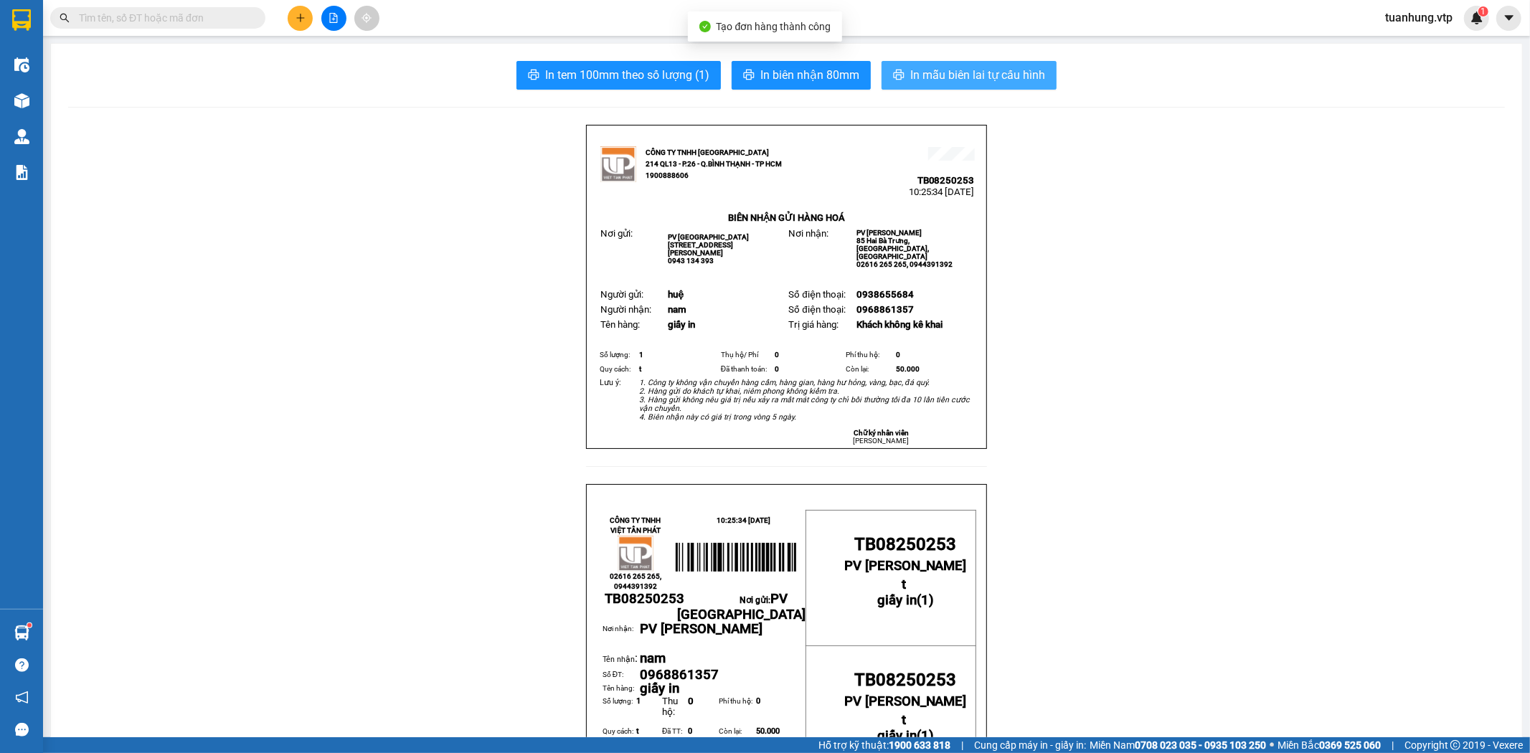
click at [938, 74] on span "In mẫu biên lai tự cấu hình" at bounding box center [977, 75] width 135 height 18
click at [293, 12] on button at bounding box center [300, 18] width 25 height 25
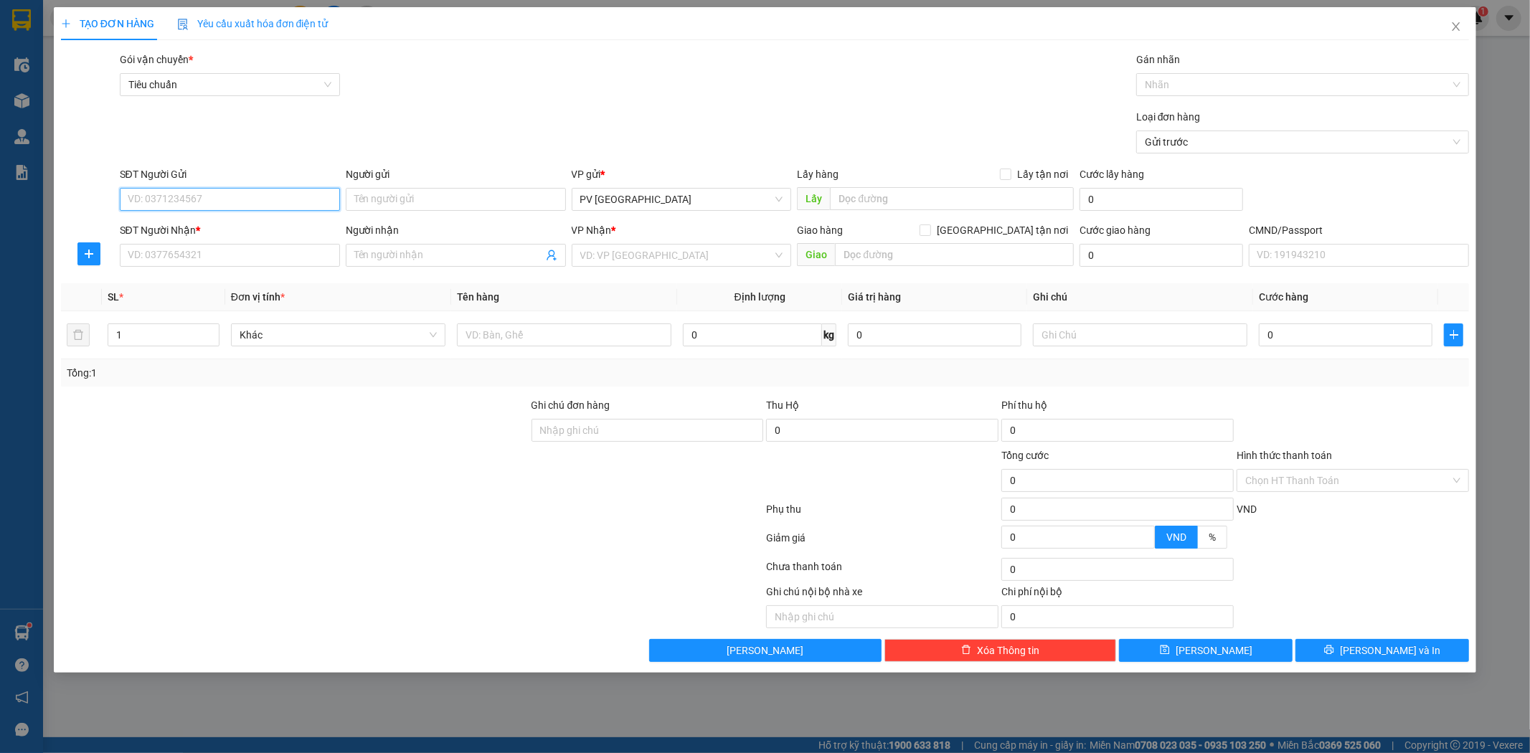
click at [296, 202] on input "SĐT Người Gửi" at bounding box center [230, 199] width 220 height 23
click at [290, 228] on div "0936659238 - a hùng" at bounding box center [229, 228] width 203 height 16
type input "0936659238"
type input "a hùng"
type input "0988076646"
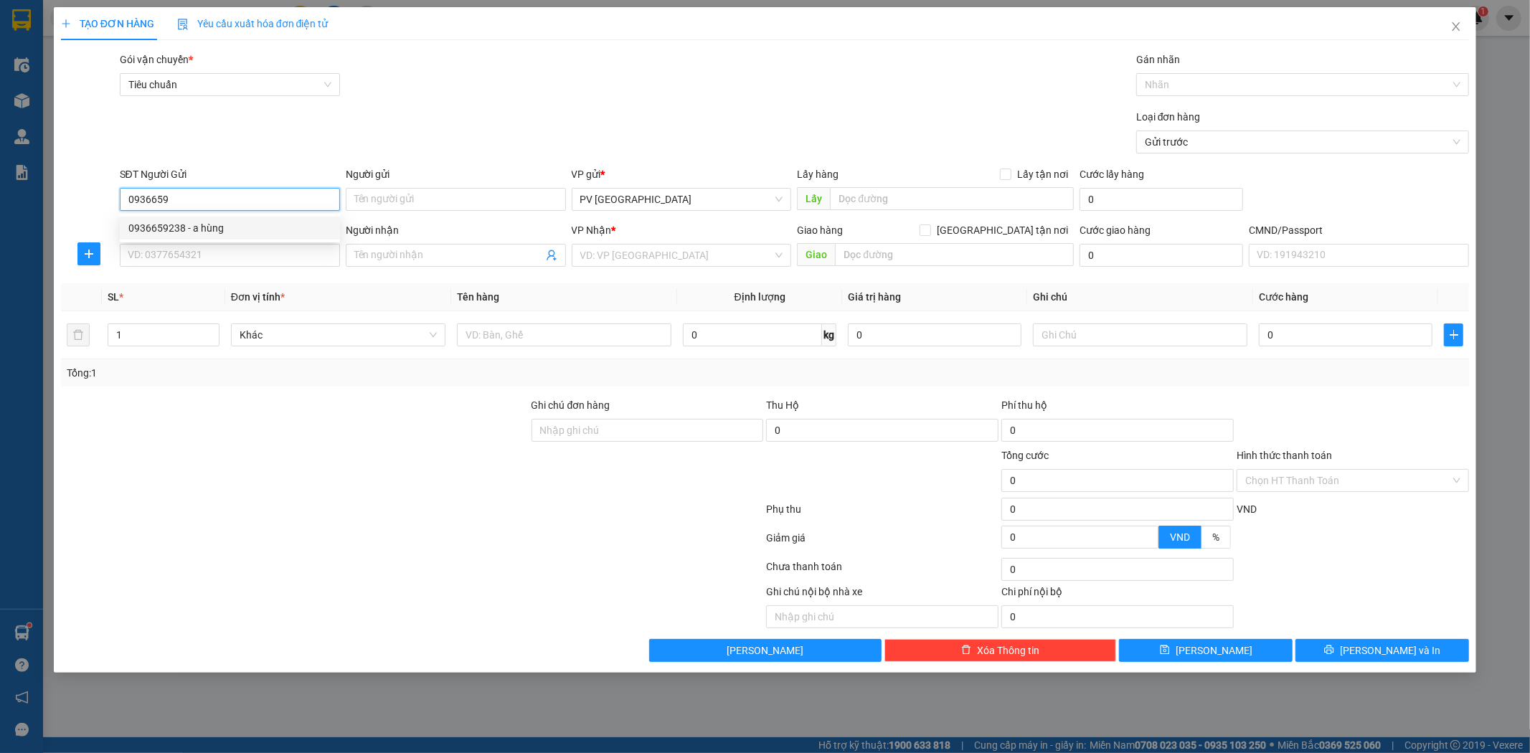
type input "hương"
type input "0936659238"
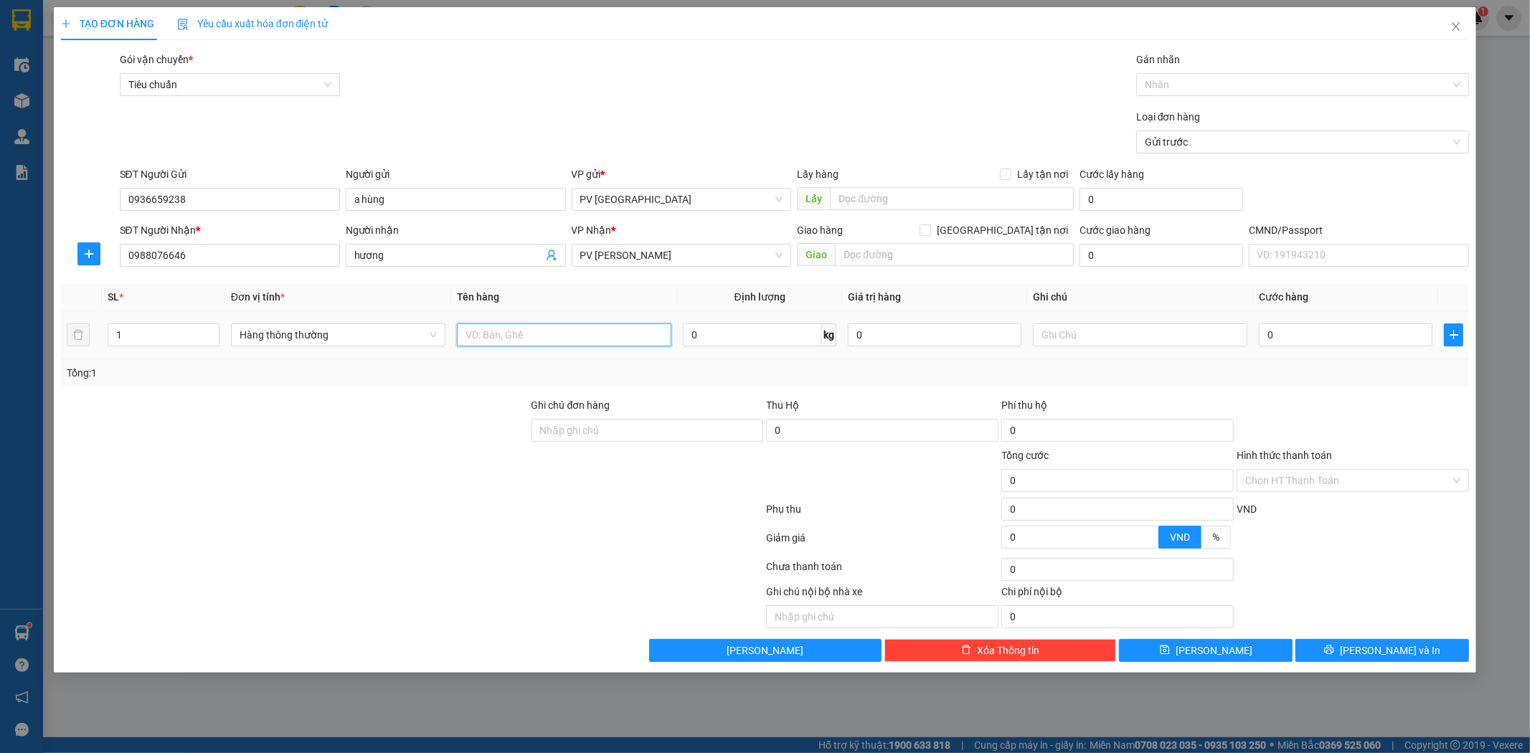
click at [628, 344] on input "text" at bounding box center [564, 335] width 215 height 23
type input "thuốc"
type input "t"
type input "5"
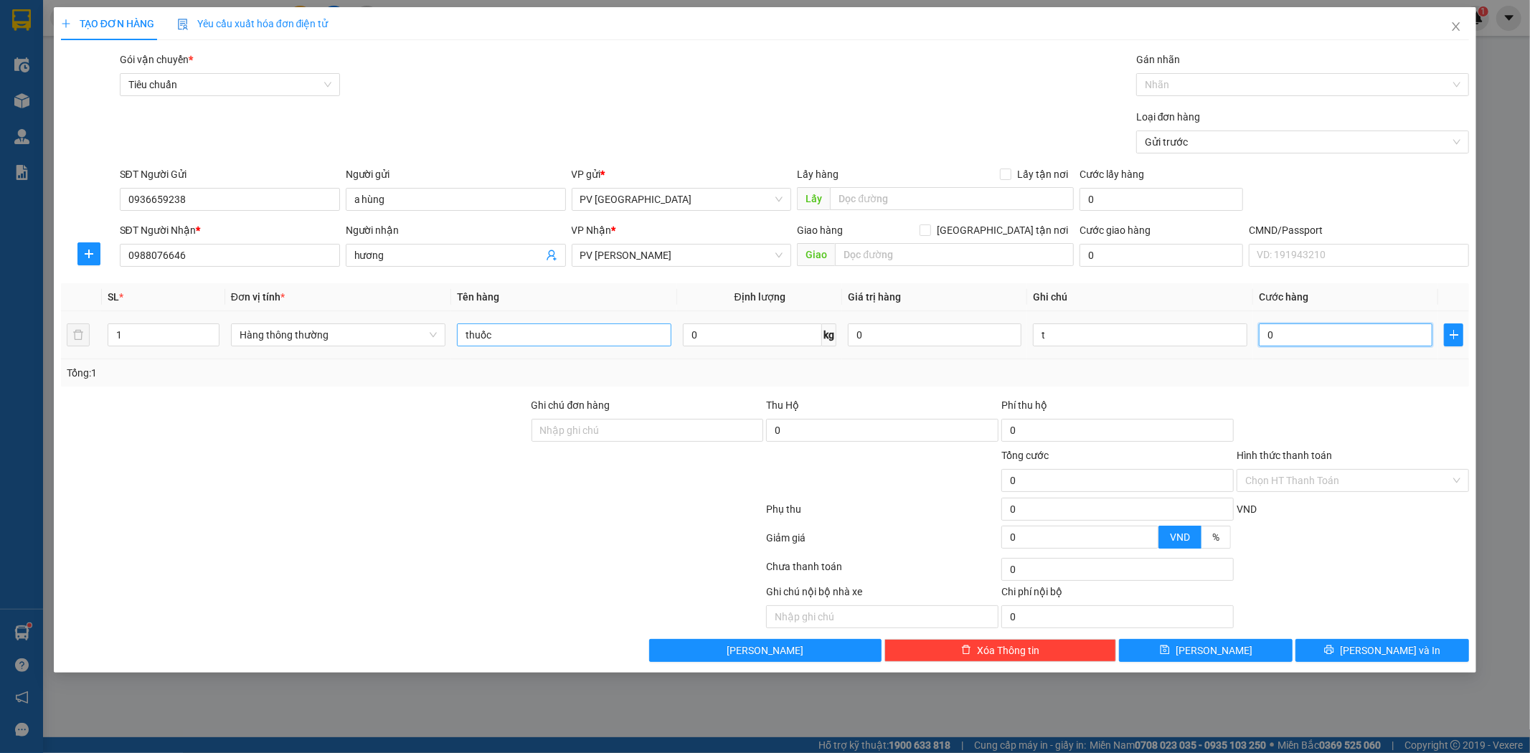
type input "5"
type input "50"
type input "500"
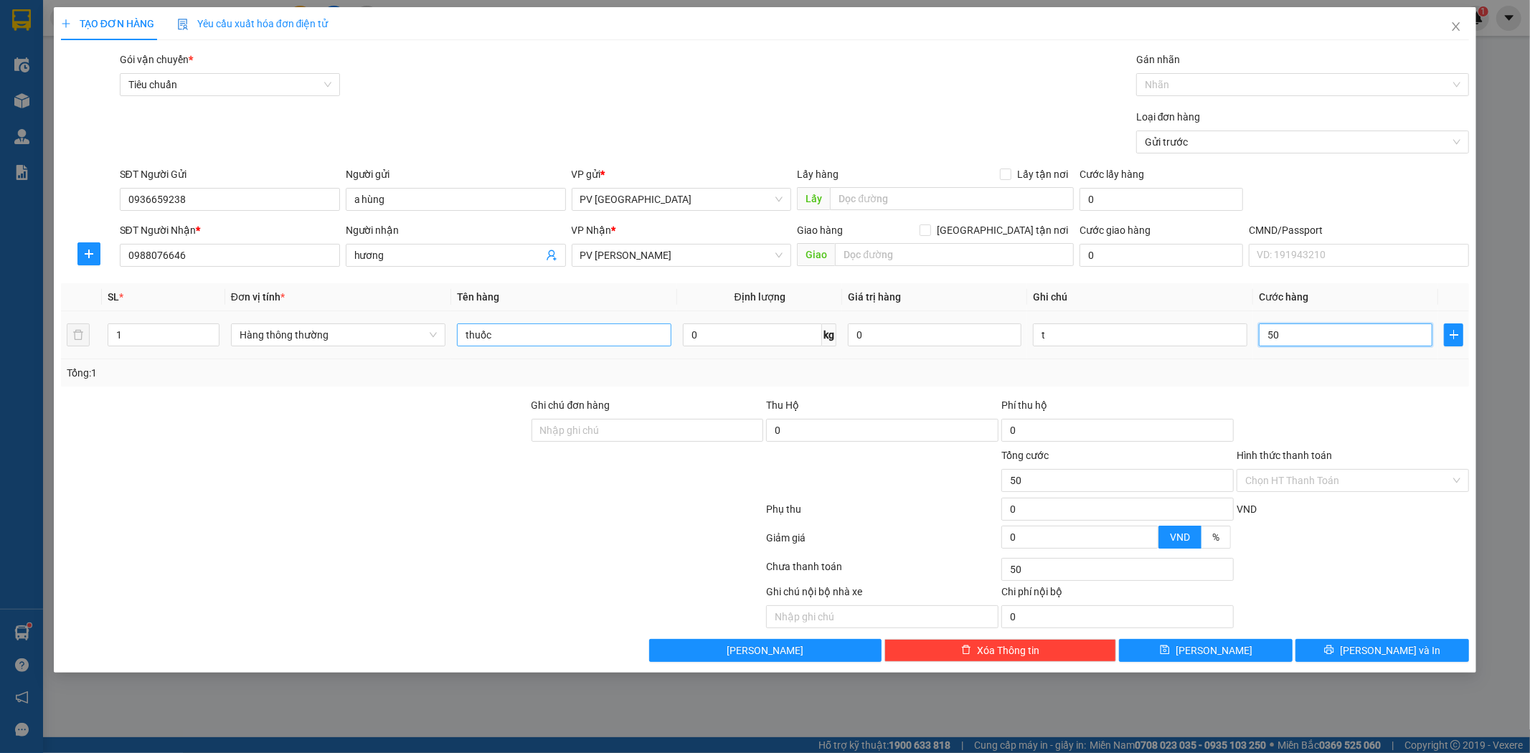
type input "500"
type input "5.000"
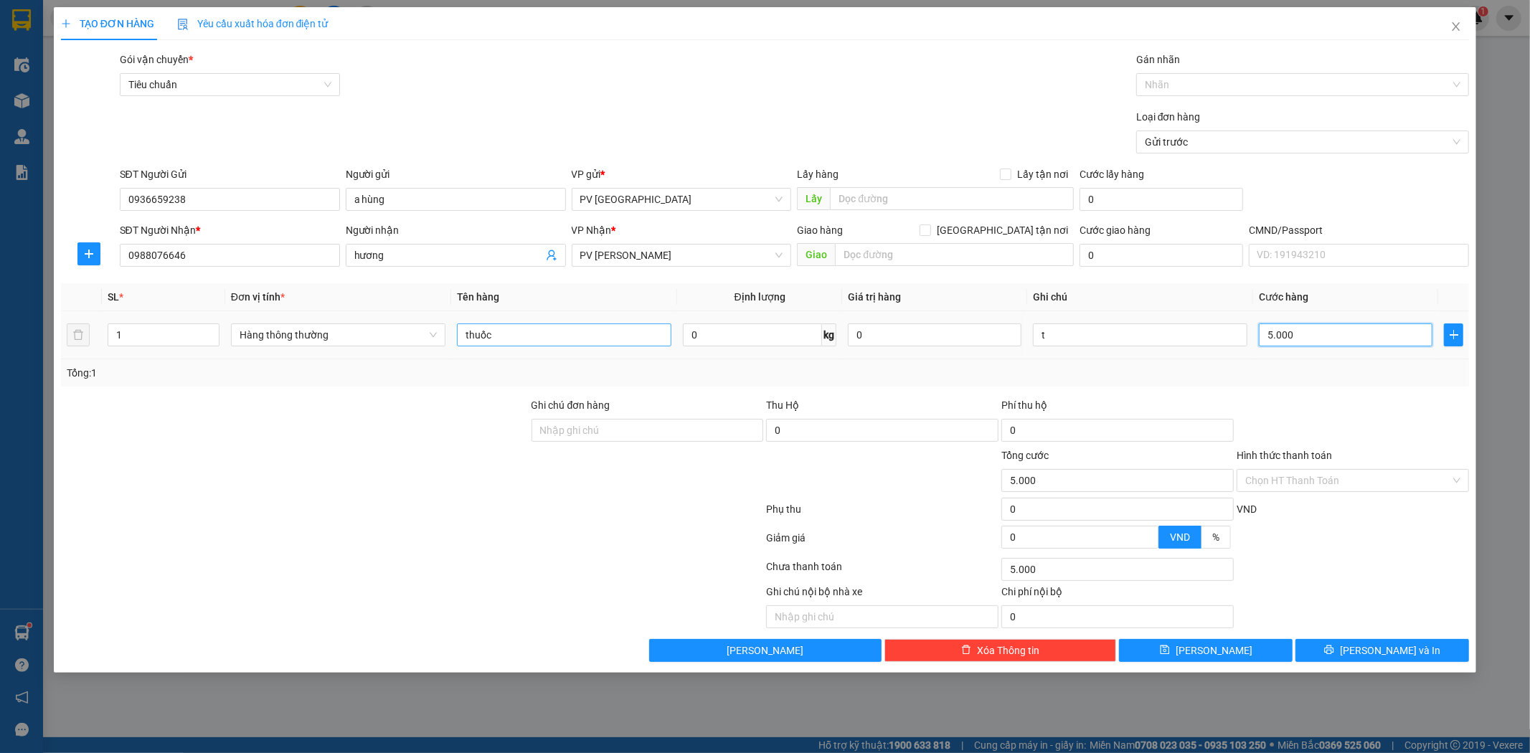
type input "50.000"
drag, startPoint x: 1367, startPoint y: 659, endPoint x: 1439, endPoint y: 606, distance: 88.8
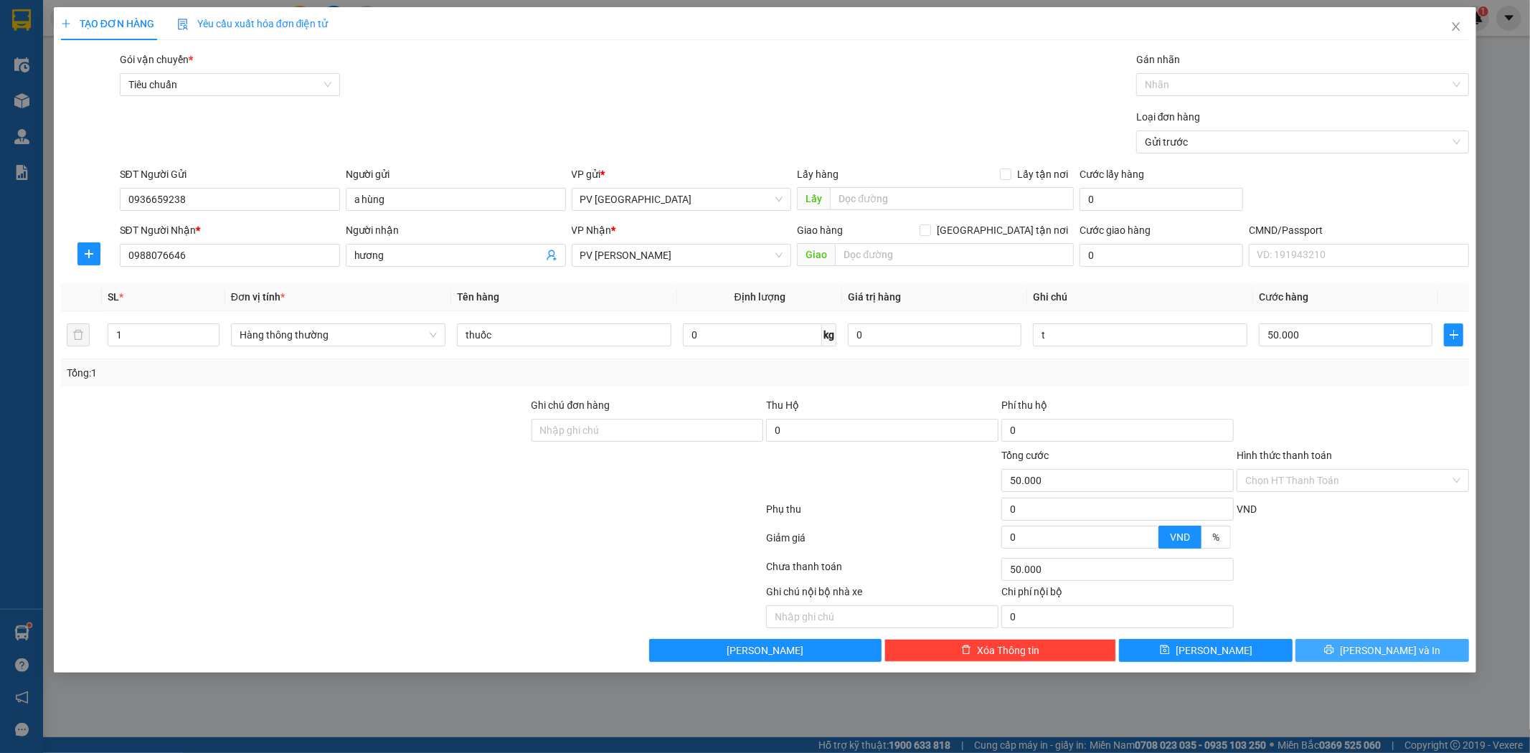
click at [1385, 732] on div "TẠO ĐƠN HÀNG Yêu cầu xuất hóa đơn điện tử Transit Pickup Surcharge Ids Transit …" at bounding box center [765, 376] width 1530 height 753
click at [1458, 479] on div "Chọn HT Thanh Toán" at bounding box center [1353, 480] width 232 height 23
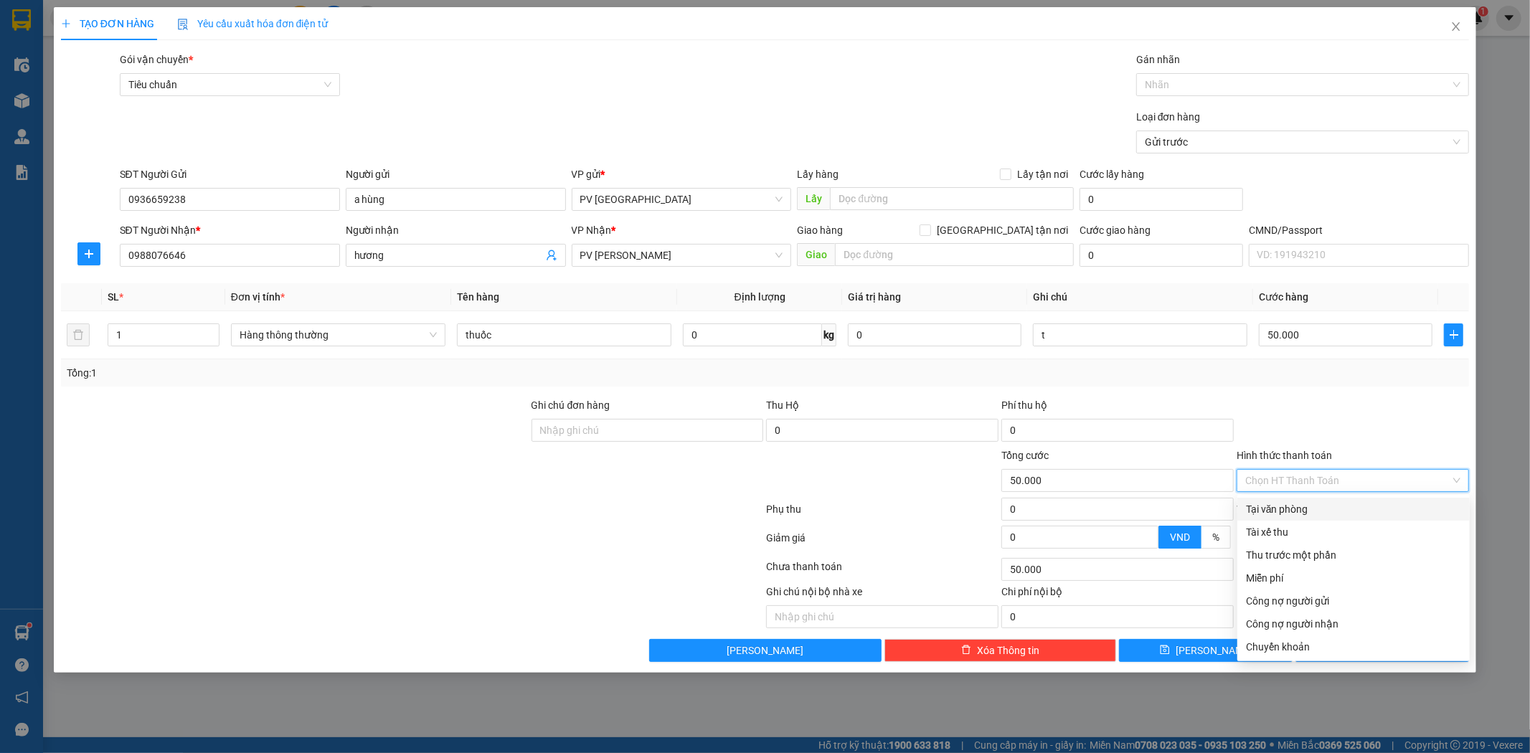
click at [1430, 501] on div "Tại văn phòng" at bounding box center [1353, 509] width 215 height 16
type input "0"
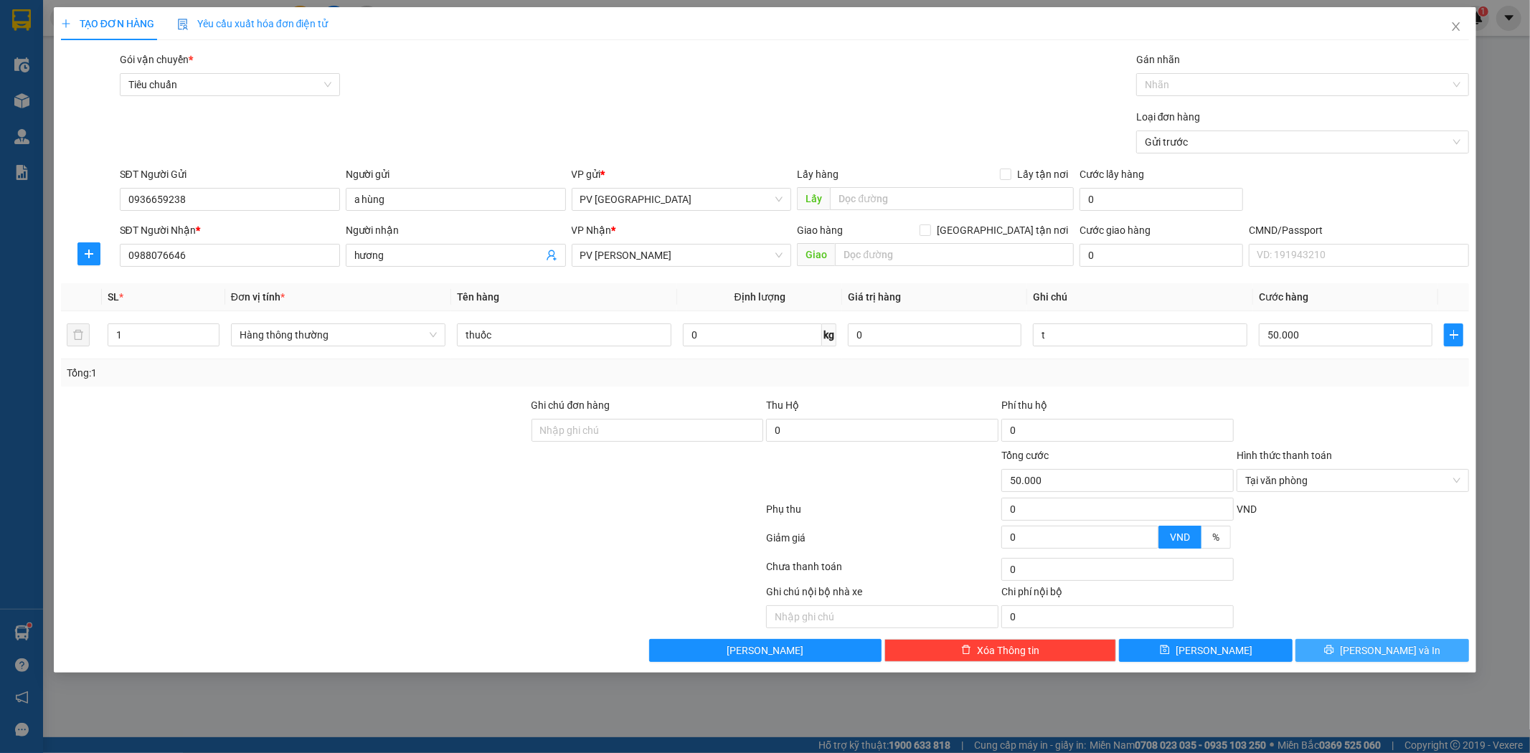
click at [1378, 649] on span "Lưu và In" at bounding box center [1390, 651] width 100 height 16
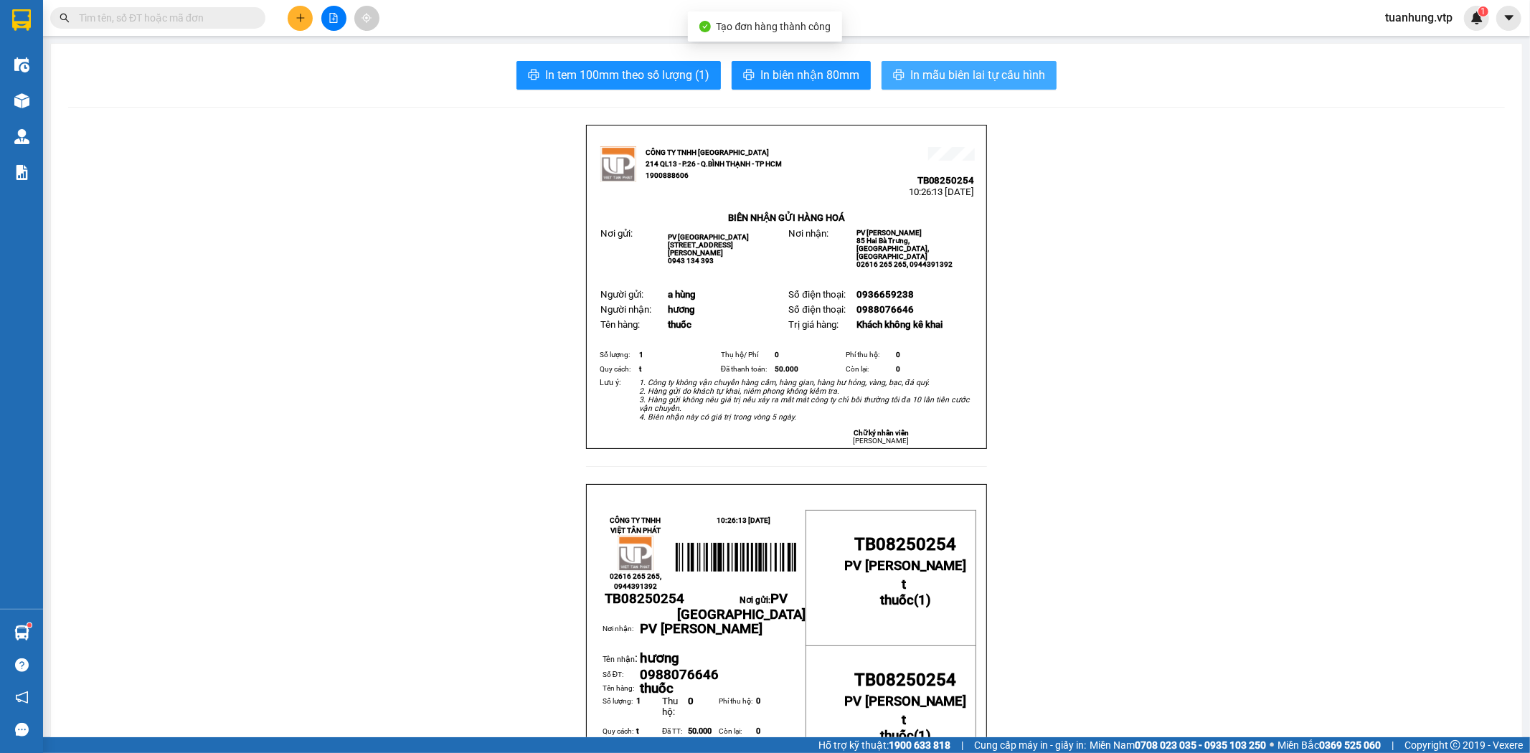
click at [930, 70] on span "In mẫu biên lai tự cấu hình" at bounding box center [977, 75] width 135 height 18
